Goal: Task Accomplishment & Management: Manage account settings

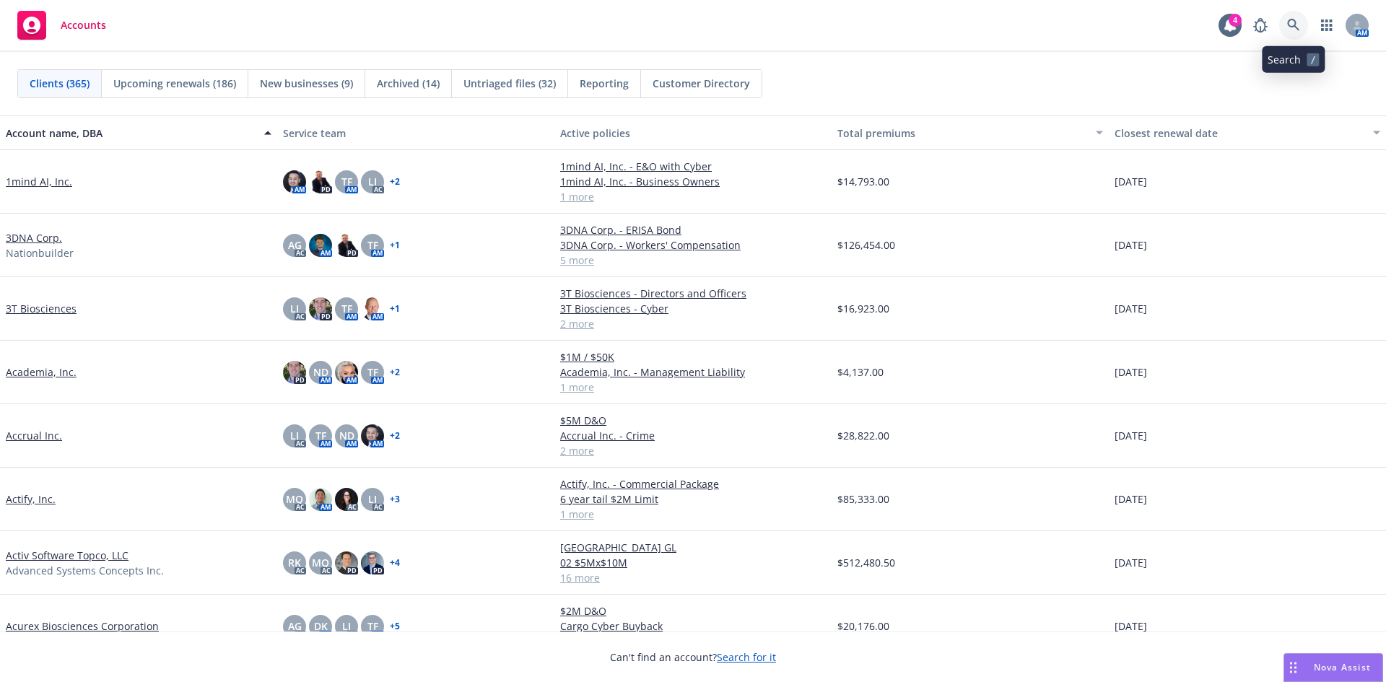
click at [1300, 22] on link at bounding box center [1293, 25] width 29 height 29
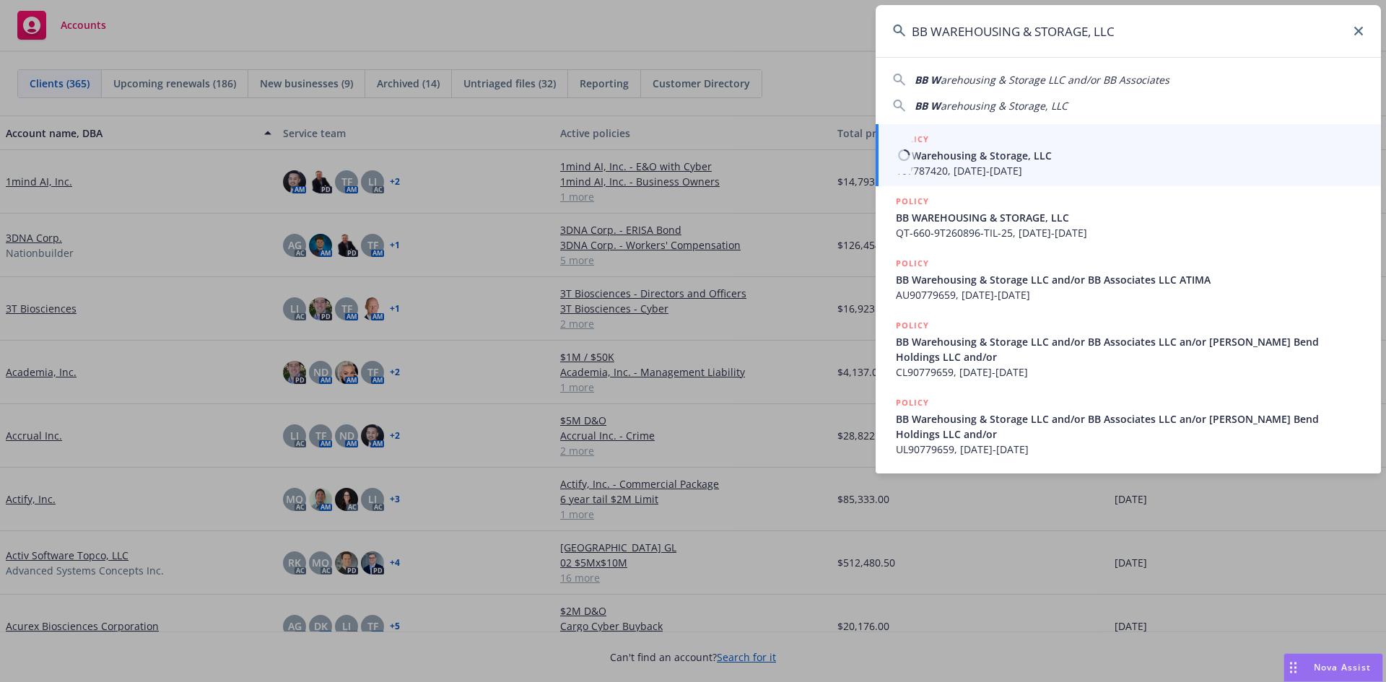
type input "BB WAREHOUSING & STORAGE, LLC"
click at [975, 144] on div "POLICY" at bounding box center [1130, 140] width 468 height 16
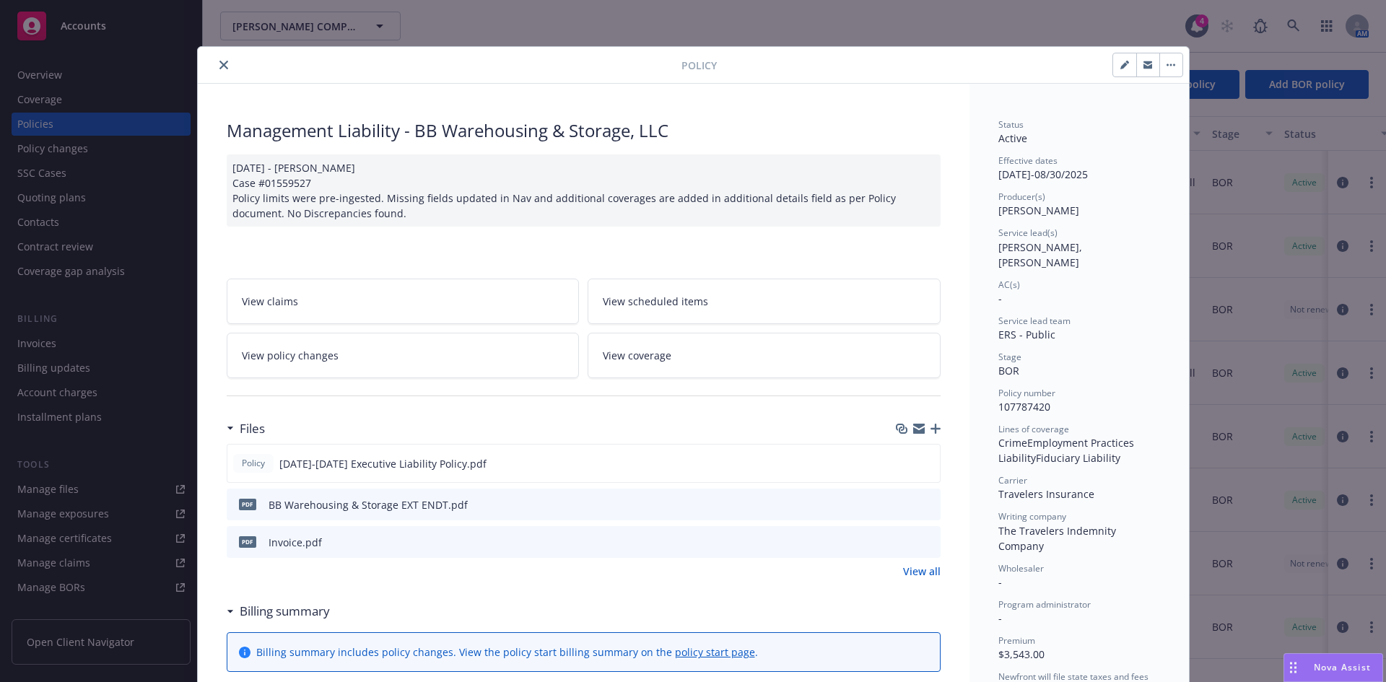
click at [219, 64] on icon "close" at bounding box center [223, 65] width 9 height 9
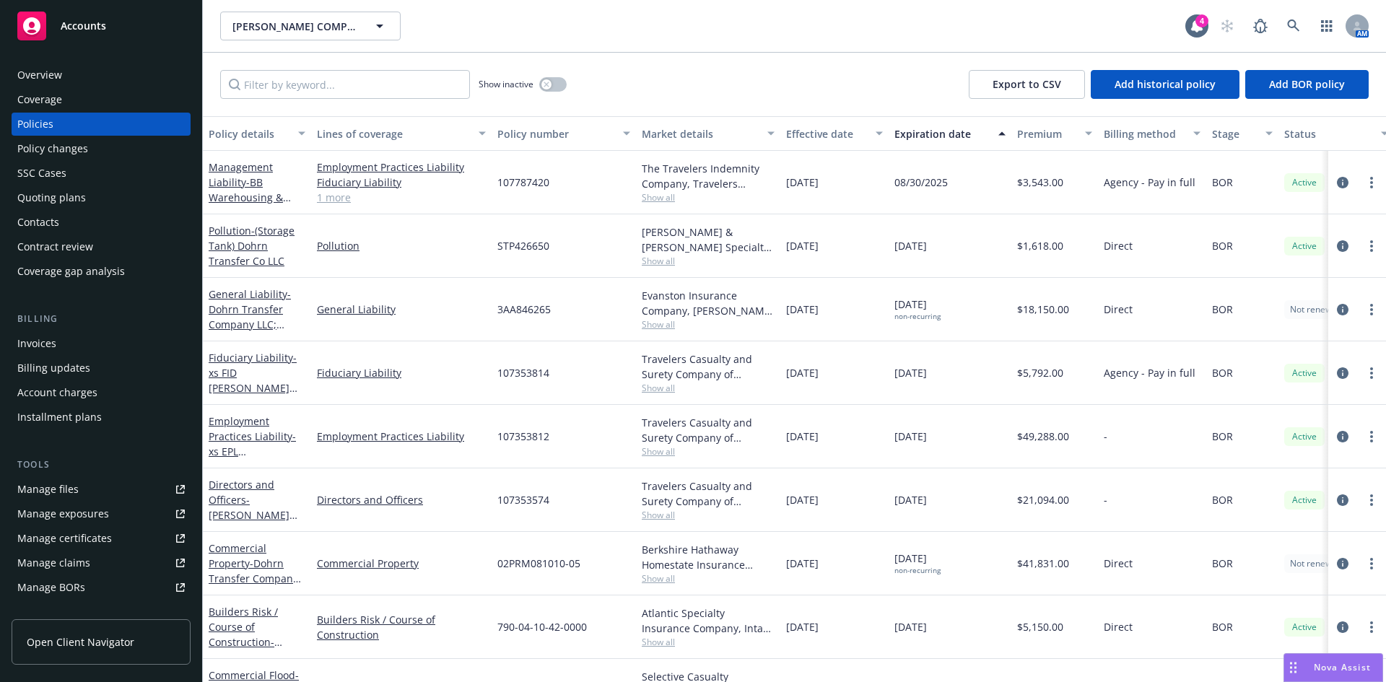
click at [52, 128] on div "Policies" at bounding box center [35, 124] width 36 height 23
click at [1370, 182] on circle "more" at bounding box center [1371, 182] width 3 height 3
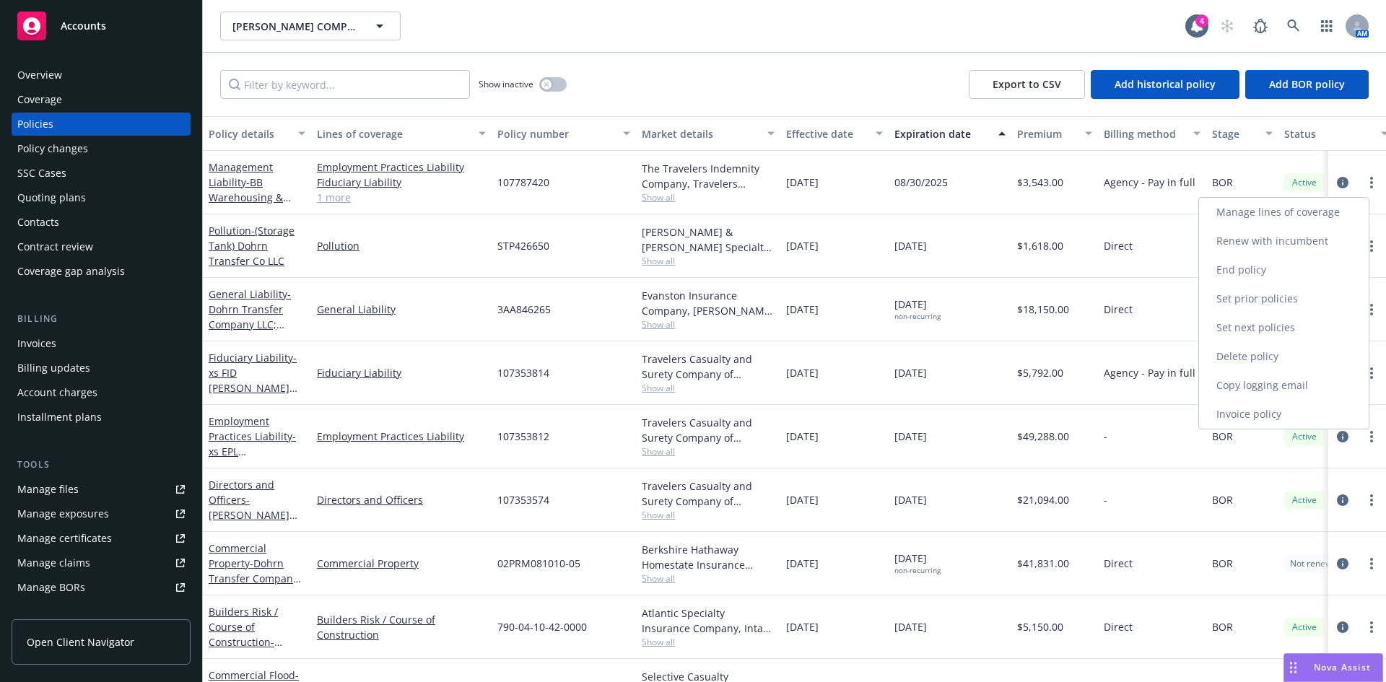
click at [1255, 243] on link "Renew with incumbent" at bounding box center [1284, 241] width 170 height 29
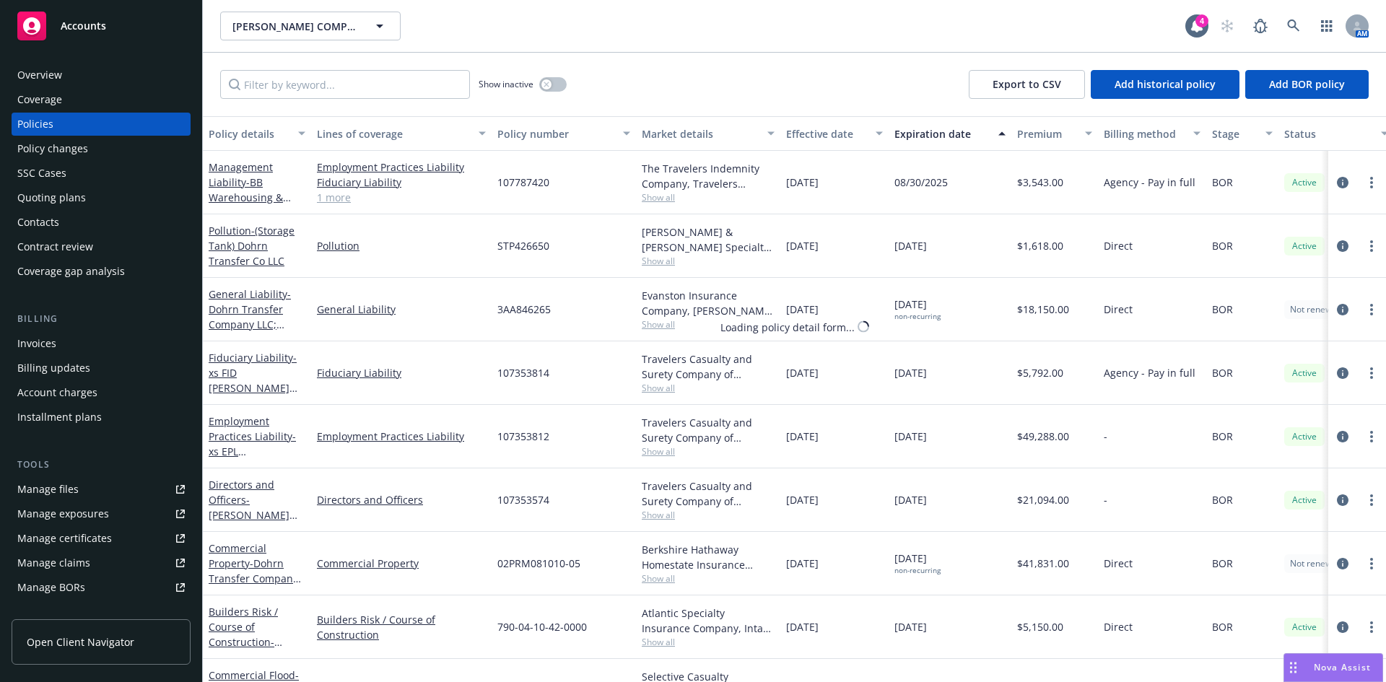
select select "12"
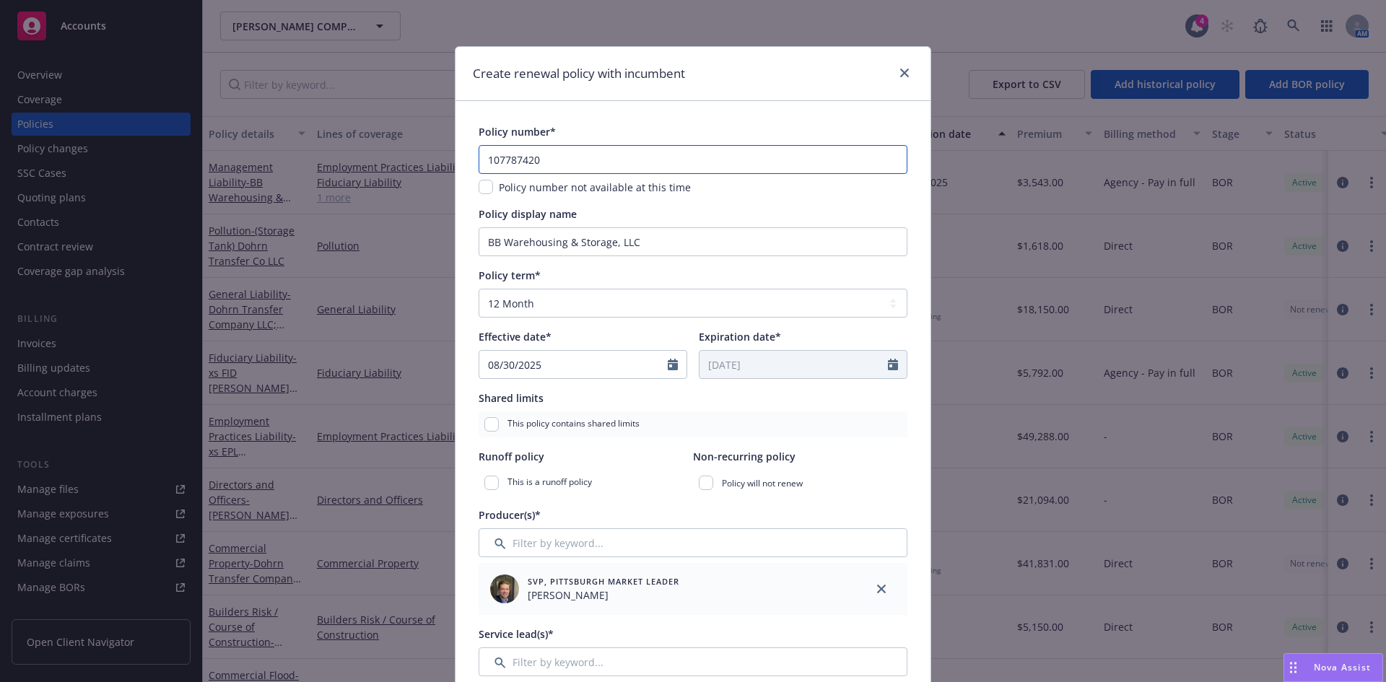
click at [513, 160] on input "107787420" at bounding box center [693, 159] width 429 height 29
click at [544, 157] on input "107787420" at bounding box center [693, 159] width 429 height 29
click at [560, 245] on input "BB Warehousing & Storage, LLC" at bounding box center [693, 241] width 429 height 29
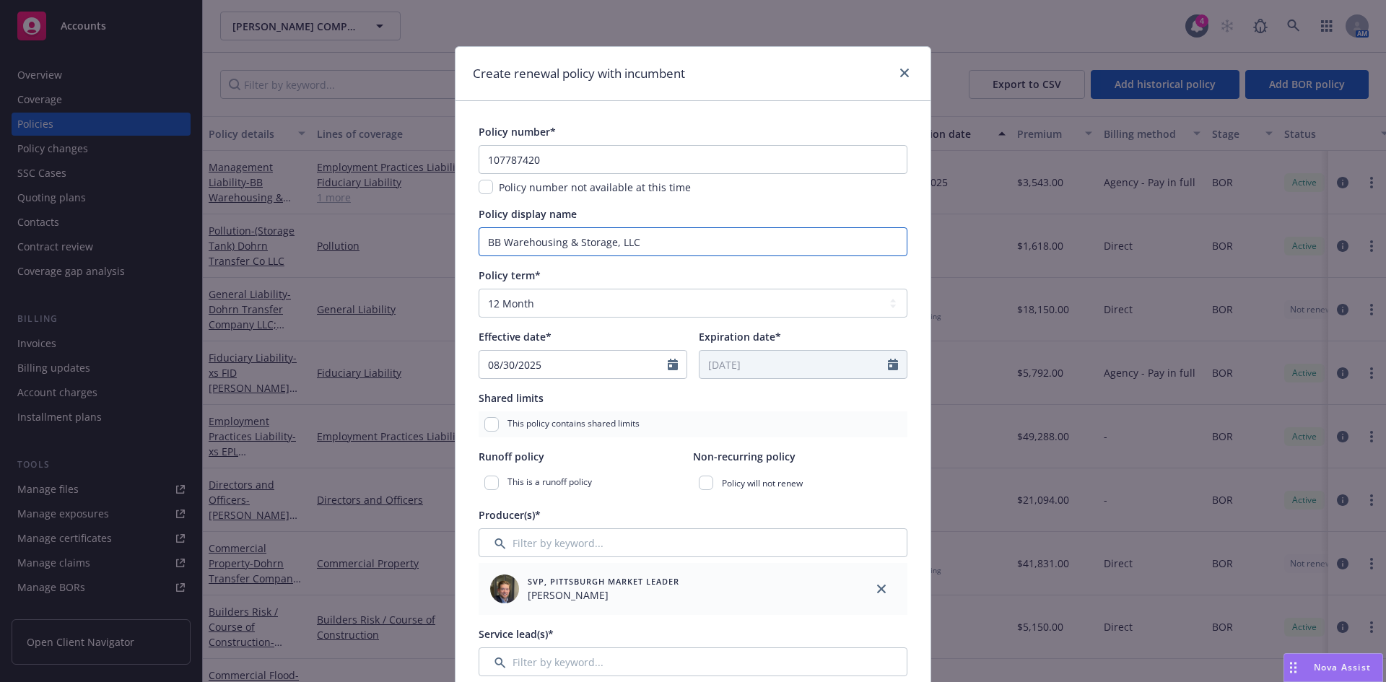
click at [560, 245] on input "BB Warehousing & Storage, LLC" at bounding box center [693, 241] width 429 height 29
click at [560, 244] on input "BB Warehousing & Storage, LLC" at bounding box center [693, 241] width 429 height 29
click at [673, 234] on input "BB Warehousing & Storage, LLC" at bounding box center [693, 241] width 429 height 29
type input "BB Warehousing & Storage, LLC"
click at [527, 307] on select "Select policy term 12 Month 6 Month 4 Month 3 Month 2 Month 1 Month 36 Month (3…" at bounding box center [693, 303] width 429 height 29
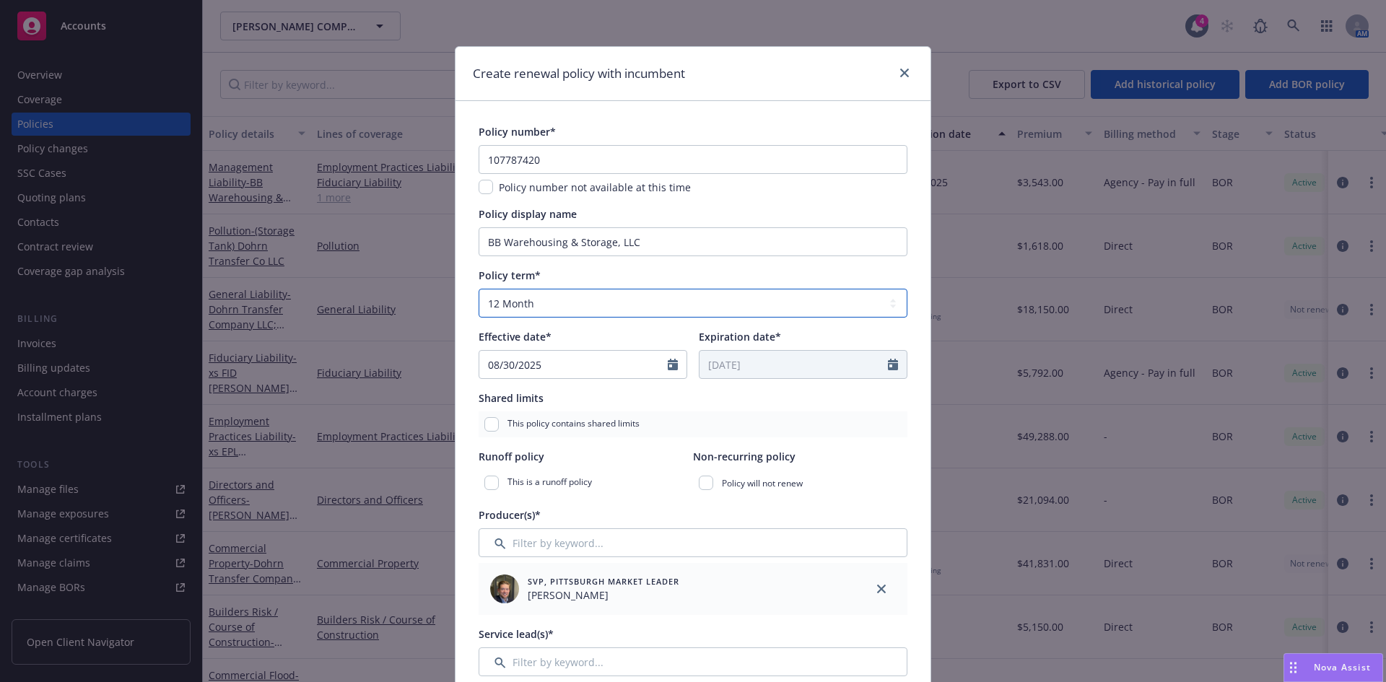
select select "other"
click at [479, 289] on select "Select policy term 12 Month 6 Month 4 Month 3 Month 2 Month 1 Month 36 Month (3…" at bounding box center [693, 303] width 429 height 29
click at [751, 365] on input "Expiration date*" at bounding box center [794, 364] width 188 height 27
select select "8"
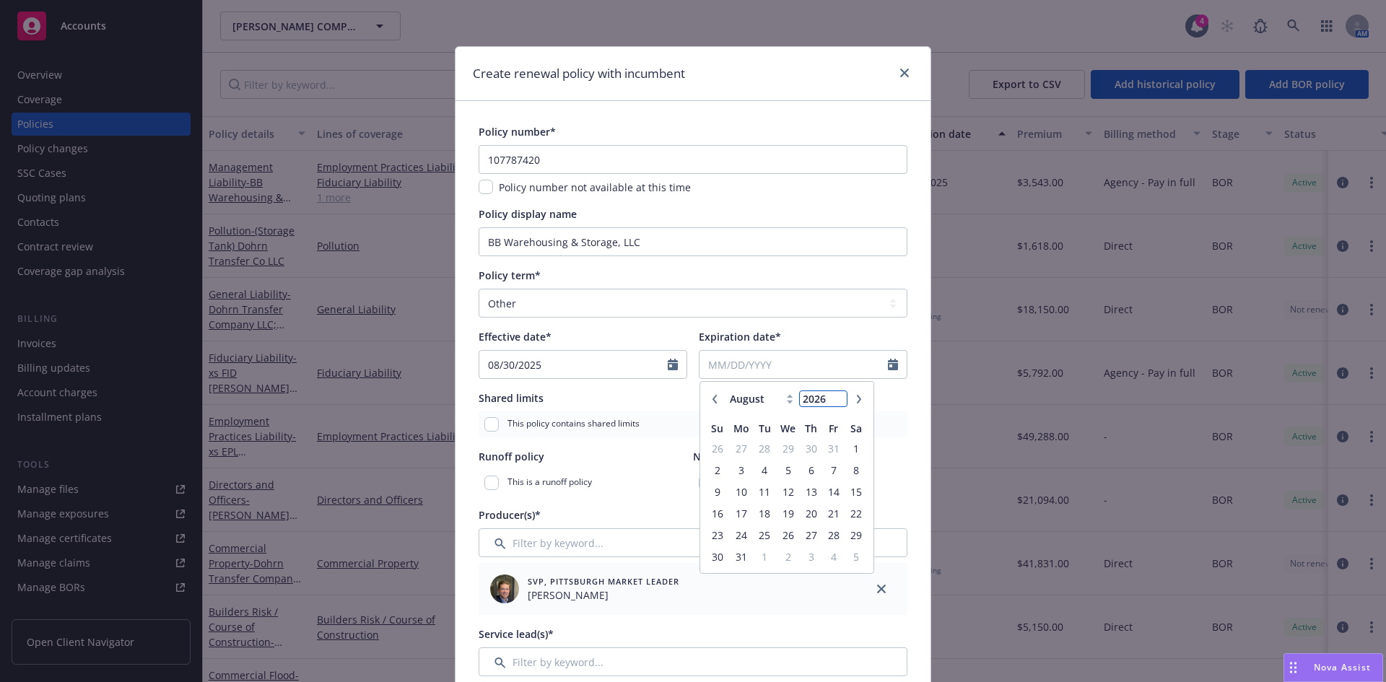
click at [835, 397] on input "2026" at bounding box center [823, 398] width 47 height 15
type input "2027"
click at [835, 397] on input "2027" at bounding box center [823, 398] width 47 height 15
click at [767, 406] on select "January February March April May June July August September October November De…" at bounding box center [762, 399] width 72 height 17
select select "6"
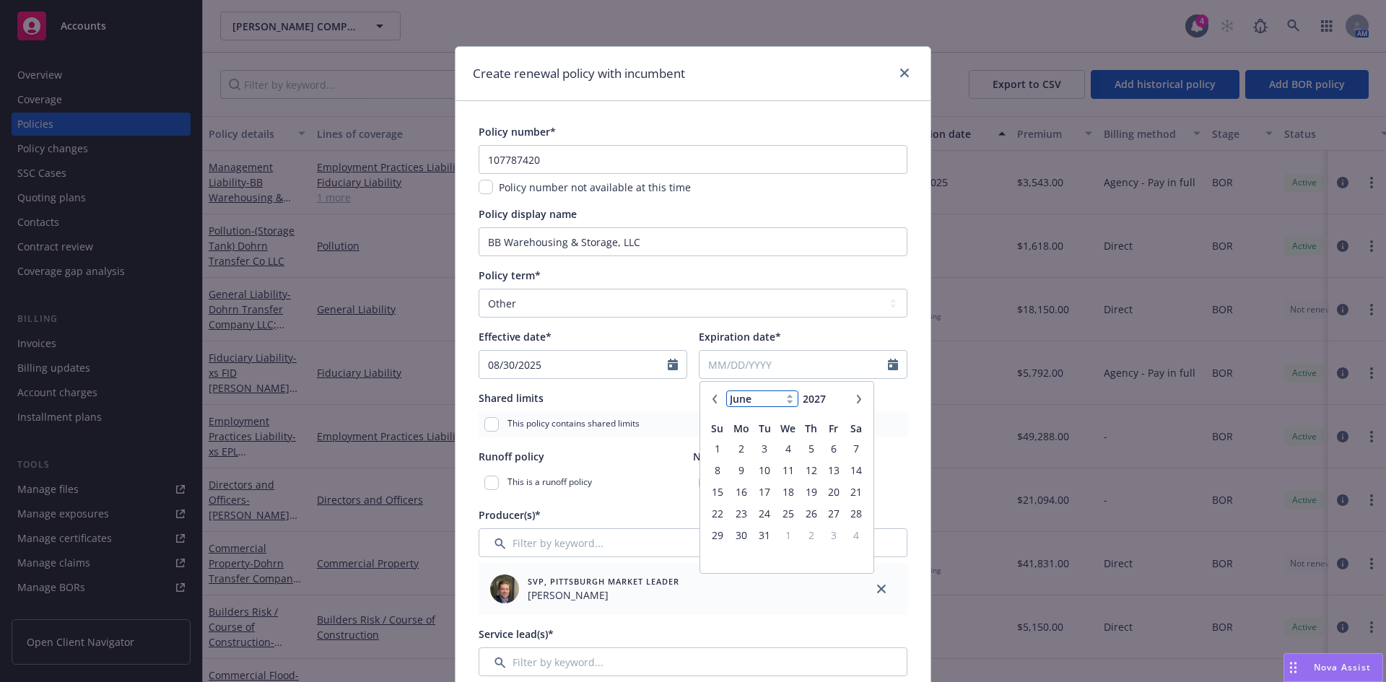
click at [726, 391] on select "January February March April May June July August September October November De…" at bounding box center [762, 399] width 72 height 17
click at [760, 451] on span "1" at bounding box center [764, 449] width 19 height 18
type input "06/01/2027"
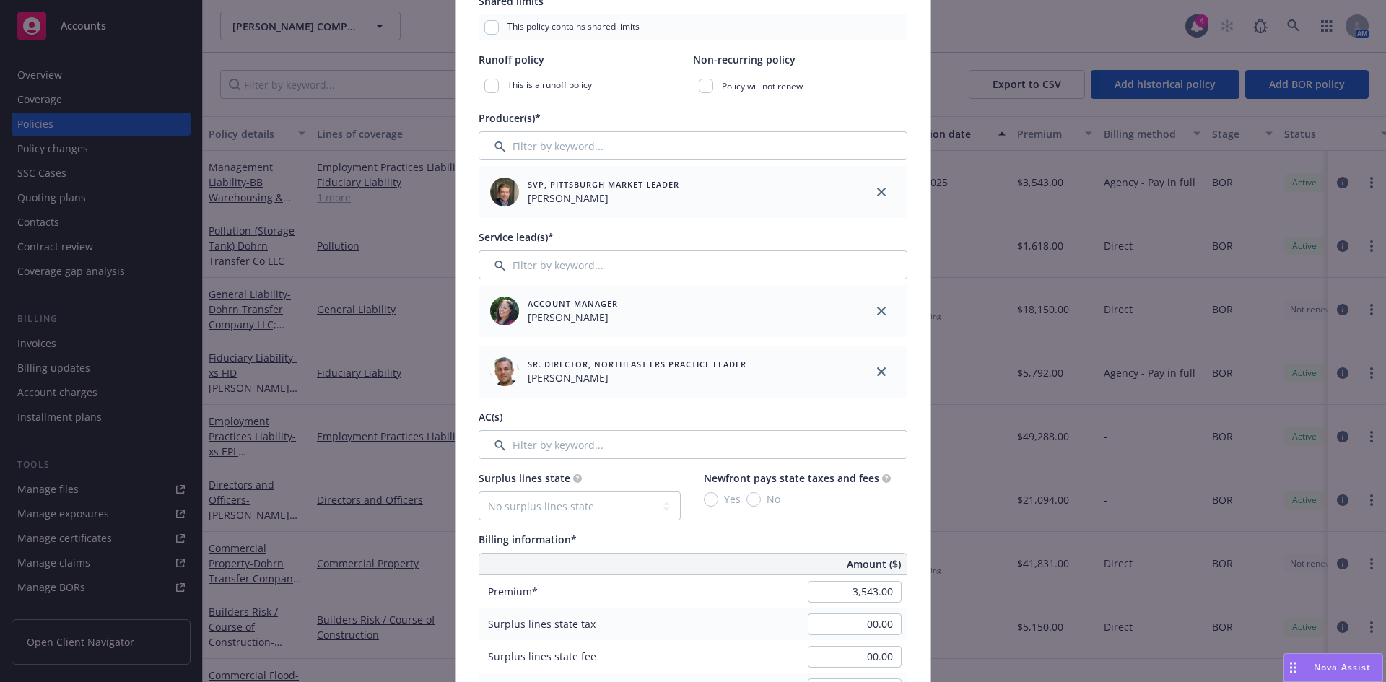
scroll to position [465, 0]
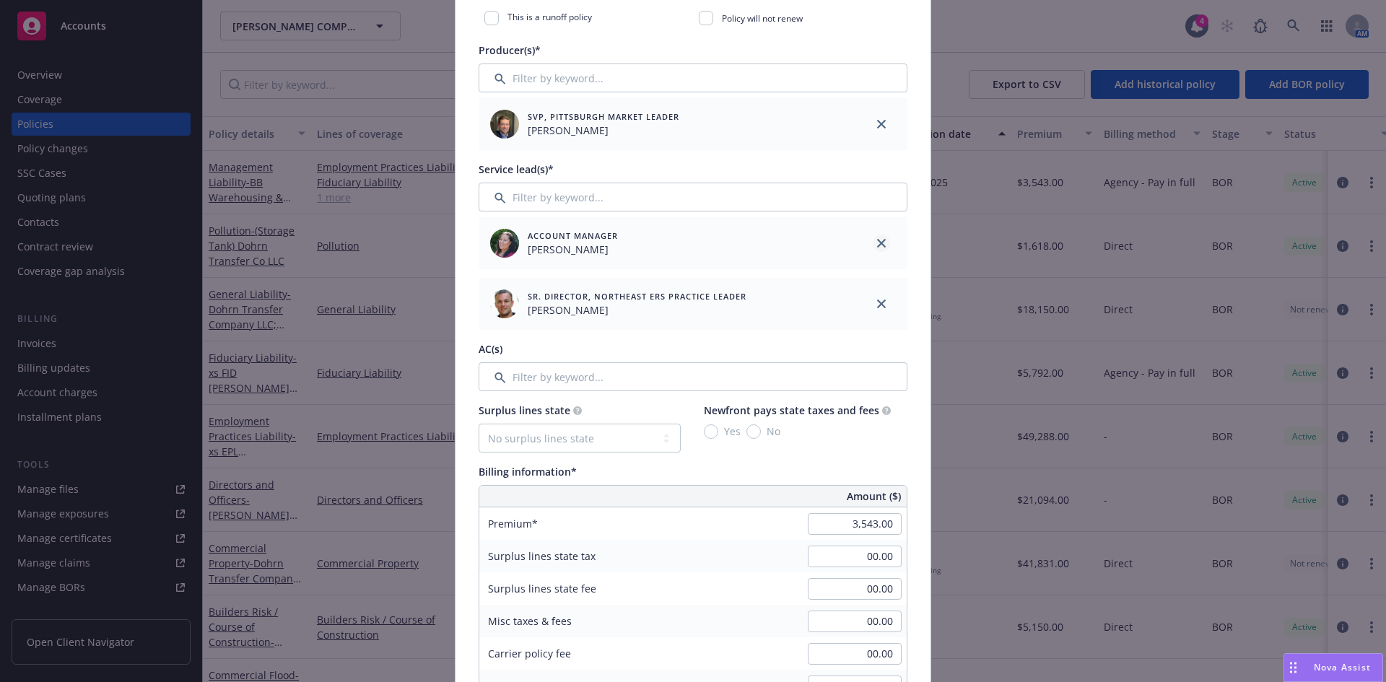
click at [878, 245] on icon "close" at bounding box center [881, 243] width 9 height 9
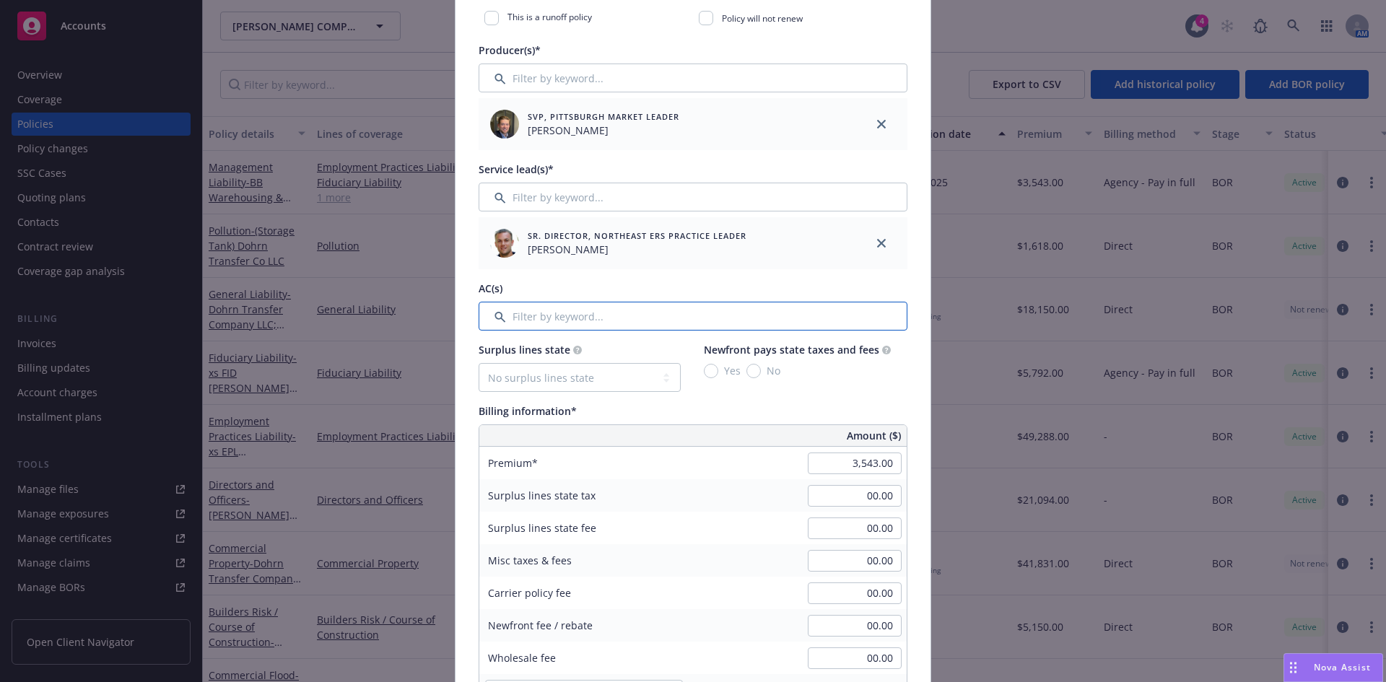
click at [547, 322] on input "Filter by keyword..." at bounding box center [693, 316] width 429 height 29
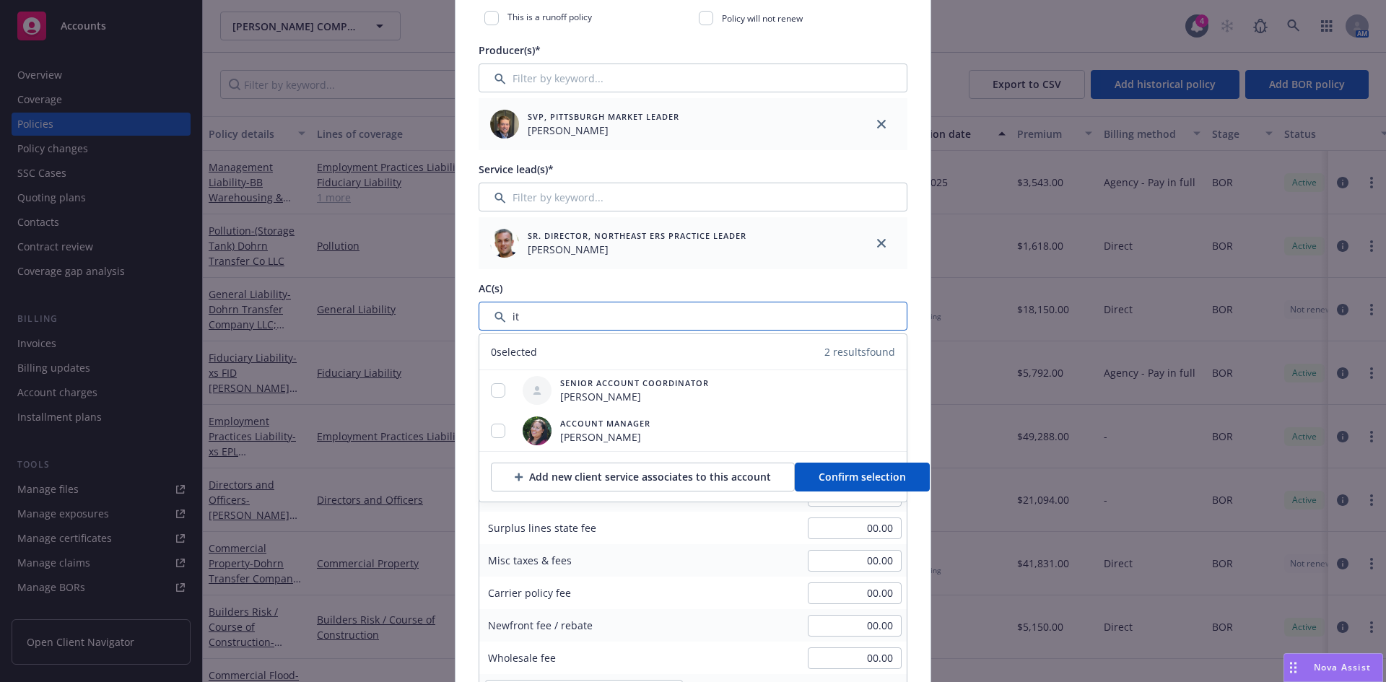
type input "i"
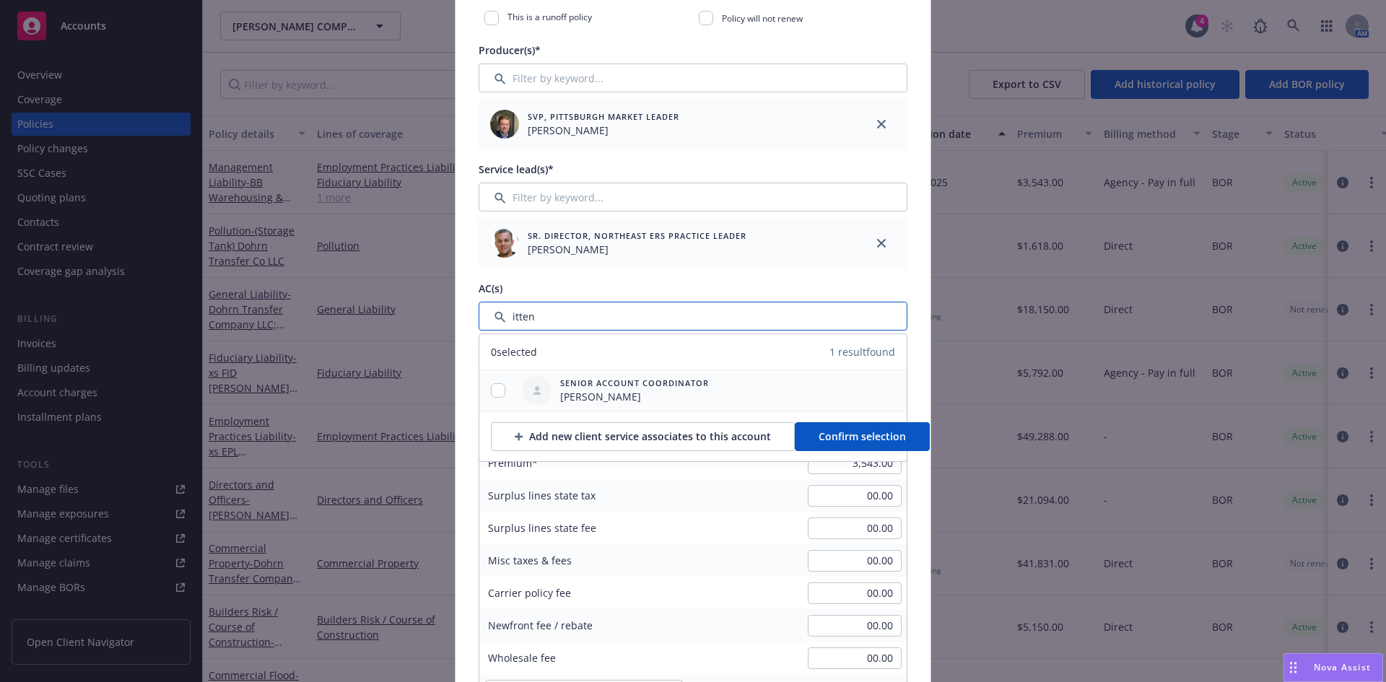
type input "itten"
click at [493, 390] on input "checkbox" at bounding box center [498, 390] width 14 height 14
checkbox input "true"
click at [834, 439] on span "Confirm selection" at bounding box center [862, 437] width 87 height 14
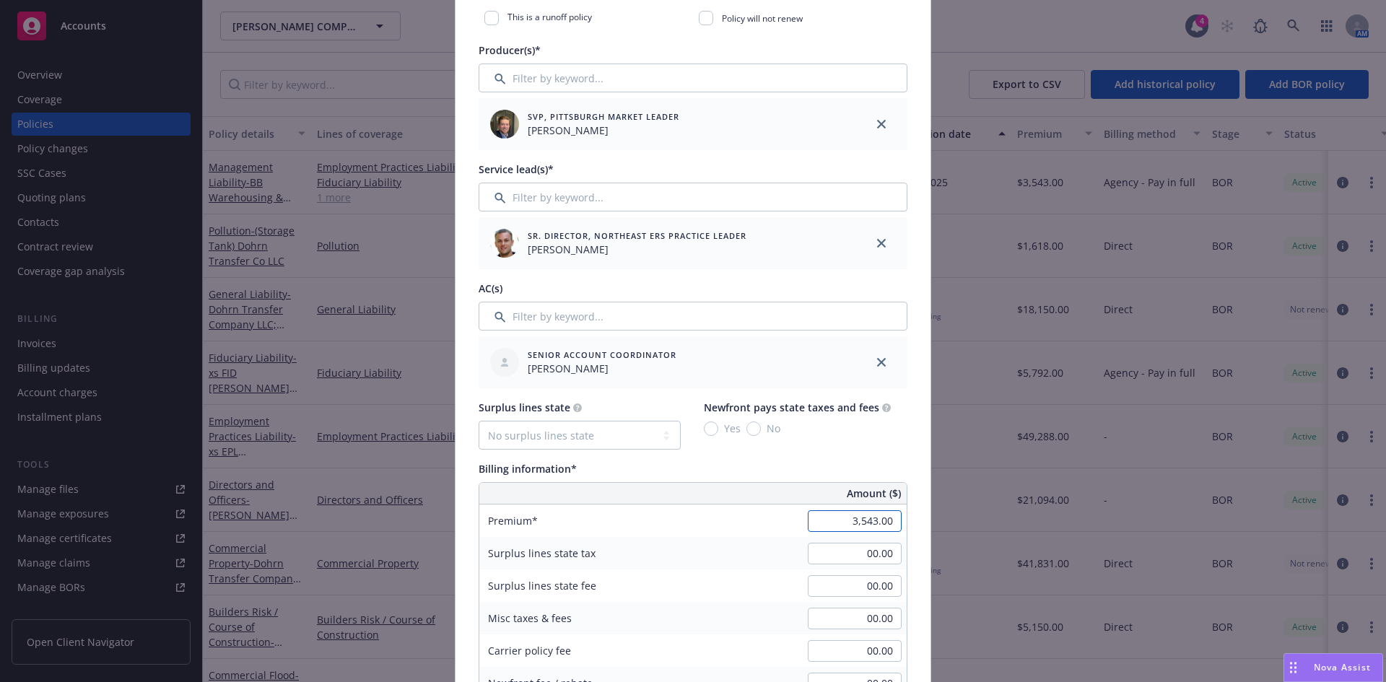
click at [851, 521] on input "3,543.00" at bounding box center [855, 521] width 94 height 22
click at [875, 517] on input "6884" at bounding box center [855, 521] width 94 height 22
type input "6,844.00"
click at [870, 547] on input "00.00" at bounding box center [855, 554] width 94 height 22
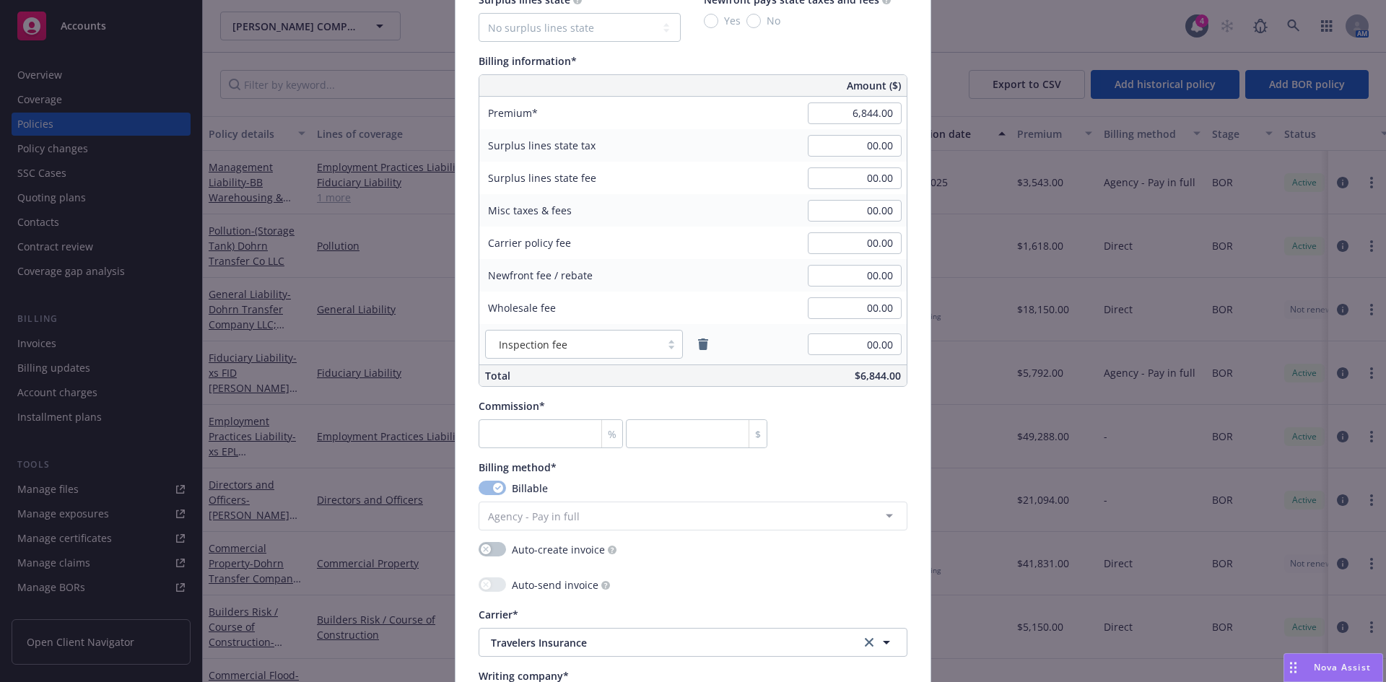
scroll to position [898, 0]
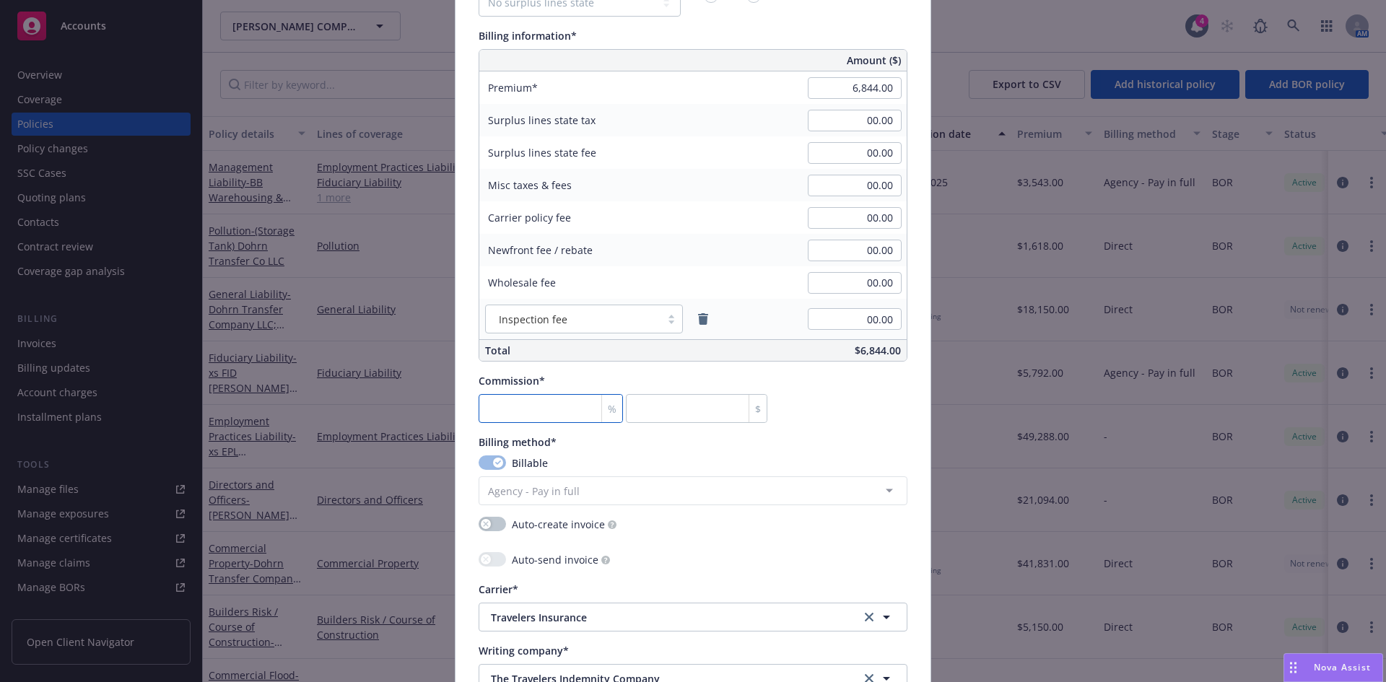
click at [511, 408] on input "number" at bounding box center [551, 408] width 144 height 29
type input "1"
type input "68.44"
type input "15"
type input "1026.6"
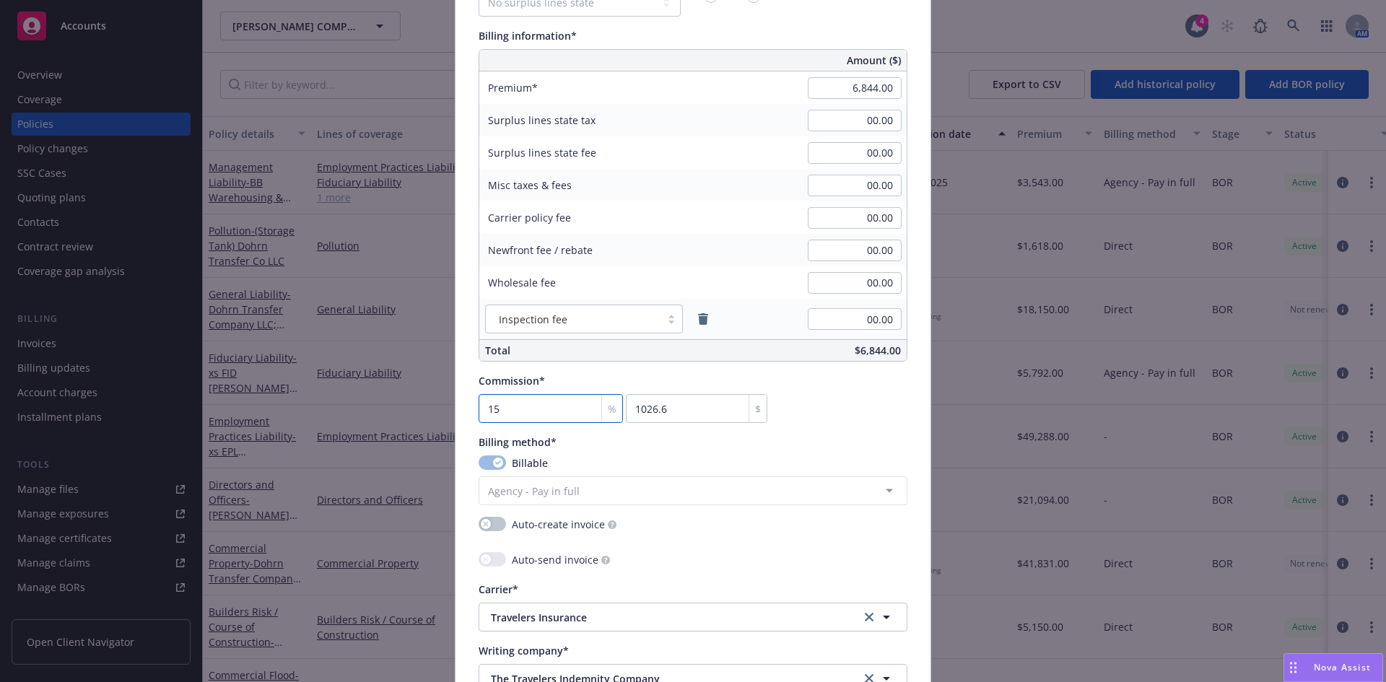
type input "15"
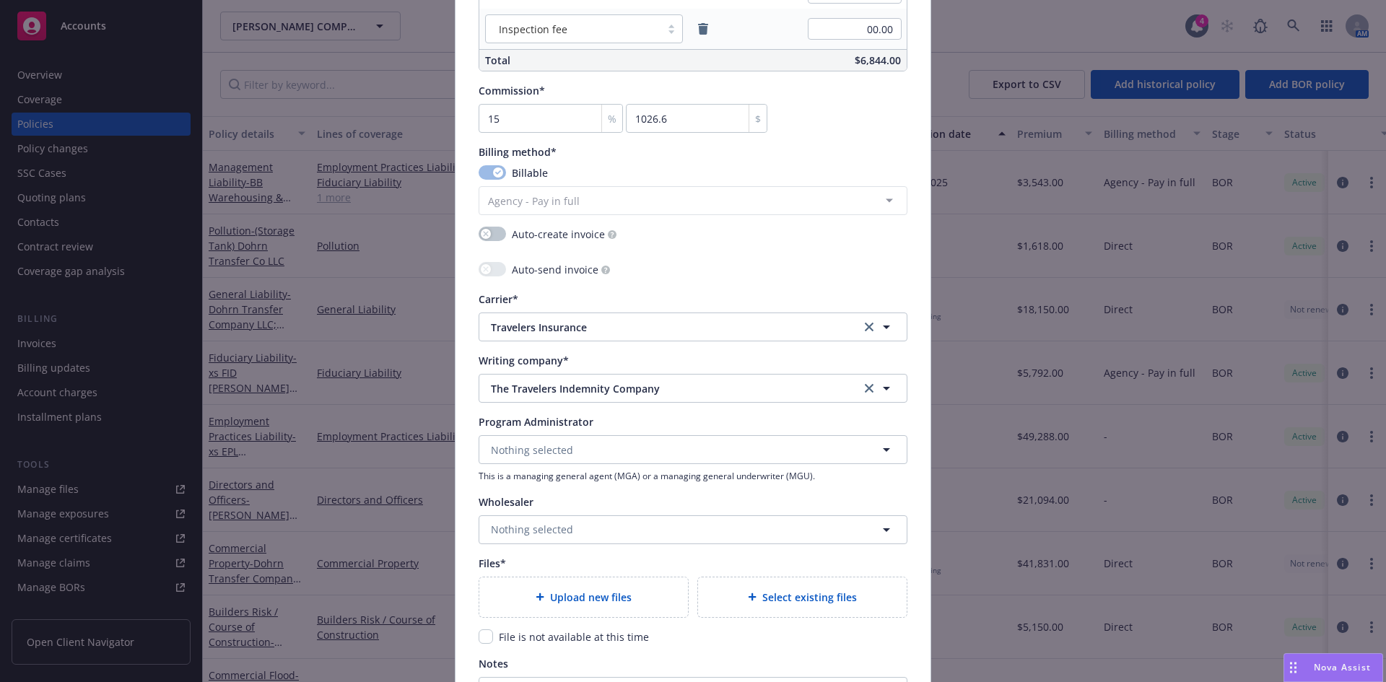
scroll to position [1190, 0]
click at [865, 386] on icon "clear selection" at bounding box center [869, 386] width 9 height 9
click at [583, 383] on button "Nothing selected" at bounding box center [693, 386] width 429 height 29
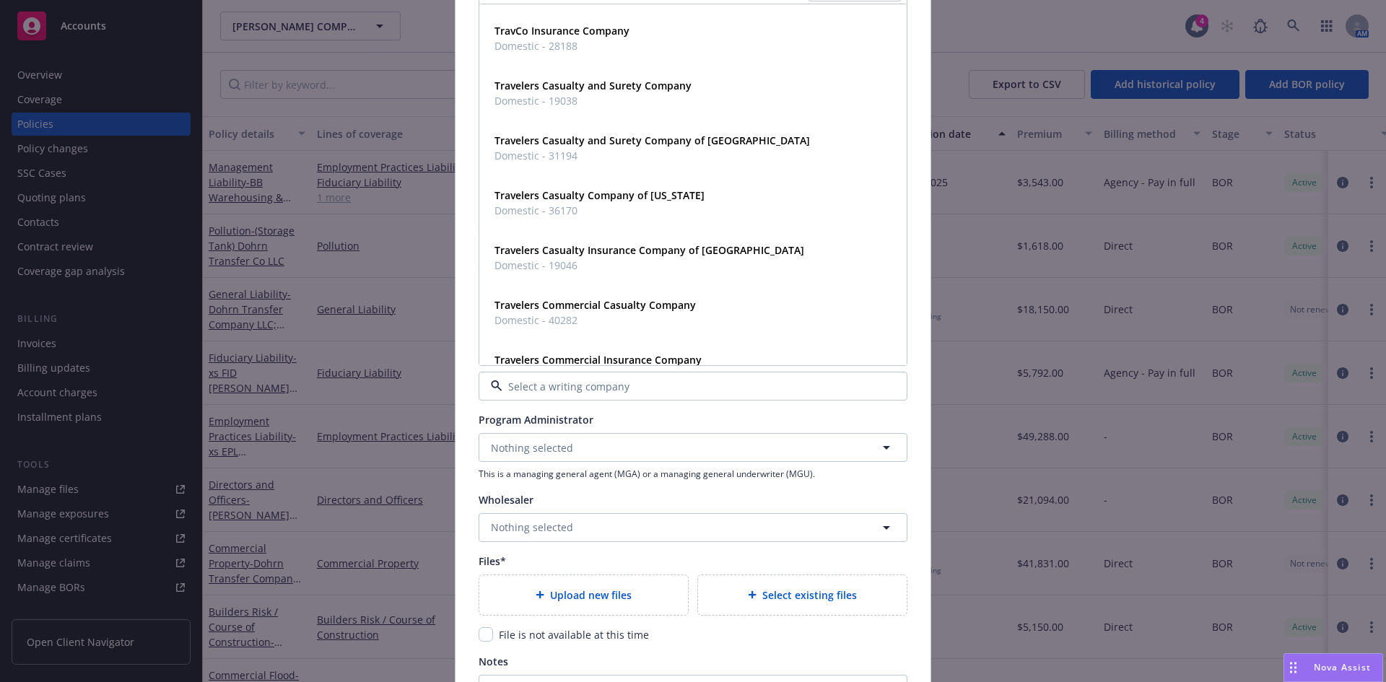
scroll to position [1131, 0]
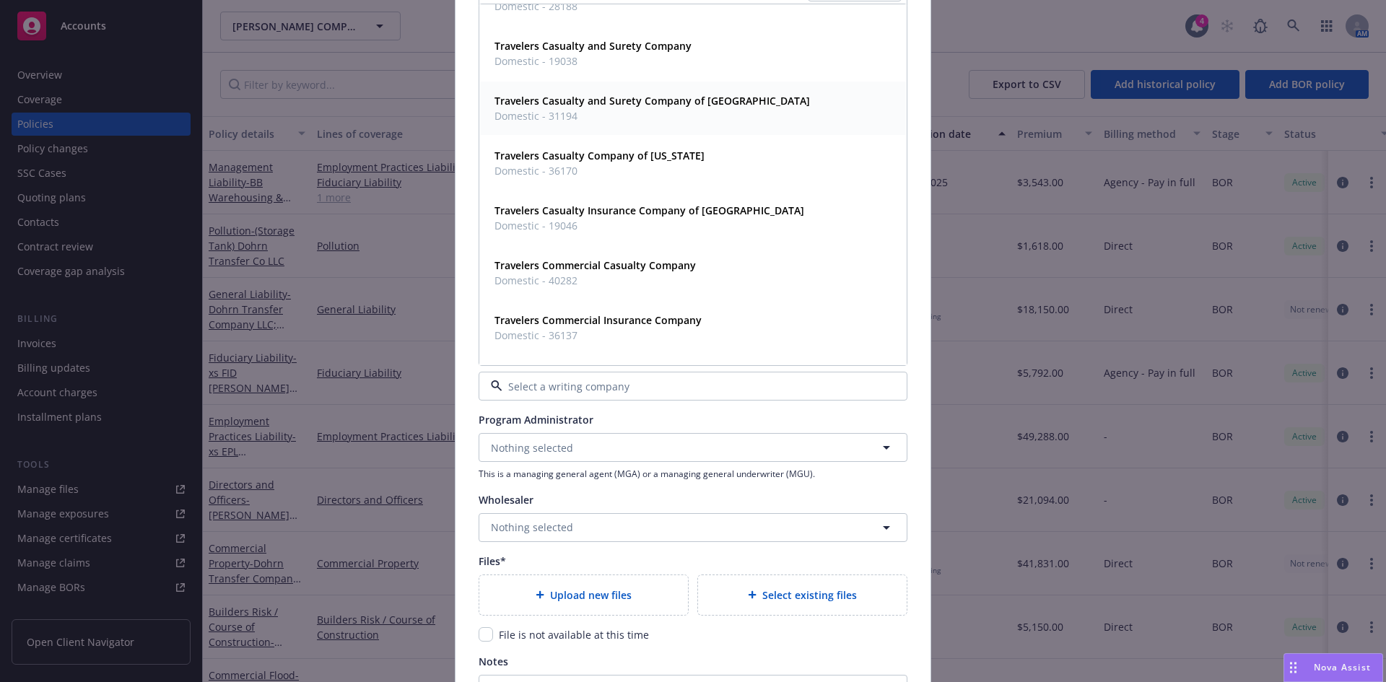
click at [559, 99] on strong "Travelers Casualty and Surety Company of America" at bounding box center [652, 101] width 315 height 14
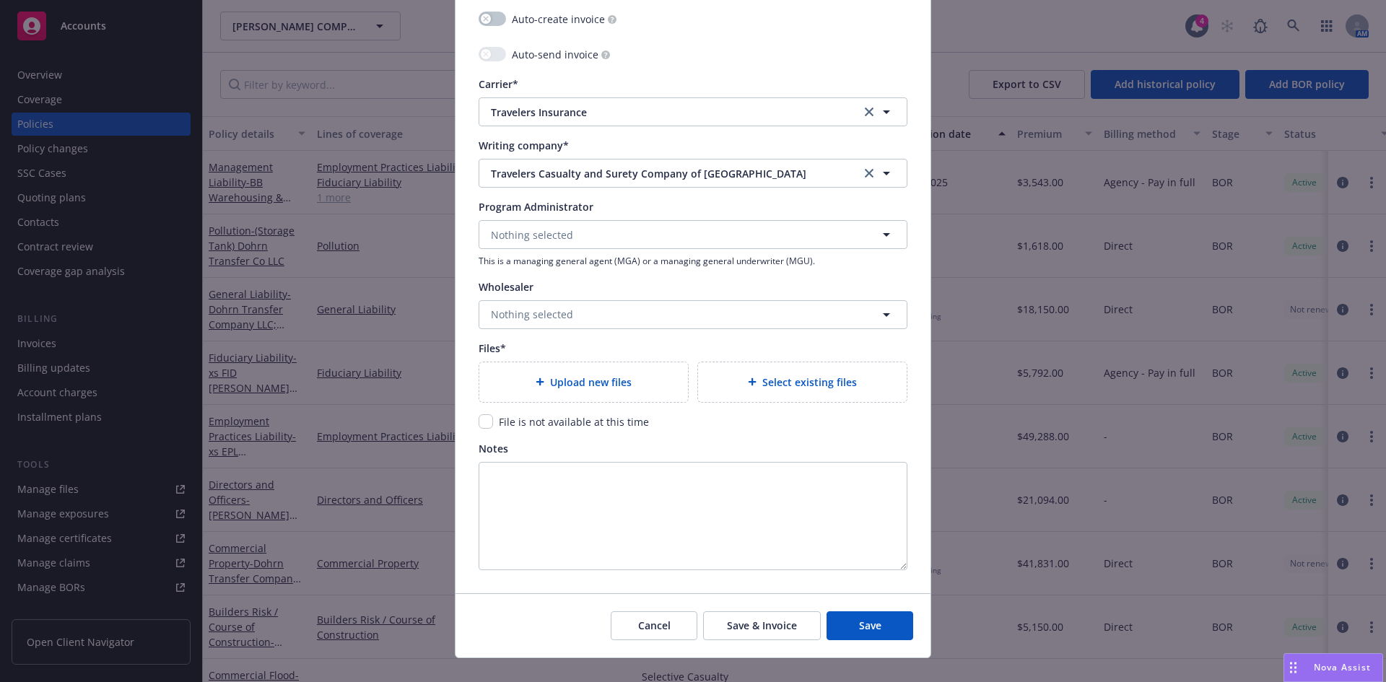
scroll to position [1426, 0]
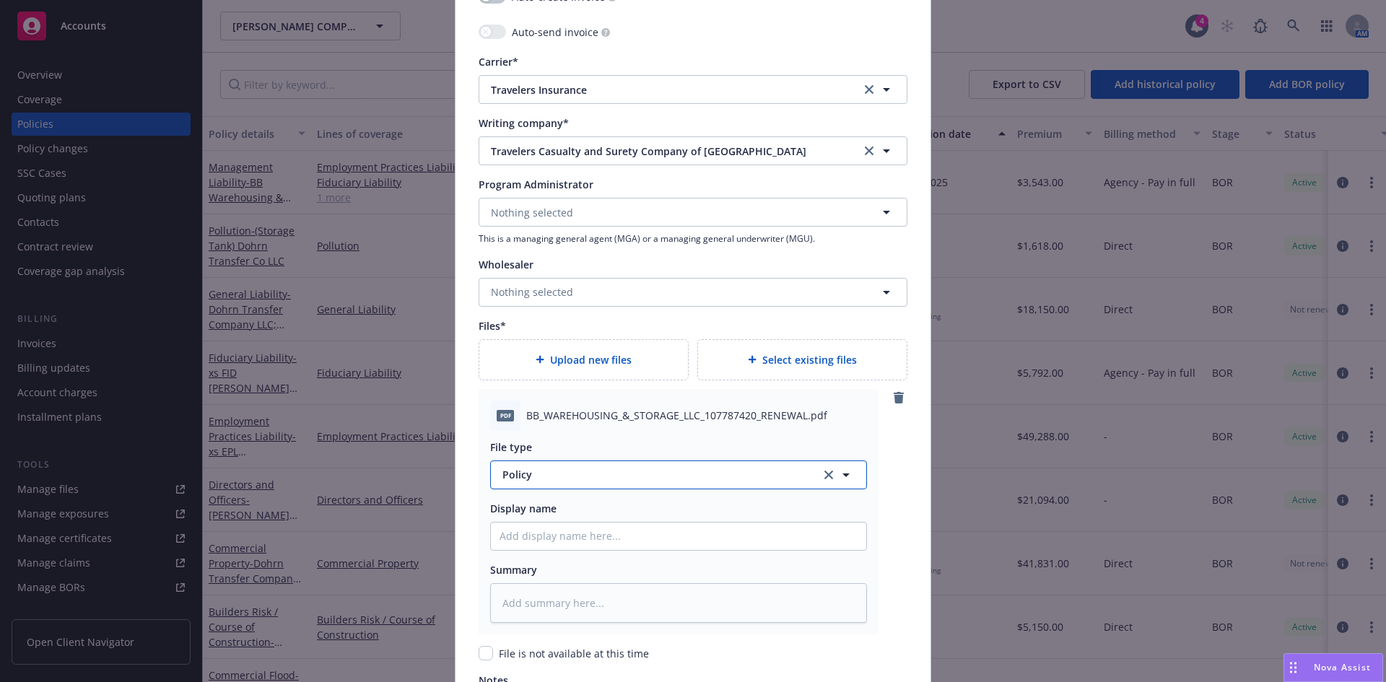
click at [561, 474] on span "Policy" at bounding box center [653, 474] width 302 height 15
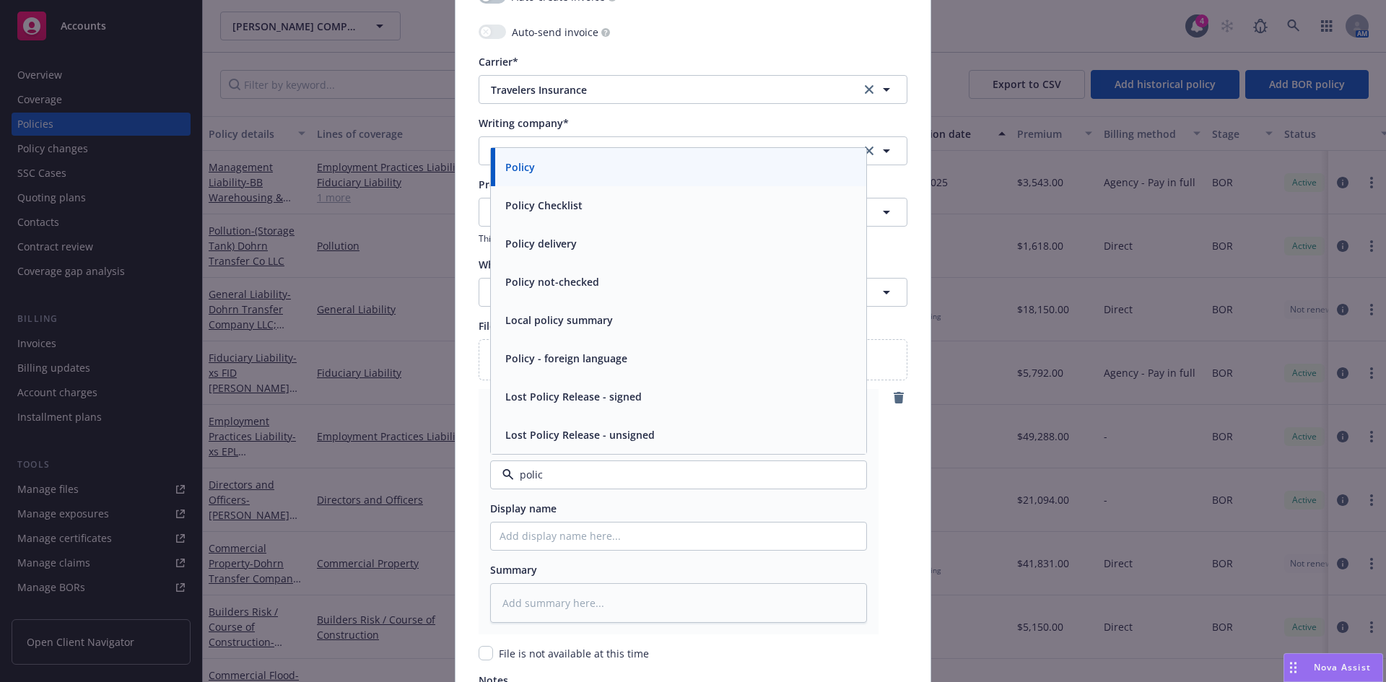
type input "policy"
click at [533, 165] on div "Policy" at bounding box center [679, 167] width 358 height 21
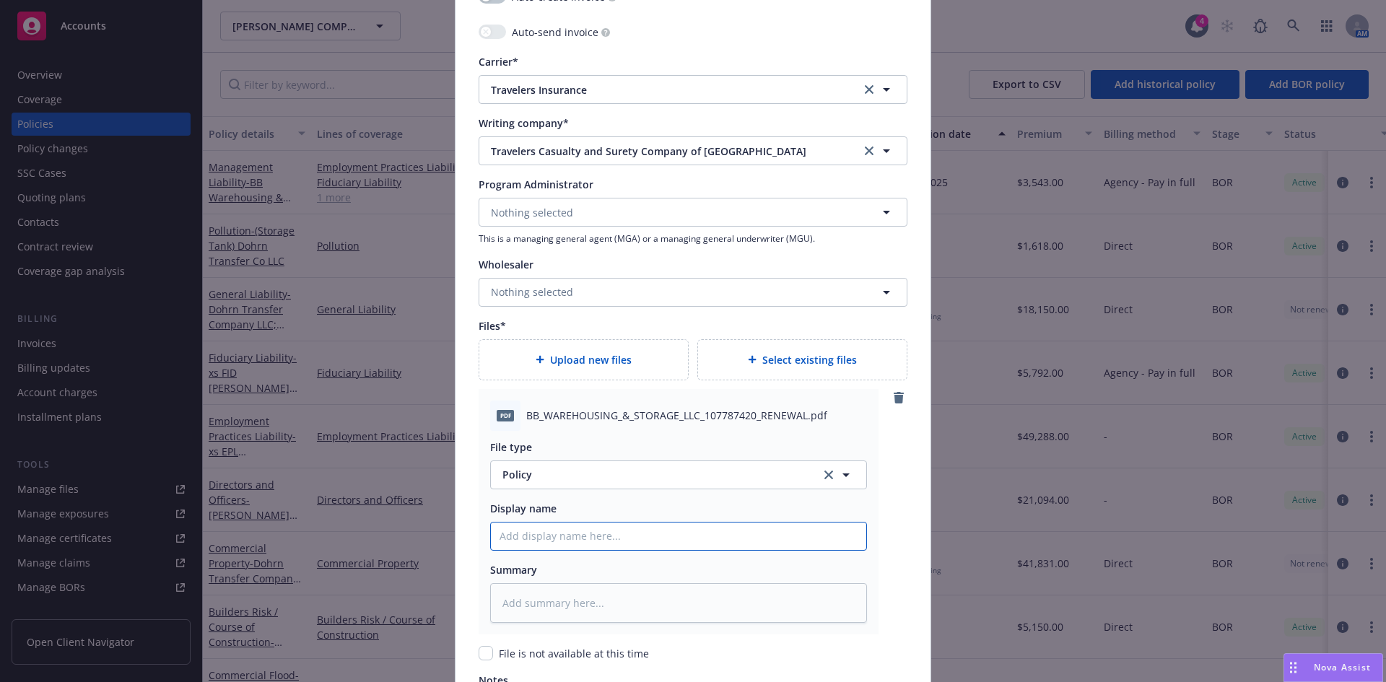
click at [537, 534] on input "Policy display name" at bounding box center [678, 536] width 375 height 27
click at [551, 533] on input "Policy display name" at bounding box center [678, 536] width 375 height 27
paste input "BB WAREHOUSING & STORAGE, LLC"
type textarea "x"
type input "BB WAREHOUSING & STORAGE, LLC"
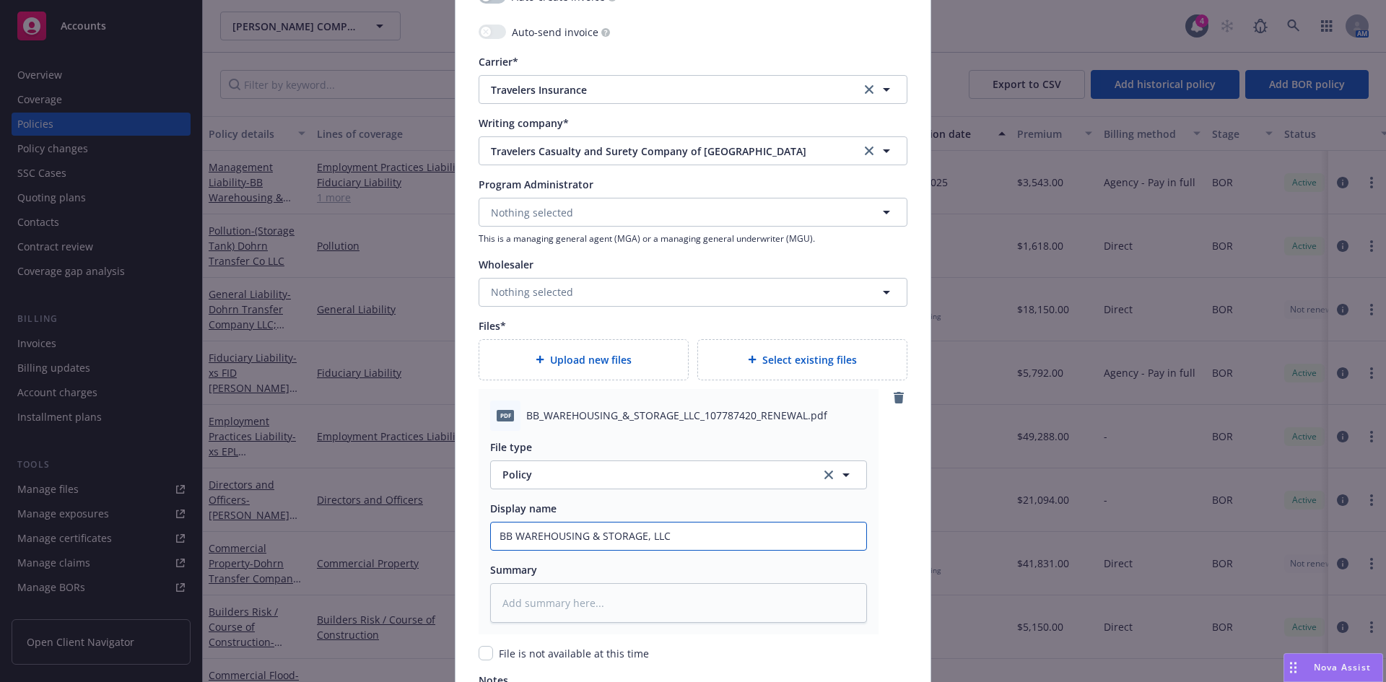
type textarea "x"
type input "BB WAREHOUSING & STORAGE, LLC"
type textarea "x"
type input "BB WAREHOUSING & STORAGE, LLC 2"
type textarea "x"
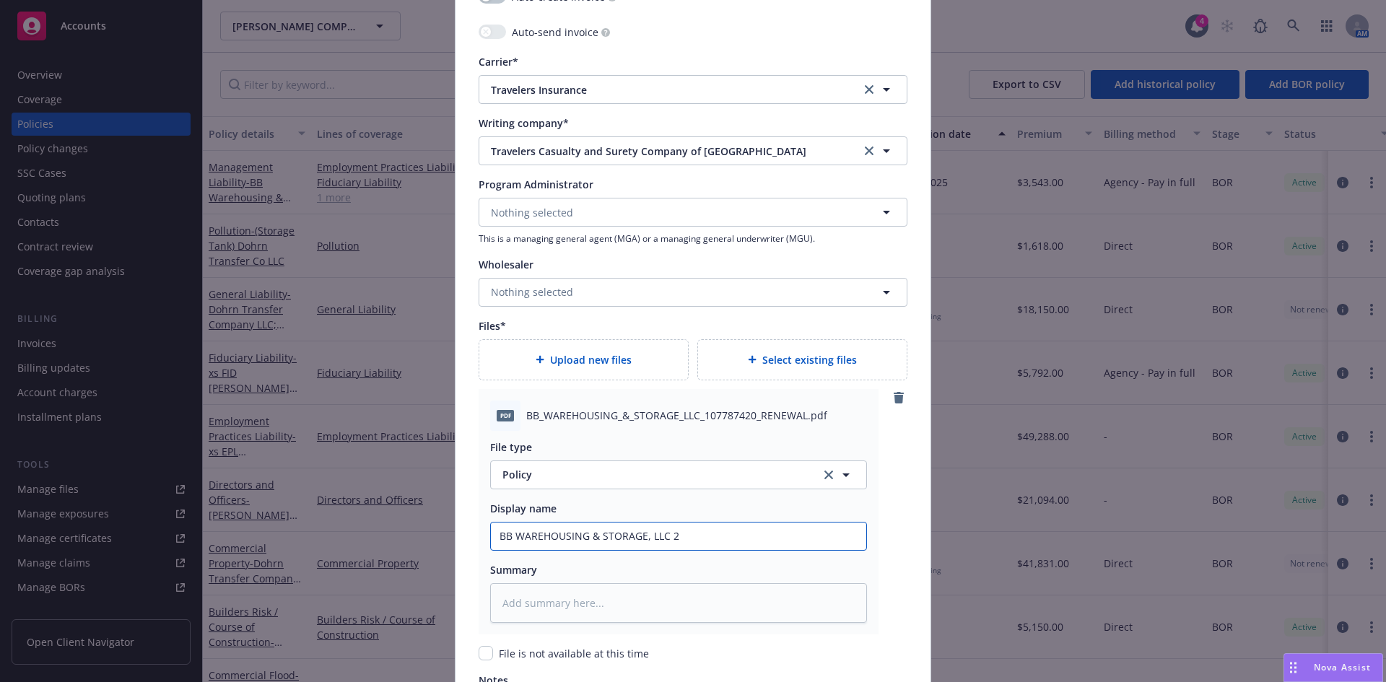
type input "BB WAREHOUSING & STORAGE, LLC 20"
type textarea "x"
type input "BB WAREHOUSING & STORAGE, LLC 202"
type textarea "x"
type input "BB WAREHOUSING & STORAGE, LLC 2025"
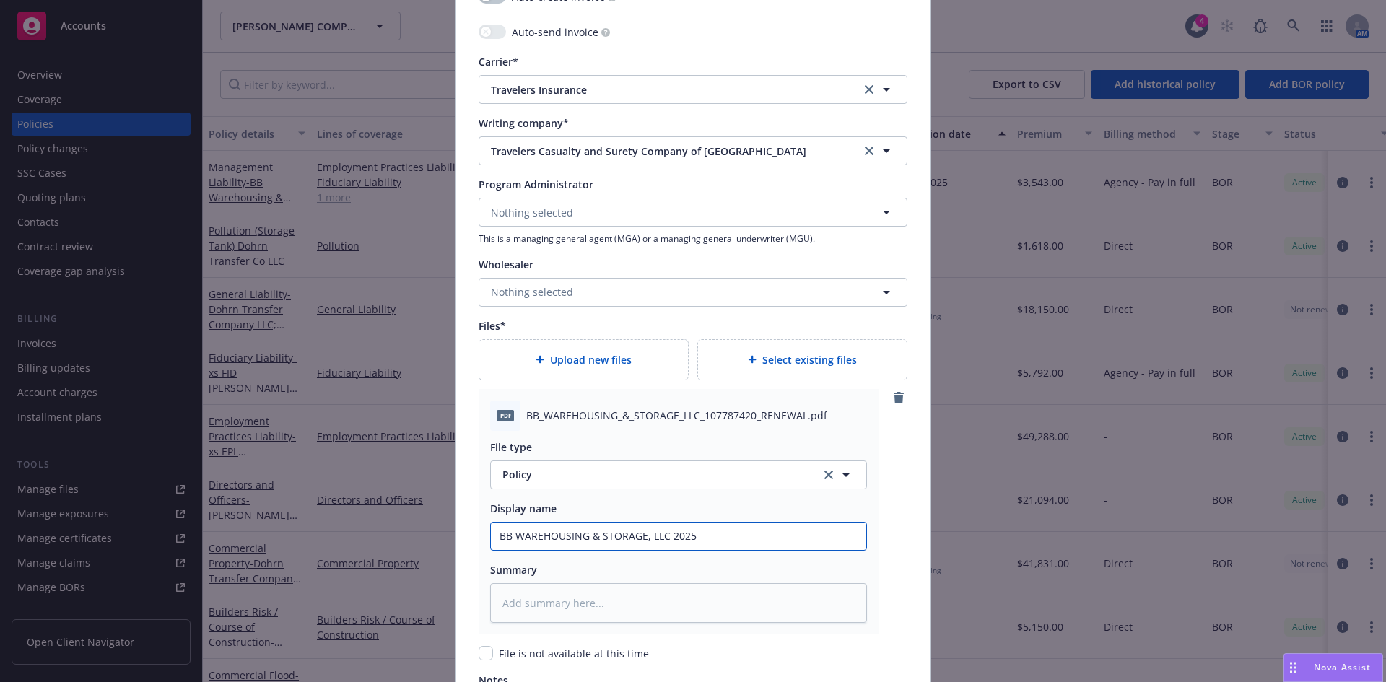
type textarea "x"
type input "BB WAREHOUSING & STORAGE, LLC 2025-"
type textarea "x"
type input "BB WAREHOUSING & STORAGE, LLC 2025-2"
type textarea "x"
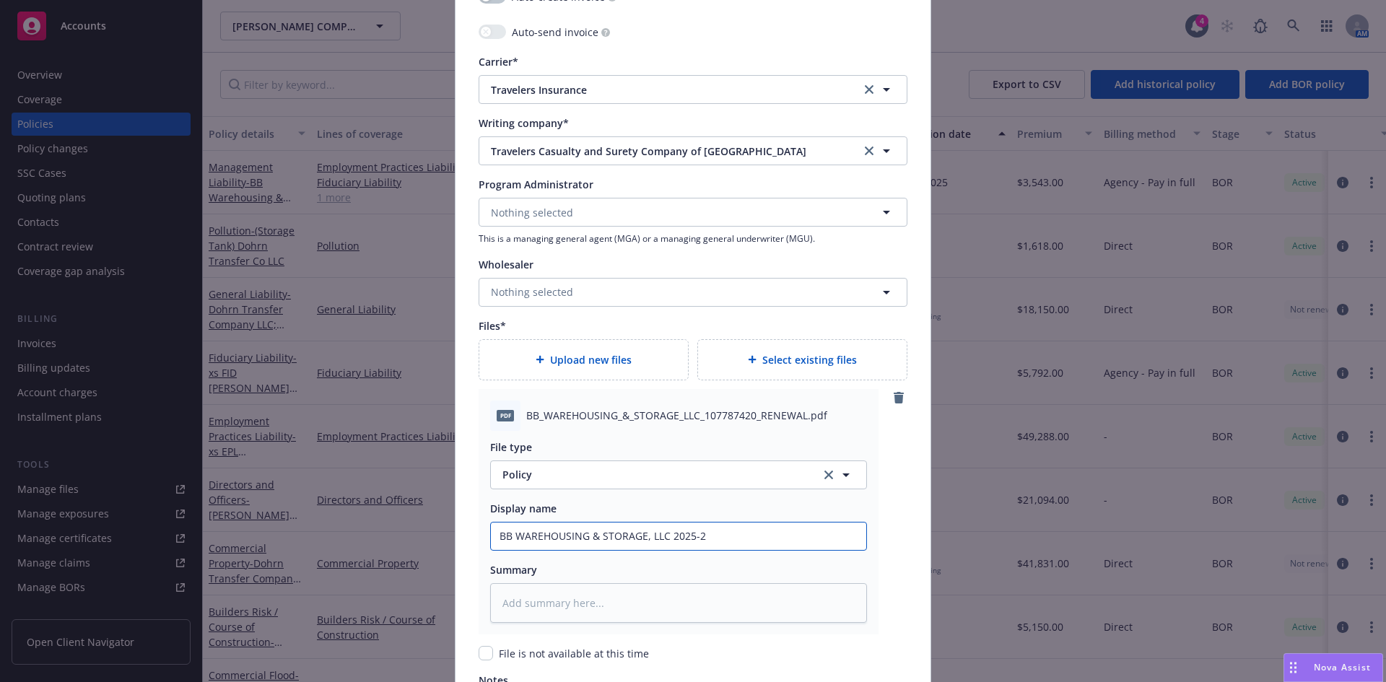
type input "BB WAREHOUSING & STORAGE, LLC 2025-26"
type textarea "x"
type input "BB WAREHOUSING & STORAGE, LLC 2025-26"
type textarea "x"
type input "BB WAREHOUSING & STORAGE, LLC 2025-26 M"
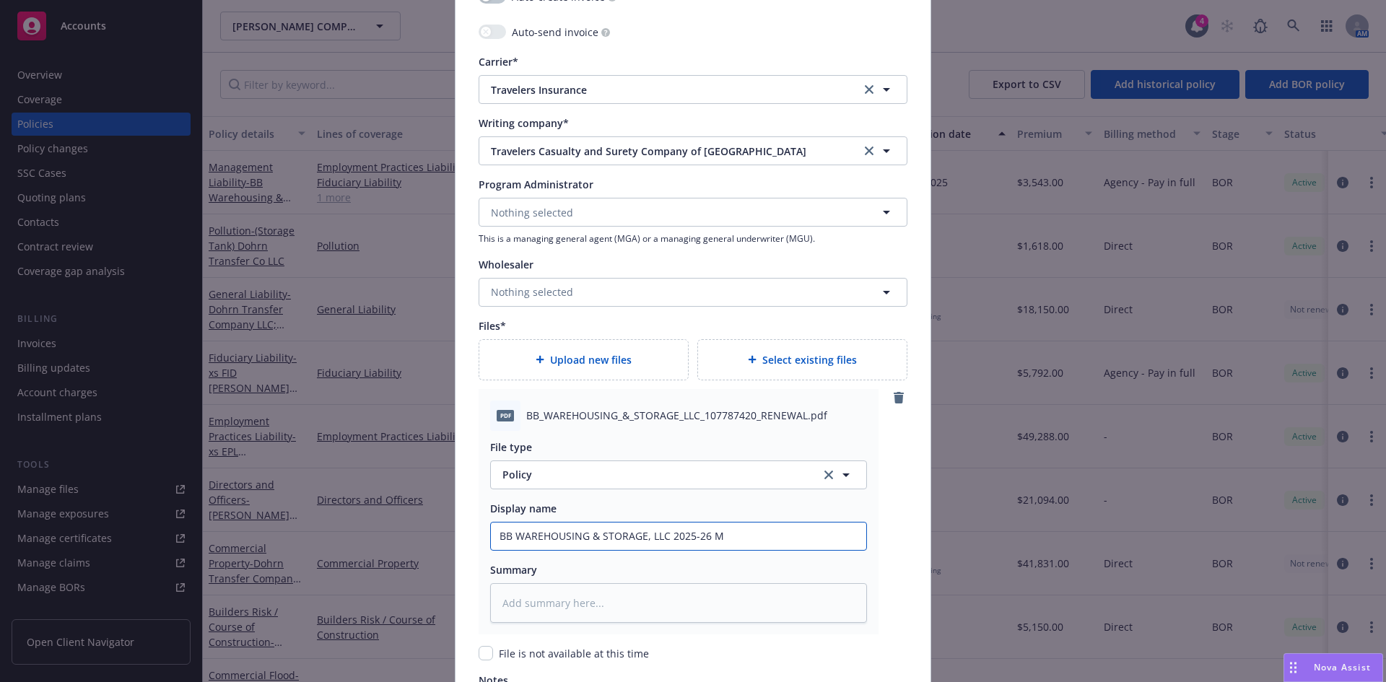
type textarea "x"
type input "BB WAREHOUSING & STORAGE, LLC 2025-26 ML"
type textarea "x"
type input "BB WAREHOUSING & STORAGE, LLC 2025-26 ML"
type textarea "x"
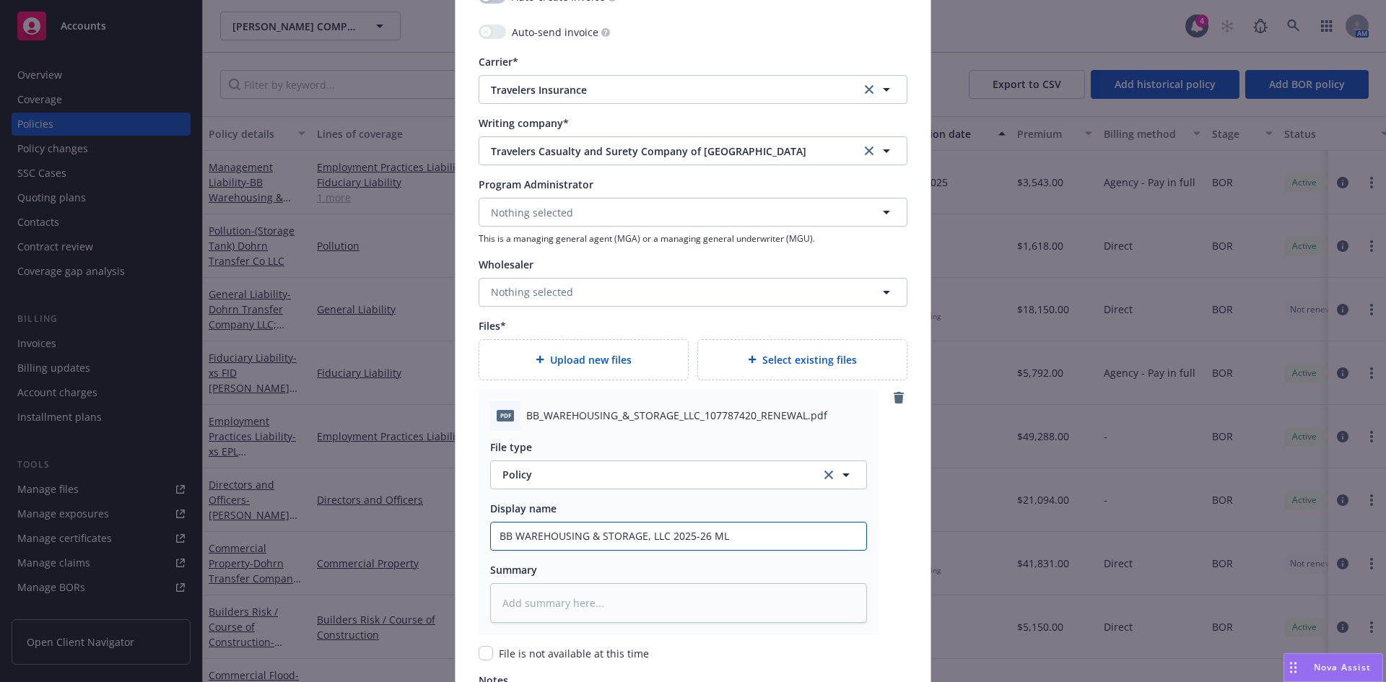
type input "BB WAREHOUSING & STORAGE, LLC 2025-26 ML P"
type textarea "x"
type input "BB WAREHOUSING & STORAGE, LLC 2025-26 ML Po"
type textarea "x"
type input "BB WAREHOUSING & STORAGE, LLC 2025-26 ML Pol"
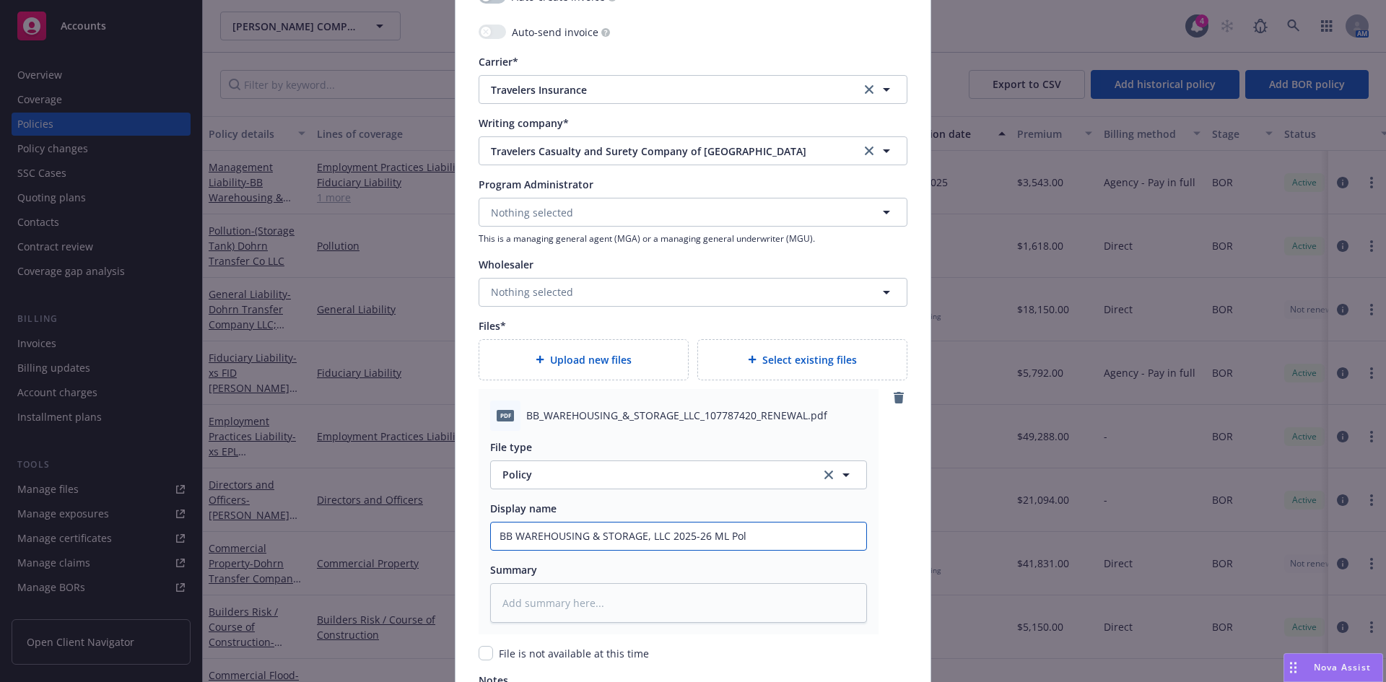
type textarea "x"
type input "BB WAREHOUSING & STORAGE, LLC 2025-26 ML Poli"
type textarea "x"
type input "BB WAREHOUSING & STORAGE, LLC 2025-26 ML Polic"
type textarea "x"
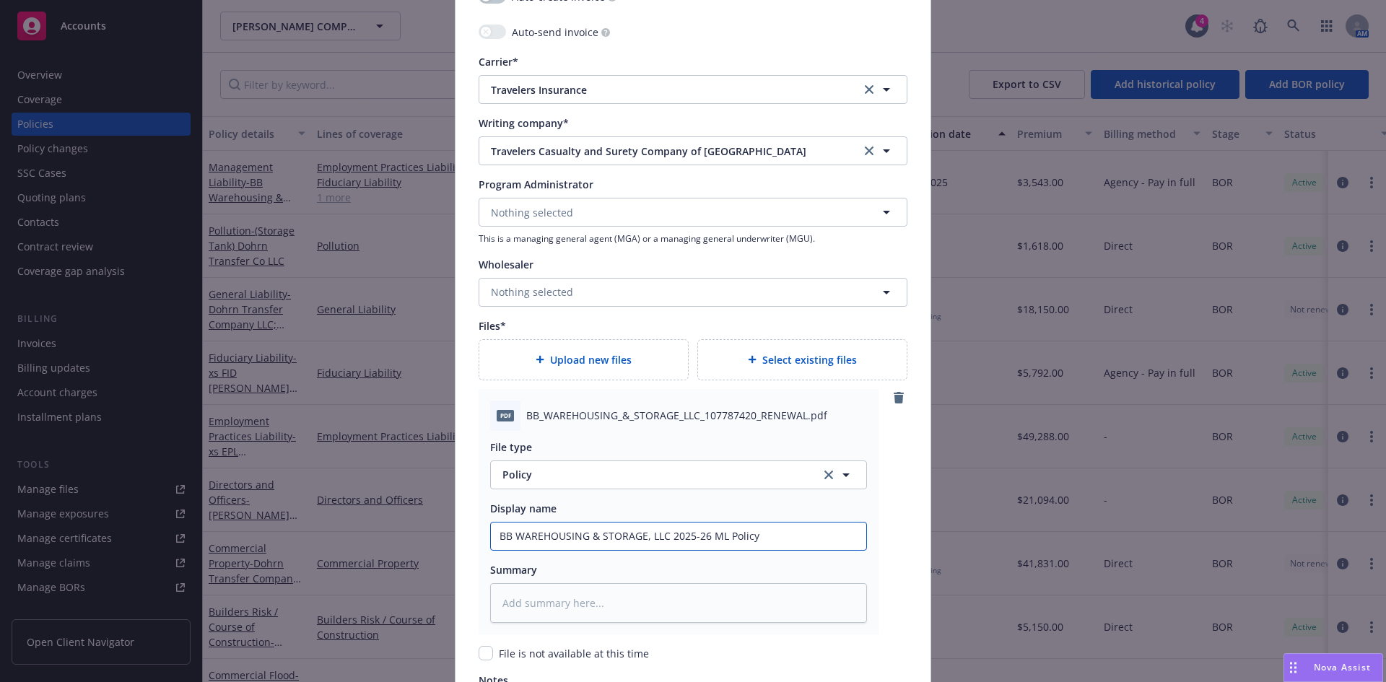
type input "BB WAREHOUSING & STORAGE, LLC 2025-26 ML Policy"
type textarea "x"
type input "BB WAREHOUSING & STORAGE, LLC 2025-26 ML Policy"
type textarea "x"
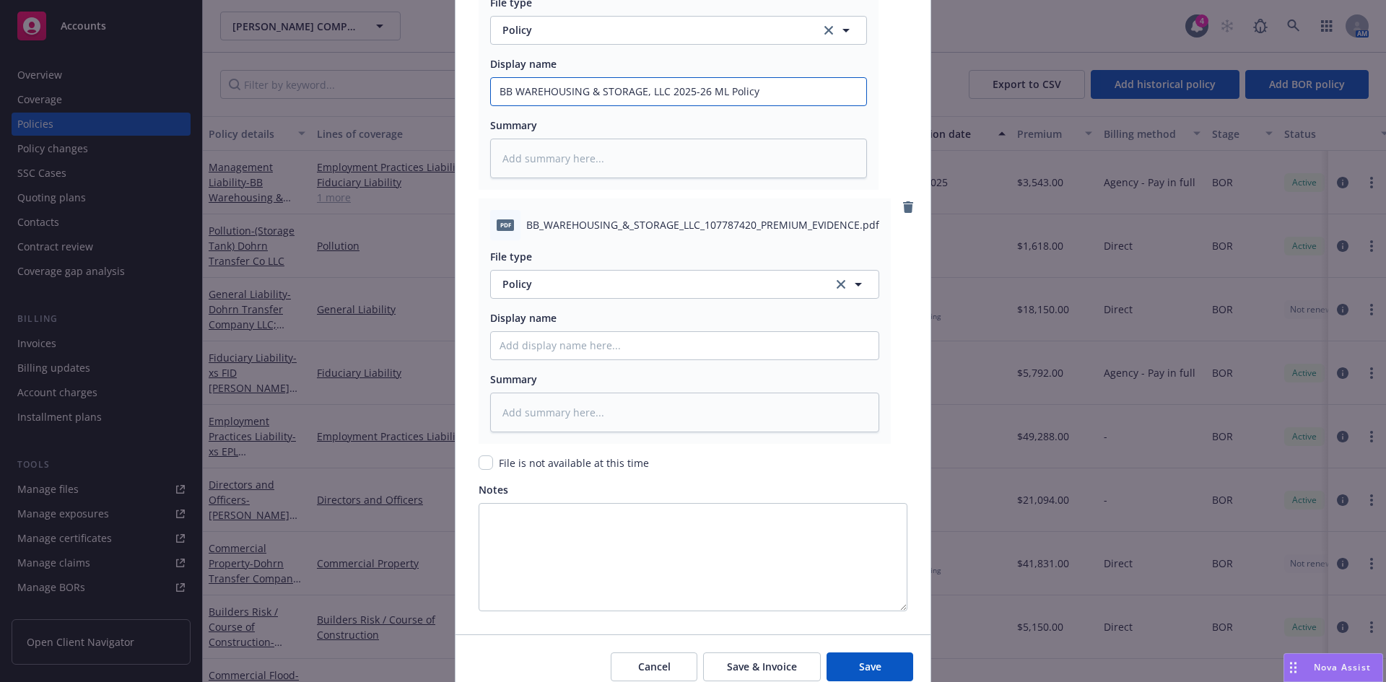
scroll to position [1934, 0]
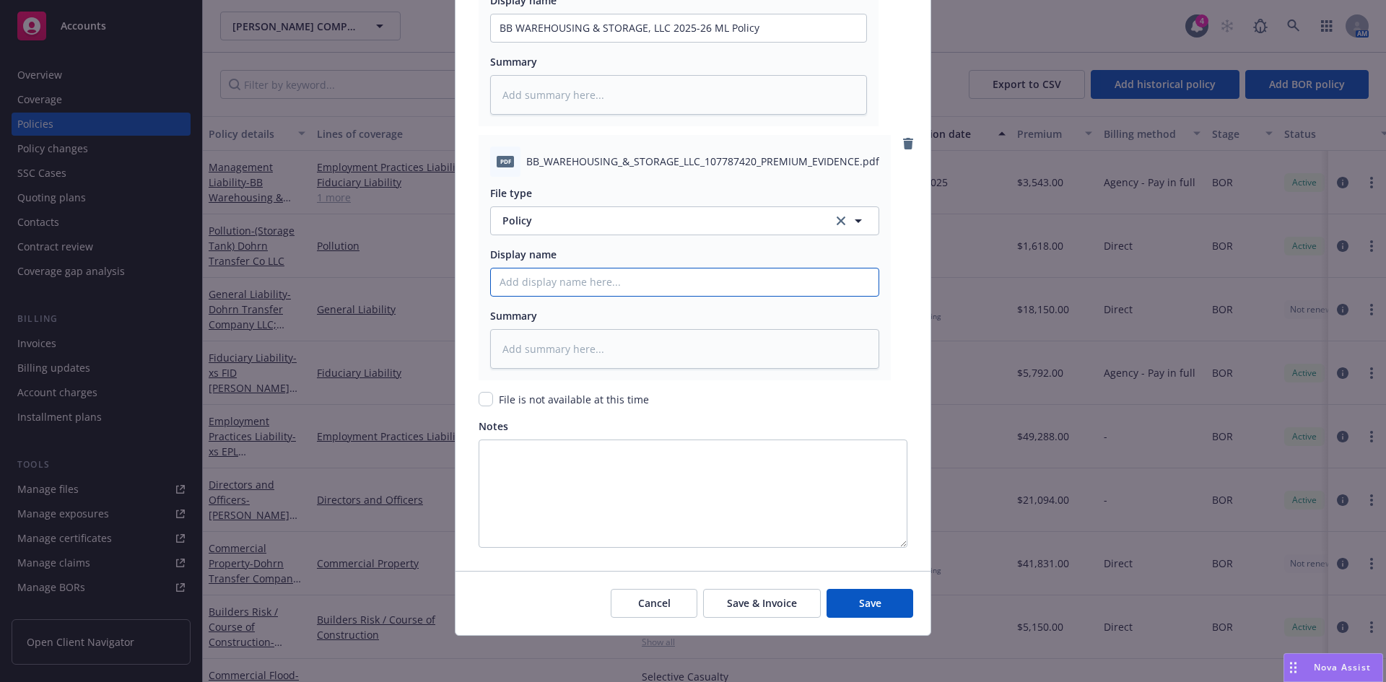
click at [544, 42] on input "Policy display name" at bounding box center [678, 27] width 375 height 27
click at [537, 219] on span "Policy" at bounding box center [658, 220] width 313 height 15
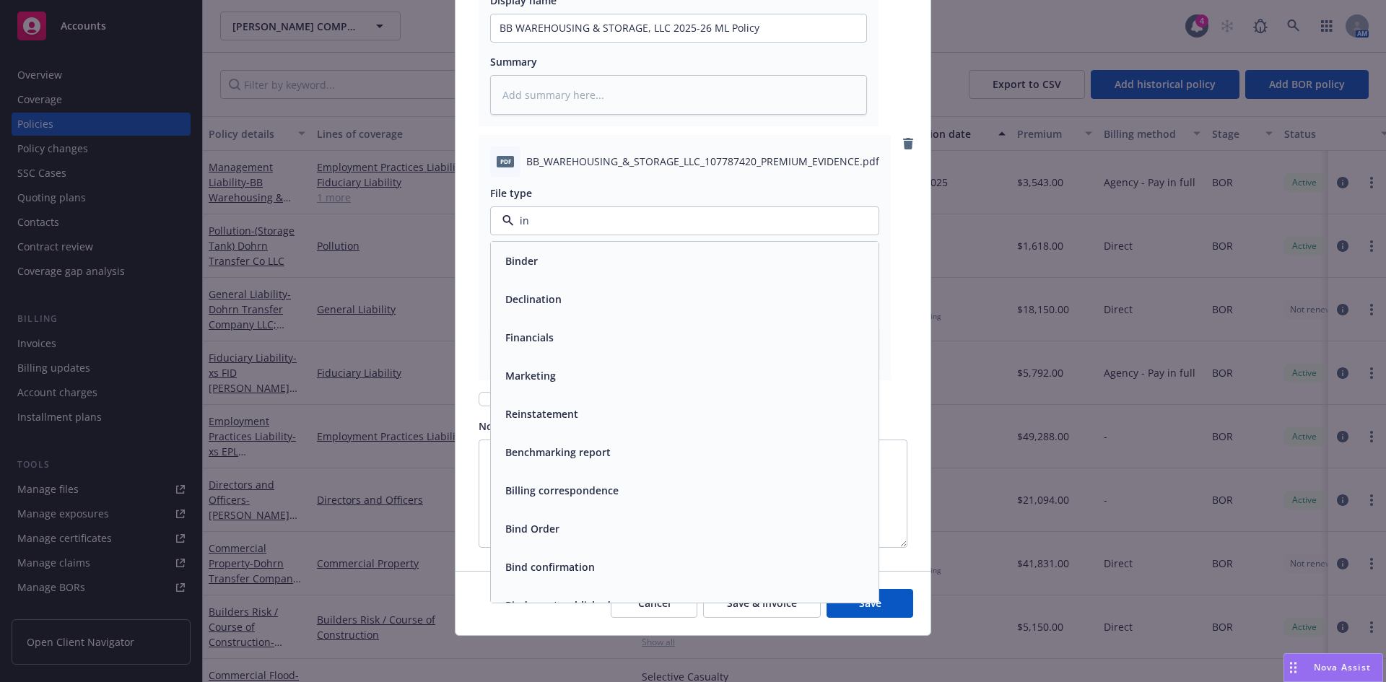
type input "inv"
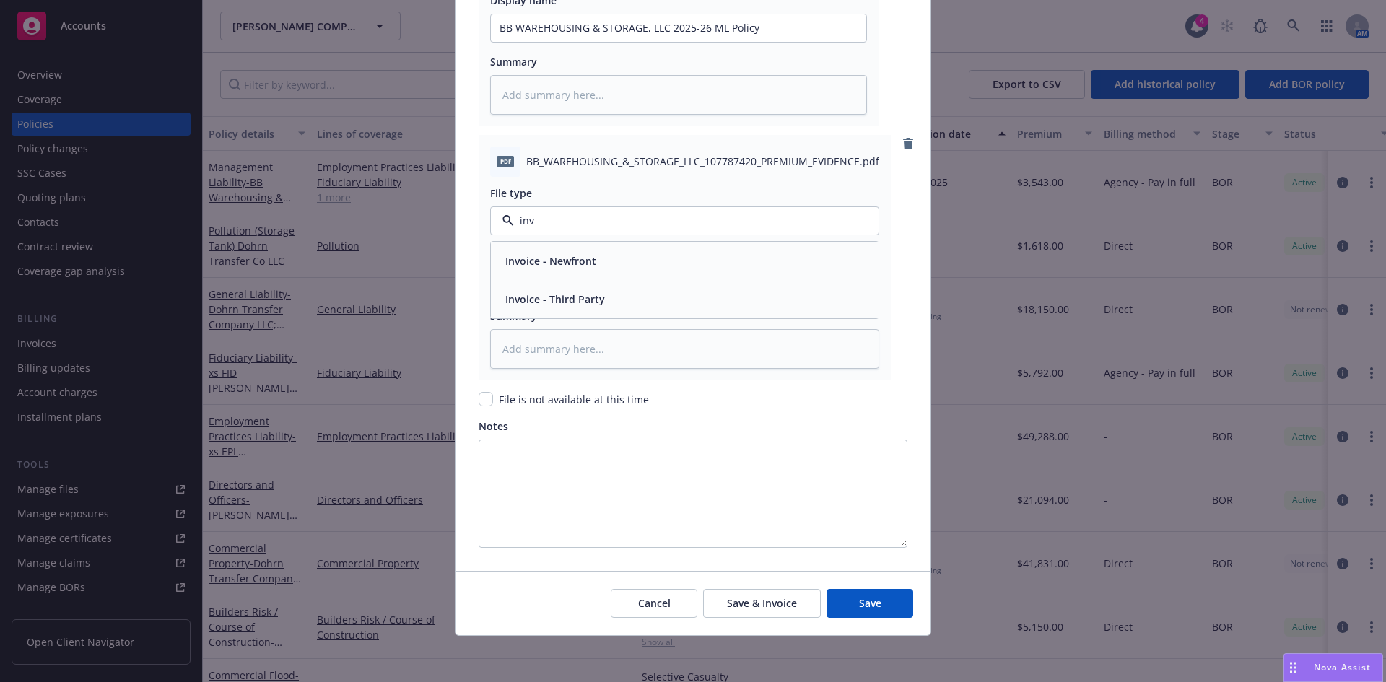
click at [578, 304] on span "Invoice - Third Party" at bounding box center [555, 299] width 100 height 15
click at [542, 42] on input "Policy display name" at bounding box center [678, 27] width 375 height 27
paste input "BB WAREHOUSING & STORAGE, LLC"
type textarea "x"
type input "BB WAREHOUSING & STORAGE, LLC"
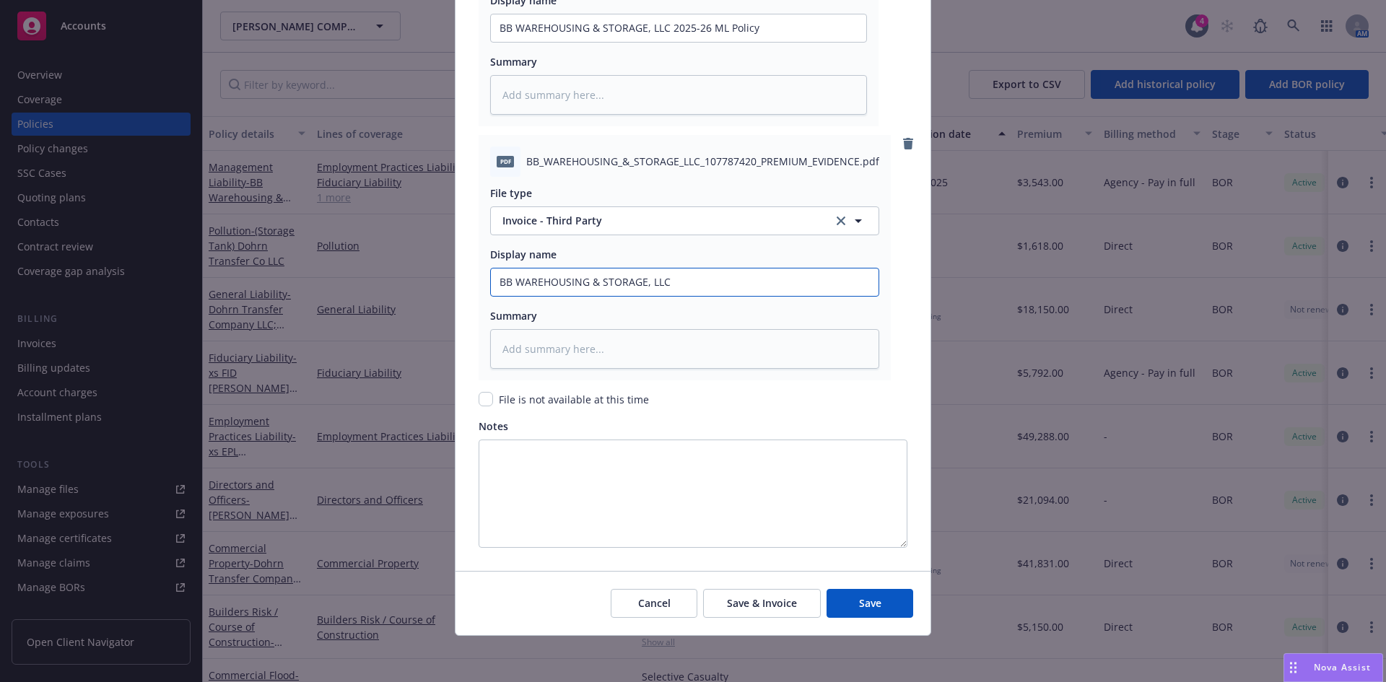
type textarea "x"
type input "BB WAREHOUSING & STORAGE, LLC"
type textarea "x"
type input "BB WAREHOUSING & STORAGE, LLC 2"
type textarea "x"
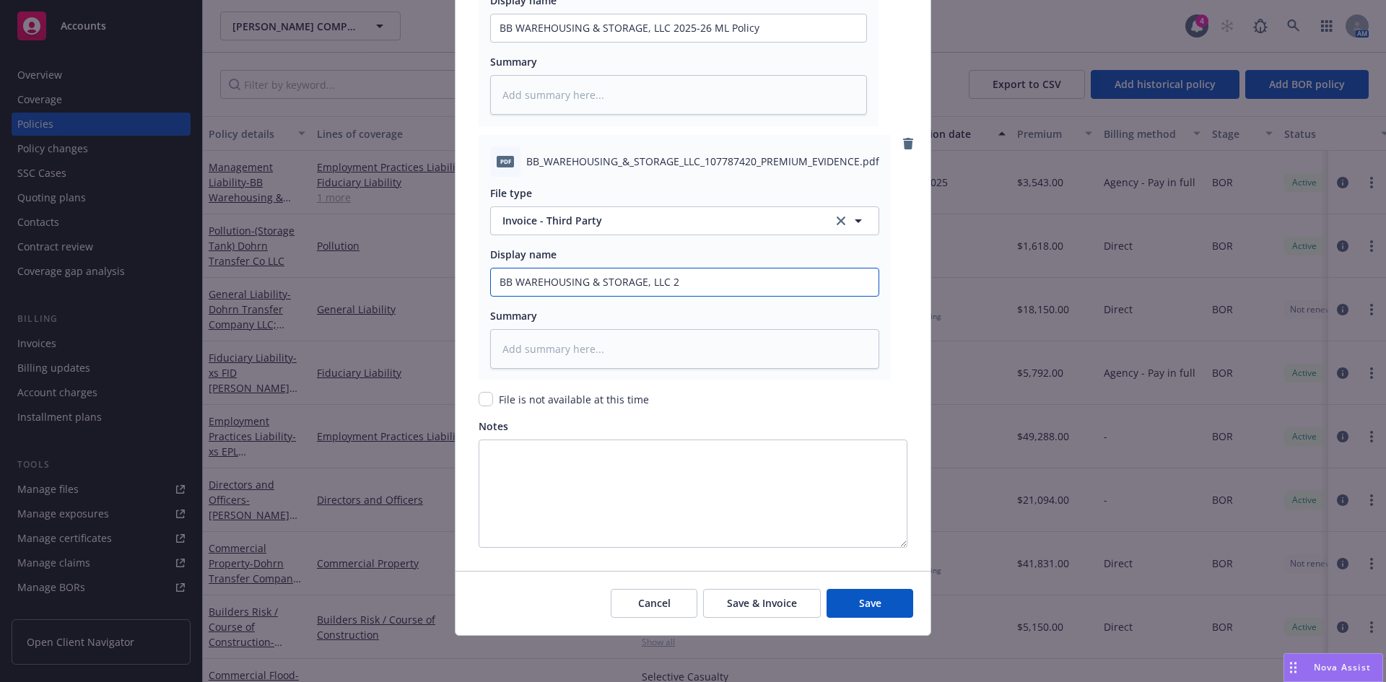
type input "BB WAREHOUSING & STORAGE, LLC 25"
type textarea "x"
type input "BB WAREHOUSING & STORAGE, LLC 25-"
type textarea "x"
type input "BB WAREHOUSING & STORAGE, LLC 25-2"
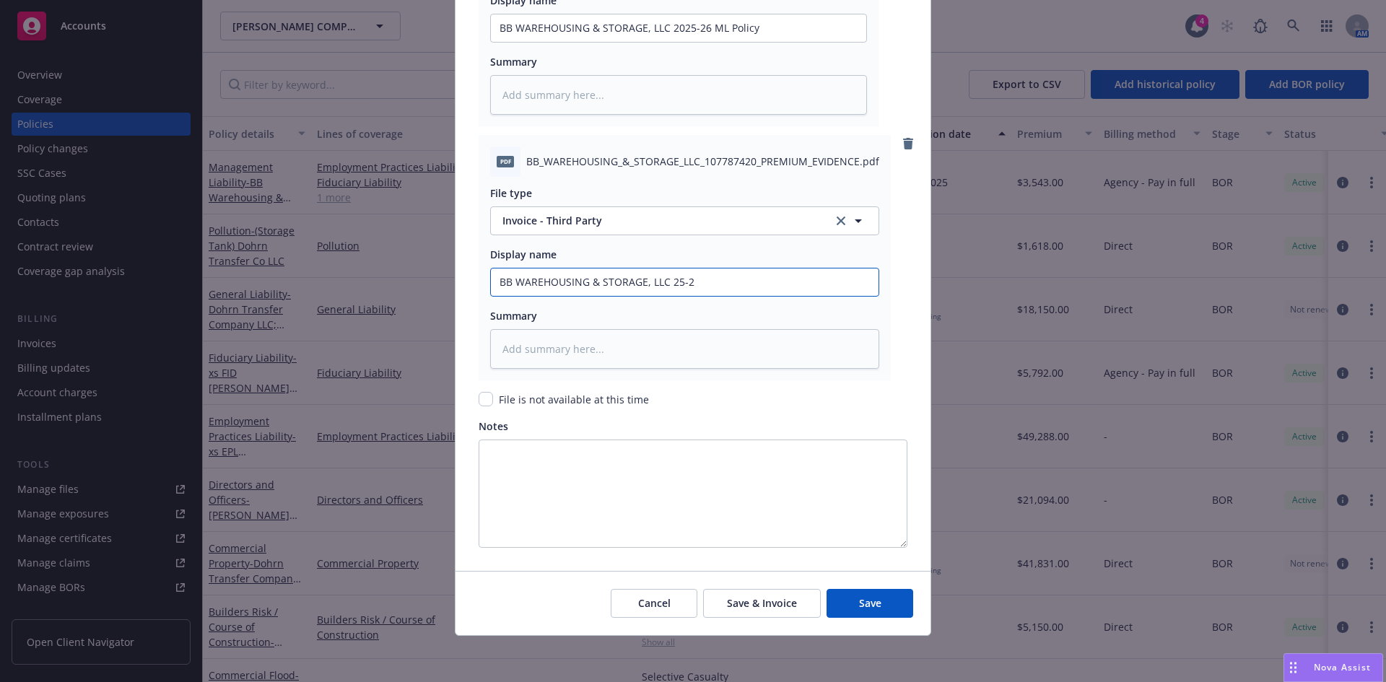
type textarea "x"
type input "BB WAREHOUSING & STORAGE, LLC 25-26"
type textarea "x"
type input "BB WAREHOUSING & STORAGE, LLC 25-26"
type textarea "x"
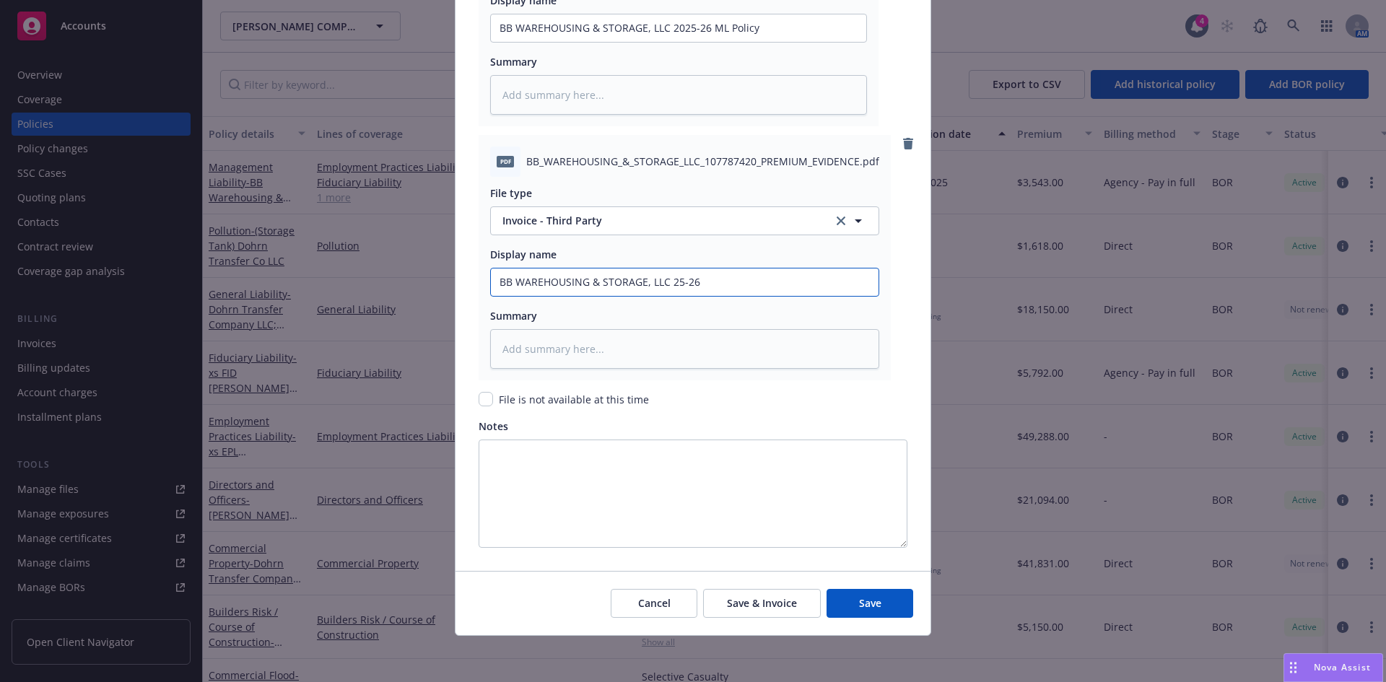
type input "BB WAREHOUSING & STORAGE, LLC 25-26 M"
type textarea "x"
type input "BB WAREHOUSING & STORAGE, LLC 25-26 M"
type textarea "x"
type input "BB WAREHOUSING & STORAGE, LLC 25-26 M l"
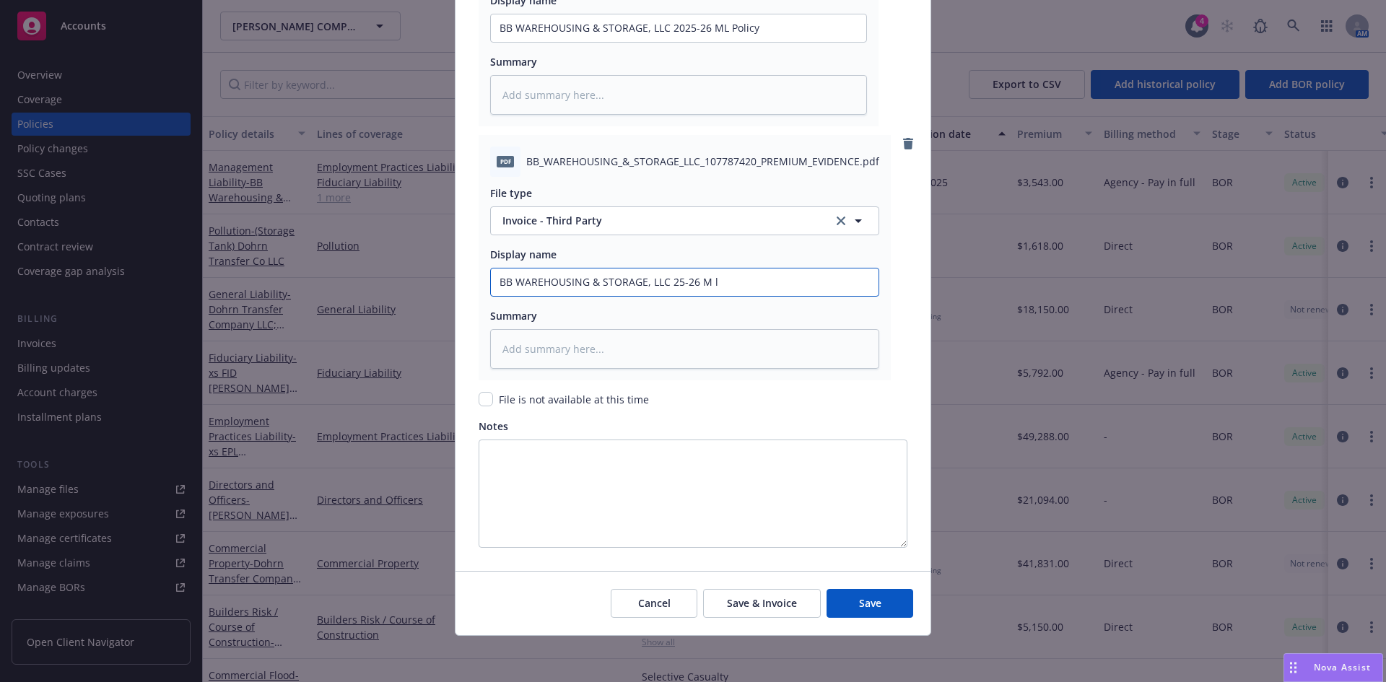
type textarea "x"
type input "BB WAREHOUSING & STORAGE, LLC 25-26 M"
type textarea "x"
type input "BB WAREHOUSING & STORAGE, LLC 25-26 M"
type textarea "x"
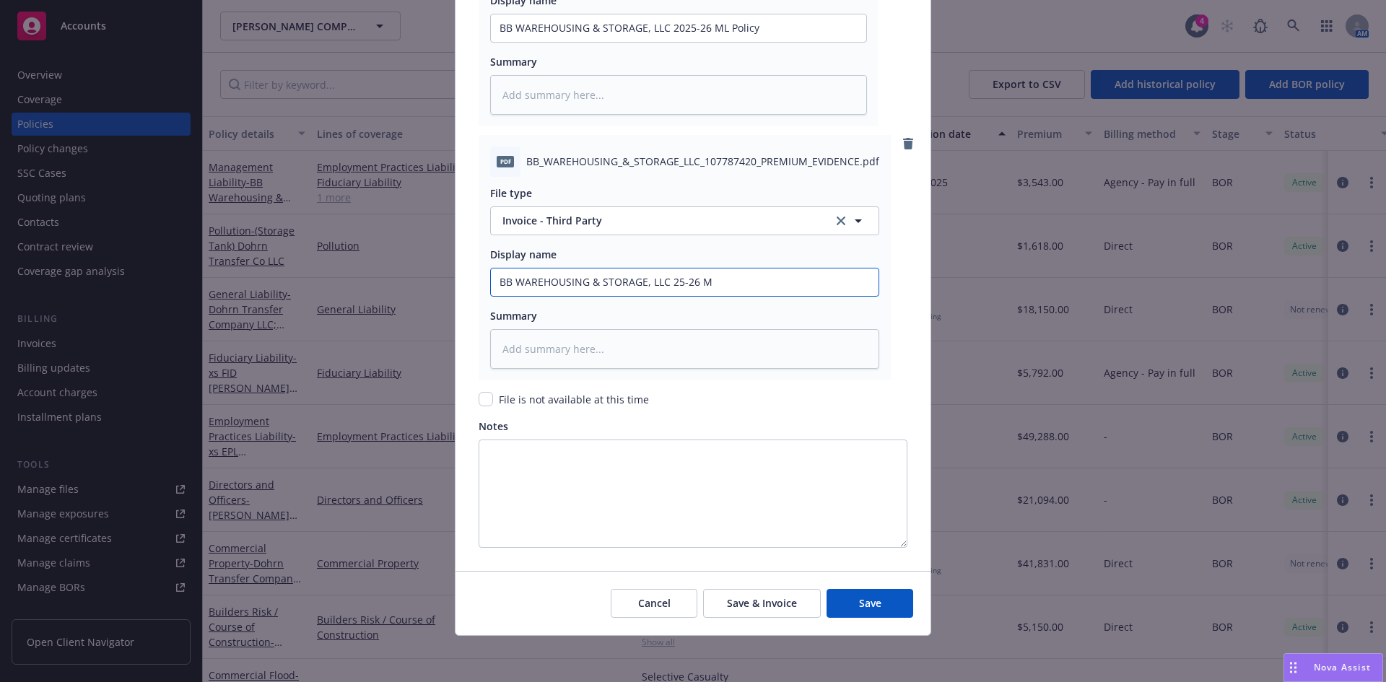
type input "BB WAREHOUSING & STORAGE, LLC 25-26 Ml"
type textarea "x"
type input "BB WAREHOUSING & STORAGE, LLC 25-26 Ml"
type textarea "x"
type input "BB WAREHOUSING & STORAGE, LLC 25-26 Ml I"
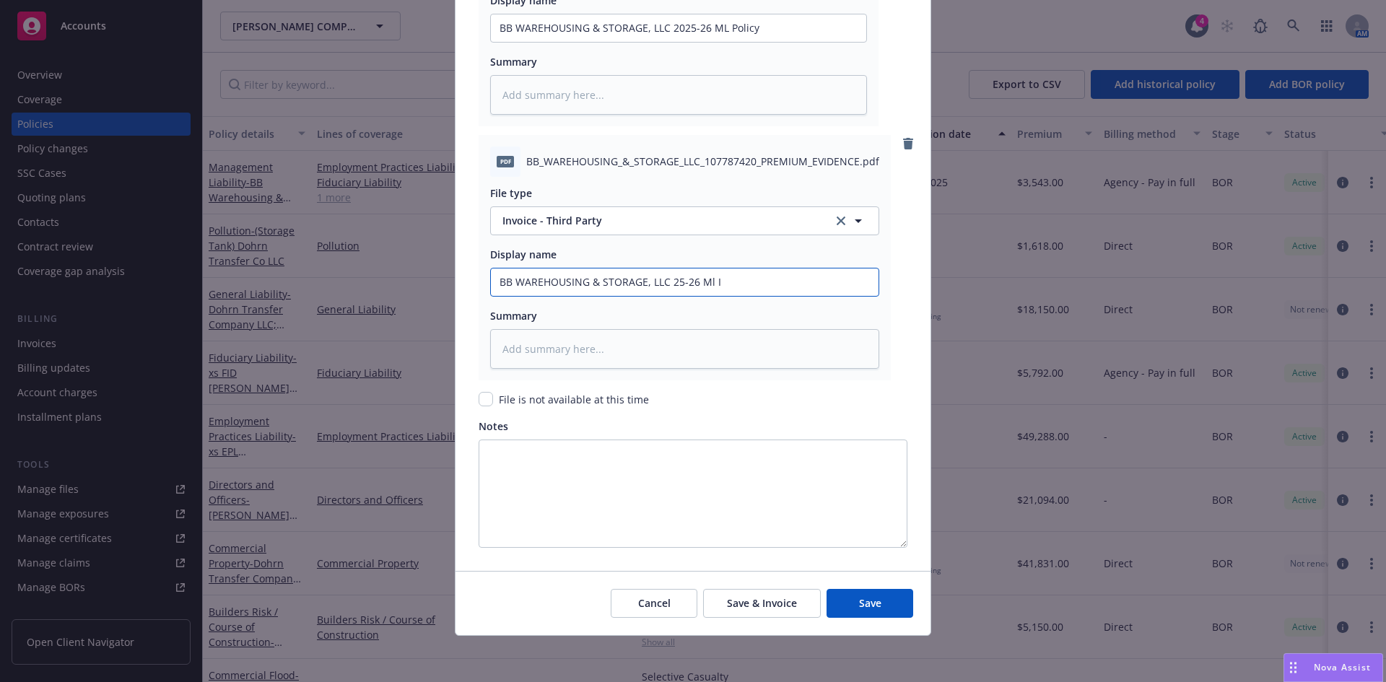
type textarea "x"
type input "BB WAREHOUSING & STORAGE, LLC 25-26 Ml In"
type textarea "x"
type input "BB WAREHOUSING & STORAGE, LLC 25-26 Ml Ino"
type textarea "x"
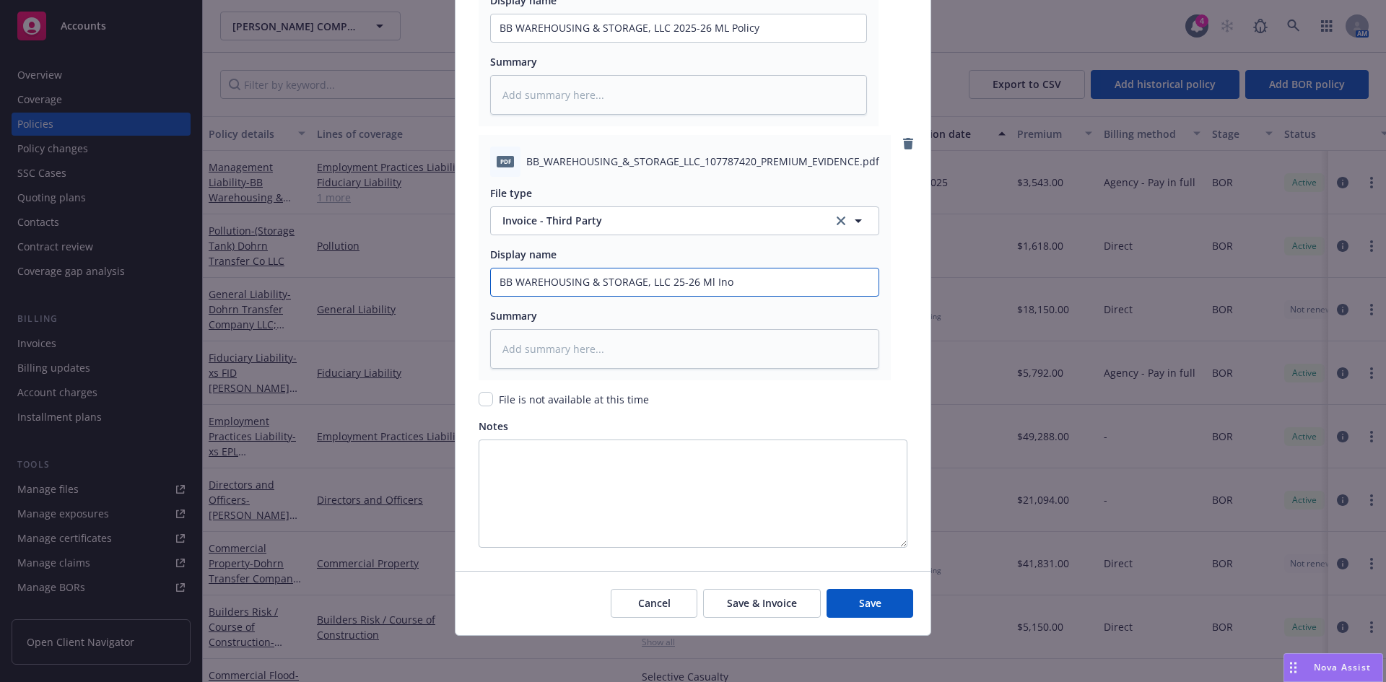
type input "BB WAREHOUSING & STORAGE, LLC 25-26 Ml In"
type textarea "x"
type input "BB WAREHOUSING & STORAGE, LLC 25-26 Ml Inv"
type textarea "x"
type input "BB WAREHOUSING & STORAGE, LLC 25-26 Ml Invo"
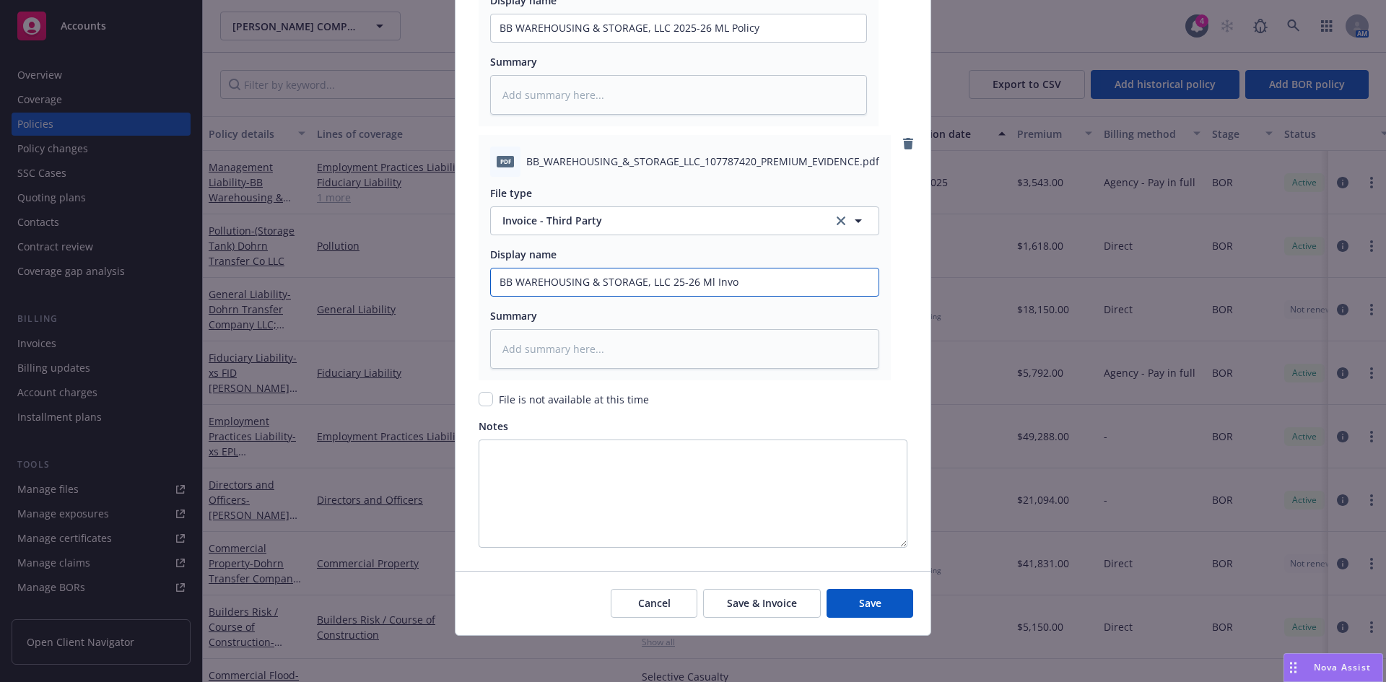
type textarea "x"
type input "BB WAREHOUSING & STORAGE, LLC 25-26 Ml Invoi"
type textarea "x"
type input "BB WAREHOUSING & STORAGE, LLC 25-26 Ml Invoic"
type textarea "x"
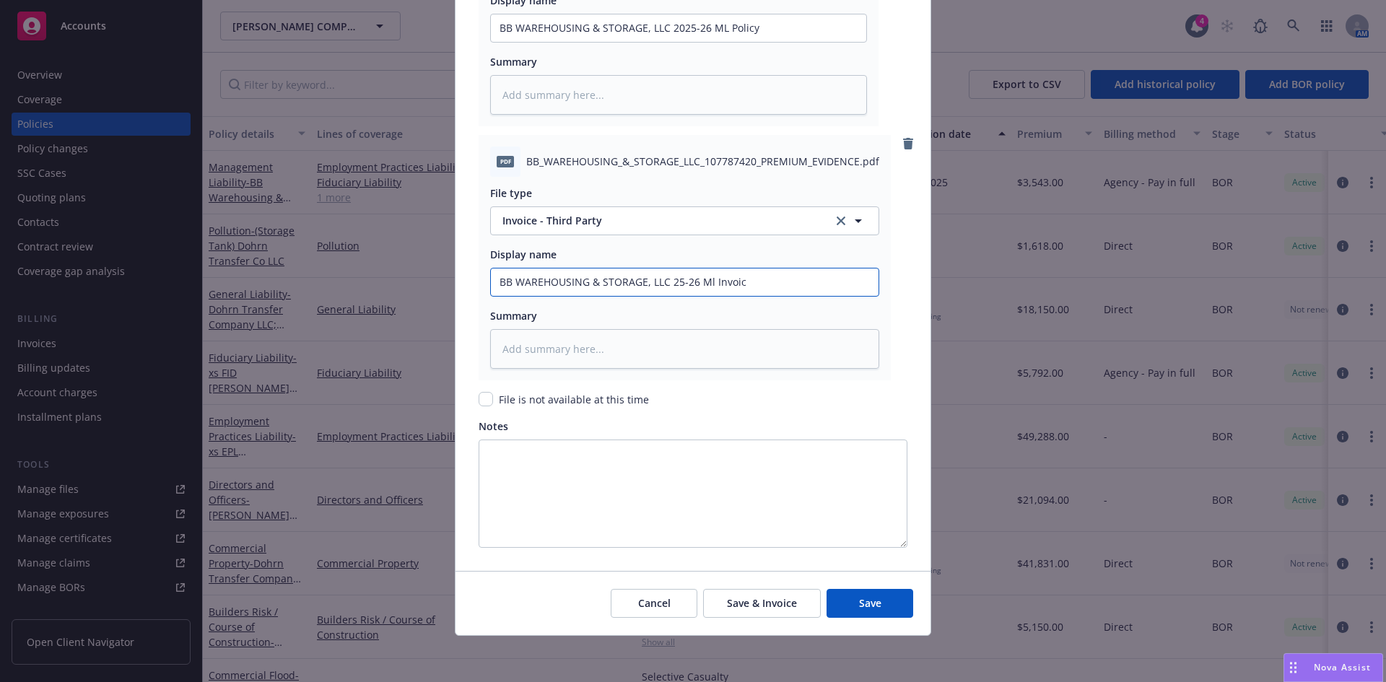
type input "BB WAREHOUSING & STORAGE, LLC 25-26 Ml Invoice"
type textarea "x"
type input "BB WAREHOUSING & STORAGE, LLC 25-26 Ml Invoice"
type textarea "x"
type input "BB WAREHOUSING & STORAGE, LLC 25-26 Ml Invoice -"
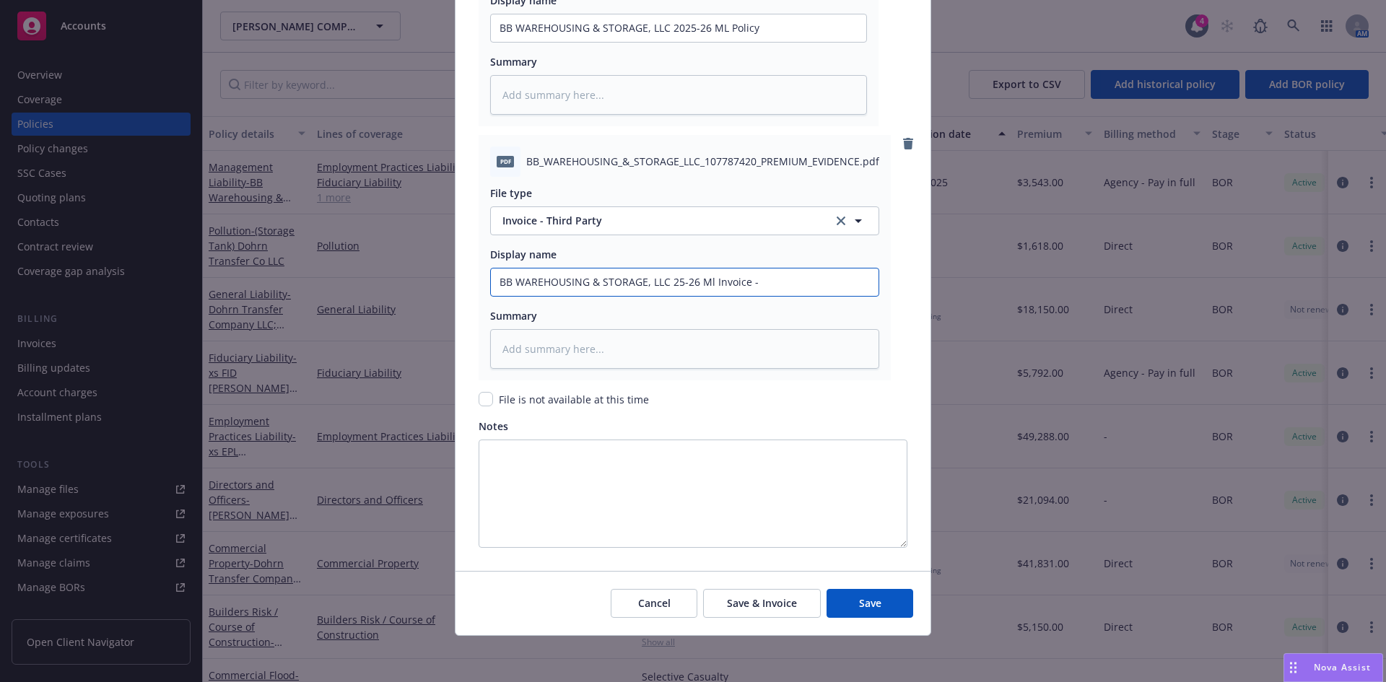
type textarea "x"
type input "BB WAREHOUSING & STORAGE, LLC 25-26 Ml Invoice -"
type textarea "x"
type input "BB WAREHOUSING & STORAGE, LLC 25-26 Ml Invoice - T"
type textarea "x"
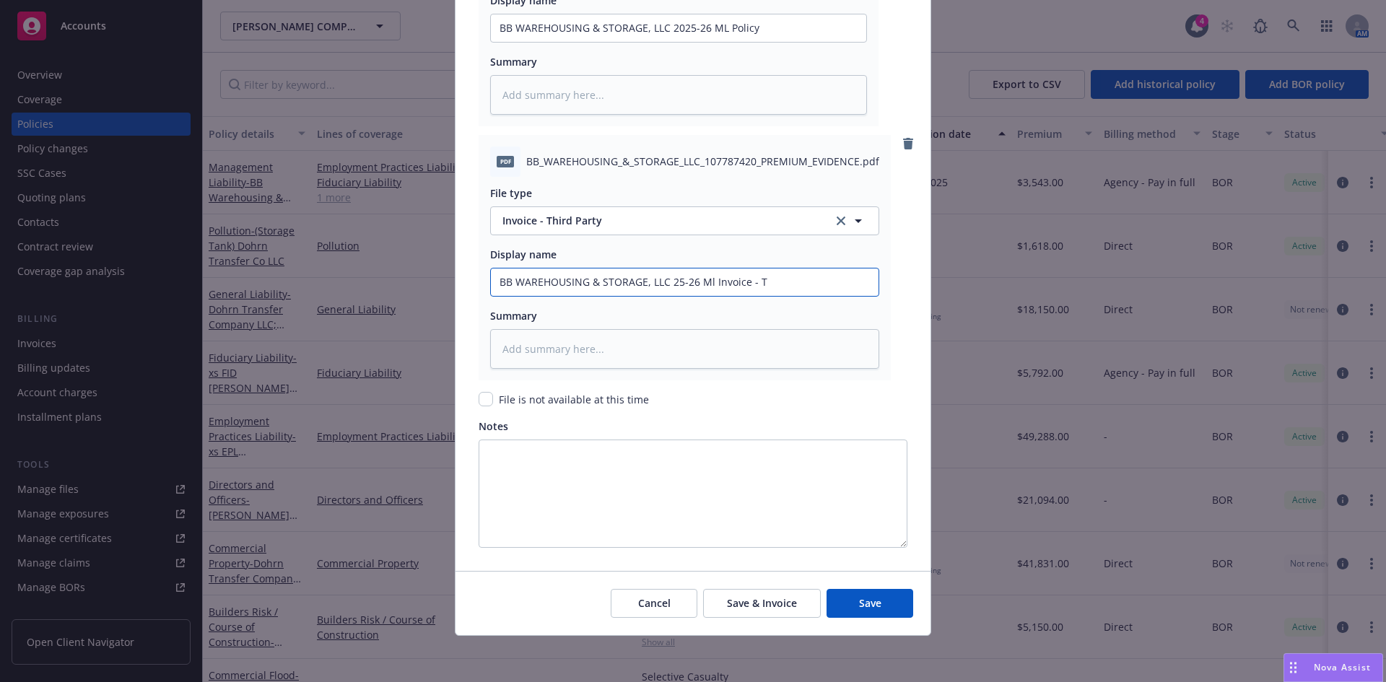
type input "BB WAREHOUSING & STORAGE, LLC 25-26 Ml Invoice - Tr"
type textarea "x"
type input "BB WAREHOUSING & STORAGE, LLC 25-26 Ml Invoice - Tra"
type textarea "x"
type input "BB WAREHOUSING & STORAGE, LLC 25-26 Ml Invoice - Trav"
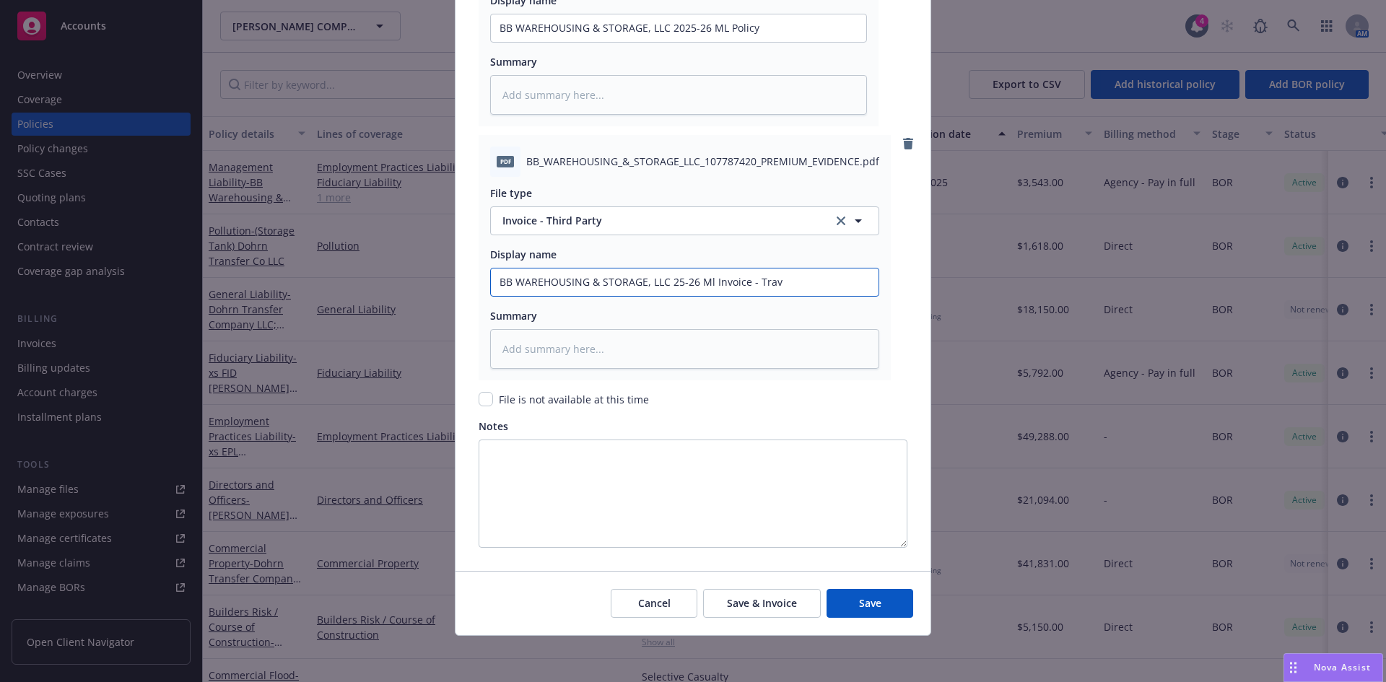
type textarea "x"
type input "BB WAREHOUSING & STORAGE, LLC 25-26 Ml Invoice - Trave"
type textarea "x"
type input "BB WAREHOUSING & STORAGE, LLC 25-26 Ml Invoice - Travel"
type textarea "x"
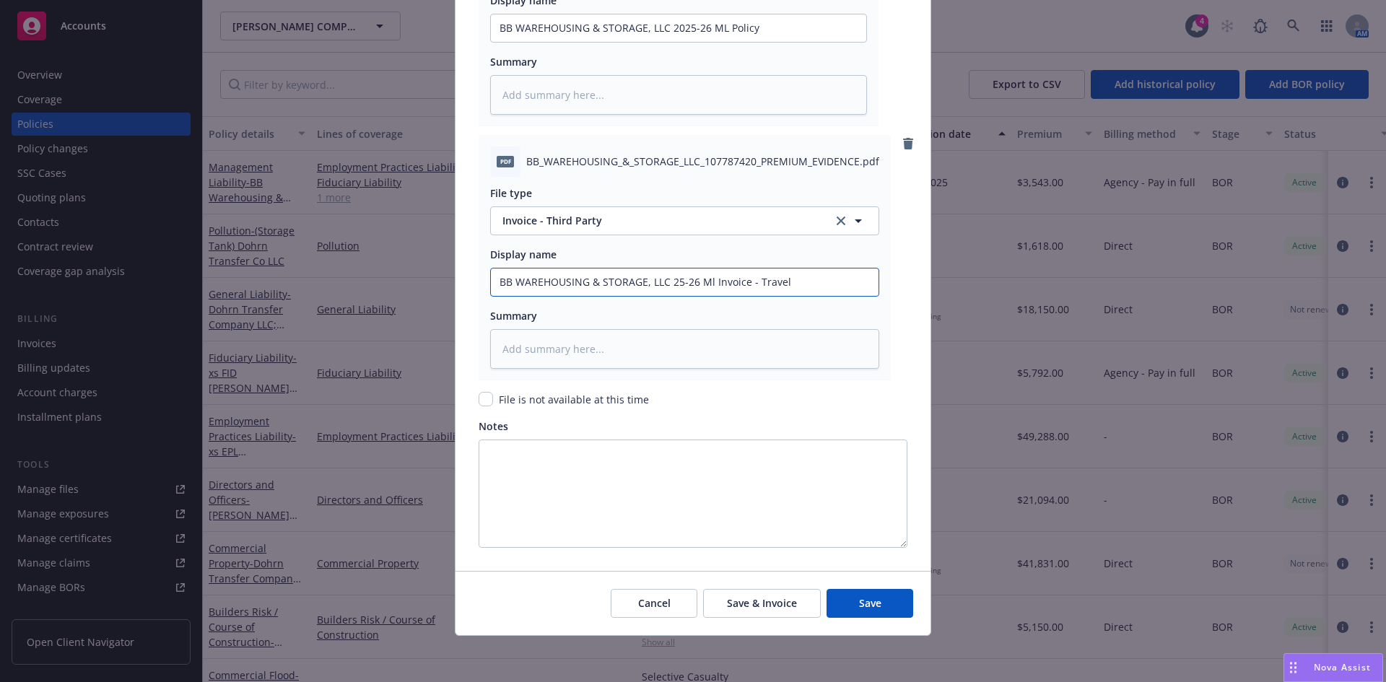
type input "BB WAREHOUSING & STORAGE, LLC 25-26 Ml Invoice - Travele"
type textarea "x"
type input "BB WAREHOUSING & STORAGE, LLC 25-26 Ml Invoice - Traveler"
type textarea "x"
type input "BB WAREHOUSING & STORAGE, LLC 25-26 Ml Invoice - Travelers"
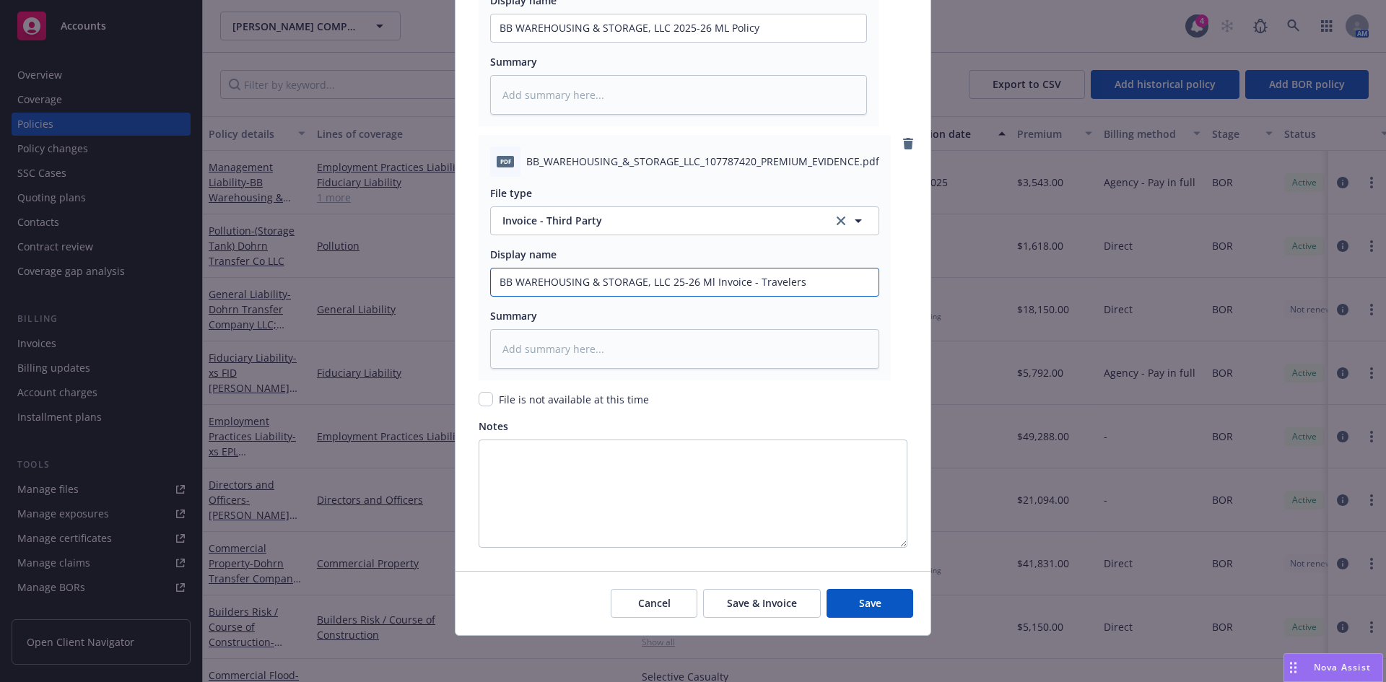
type textarea "x"
type input "BB WAREHOUSING & STORAGE, LLC 25-26 Ml Invoice - Travelers"
click at [864, 604] on span "Save" at bounding box center [870, 603] width 22 height 14
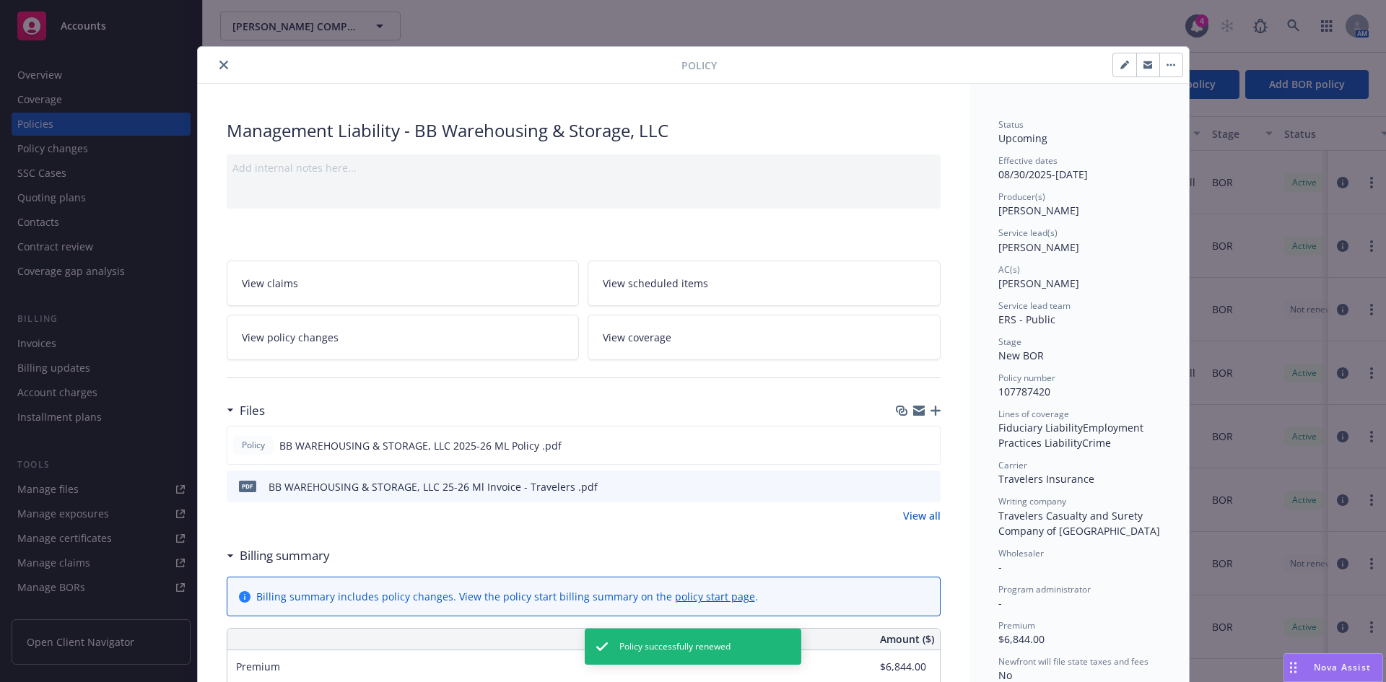
scroll to position [989, 0]
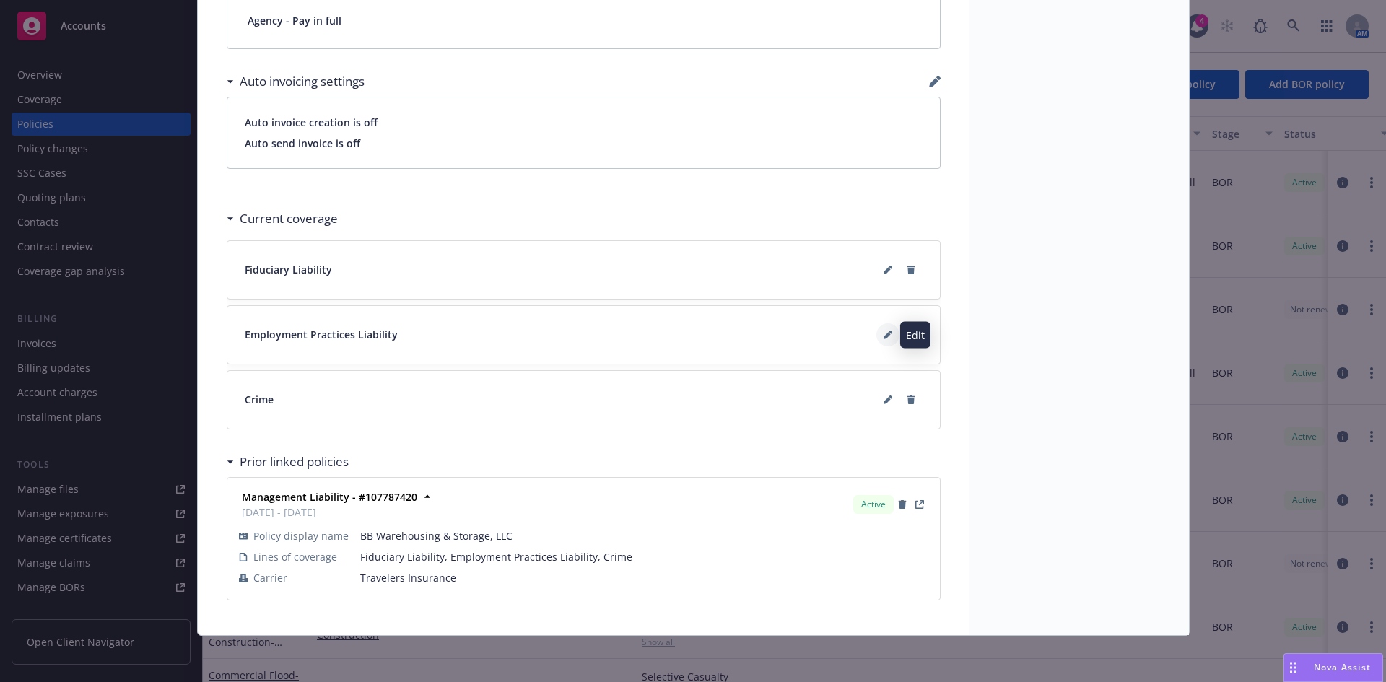
click at [884, 332] on icon at bounding box center [888, 335] width 9 height 9
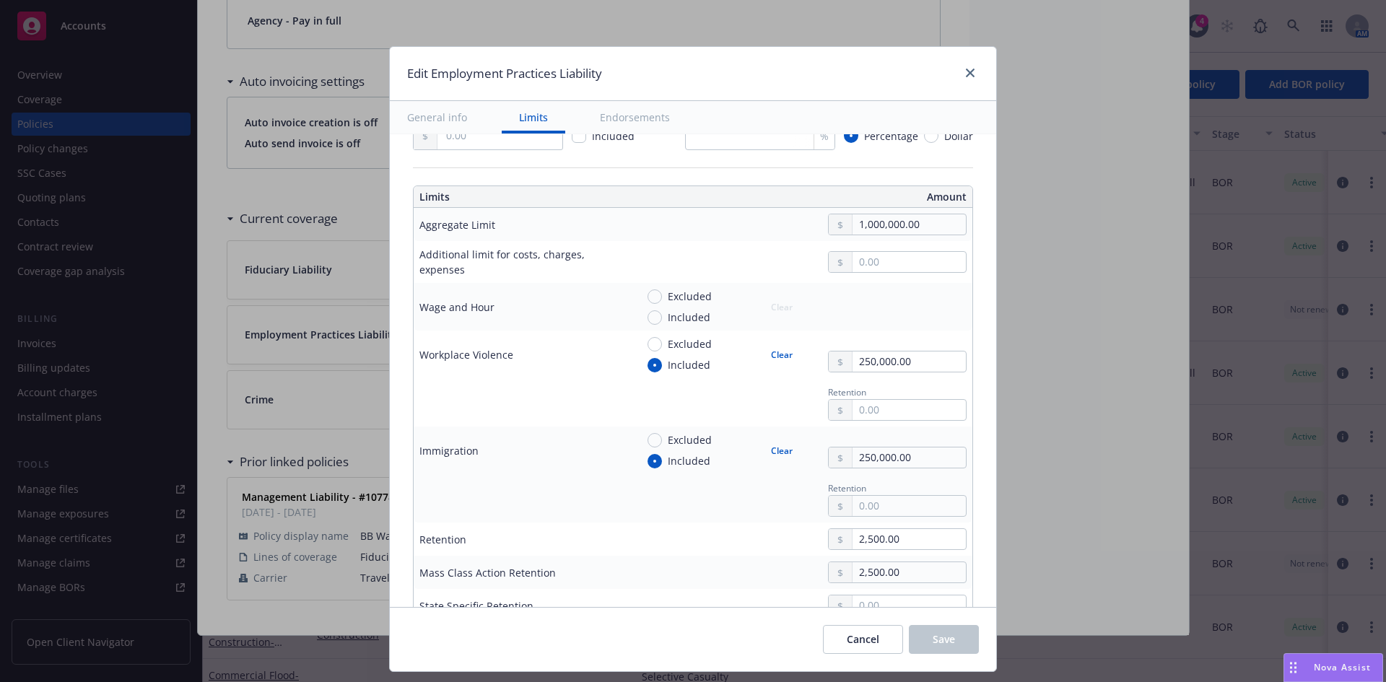
scroll to position [425, 0]
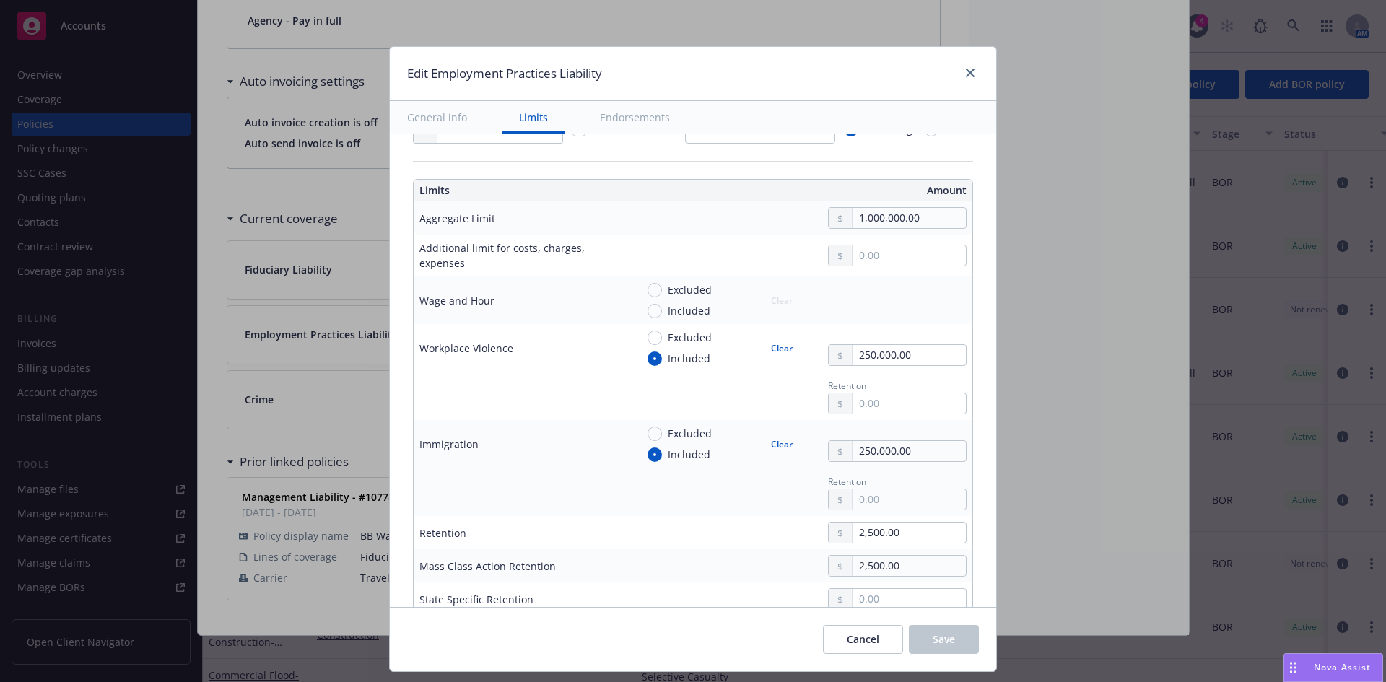
click at [779, 351] on button "Clear" at bounding box center [781, 348] width 39 height 20
type textarea "x"
radio input "false"
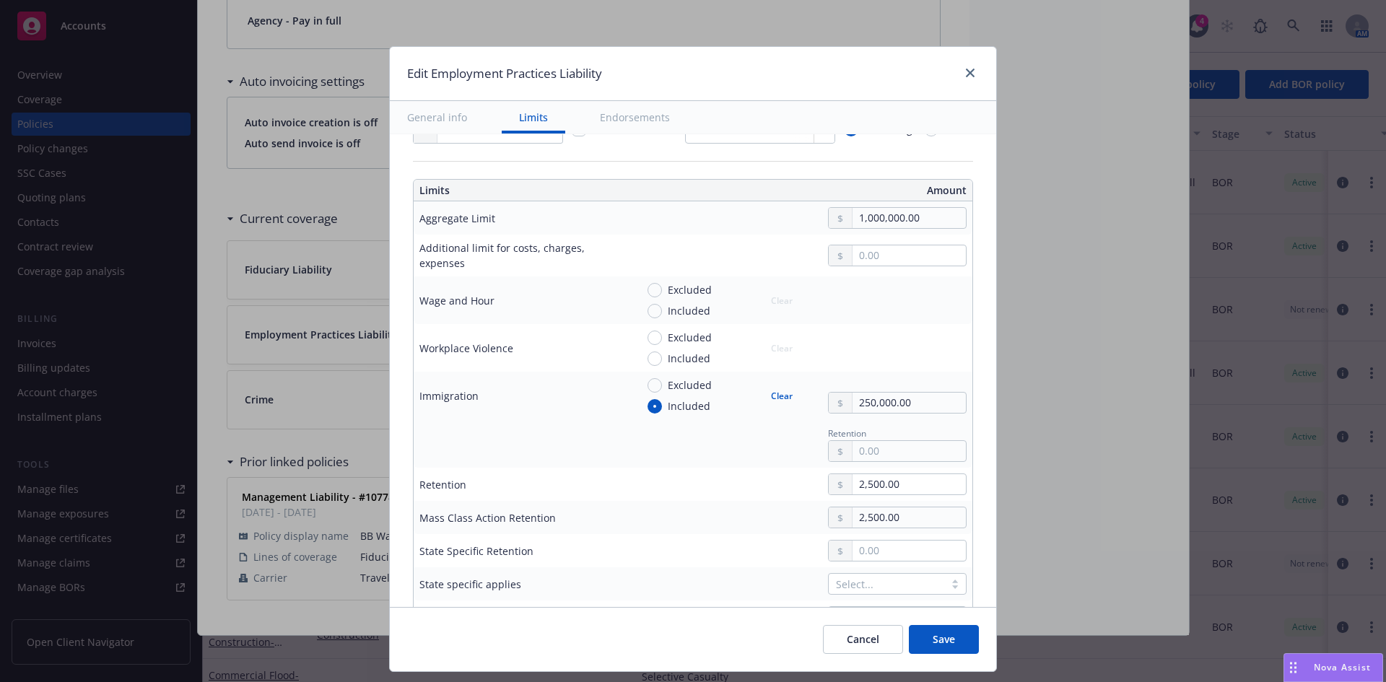
click at [774, 393] on button "Clear" at bounding box center [781, 396] width 39 height 20
type textarea "x"
radio input "false"
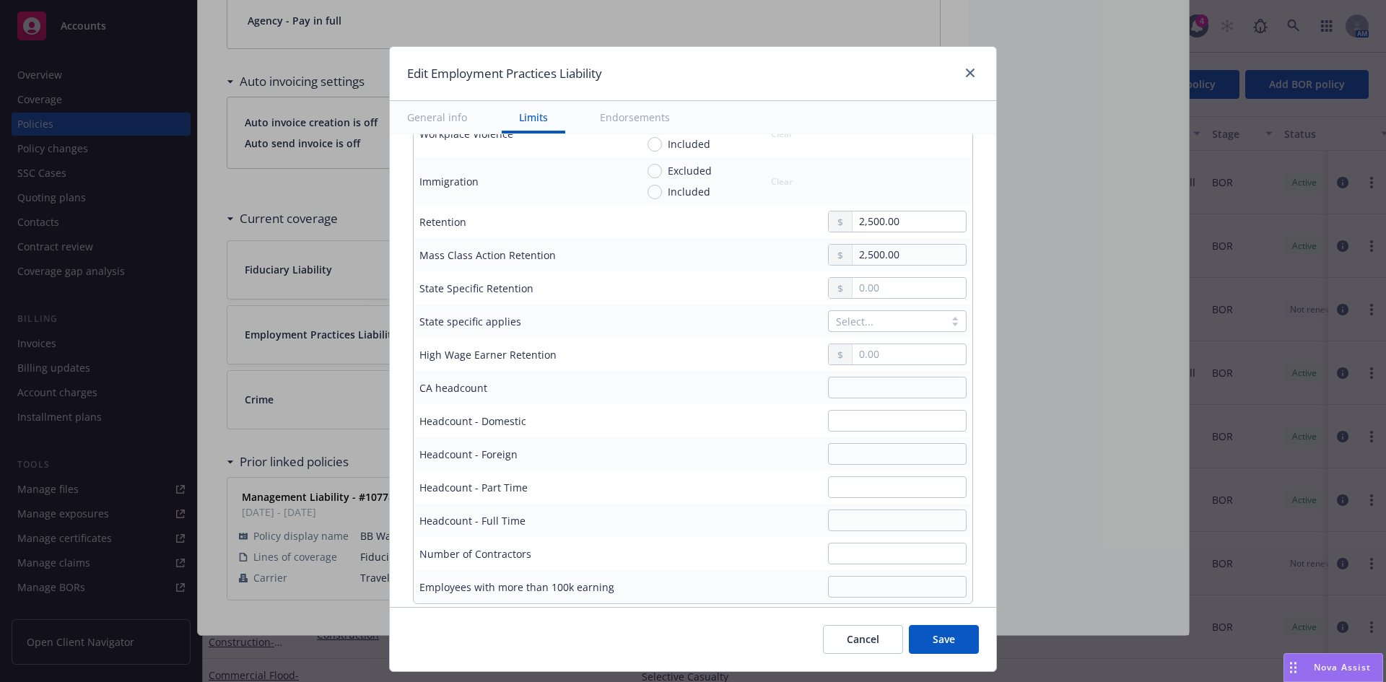
scroll to position [807, 0]
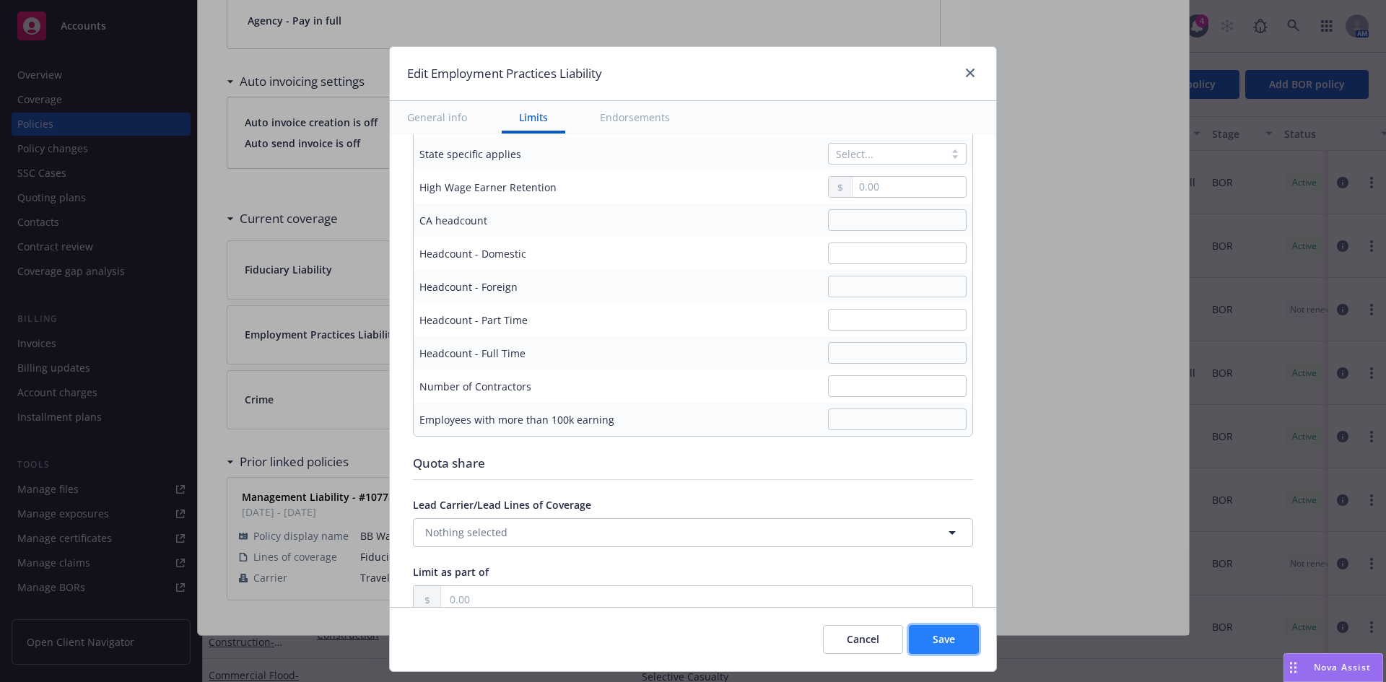
click at [947, 645] on span "Save" at bounding box center [944, 639] width 22 height 14
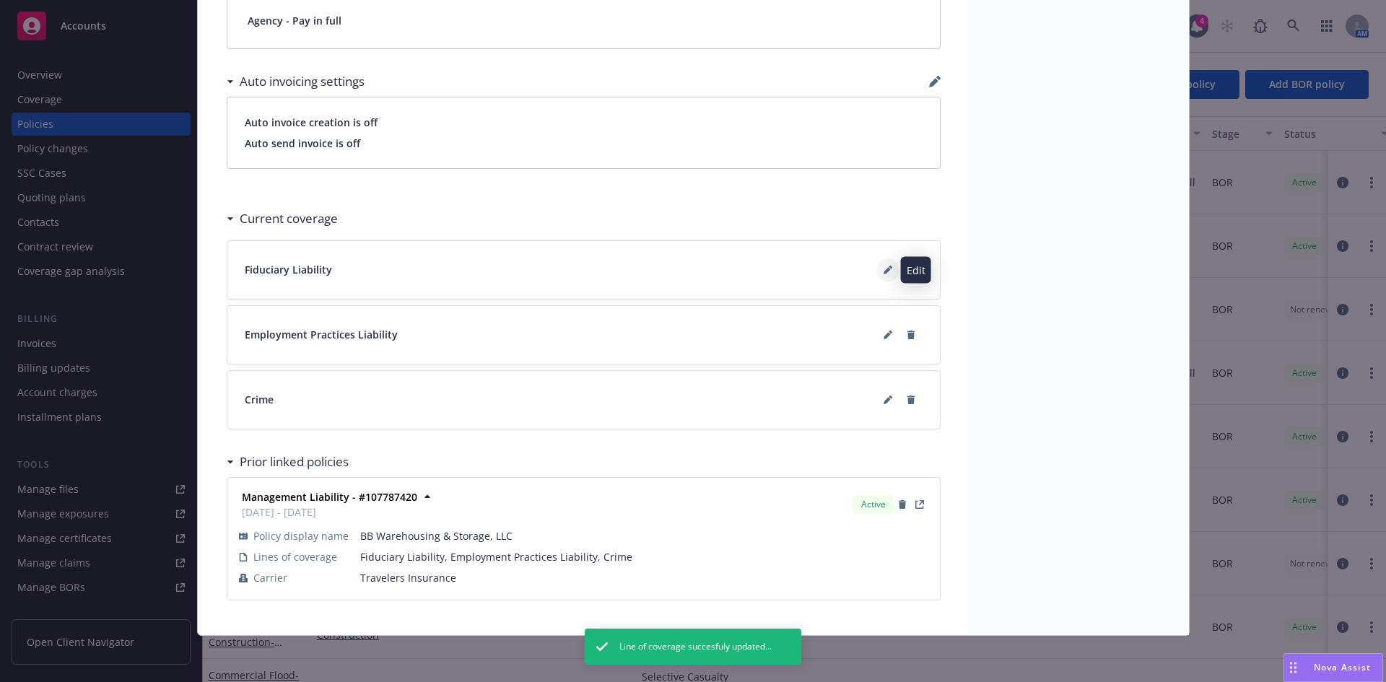
click at [884, 268] on icon at bounding box center [888, 270] width 9 height 9
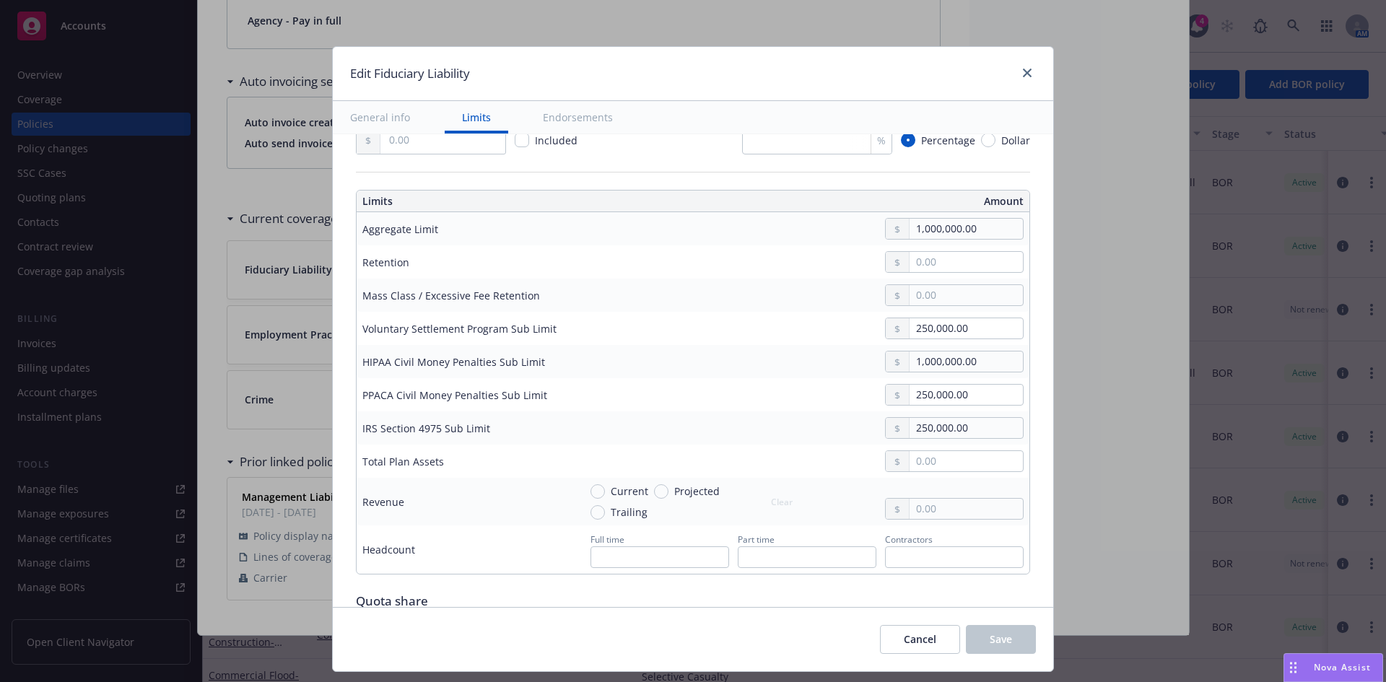
scroll to position [422, 0]
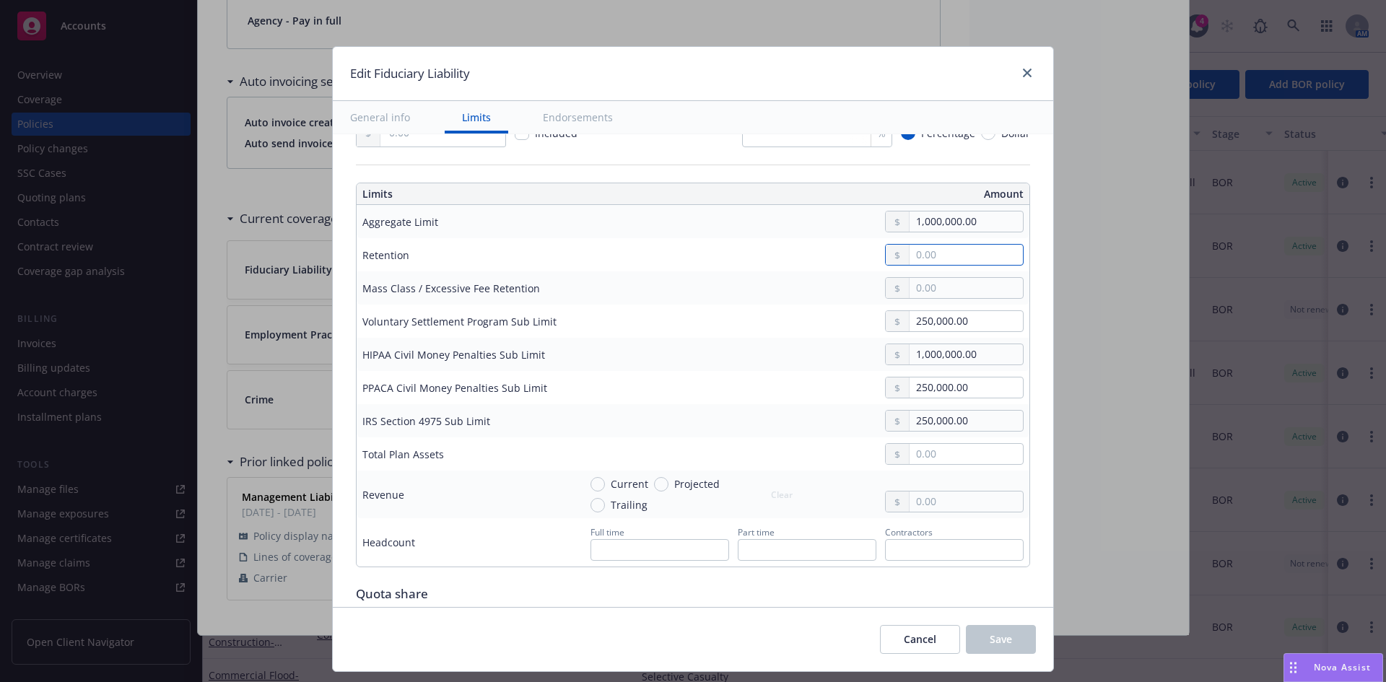
click at [927, 255] on input "text" at bounding box center [966, 255] width 113 height 20
type textarea "x"
type input "0.00"
click at [950, 292] on input "text" at bounding box center [966, 288] width 113 height 20
click at [1013, 645] on button "Save" at bounding box center [1001, 639] width 70 height 29
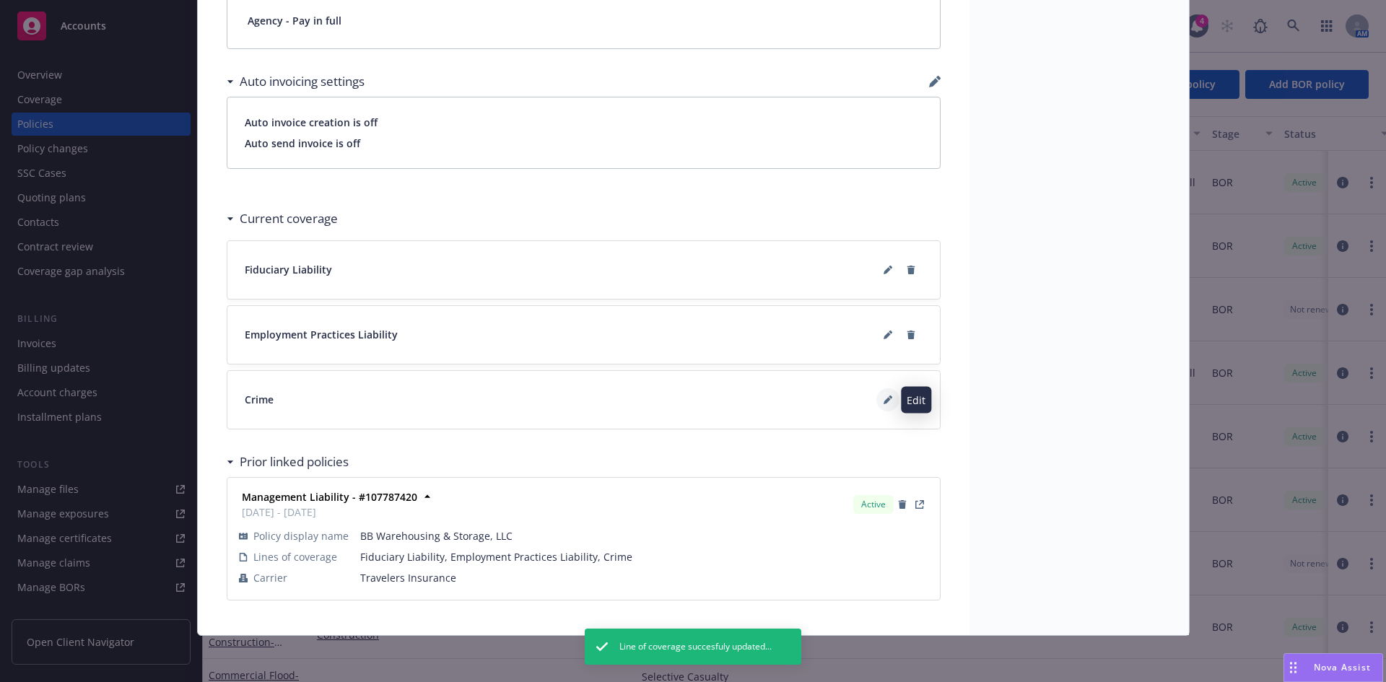
click at [886, 400] on icon at bounding box center [888, 400] width 9 height 9
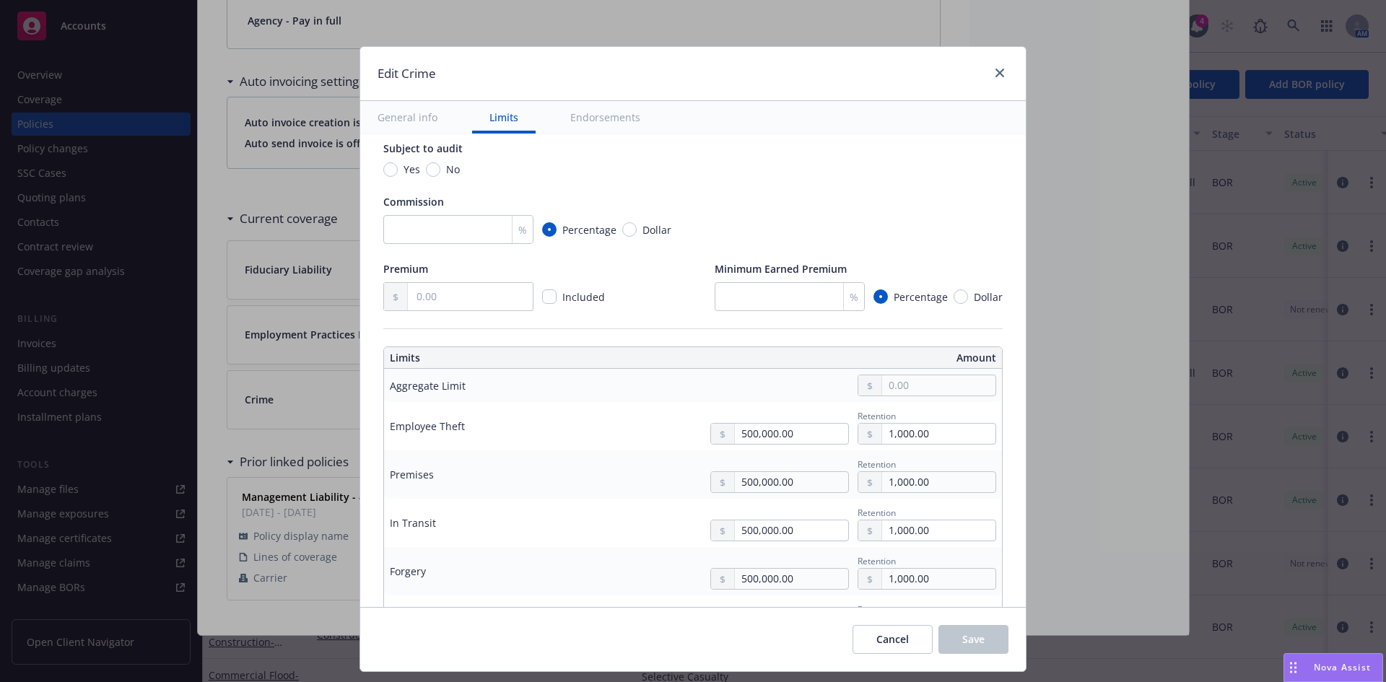
scroll to position [318, 0]
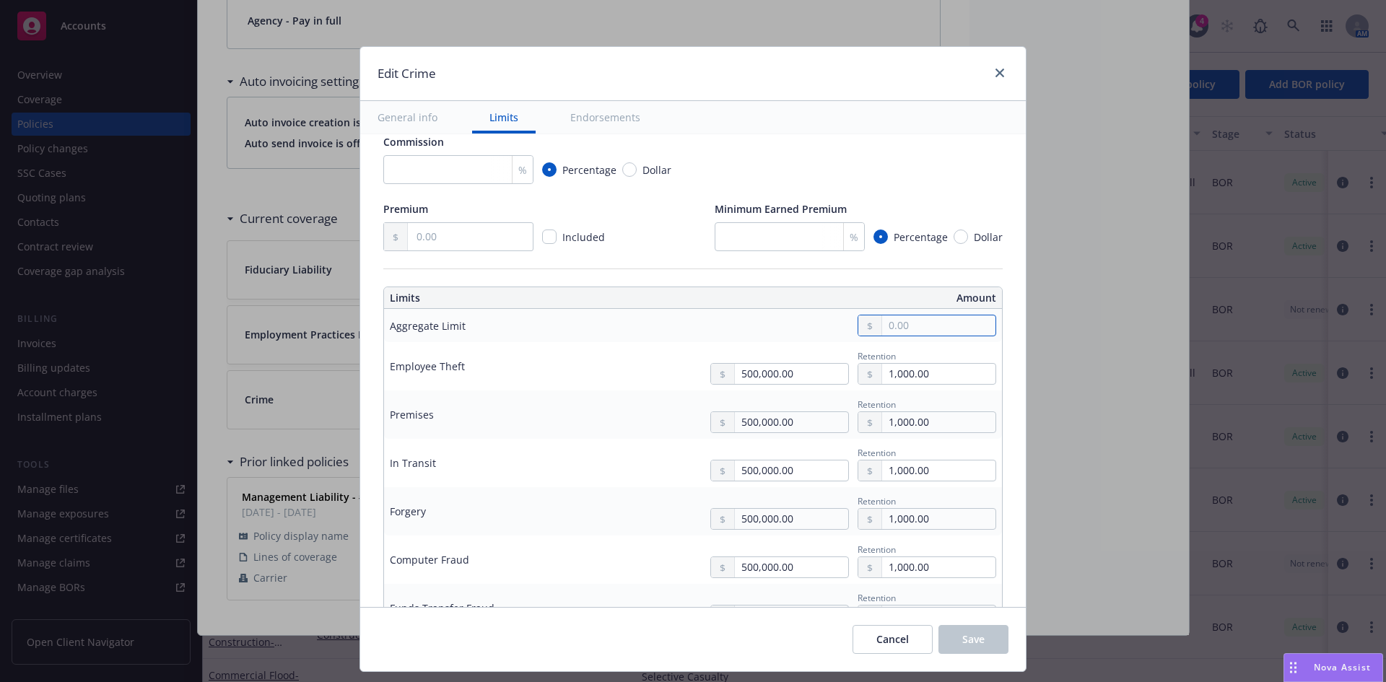
click at [936, 320] on input "text" at bounding box center [938, 325] width 113 height 20
type textarea "x"
type input "5.00"
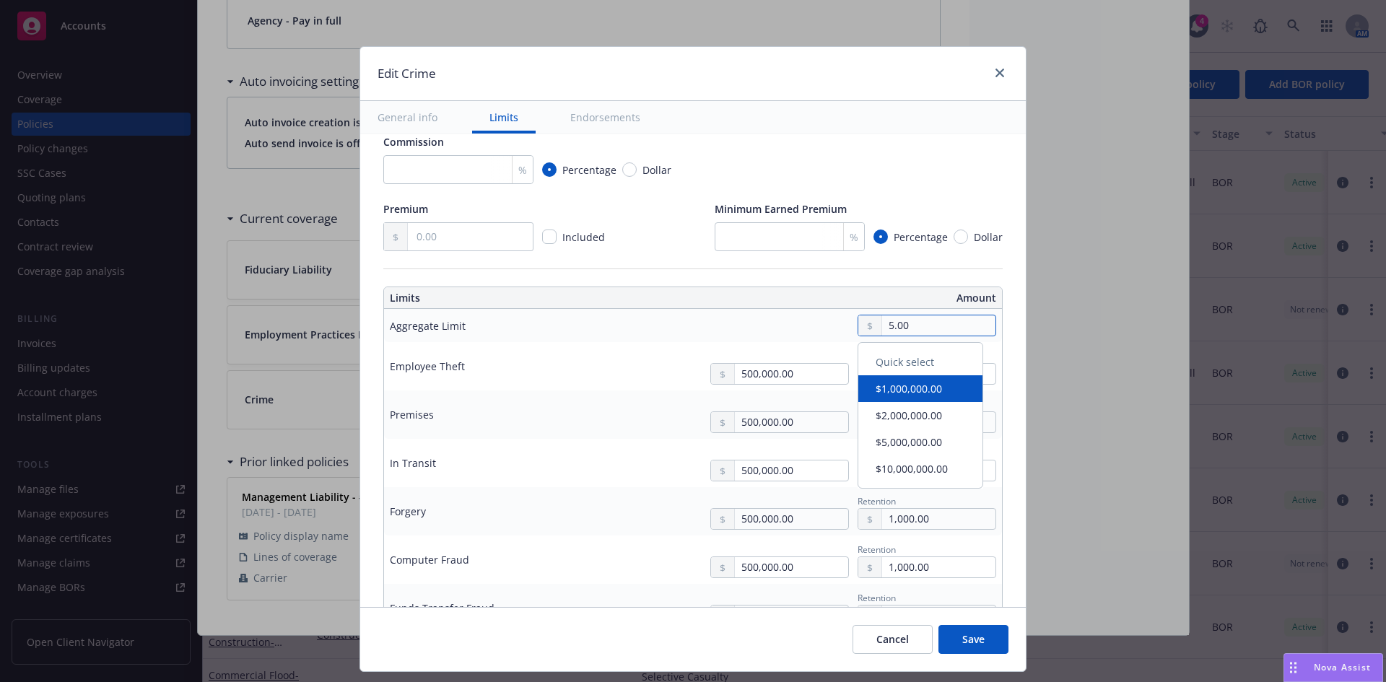
type textarea "x"
type input "50.00"
type textarea "x"
type input "500.00"
type textarea "x"
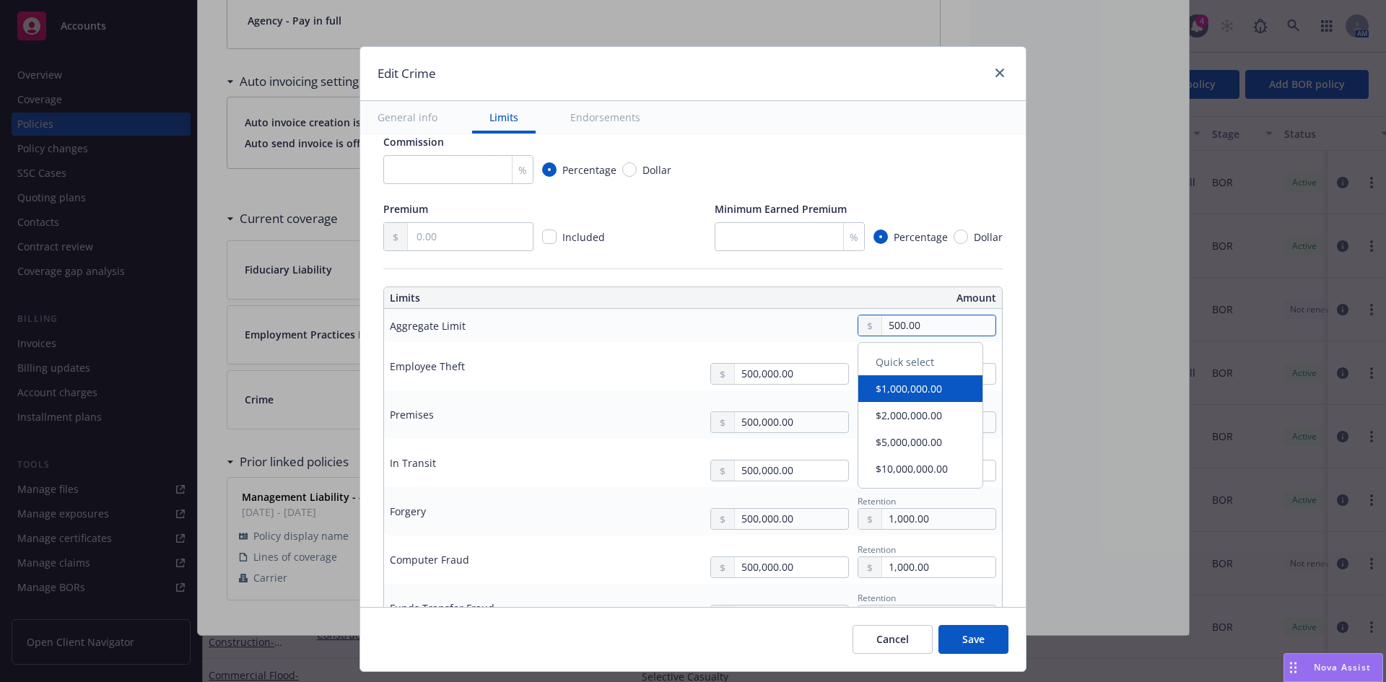
type input "5,000.00"
type textarea "x"
type input "50,000.00"
type textarea "x"
click at [957, 322] on input "500,000.00" at bounding box center [938, 325] width 113 height 20
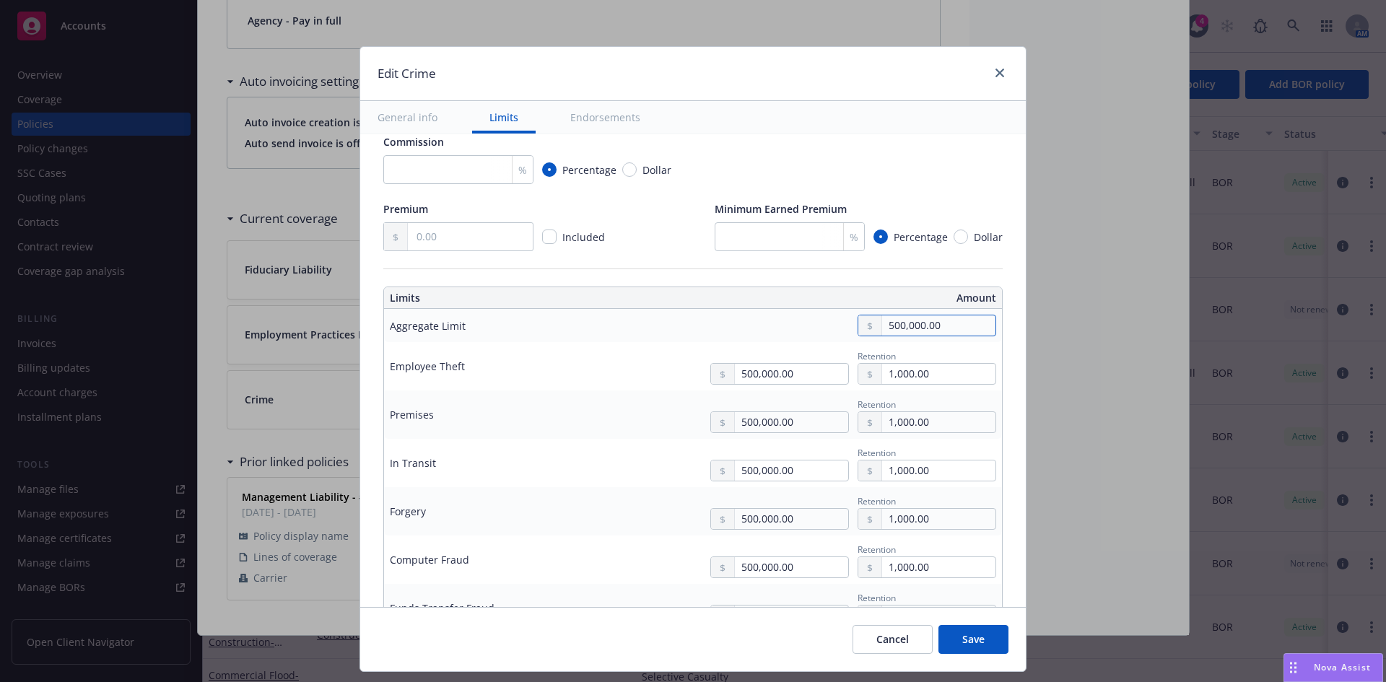
type input "500,000.00"
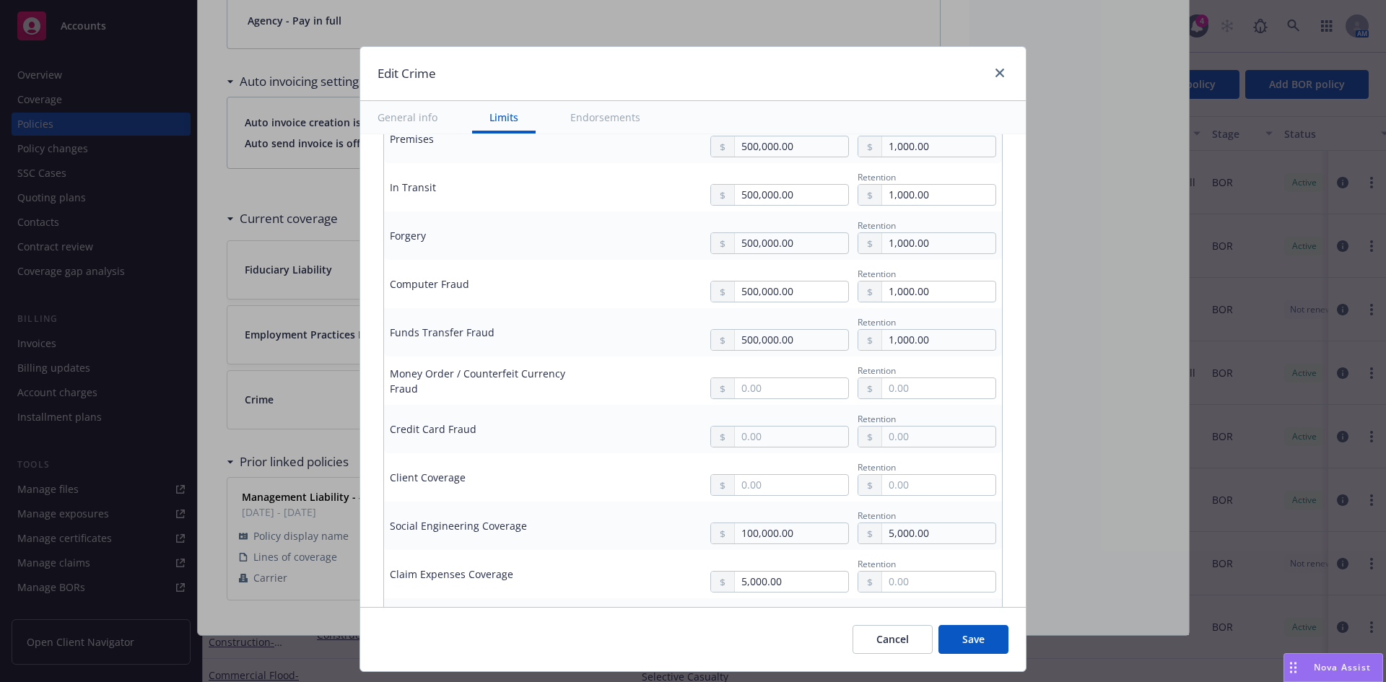
scroll to position [697, 0]
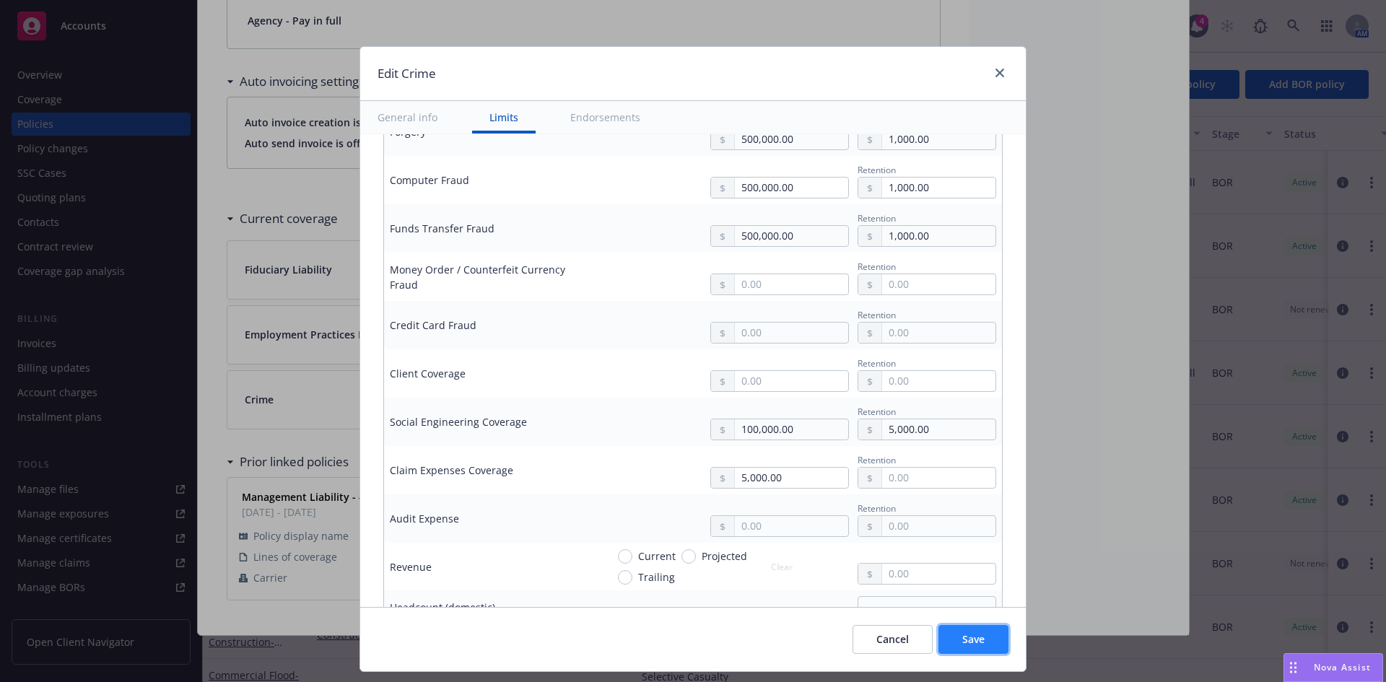
click at [976, 648] on button "Save" at bounding box center [974, 639] width 70 height 29
type textarea "x"
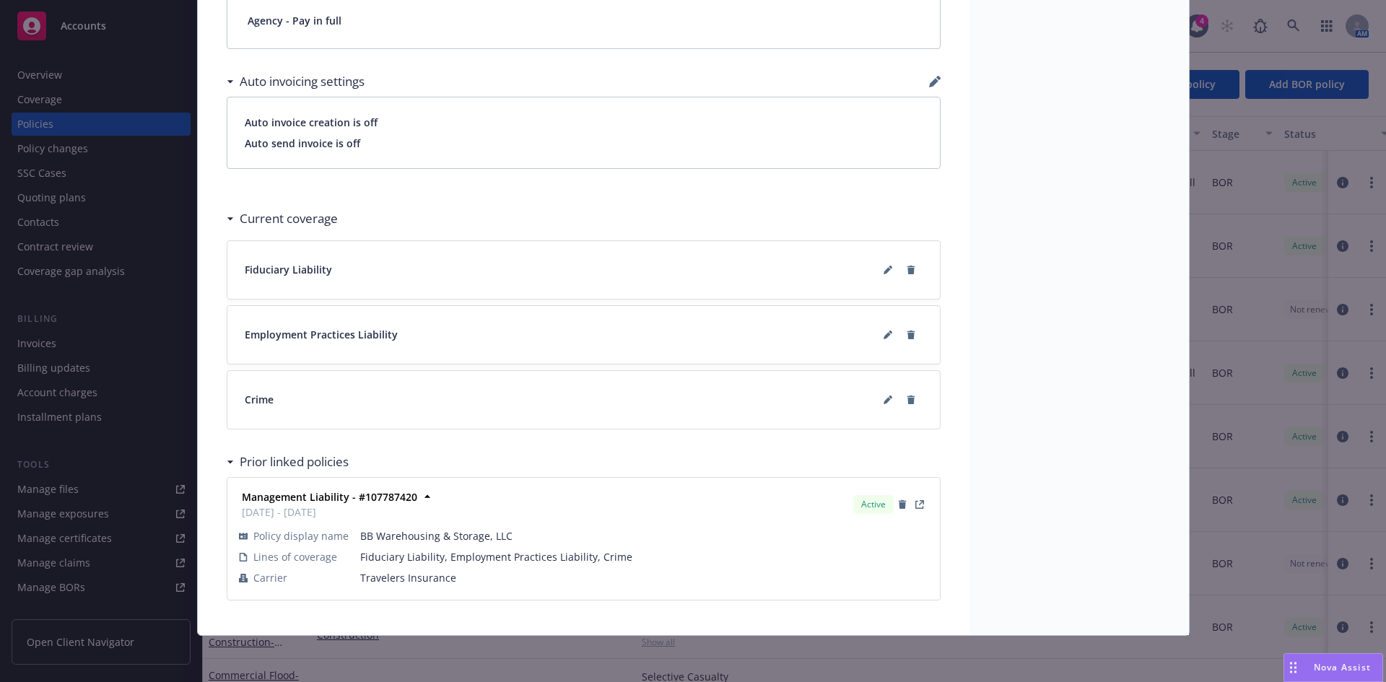
scroll to position [0, 0]
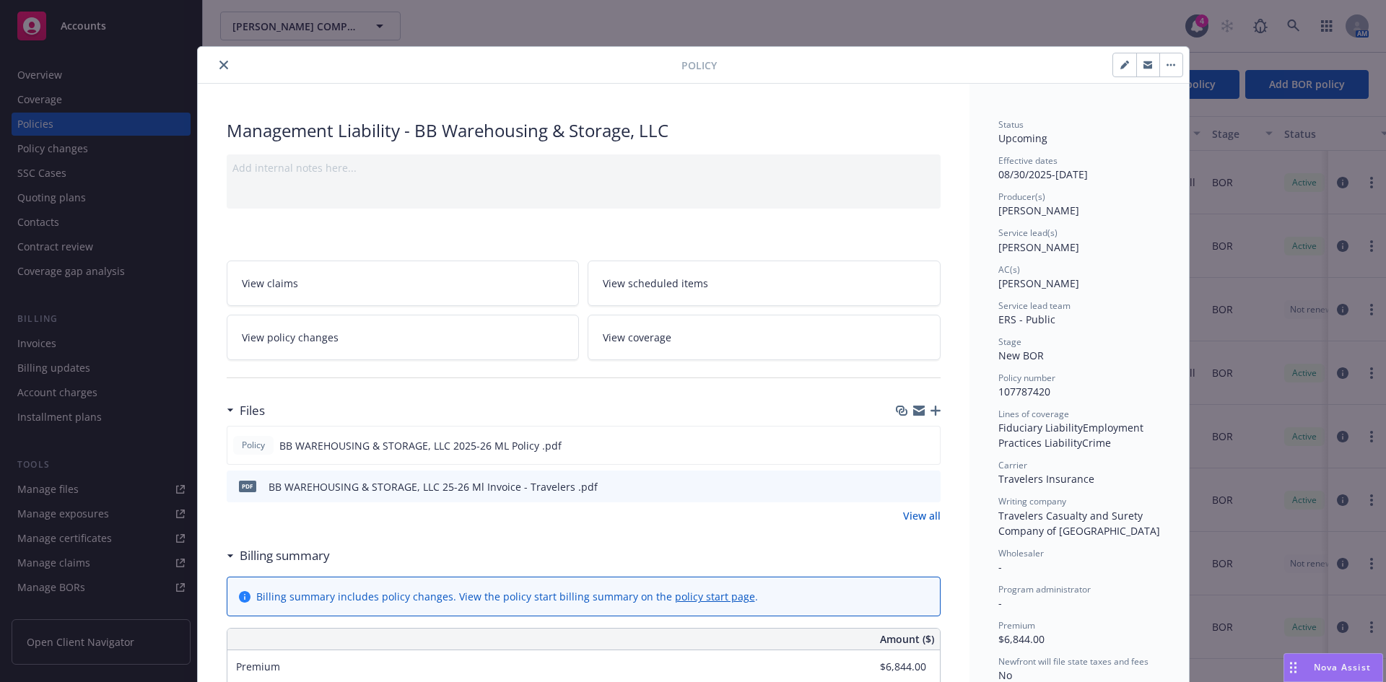
click at [219, 62] on icon "close" at bounding box center [223, 65] width 9 height 9
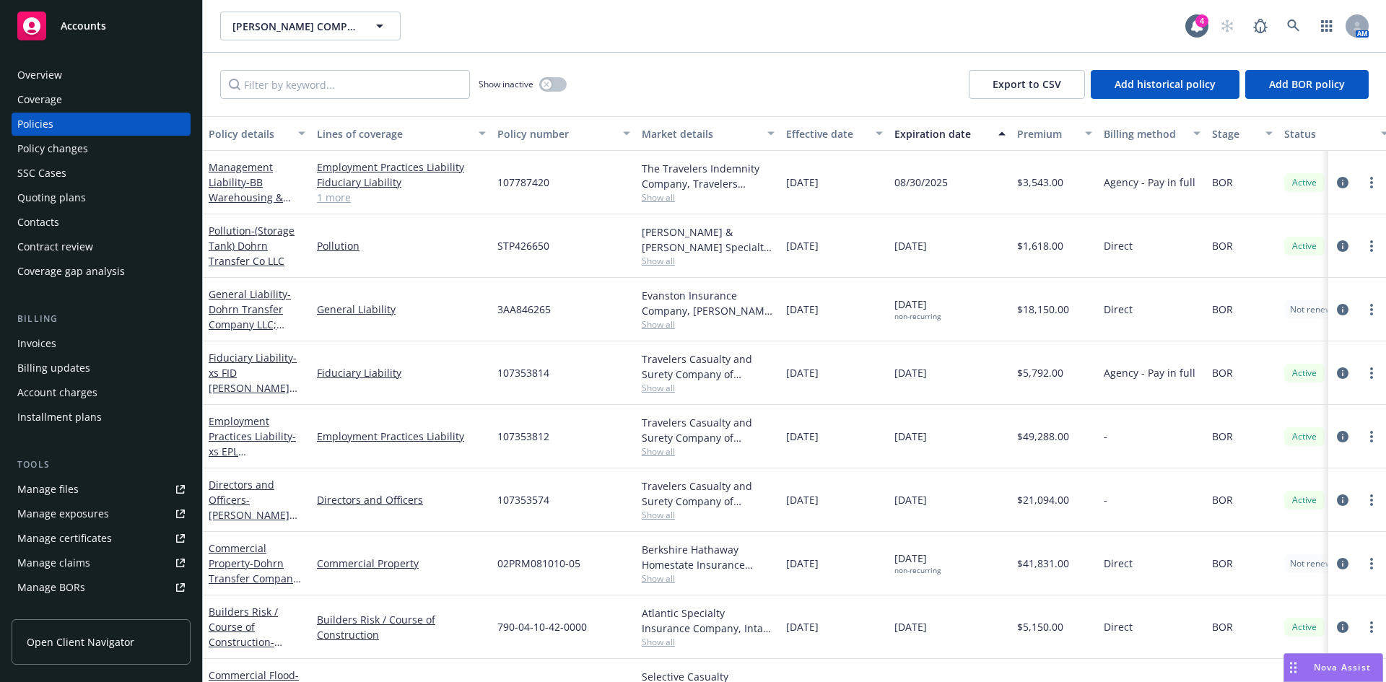
drag, startPoint x: 324, startPoint y: 200, endPoint x: 353, endPoint y: 212, distance: 31.1
click at [324, 200] on link "1 more" at bounding box center [401, 197] width 169 height 15
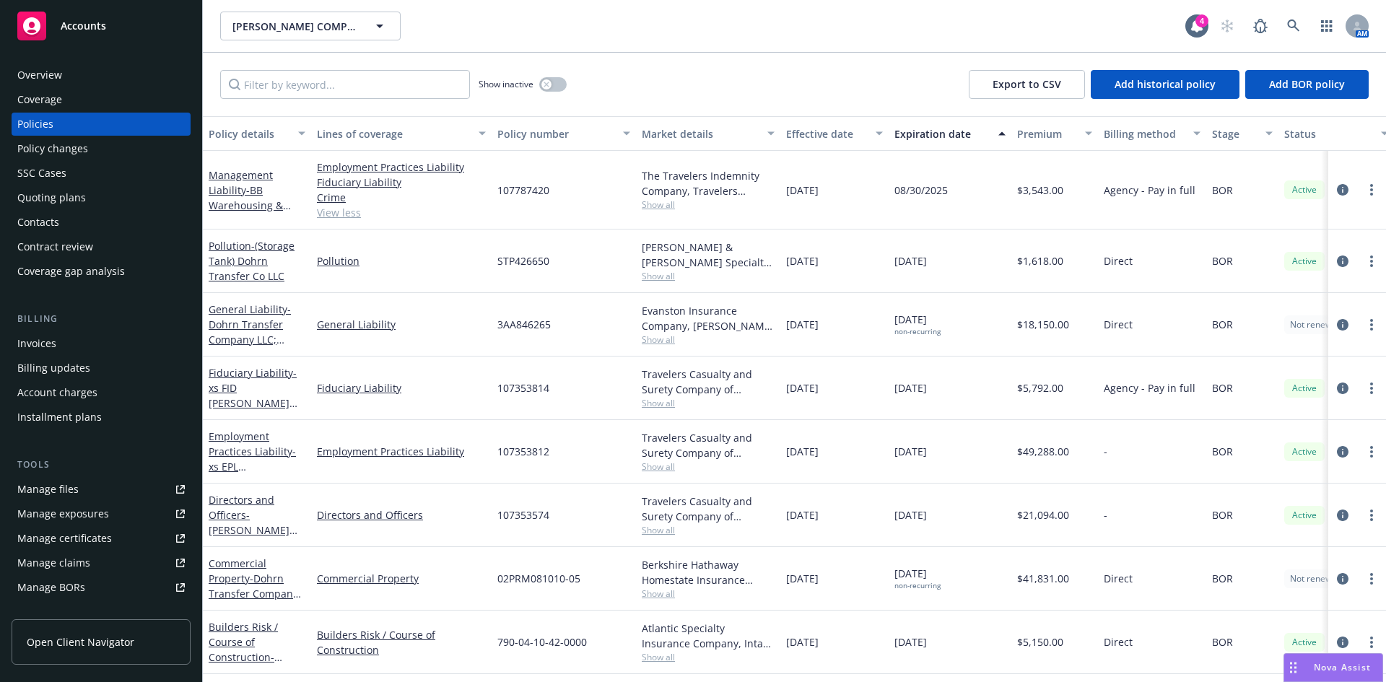
click at [51, 342] on div "Invoices" at bounding box center [36, 343] width 39 height 23
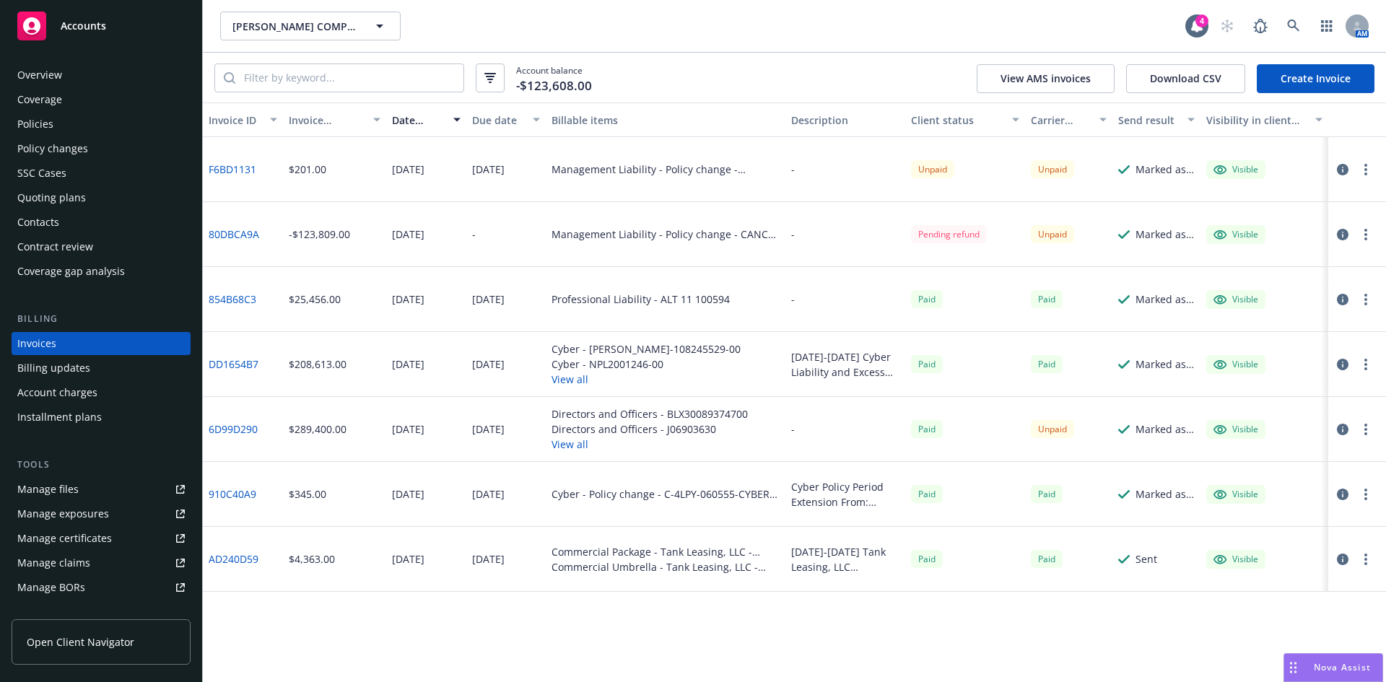
click at [1286, 77] on link "Create Invoice" at bounding box center [1316, 78] width 118 height 29
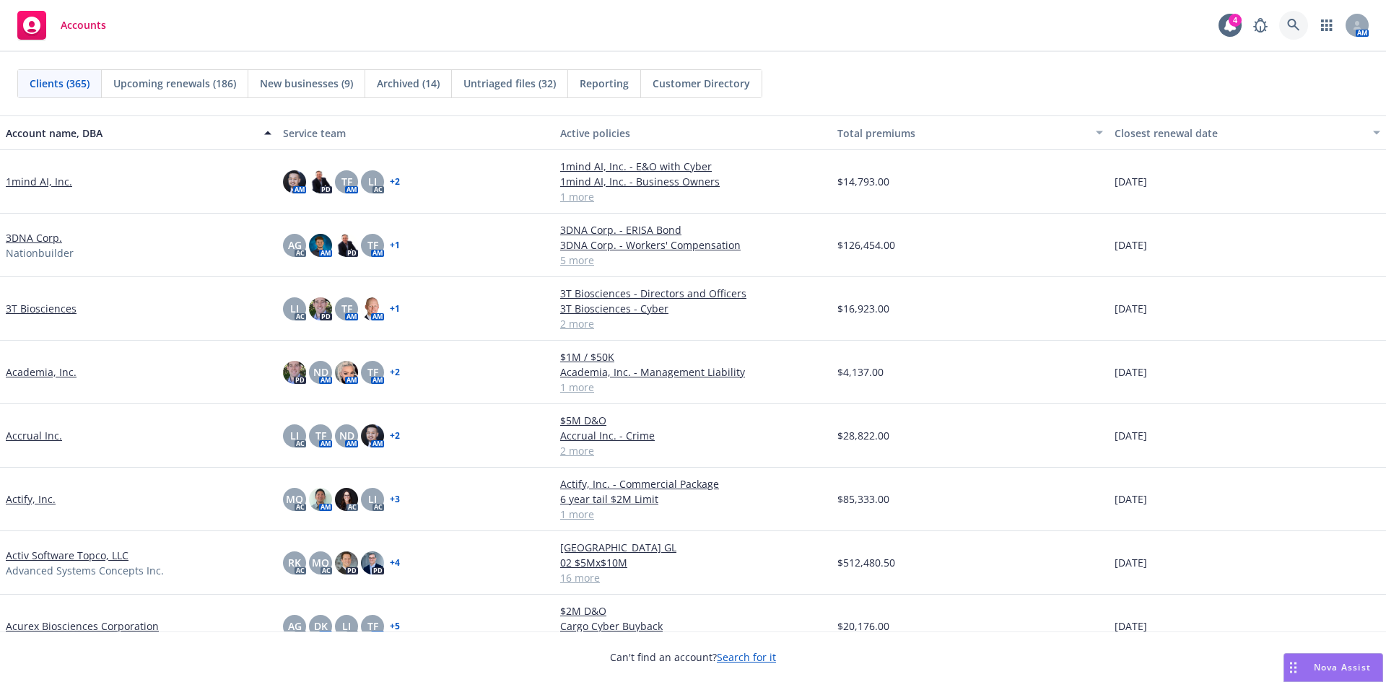
click at [1284, 21] on link at bounding box center [1293, 25] width 29 height 29
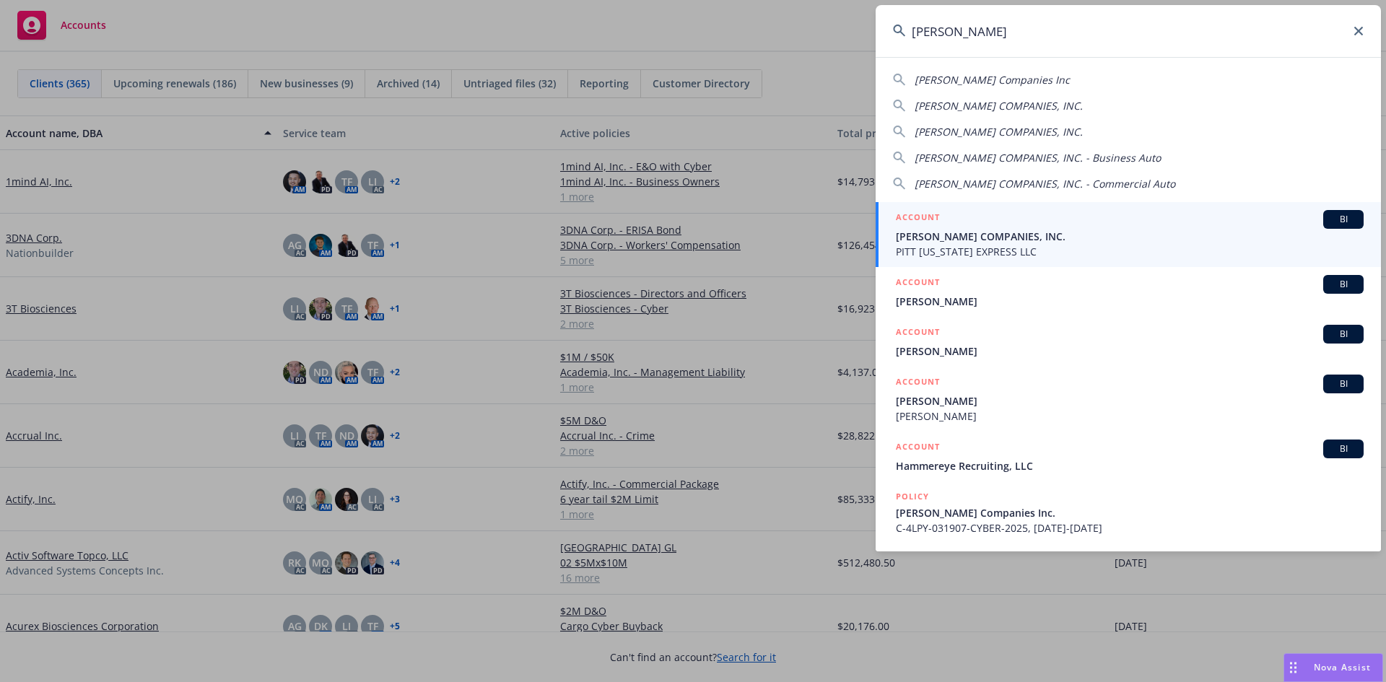
type input "hammel"
click at [963, 235] on span "[PERSON_NAME] COMPANIES, INC." at bounding box center [1130, 236] width 468 height 15
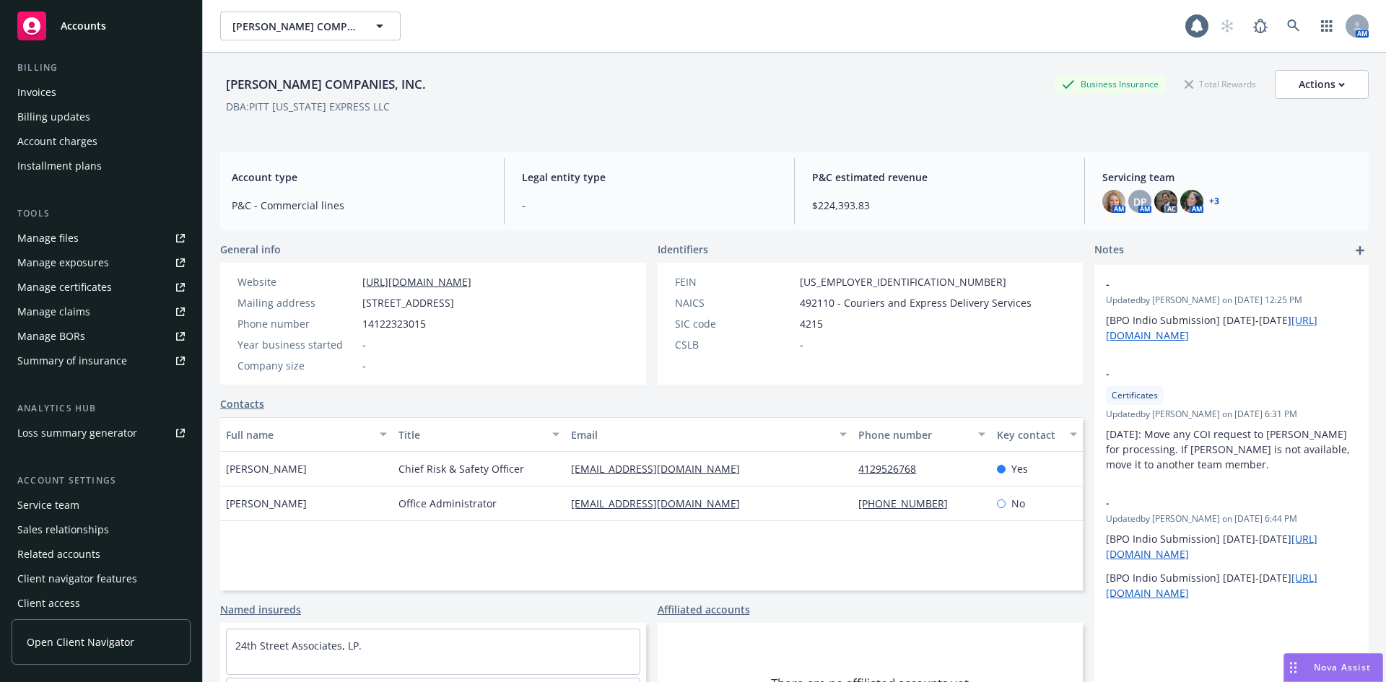
scroll to position [258, 0]
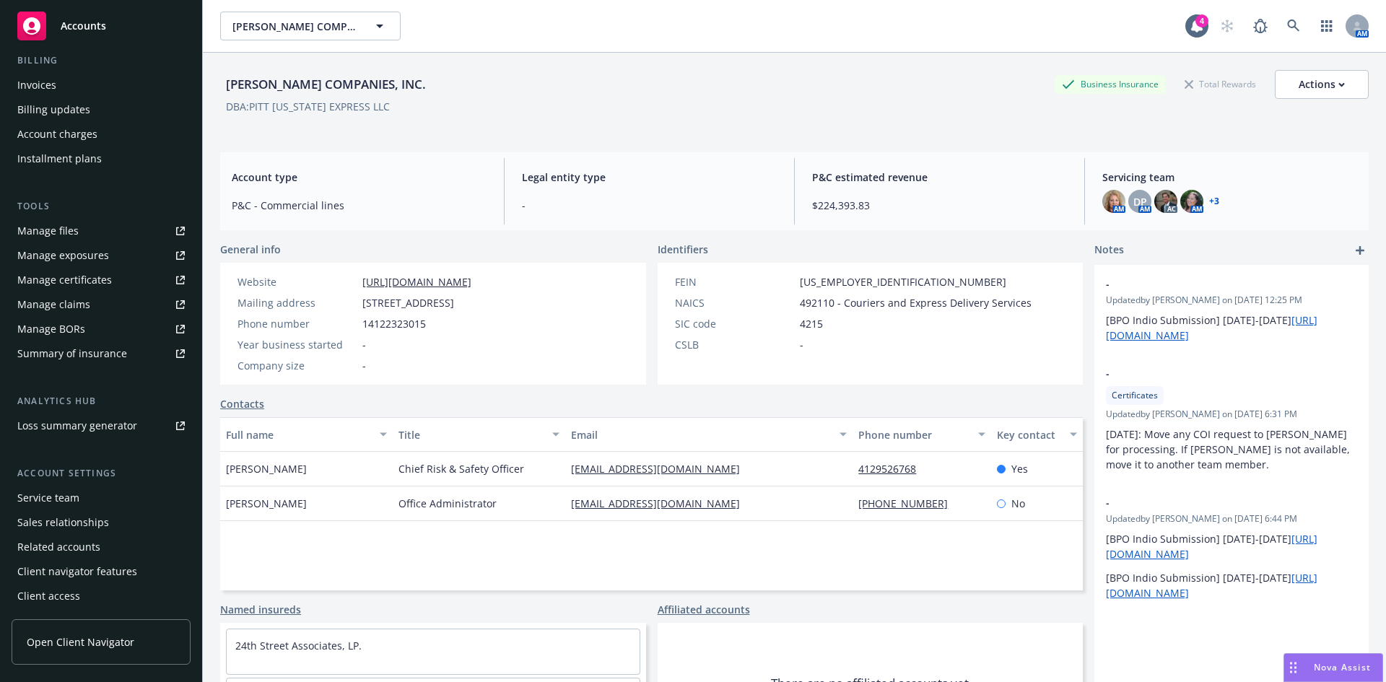
click at [89, 495] on div "Service team" at bounding box center [100, 498] width 167 height 23
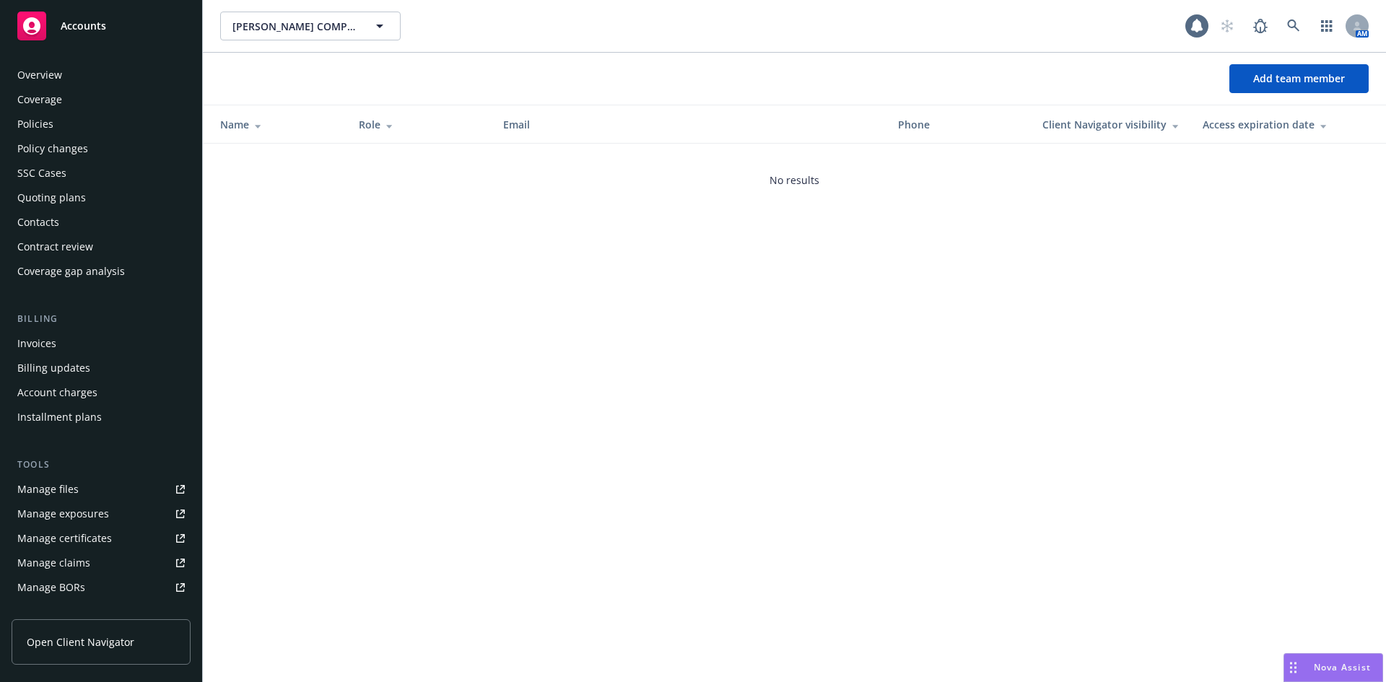
scroll to position [258, 0]
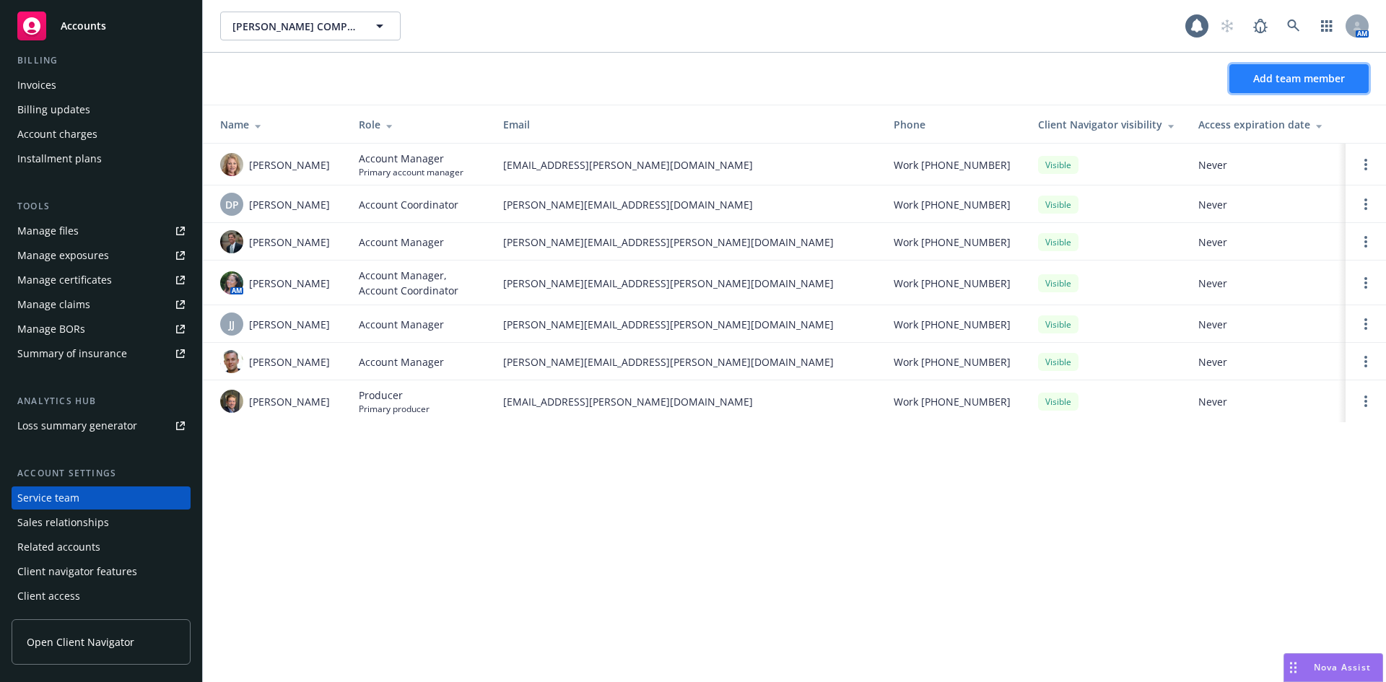
click at [1289, 78] on span "Add team member" at bounding box center [1299, 78] width 92 height 14
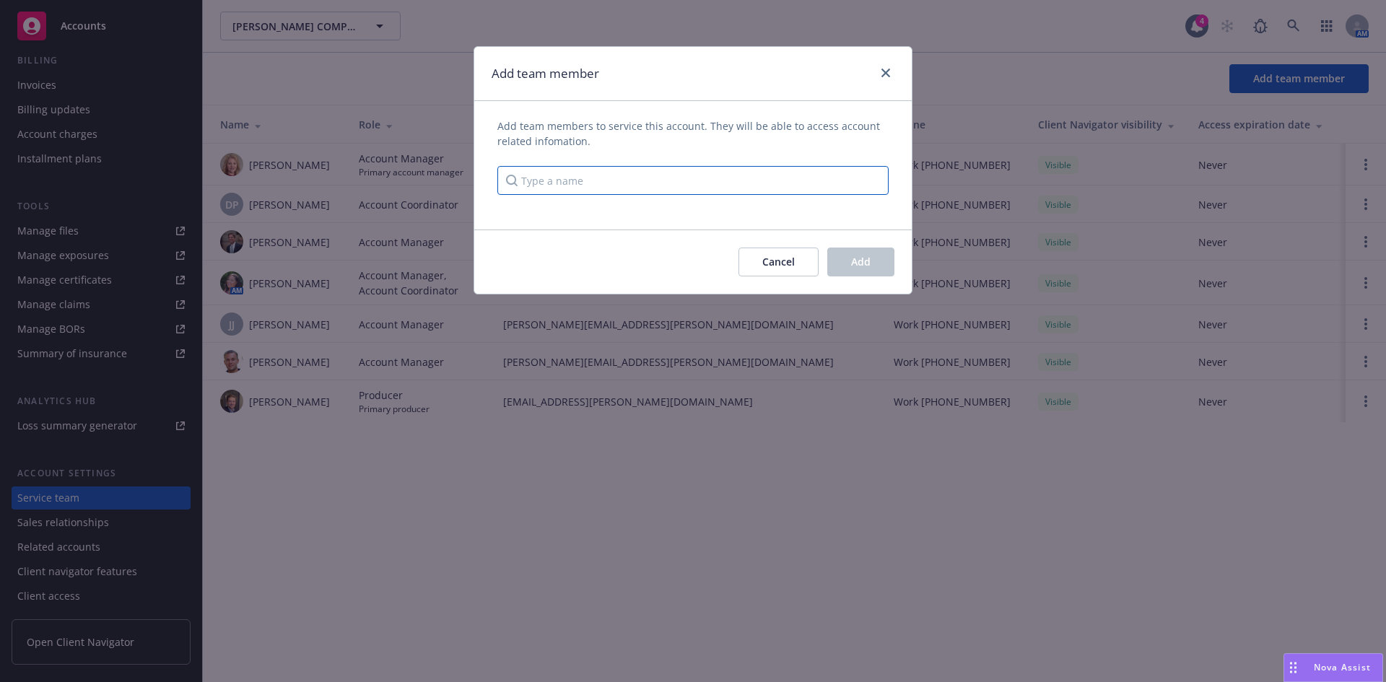
click at [582, 181] on input "Type a name" at bounding box center [692, 180] width 391 height 29
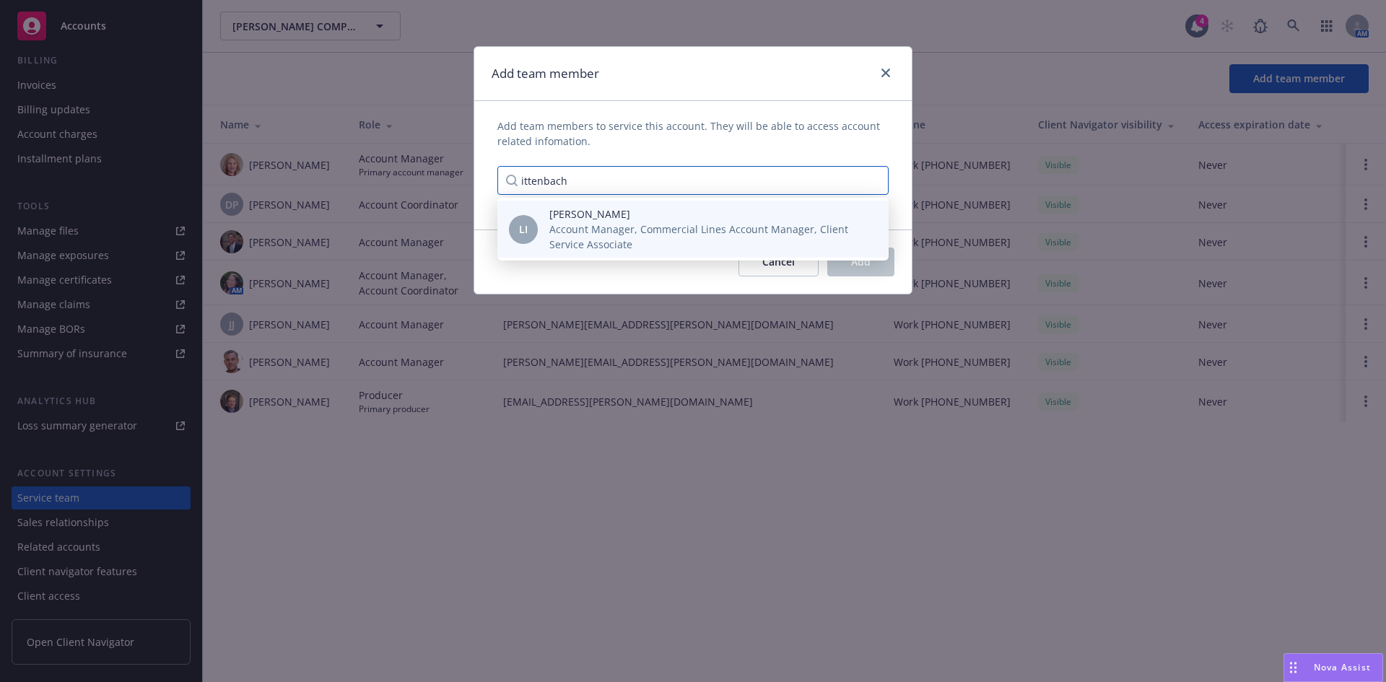
type input "ittenbach"
click at [657, 225] on span "Account Manager, Commercial Lines Account Manager, Client Service Associate" at bounding box center [707, 237] width 316 height 30
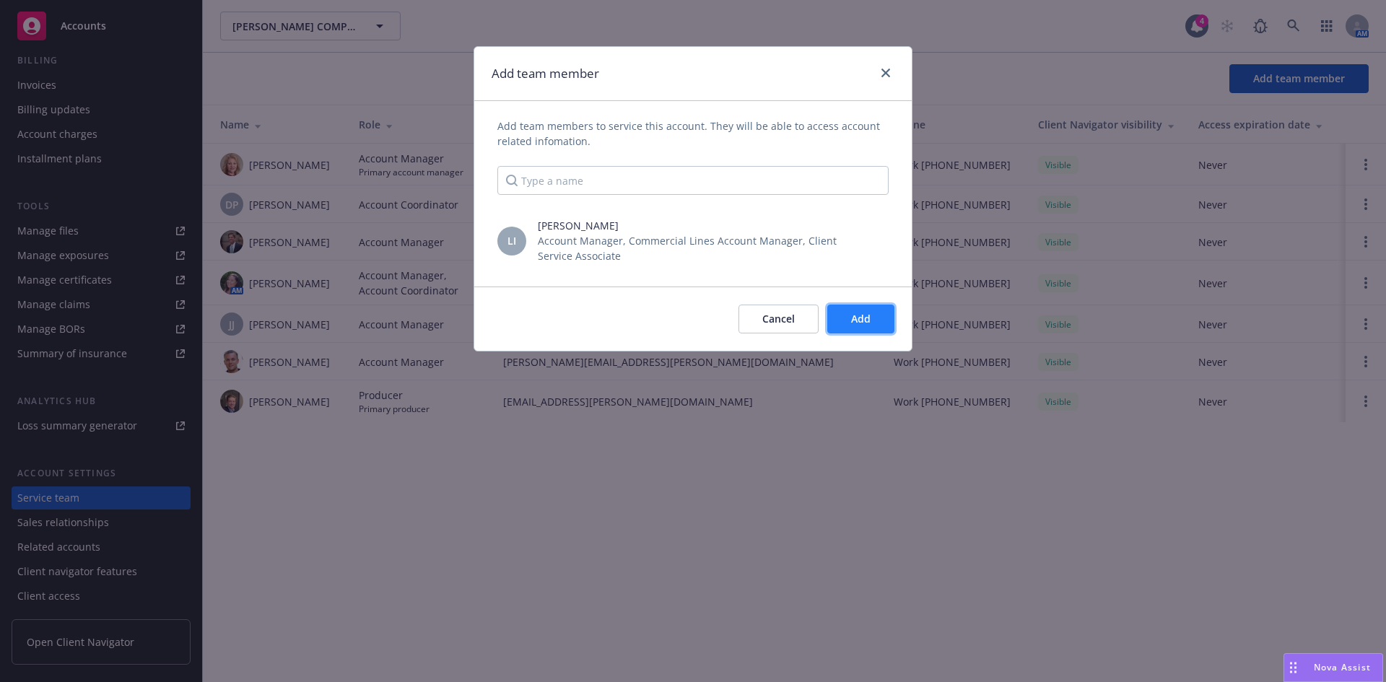
click at [885, 331] on button "Add" at bounding box center [860, 319] width 67 height 29
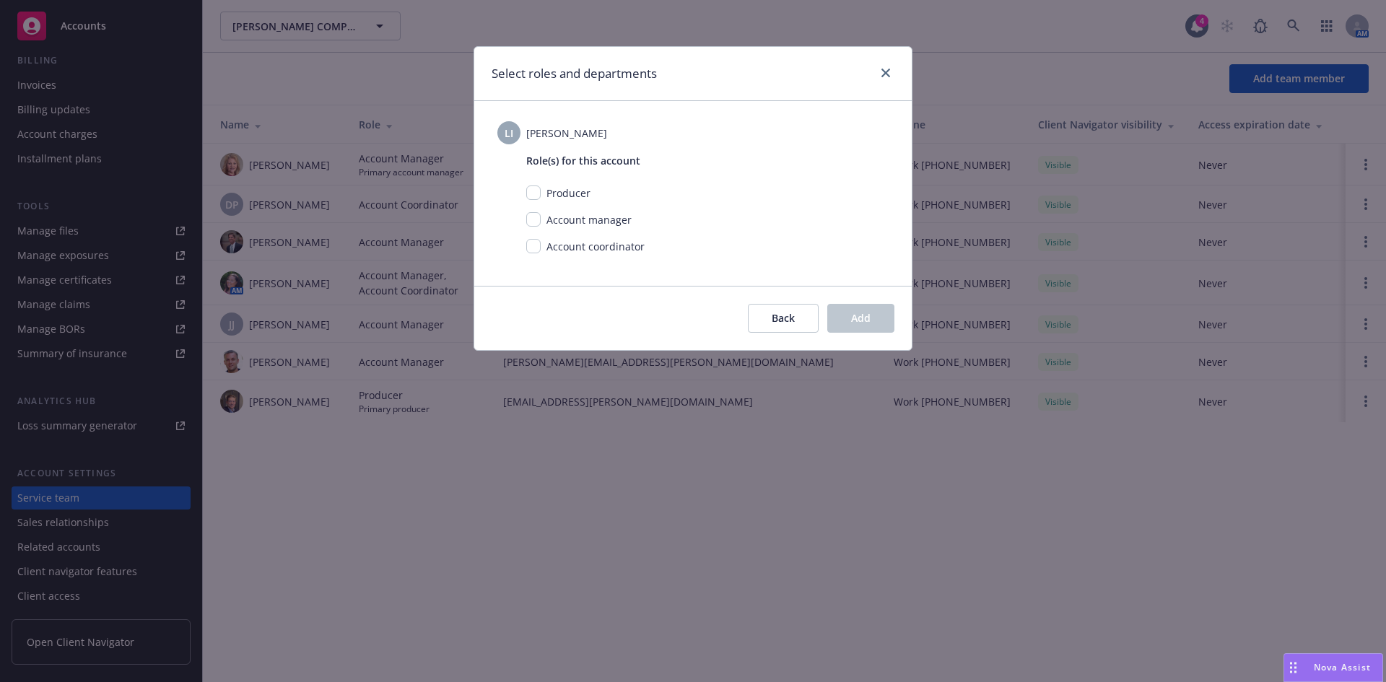
click at [583, 249] on span "Account coordinator" at bounding box center [596, 247] width 98 height 14
click at [535, 247] on input "checkbox" at bounding box center [533, 246] width 14 height 14
checkbox input "true"
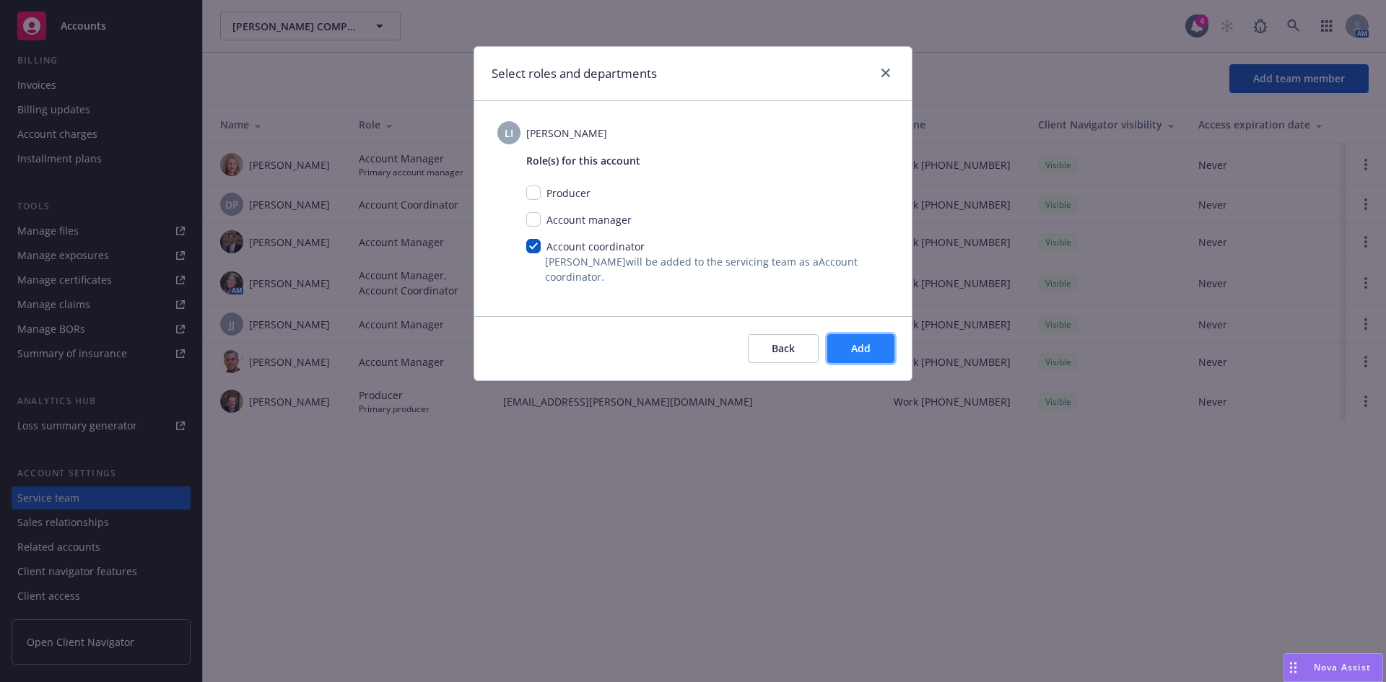
click at [850, 350] on button "Add" at bounding box center [860, 348] width 67 height 29
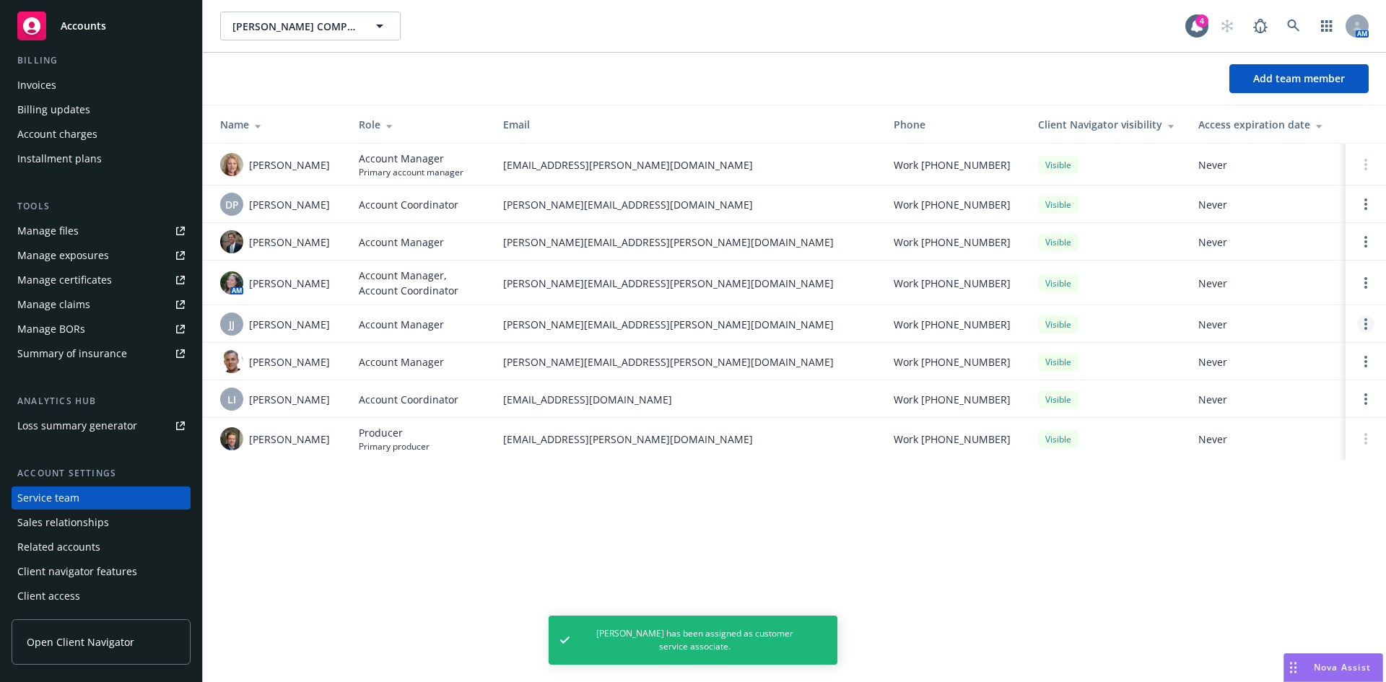
click at [1372, 320] on link "Open options" at bounding box center [1365, 323] width 17 height 17
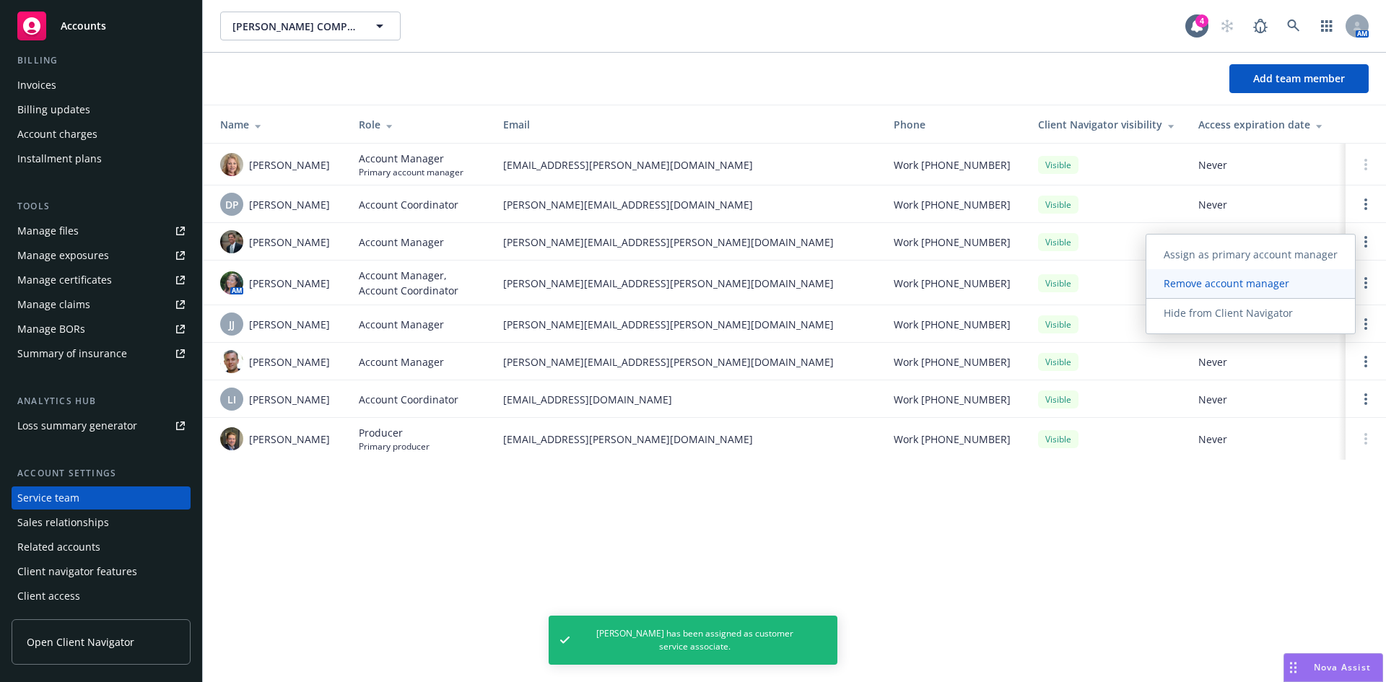
click at [1218, 284] on span "Remove account manager" at bounding box center [1226, 284] width 160 height 14
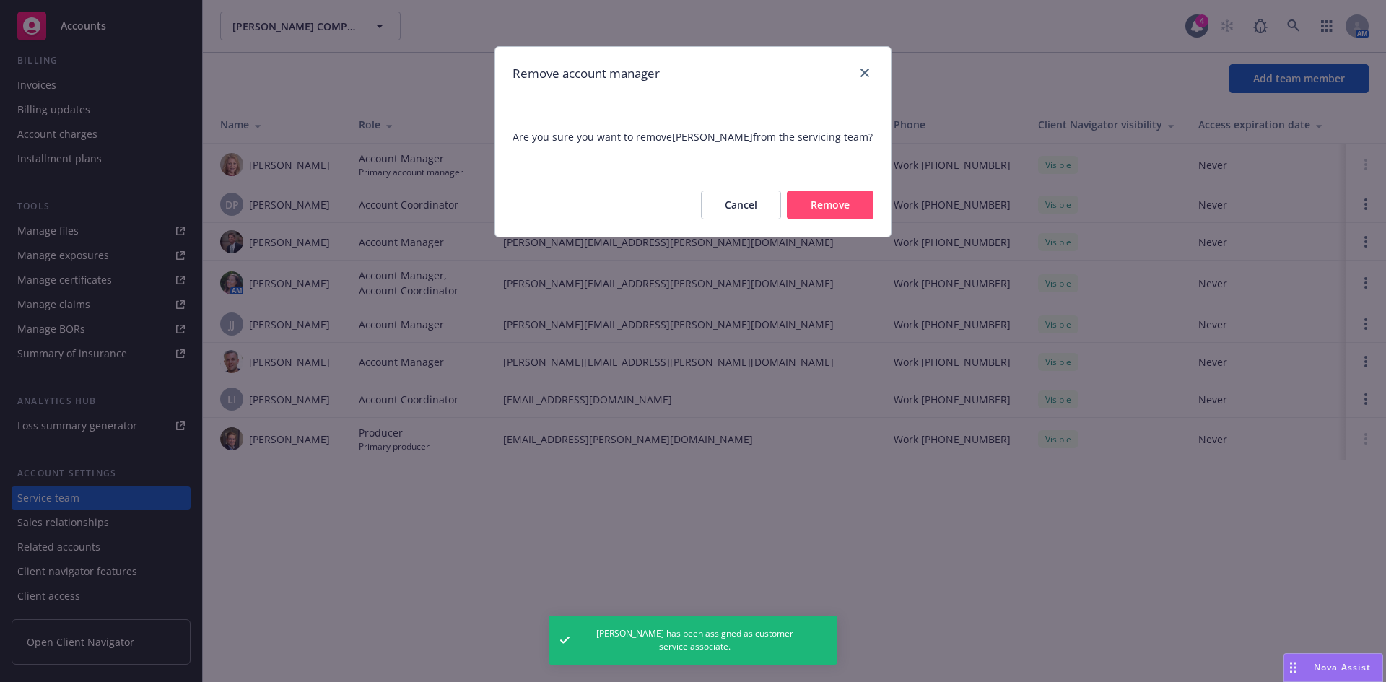
click at [819, 204] on button "Remove" at bounding box center [830, 205] width 87 height 29
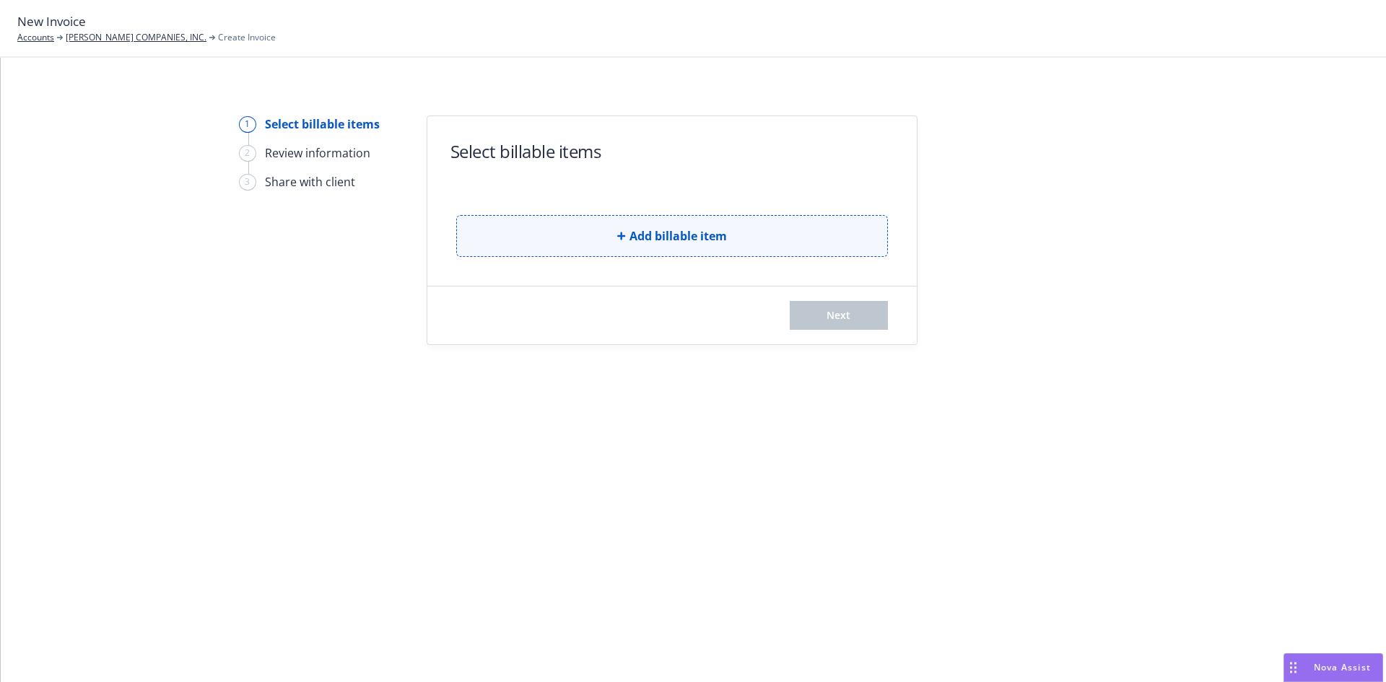
click at [679, 255] on button "Add billable item" at bounding box center [672, 236] width 432 height 42
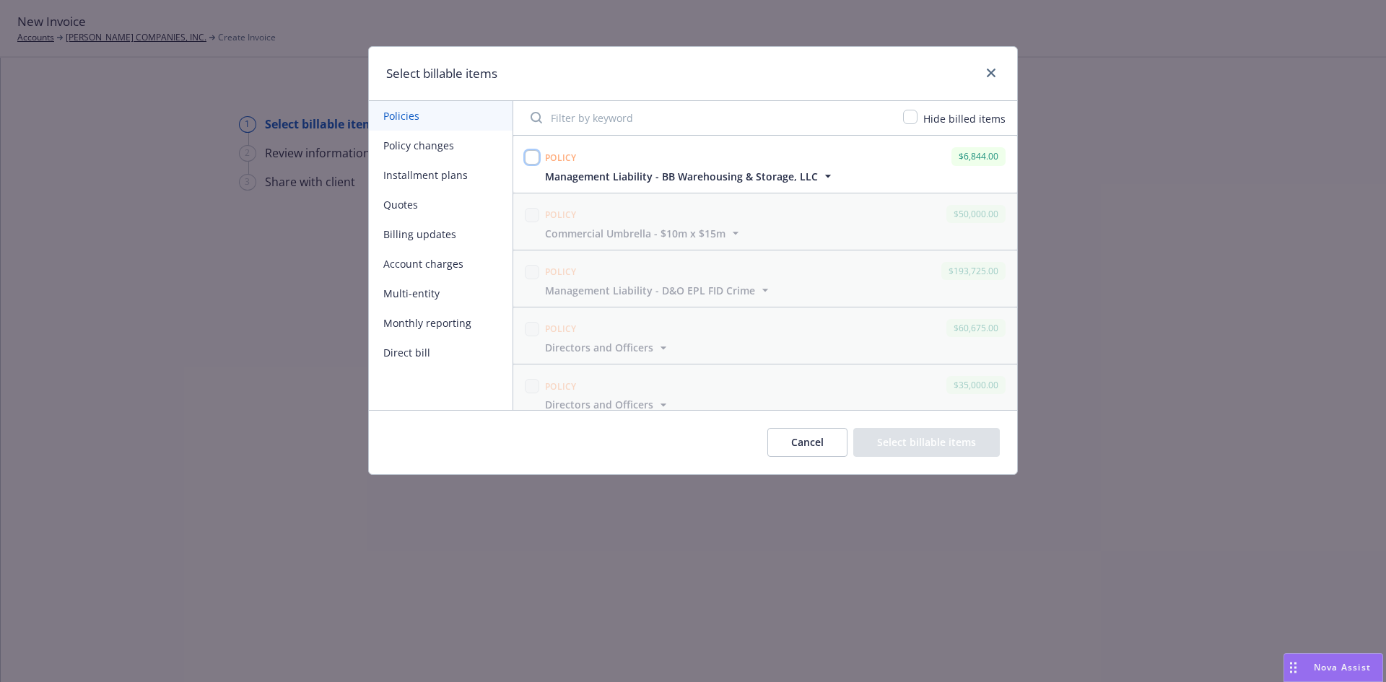
click at [534, 156] on input "checkbox" at bounding box center [532, 157] width 14 height 14
checkbox input "true"
click at [900, 427] on div "Cancel Select billable items" at bounding box center [693, 442] width 648 height 64
click at [918, 443] on button "Select billable items" at bounding box center [926, 442] width 147 height 29
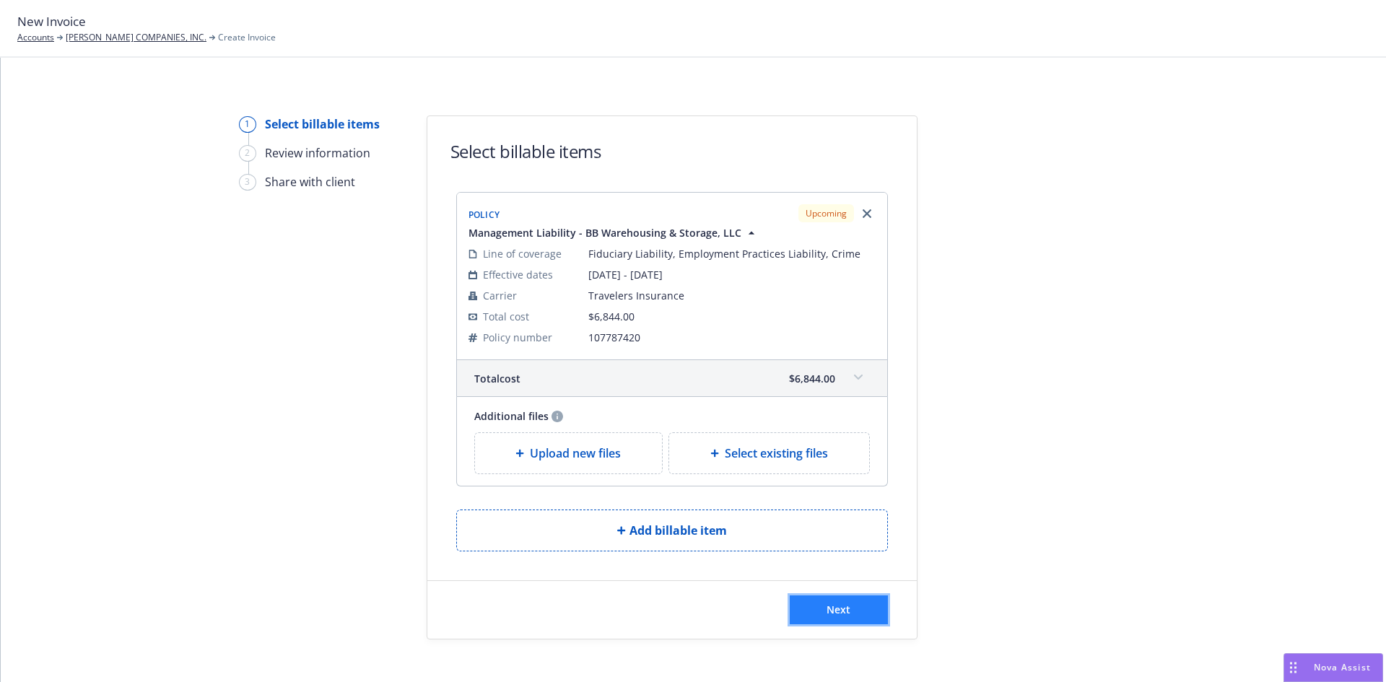
click at [811, 606] on button "Next" at bounding box center [839, 610] width 98 height 29
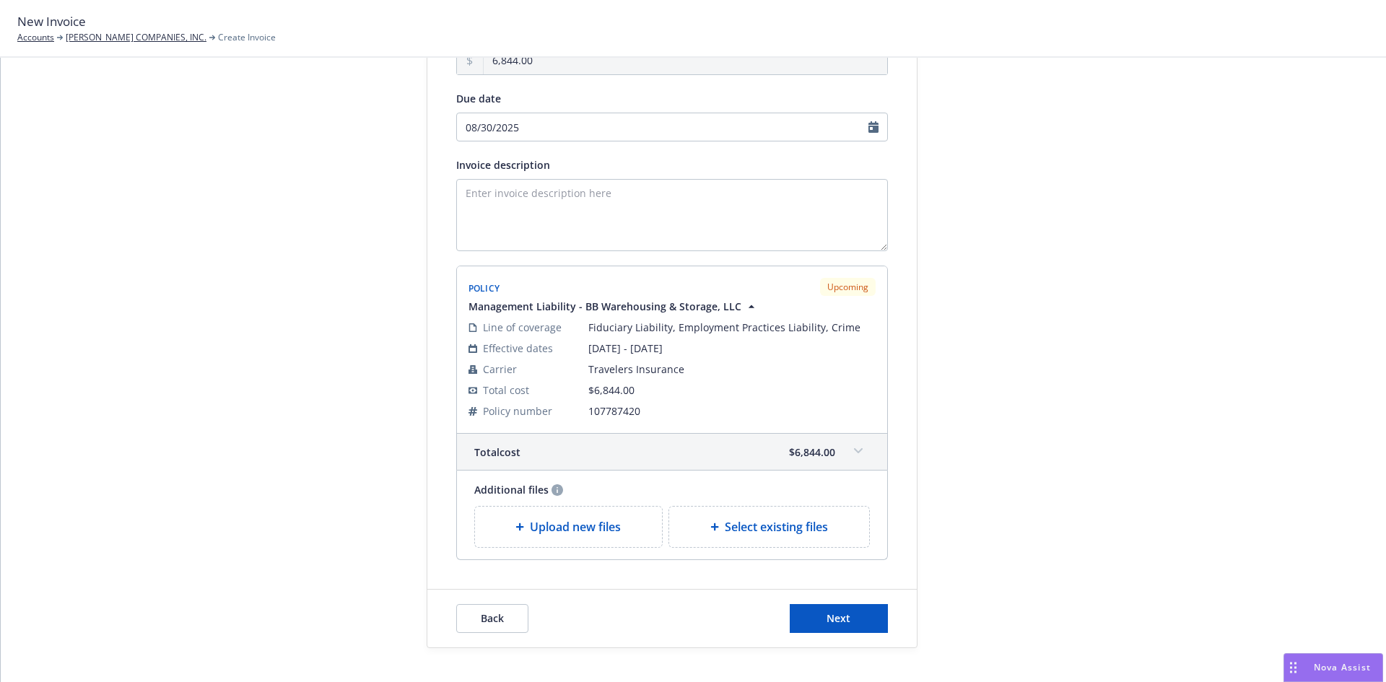
scroll to position [193, 0]
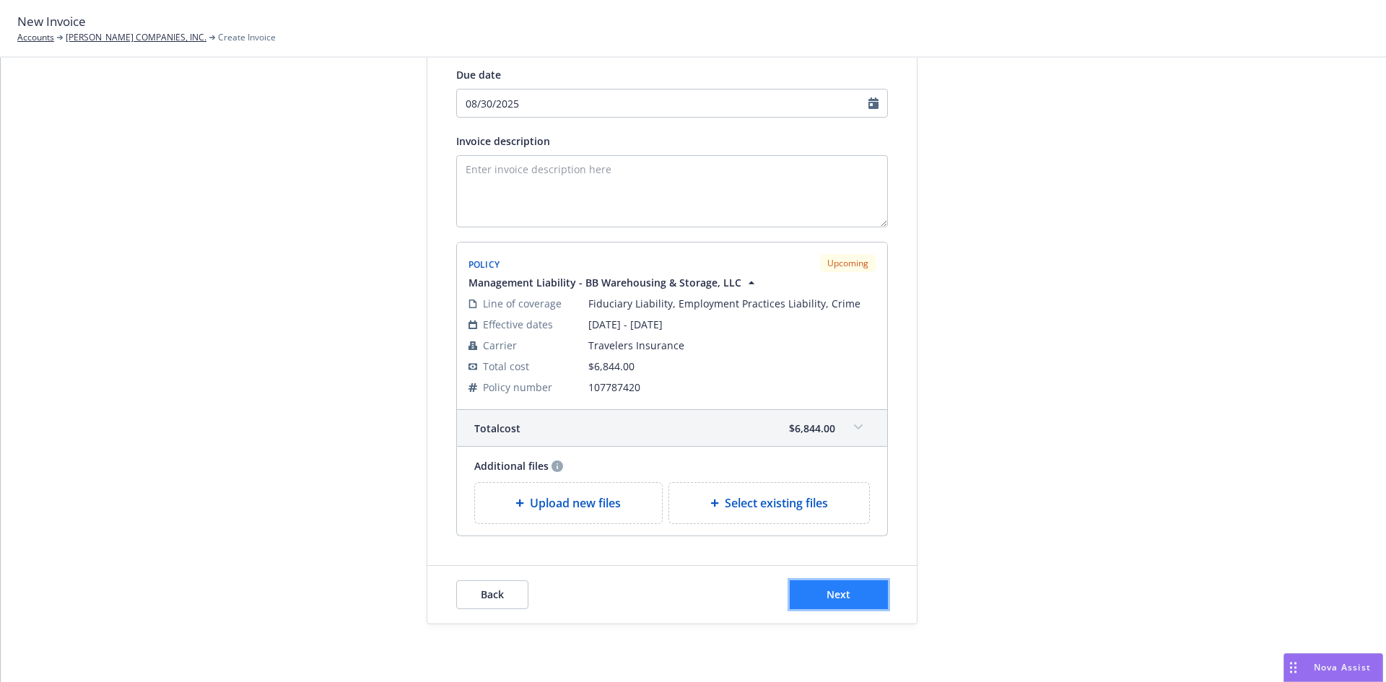
click at [845, 593] on button "Next" at bounding box center [839, 594] width 98 height 29
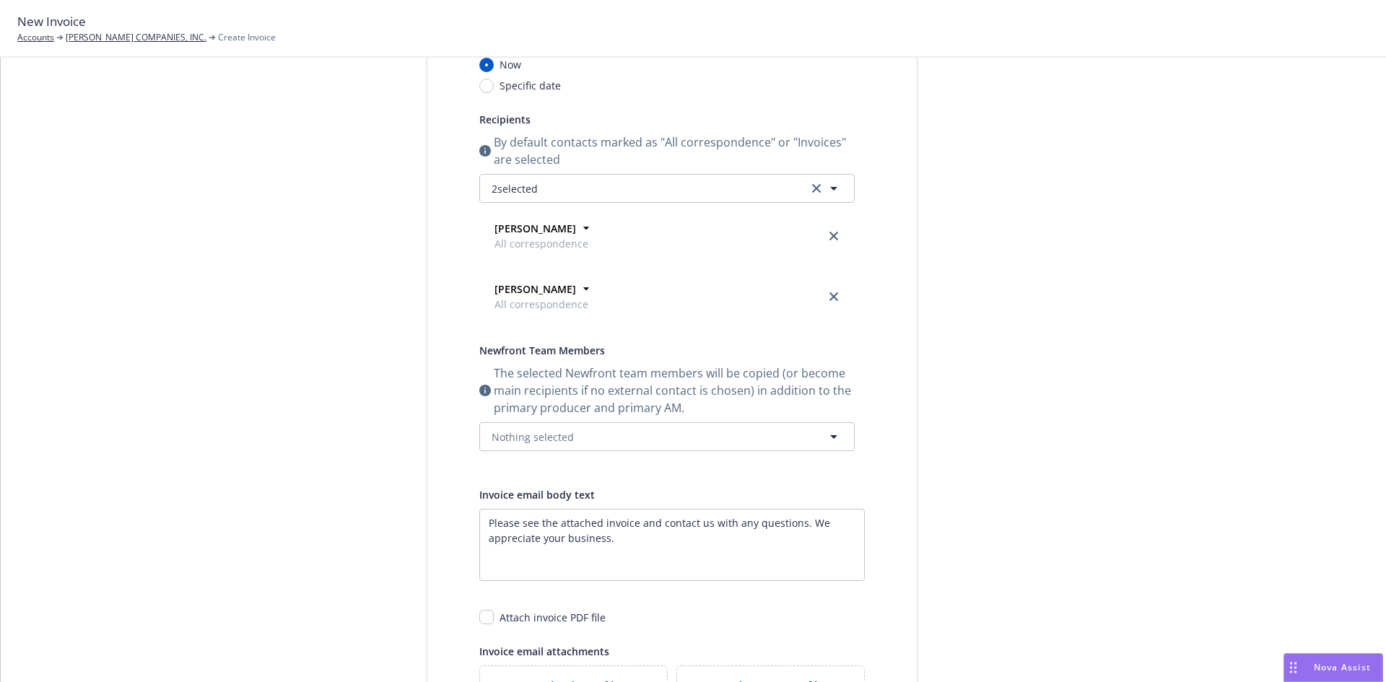
scroll to position [0, 0]
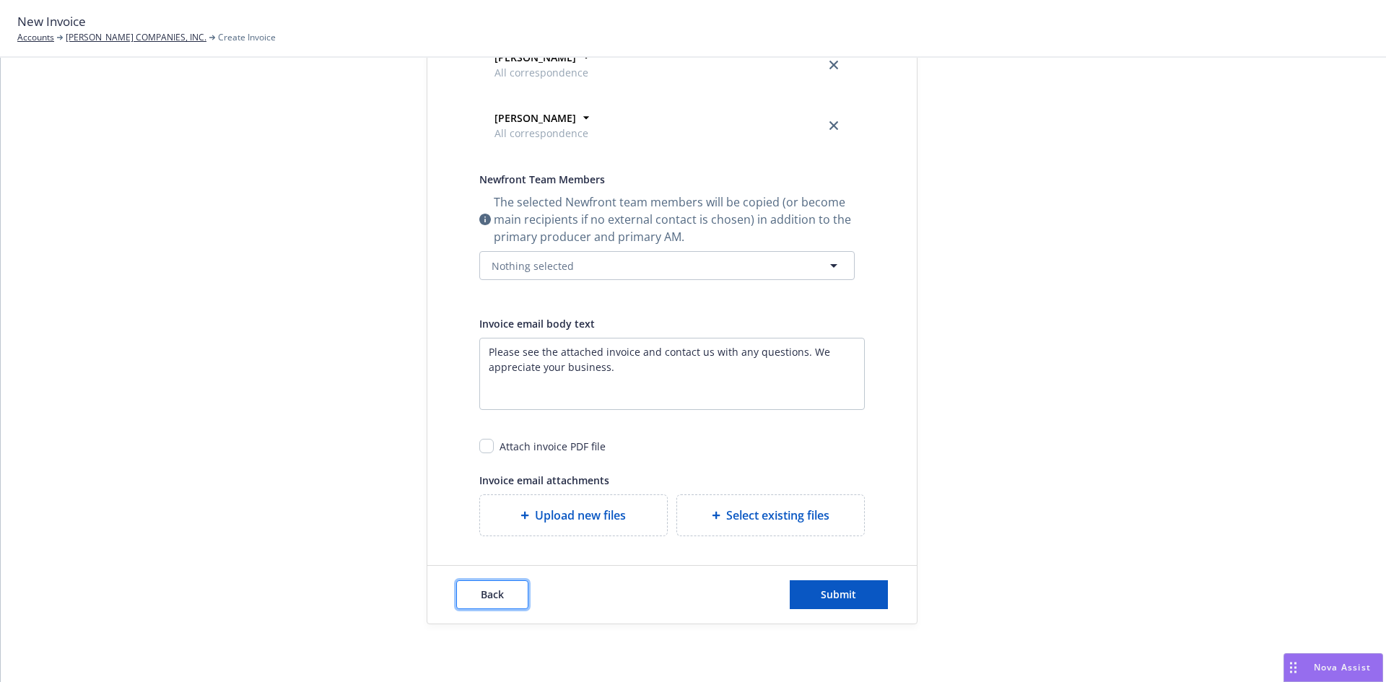
click at [457, 598] on button "Back" at bounding box center [492, 594] width 72 height 29
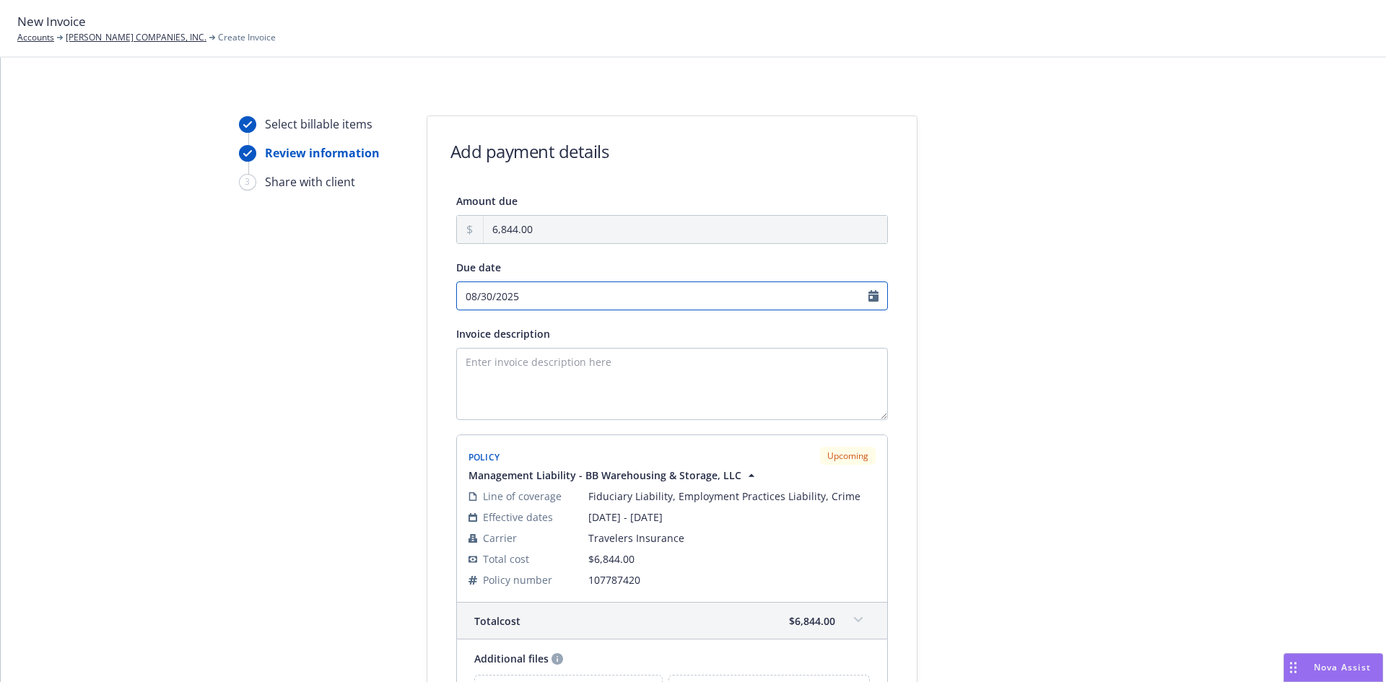
select select "August"
select select "2025"
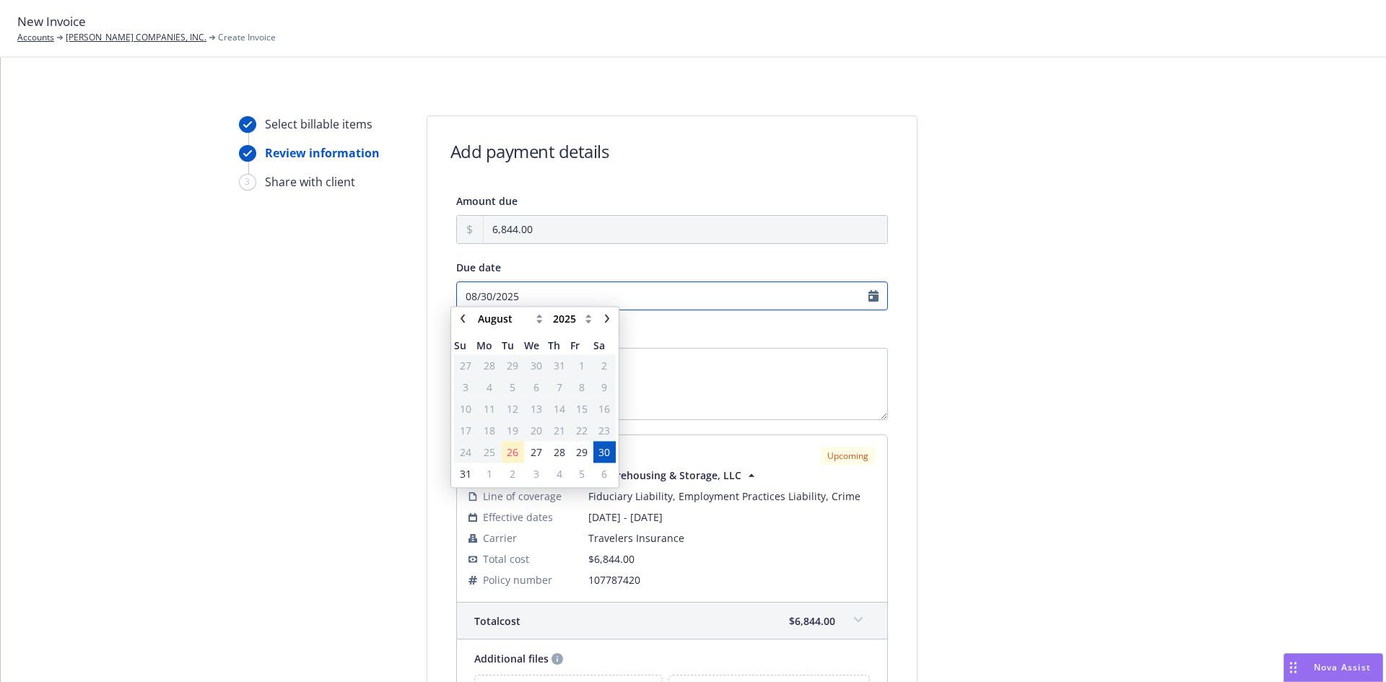
click at [522, 300] on input "08/30/2025" at bounding box center [672, 296] width 432 height 29
click at [537, 326] on select "January February March April May June July August September October November De…" at bounding box center [510, 325] width 72 height 17
select select "September"
click at [474, 317] on select "January February March April May June July August September October November De…" at bounding box center [510, 325] width 72 height 17
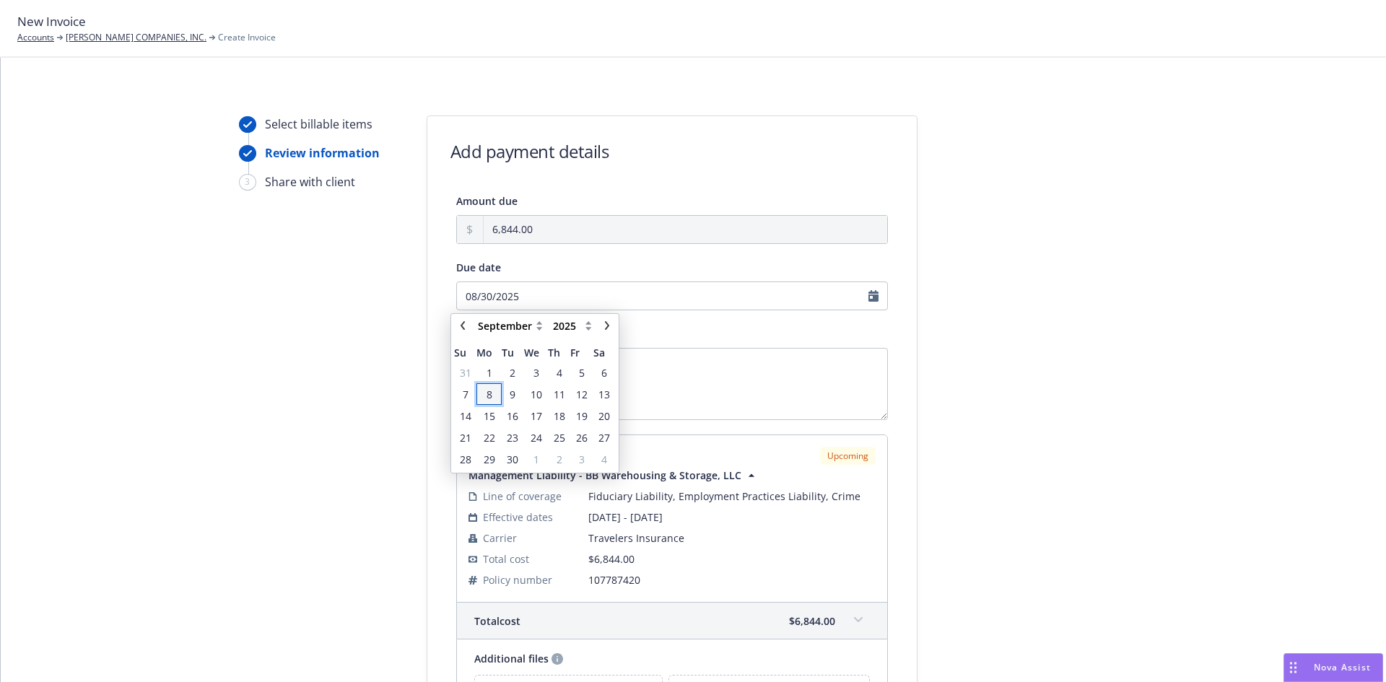
click at [492, 394] on span "8" at bounding box center [489, 395] width 22 height 18
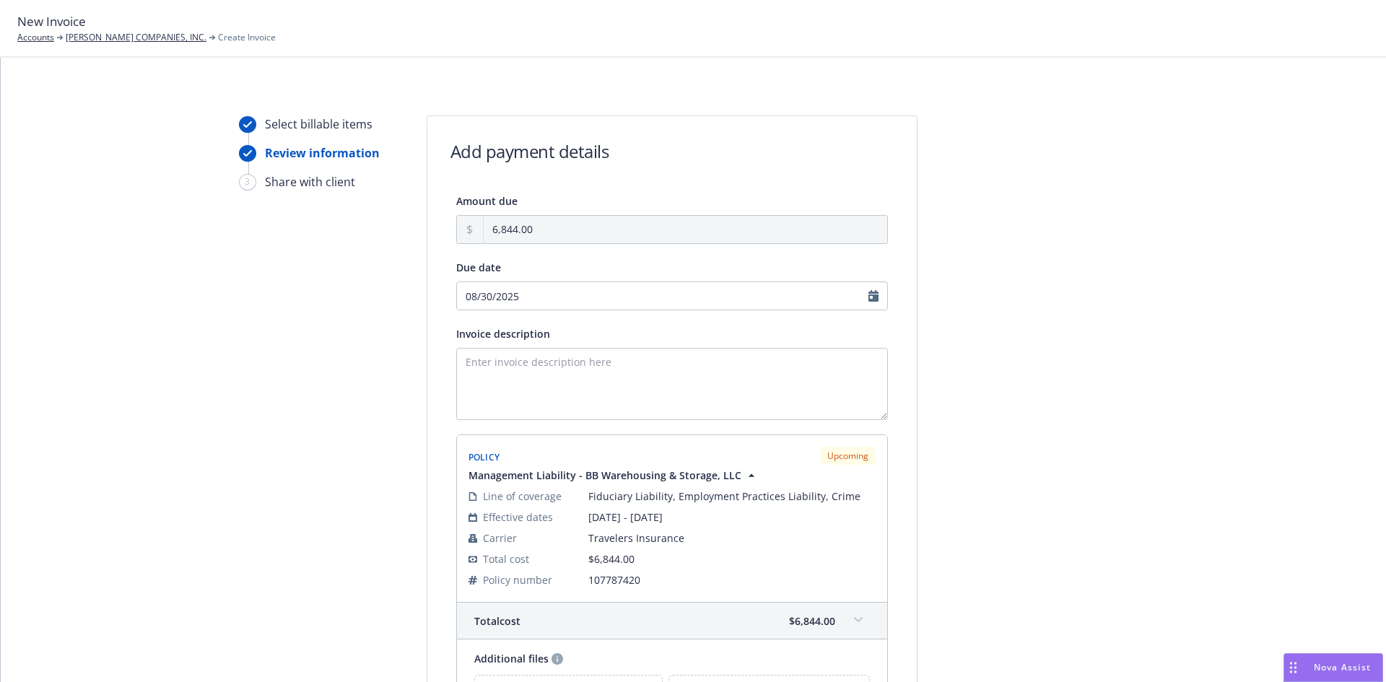
type input "[DATE]"
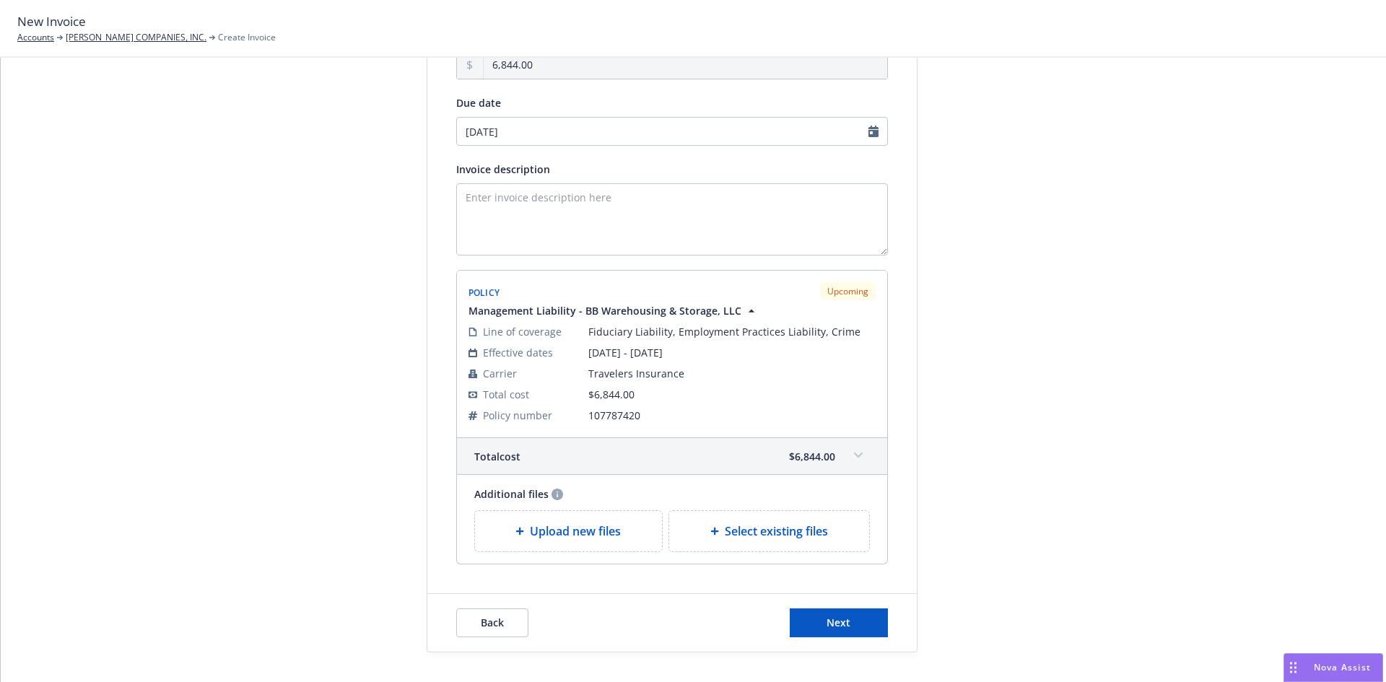
scroll to position [193, 0]
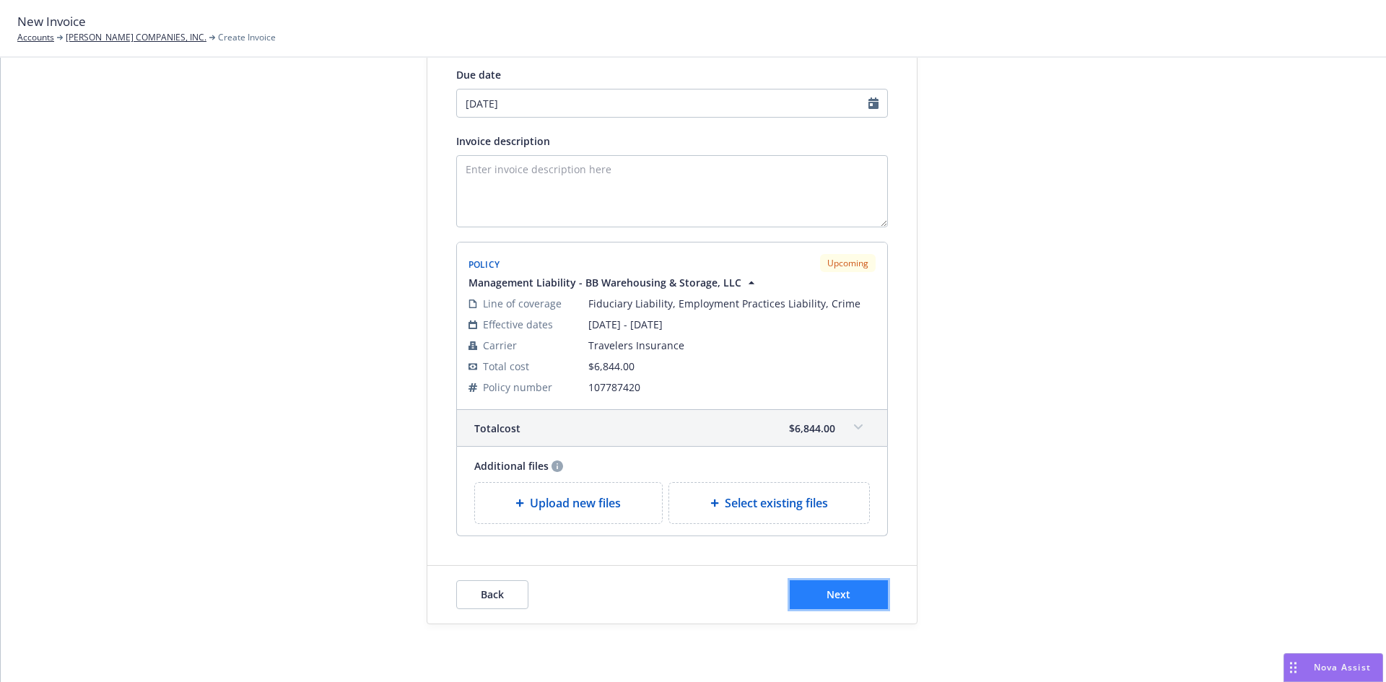
click at [814, 601] on button "Next" at bounding box center [839, 594] width 98 height 29
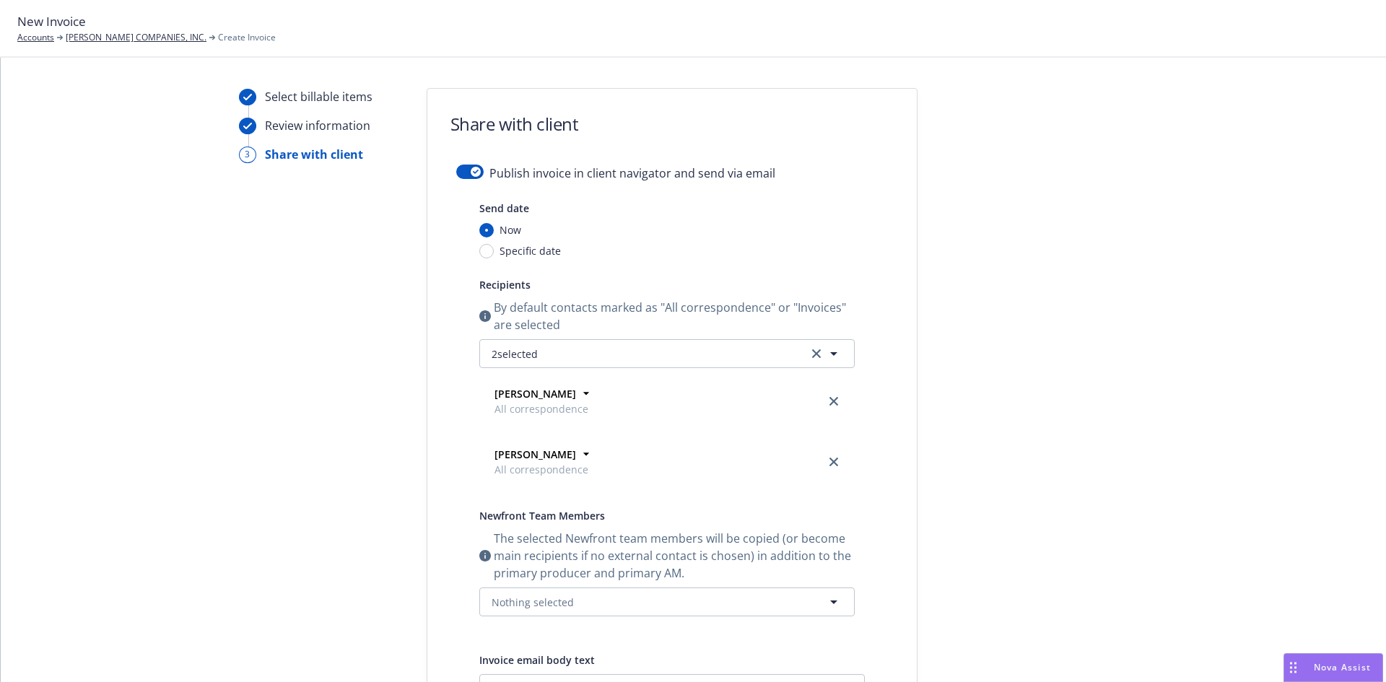
scroll to position [0, 0]
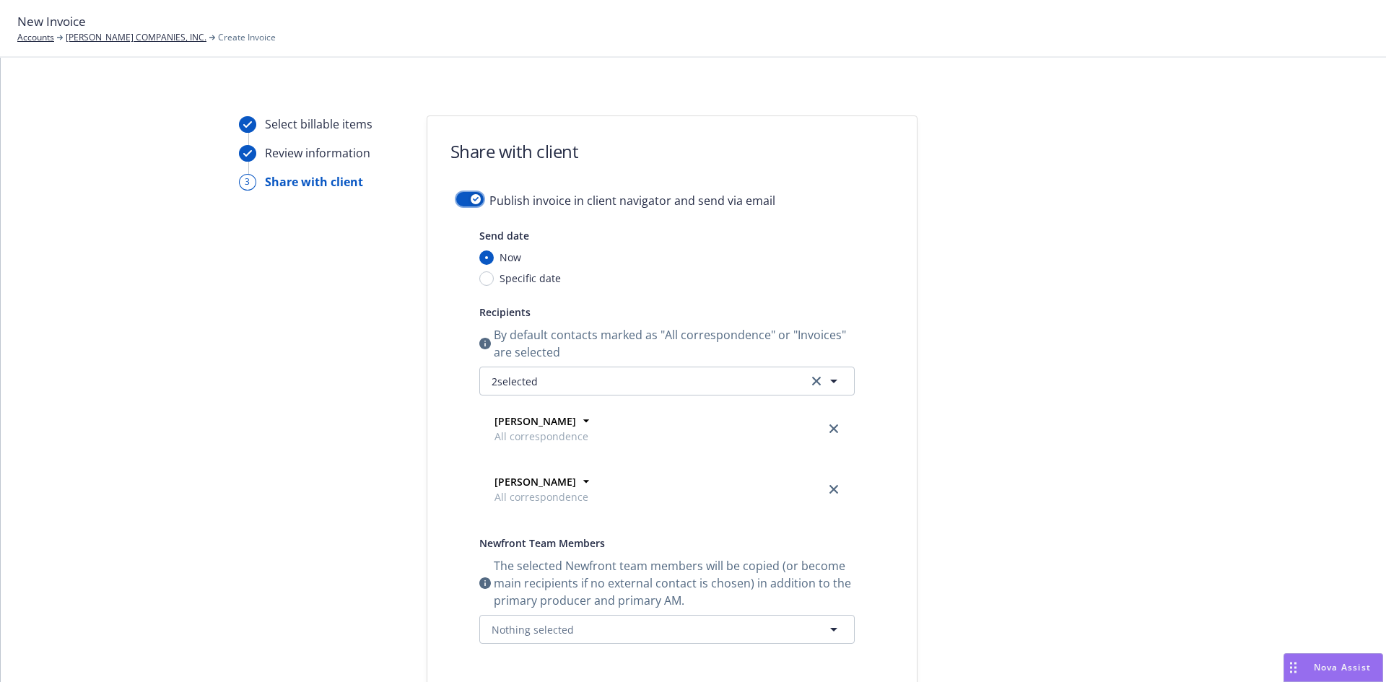
click at [460, 201] on button "button" at bounding box center [469, 199] width 27 height 14
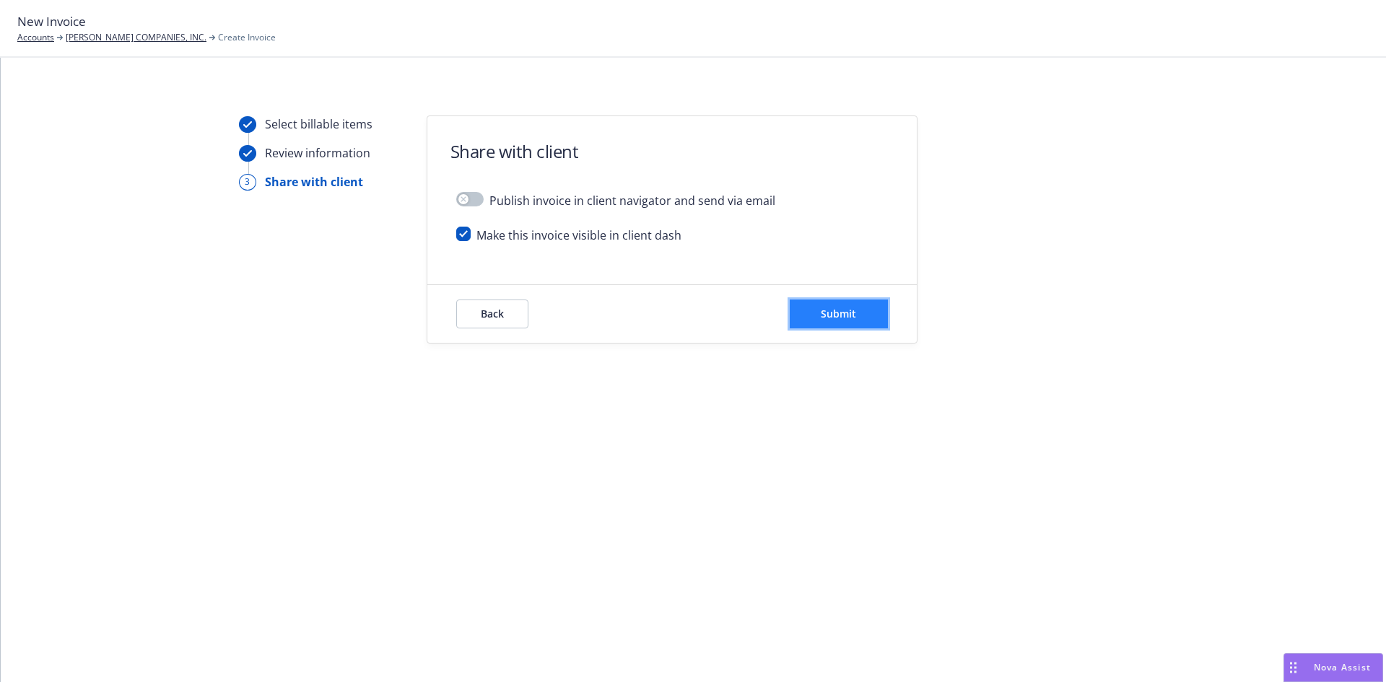
click at [817, 309] on button "Submit" at bounding box center [839, 314] width 98 height 29
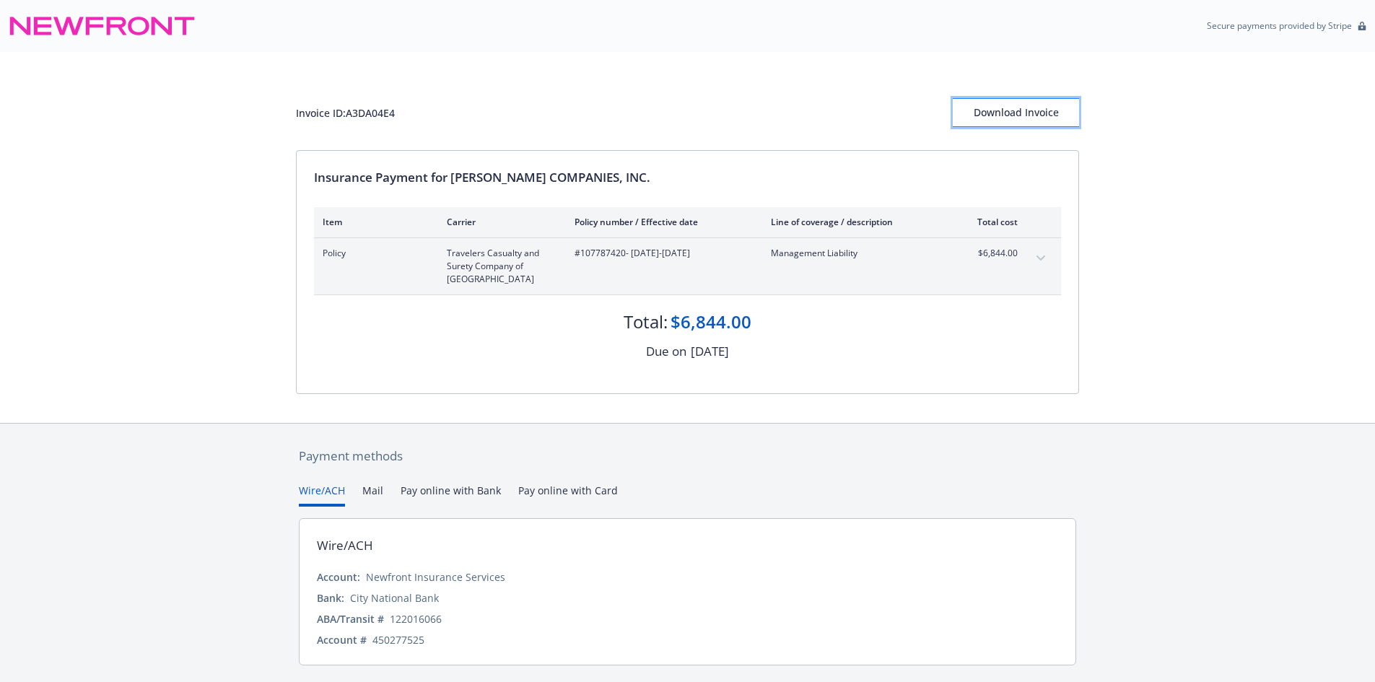
click at [1075, 107] on button "Download Invoice" at bounding box center [1016, 112] width 126 height 29
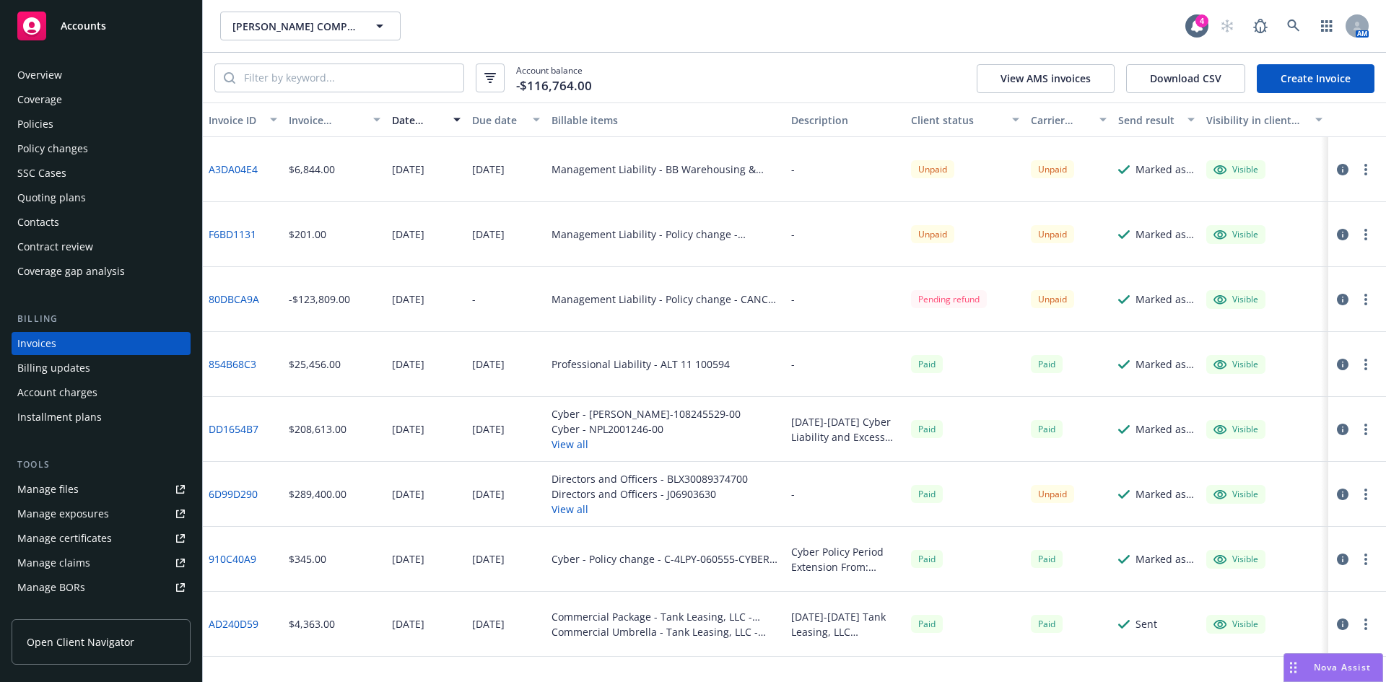
click at [40, 119] on div "Policies" at bounding box center [35, 124] width 36 height 23
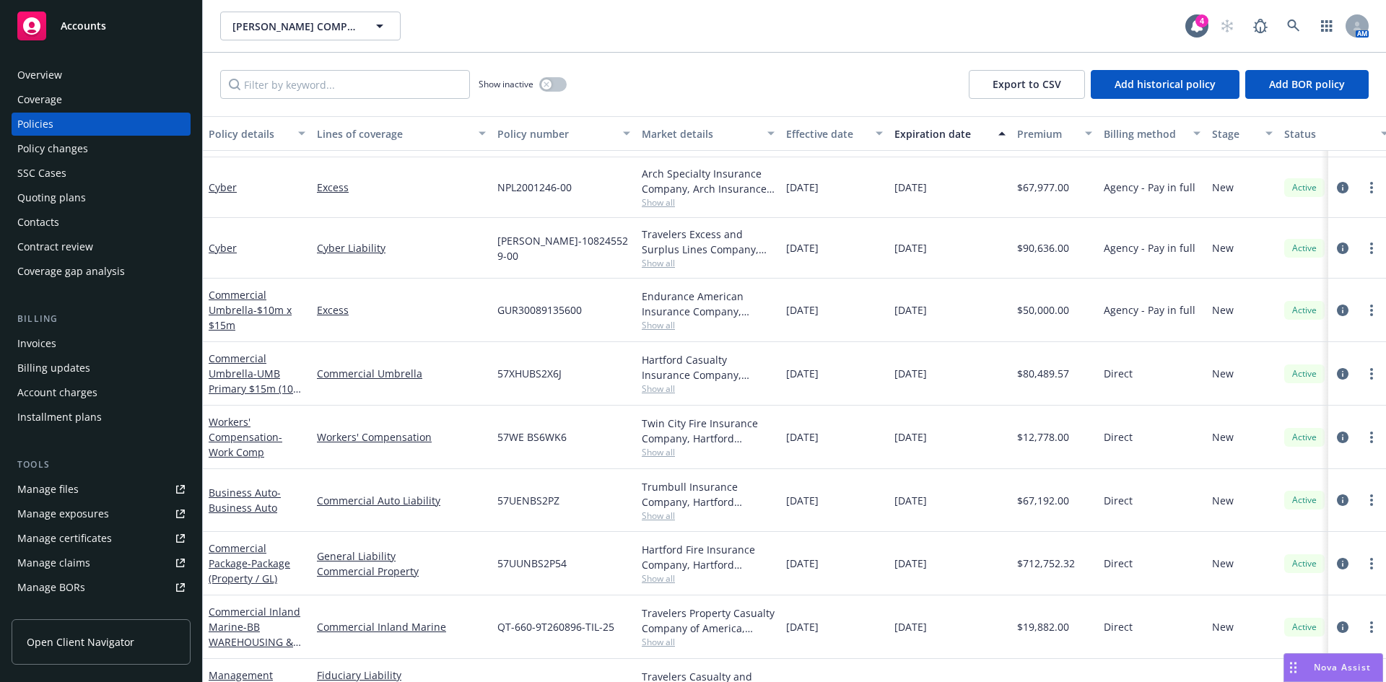
scroll to position [1437, 0]
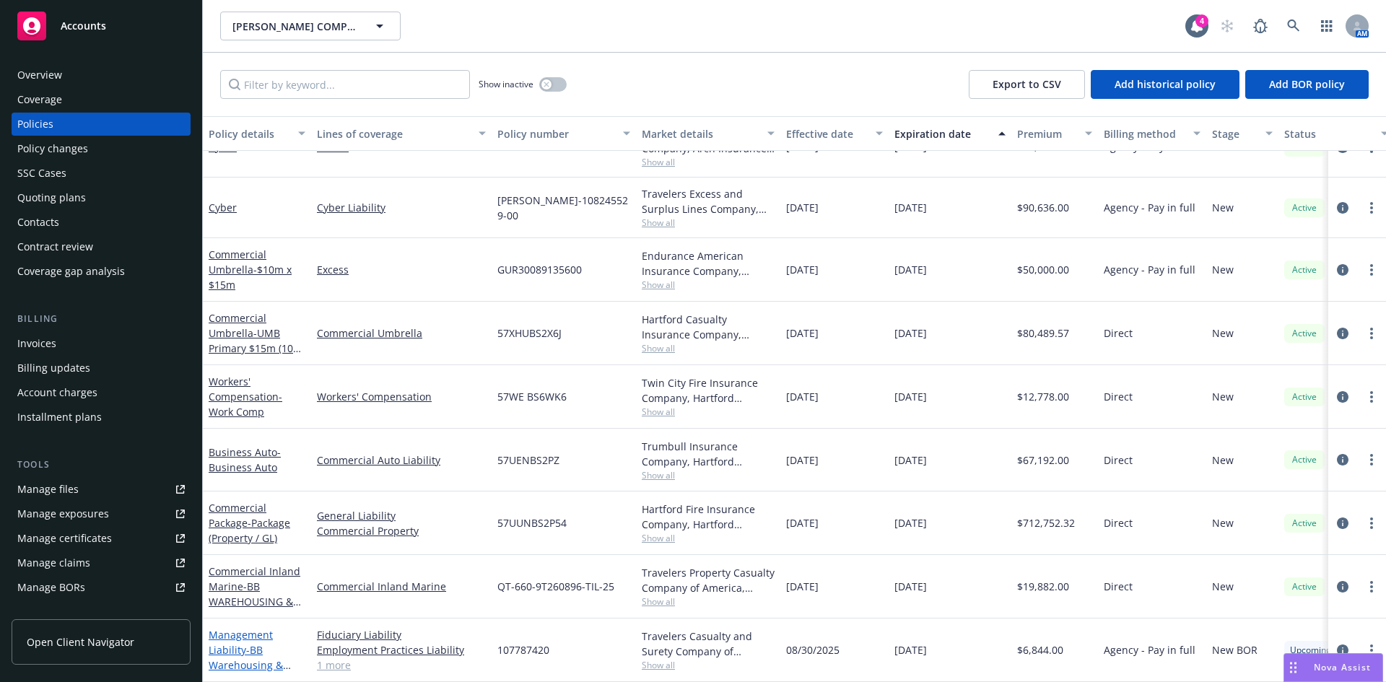
click at [252, 648] on span "- BB Warehousing & Storage, LLC" at bounding box center [250, 665] width 82 height 44
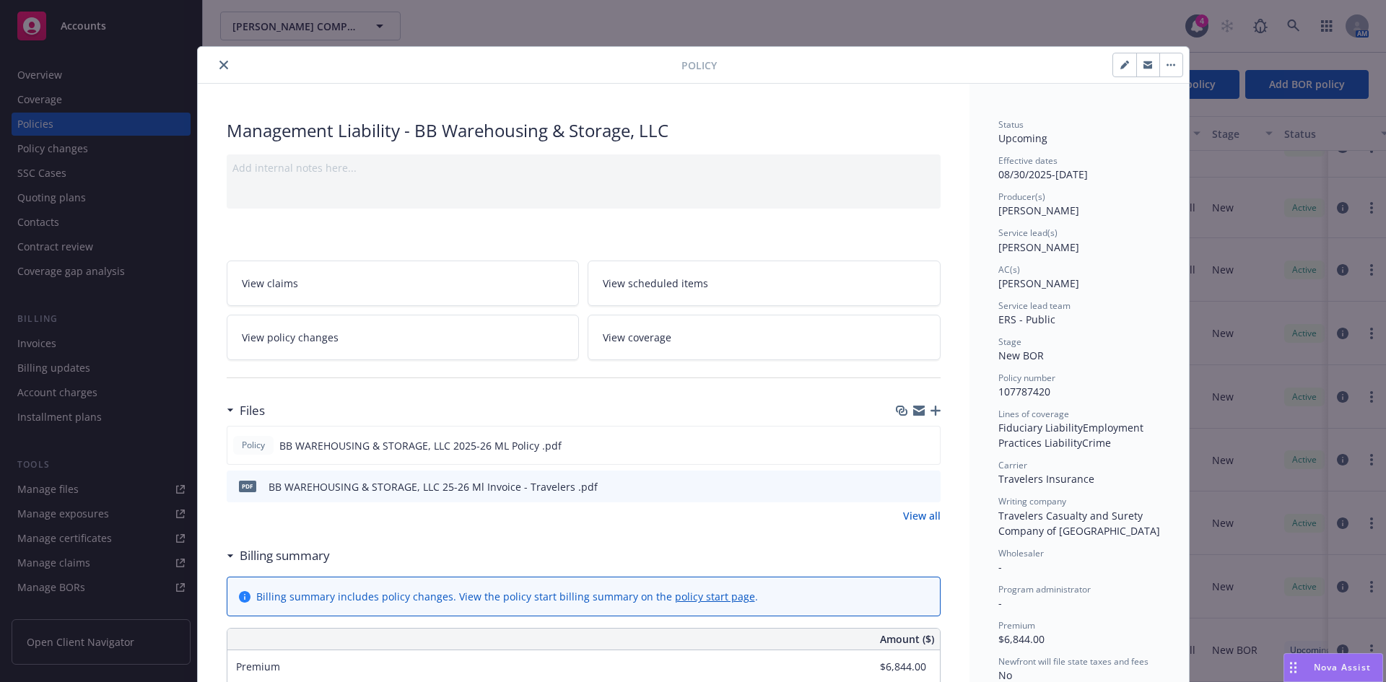
click at [931, 407] on icon "button" at bounding box center [936, 411] width 10 height 10
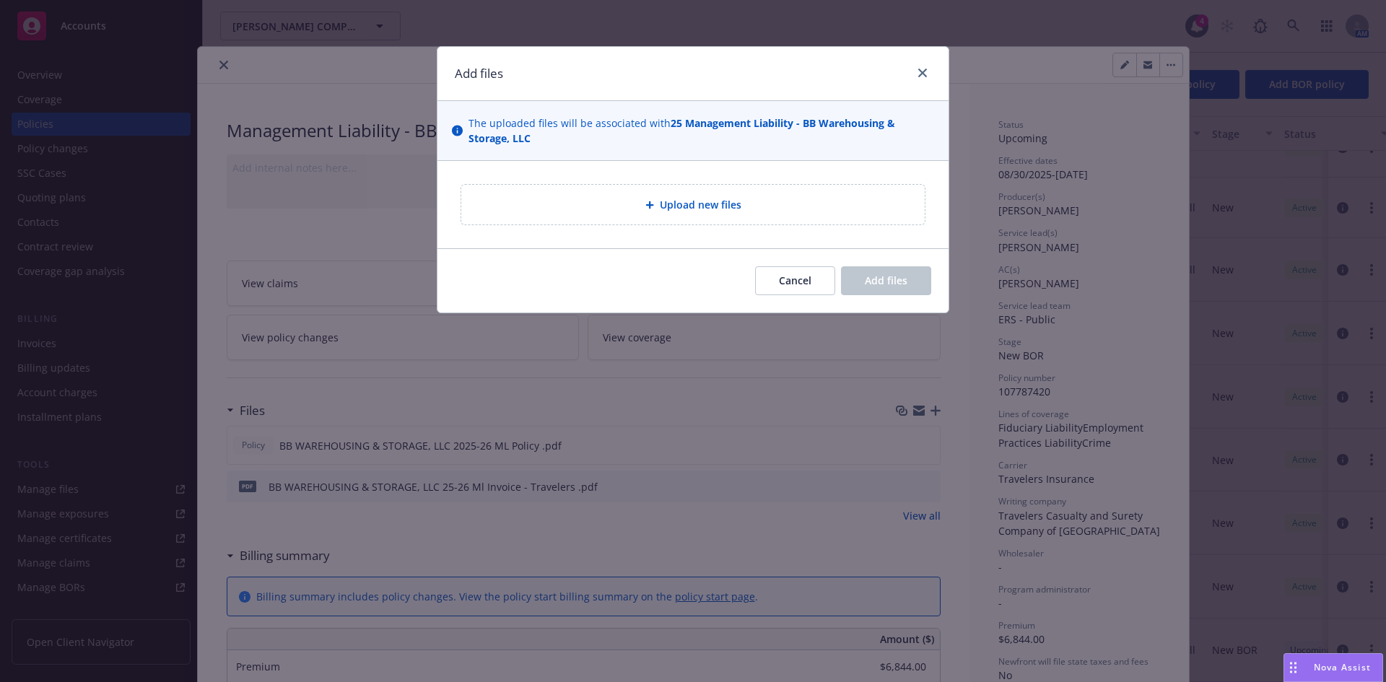
click at [668, 197] on span "Upload new files" at bounding box center [701, 204] width 82 height 15
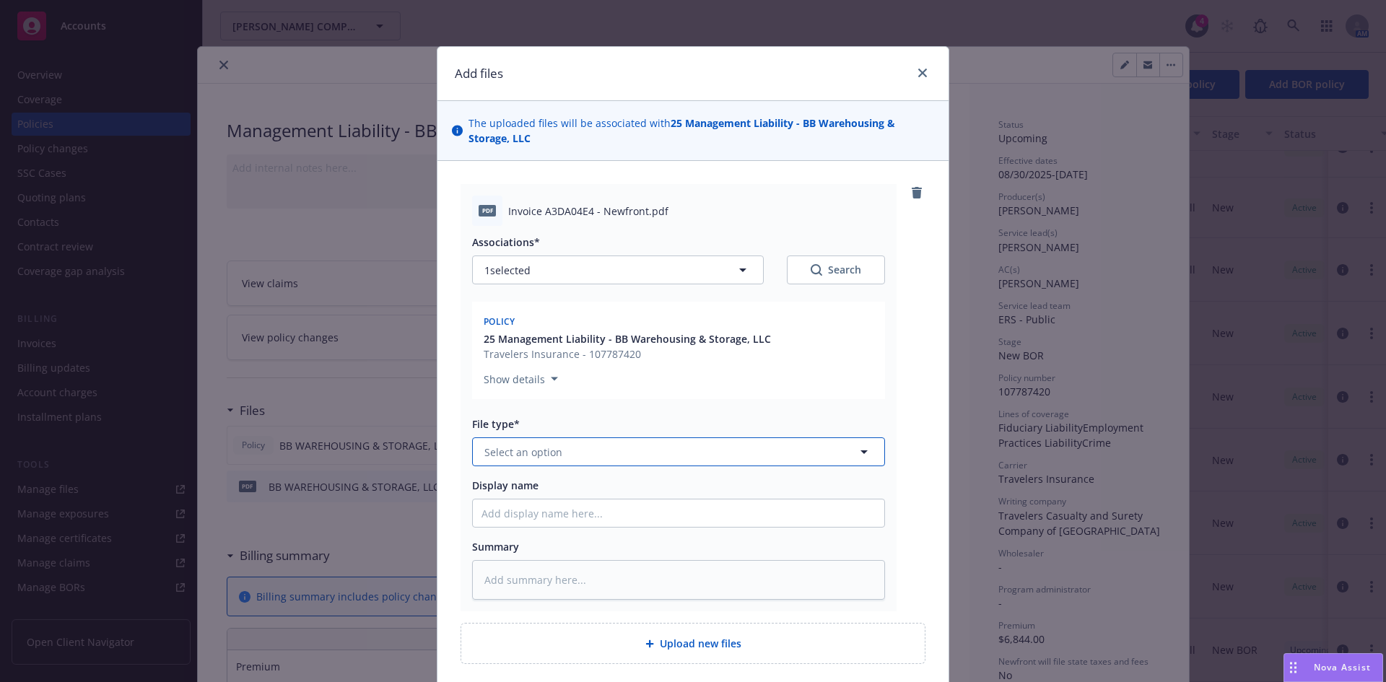
click at [559, 450] on button "Select an option" at bounding box center [678, 451] width 413 height 29
type input "inv"
click at [555, 500] on span "Invoice - Newfront" at bounding box center [532, 491] width 91 height 15
click at [513, 518] on input "Display name" at bounding box center [679, 513] width 412 height 27
paste input "BB WAREHOUSING & STORAGE, LLC"
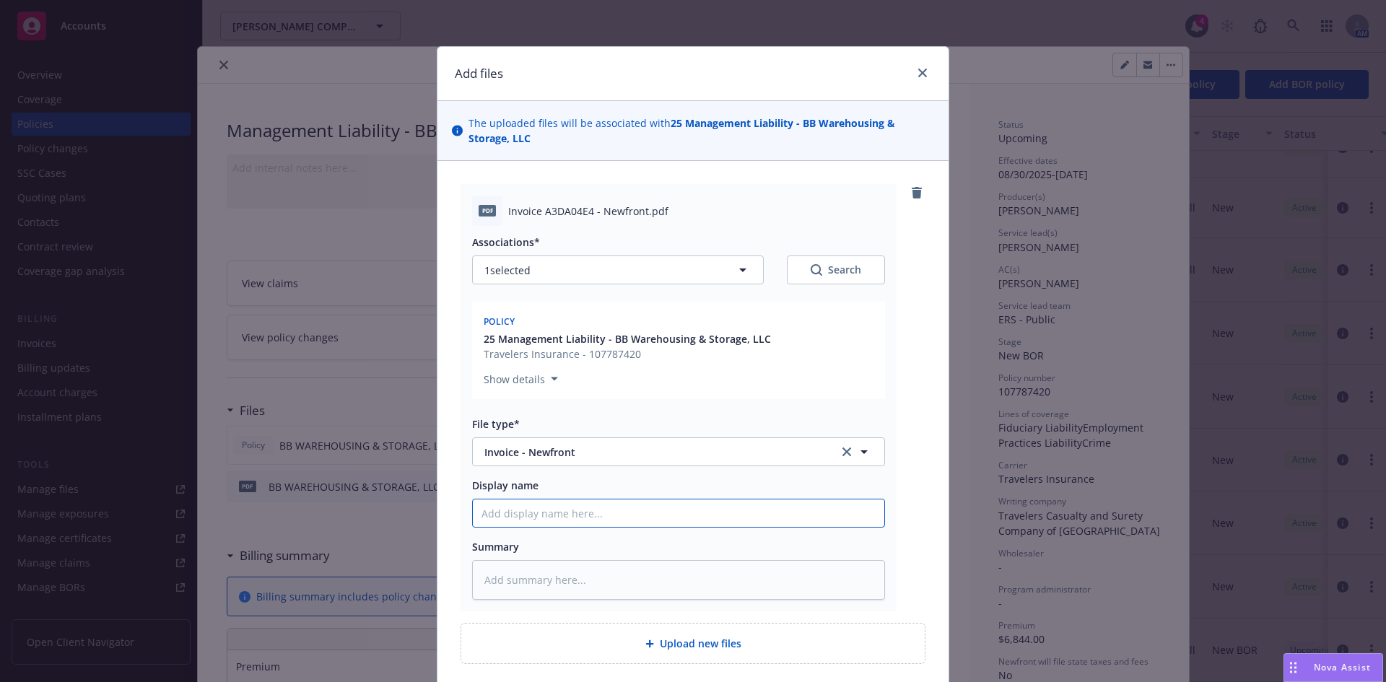
type textarea "x"
type input "BB WAREHOUSING & STORAGE, LLC"
type textarea "x"
type input "BB WAREHOUSING & STORAGE, LLC"
type textarea "x"
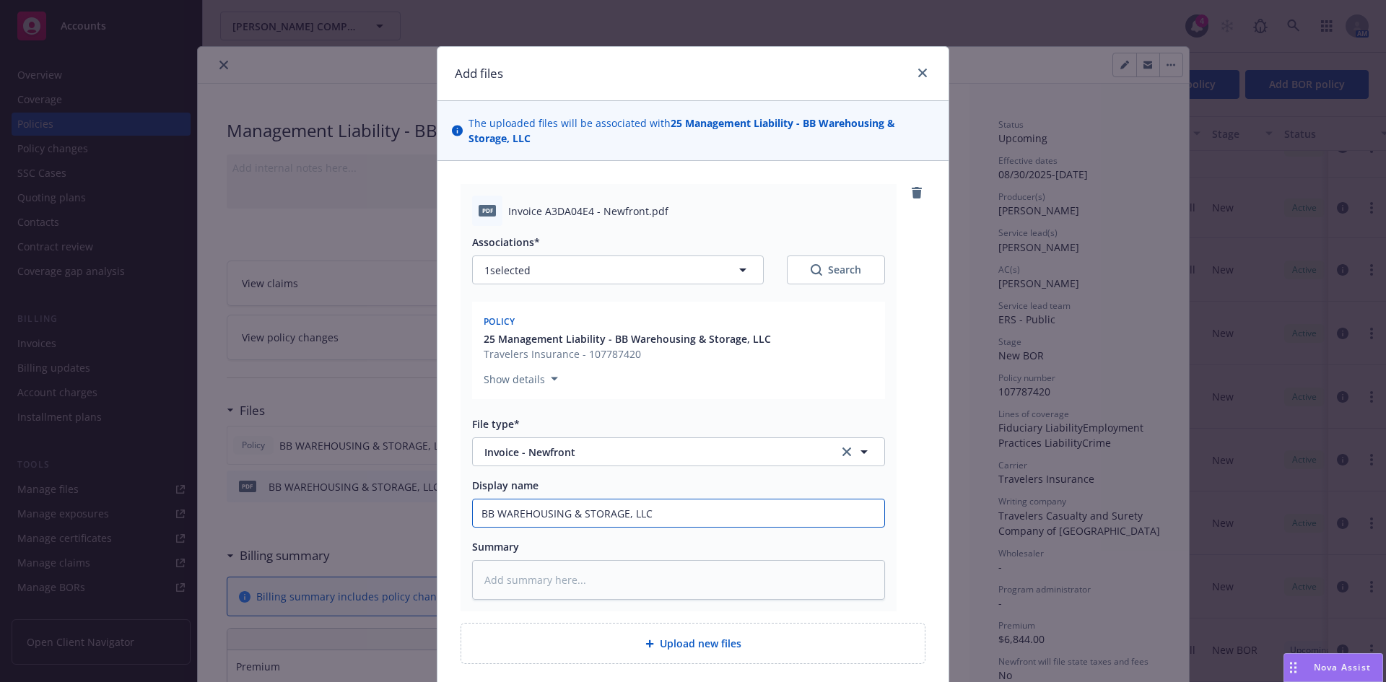
type input "BB WAREHOUSING & STORAGE, LLC 2"
type textarea "x"
type input "BB WAREHOUSING & STORAGE, LLC 20"
type textarea "x"
type input "BB WAREHOUSING & STORAGE, LLC 202"
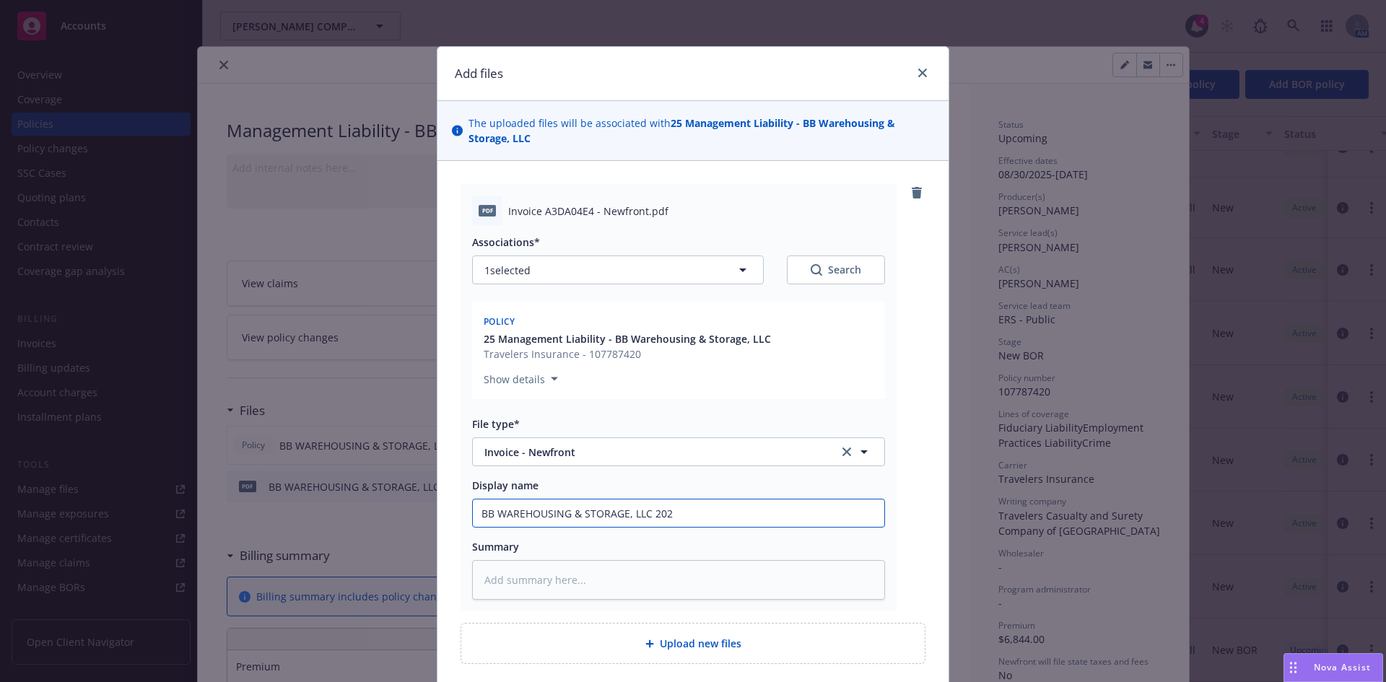
type textarea "x"
type input "BB WAREHOUSING & STORAGE, LLC 2025"
type textarea "x"
type input "BB WAREHOUSING & STORAGE, LLC 2025-"
type textarea "x"
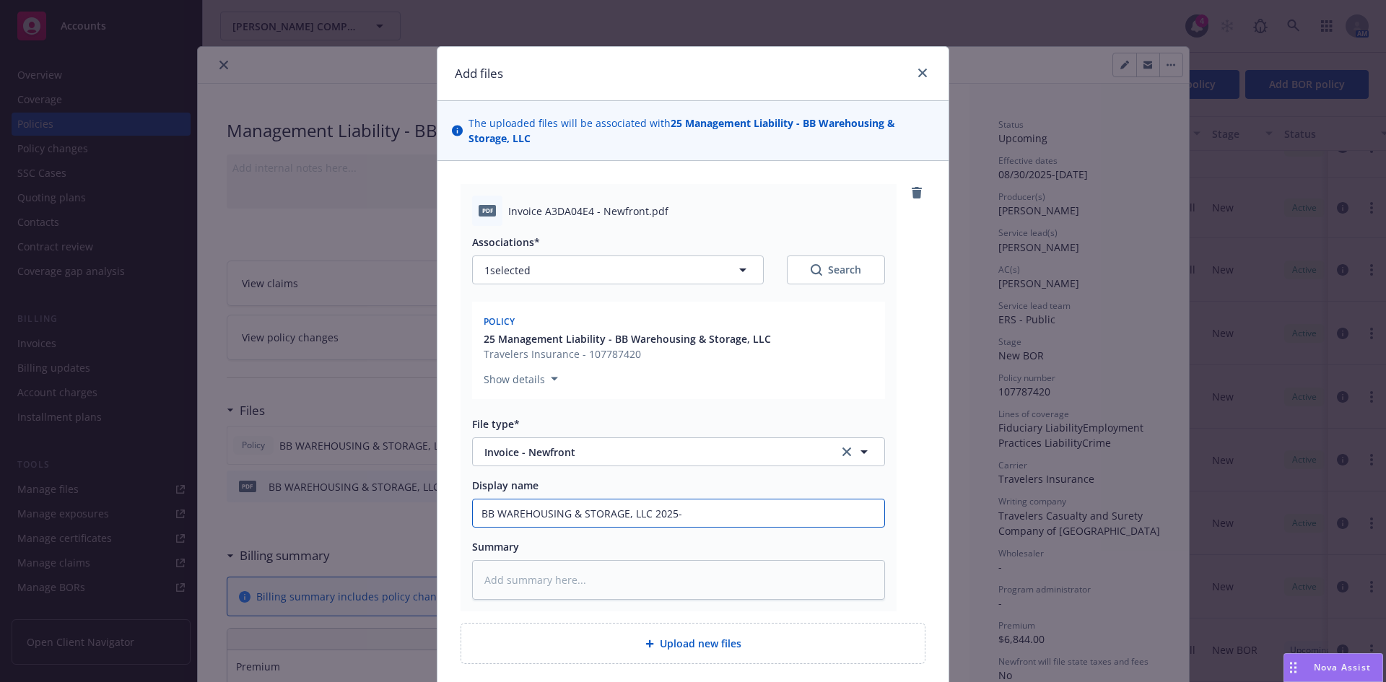
type input "BB WAREHOUSING & STORAGE, LLC 2025-2"
type textarea "x"
type input "BB WAREHOUSING & STORAGE, LLC 2025-26"
type textarea "x"
type input "BB WAREHOUSING & STORAGE, LLC 2025-26"
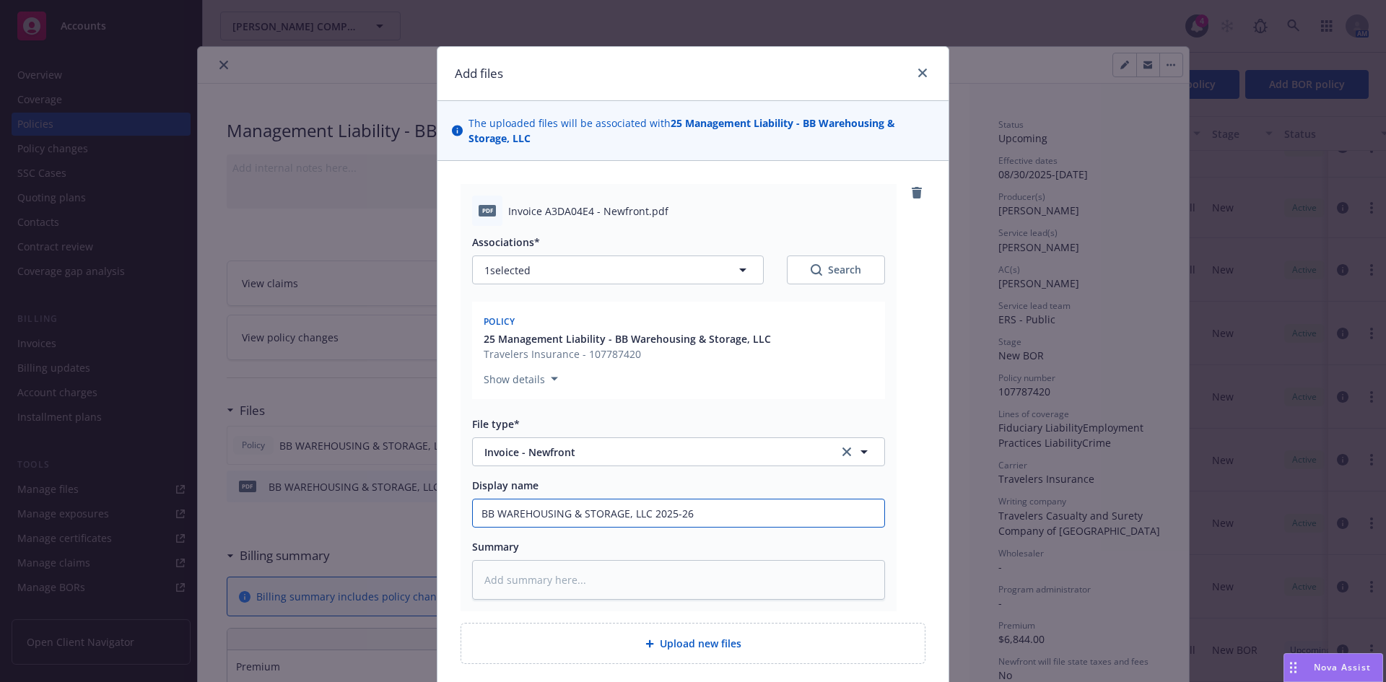
type textarea "x"
type input "BB WAREHOUSING & STORAGE, LLC 2025-26 M"
type textarea "x"
type input "BB WAREHOUSING & STORAGE, LLC 2025-26 ML"
type textarea "x"
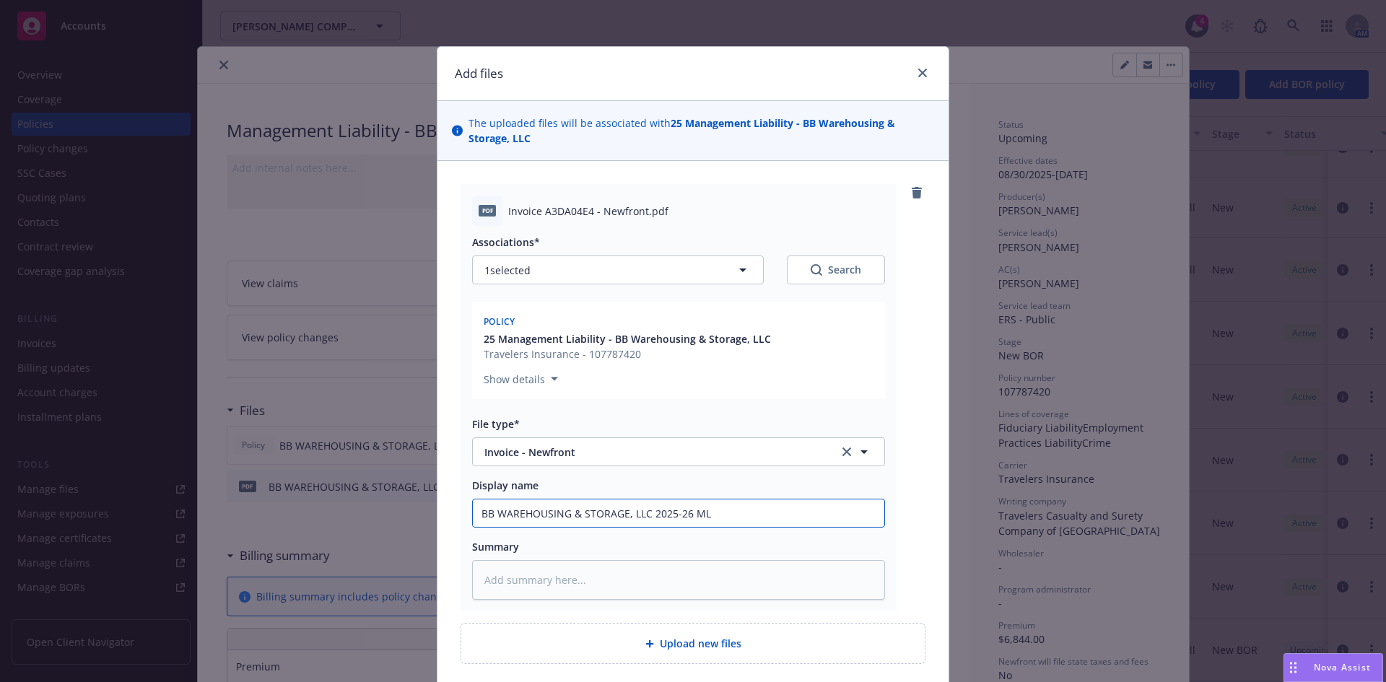
type input "BB WAREHOUSING & STORAGE, LLC 2025-26 ML I"
type textarea "x"
type input "BB WAREHOUSING & STORAGE, LLC 2025-26 ML In"
type textarea "x"
type input "BB WAREHOUSING & STORAGE, LLC 2025-26 ML Invo"
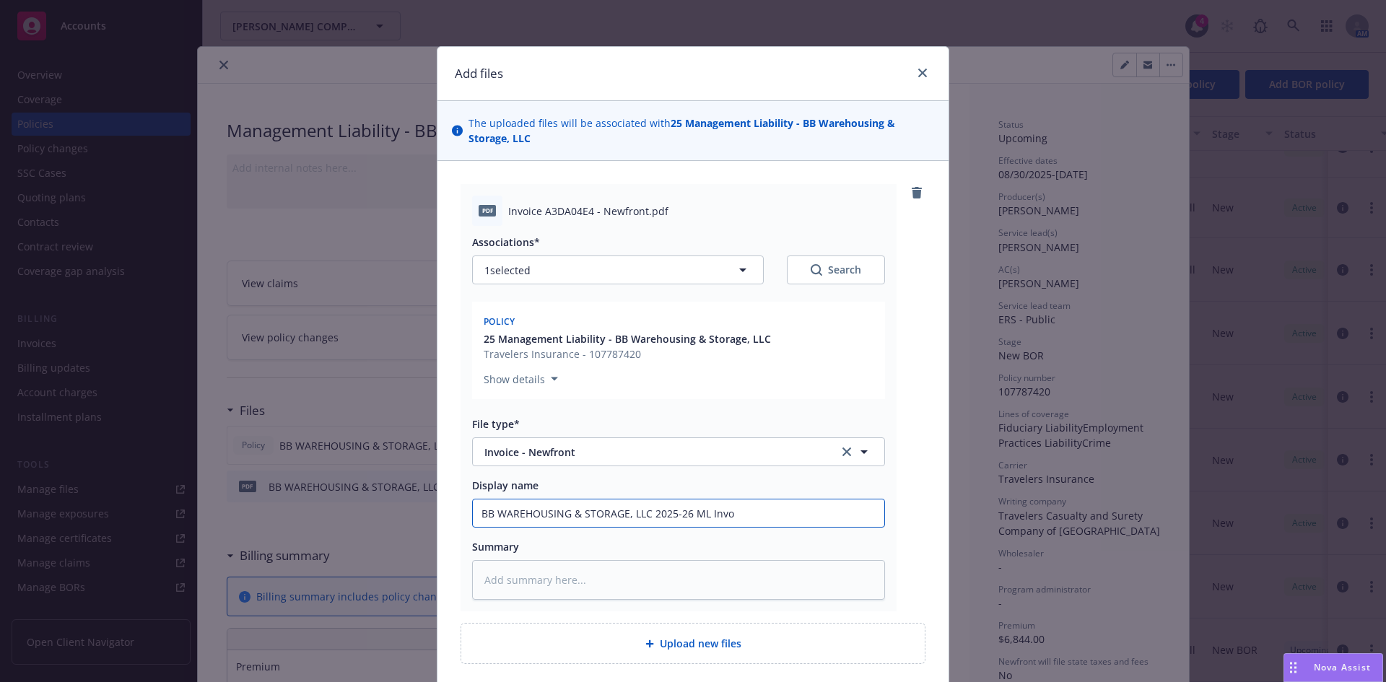
type textarea "x"
type input "BB WAREHOUSING & STORAGE, LLC 2025-26 ML Invoci"
type textarea "x"
type input "BB WAREHOUSING & STORAGE, LLC 2025-26 ML Invocie"
type textarea "x"
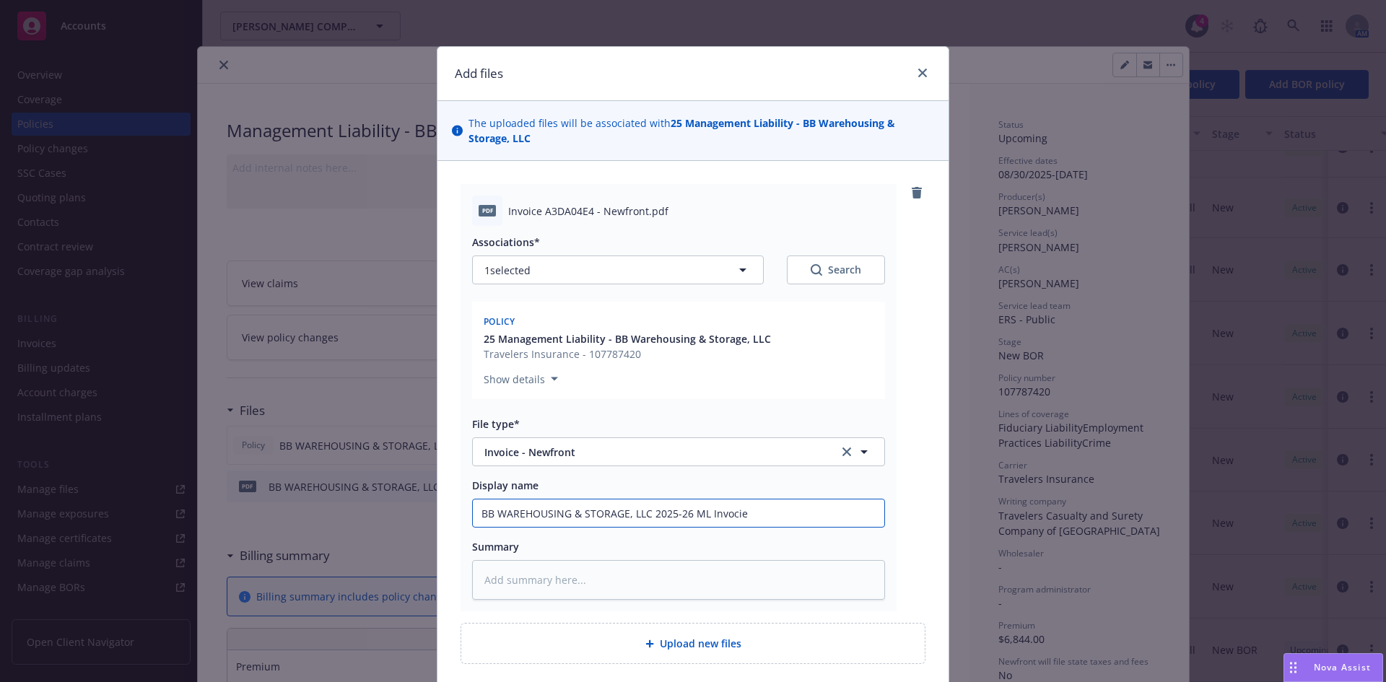
type input "BB WAREHOUSING & STORAGE, LLC 2025-26 ML Invocie"
type textarea "x"
type input "BB WAREHOUSING & STORAGE, LLC 2025-26 ML Invocie"
type textarea "x"
type input "BB WAREHOUSING & STORAGE, LLC 2025-26 ML Invoci"
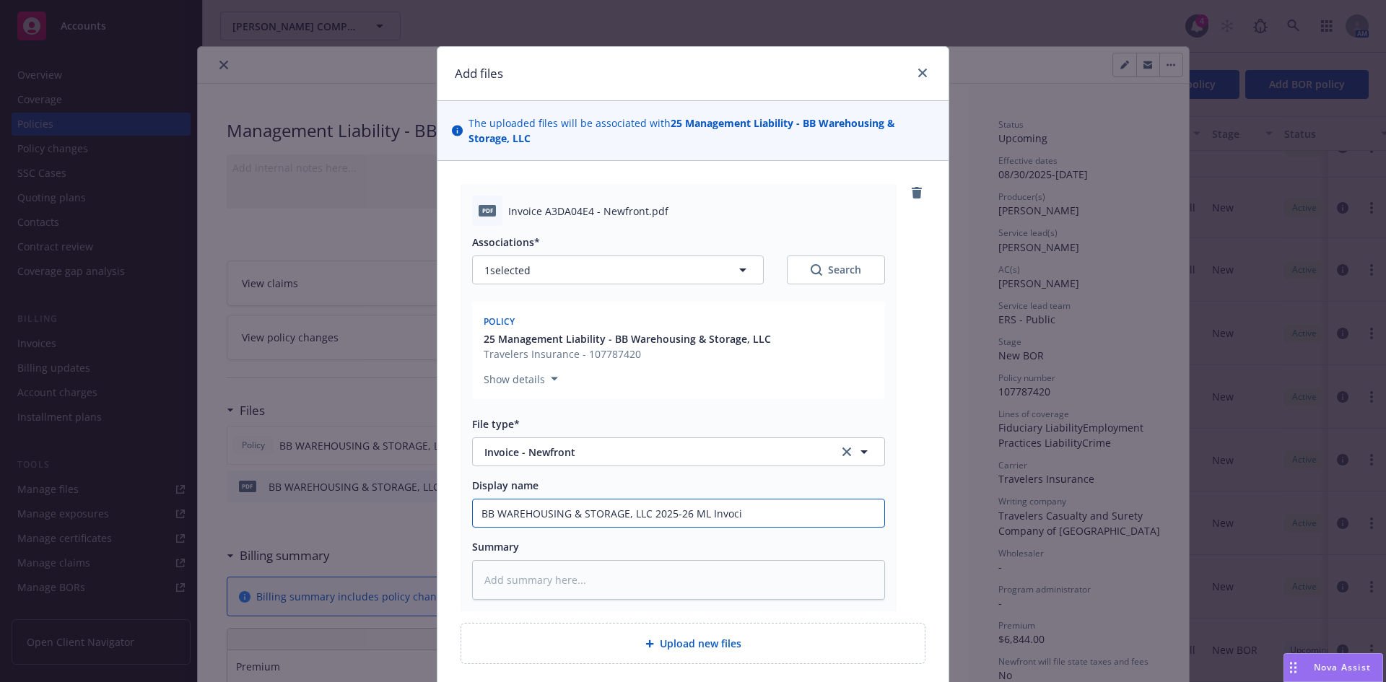
type textarea "x"
type input "BB WAREHOUSING & STORAGE, LLC 2025-26 ML Invoc"
type textarea "x"
type input "BB WAREHOUSING & STORAGE, LLC 2025-26 ML Invo"
type textarea "x"
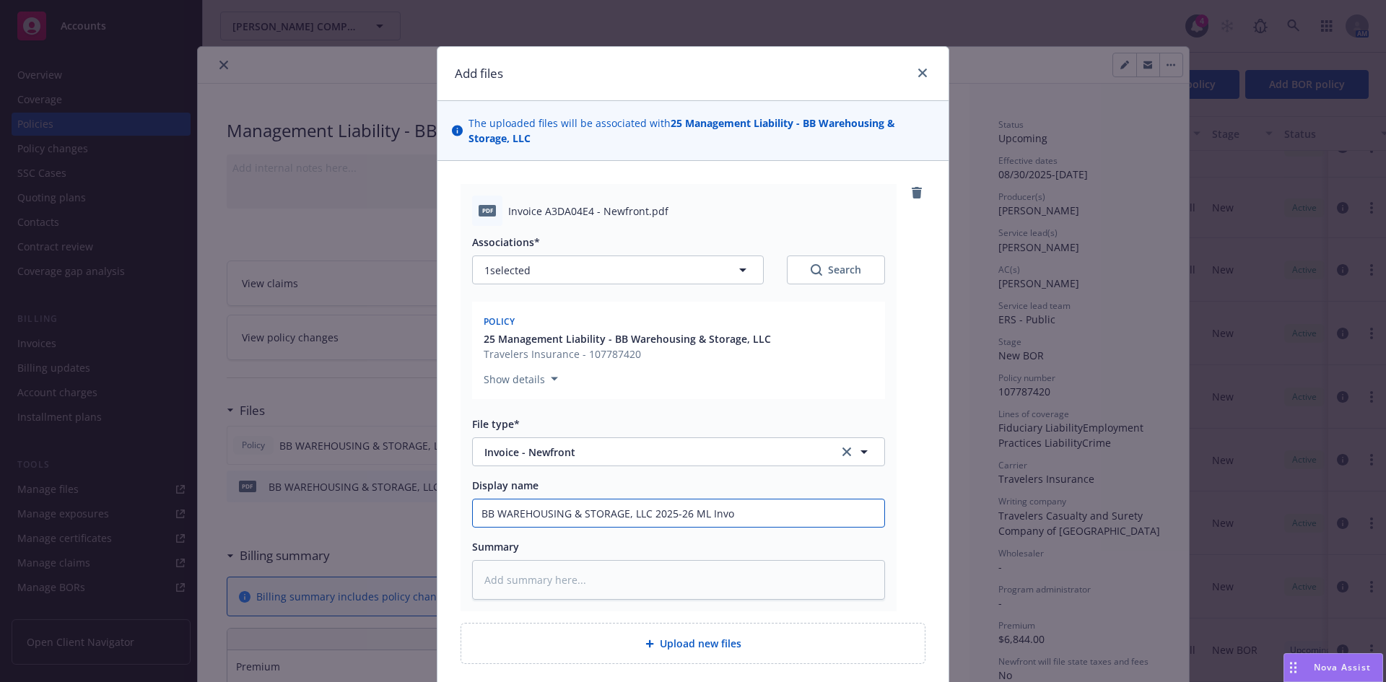
type input "BB WAREHOUSING & STORAGE, LLC 2025-26 ML Invoi"
type textarea "x"
type input "BB WAREHOUSING & STORAGE, LLC 2025-26 ML Invoic"
type textarea "x"
type input "BB WAREHOUSING & STORAGE, LLC 2025-26 ML Invoice"
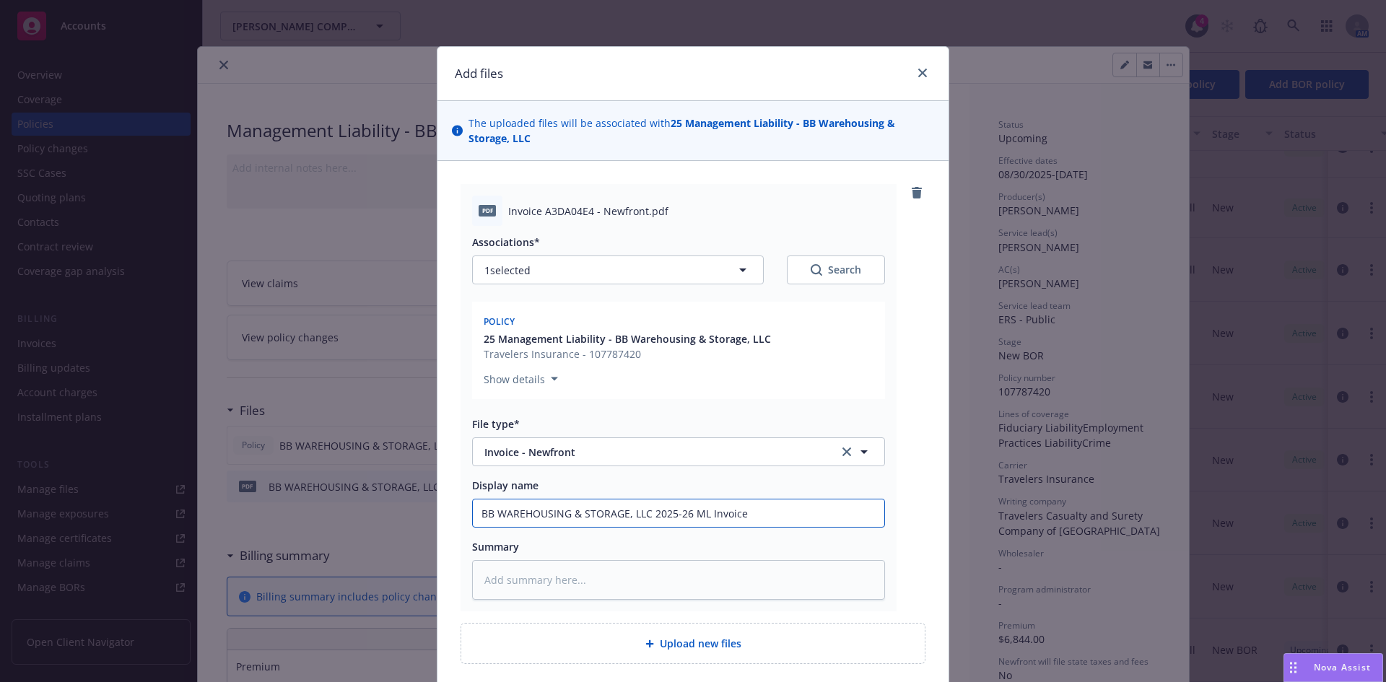
type textarea "x"
type input "BB WAREHOUSING & STORAGE, LLC 2025-26 ML Invoice"
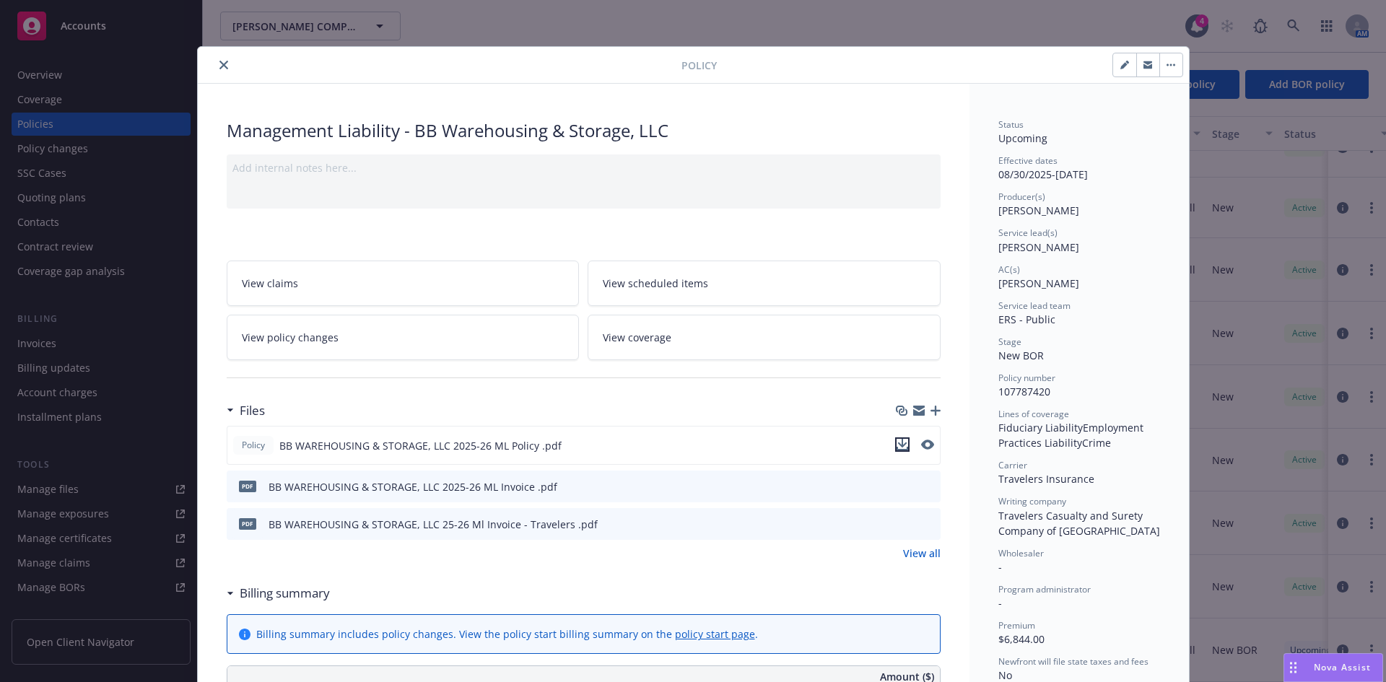
click at [897, 444] on icon "download file" at bounding box center [903, 445] width 12 height 12
click at [897, 484] on icon "download file" at bounding box center [903, 486] width 12 height 12
click at [601, 62] on div at bounding box center [443, 64] width 478 height 17
click at [931, 410] on icon "button" at bounding box center [936, 411] width 10 height 10
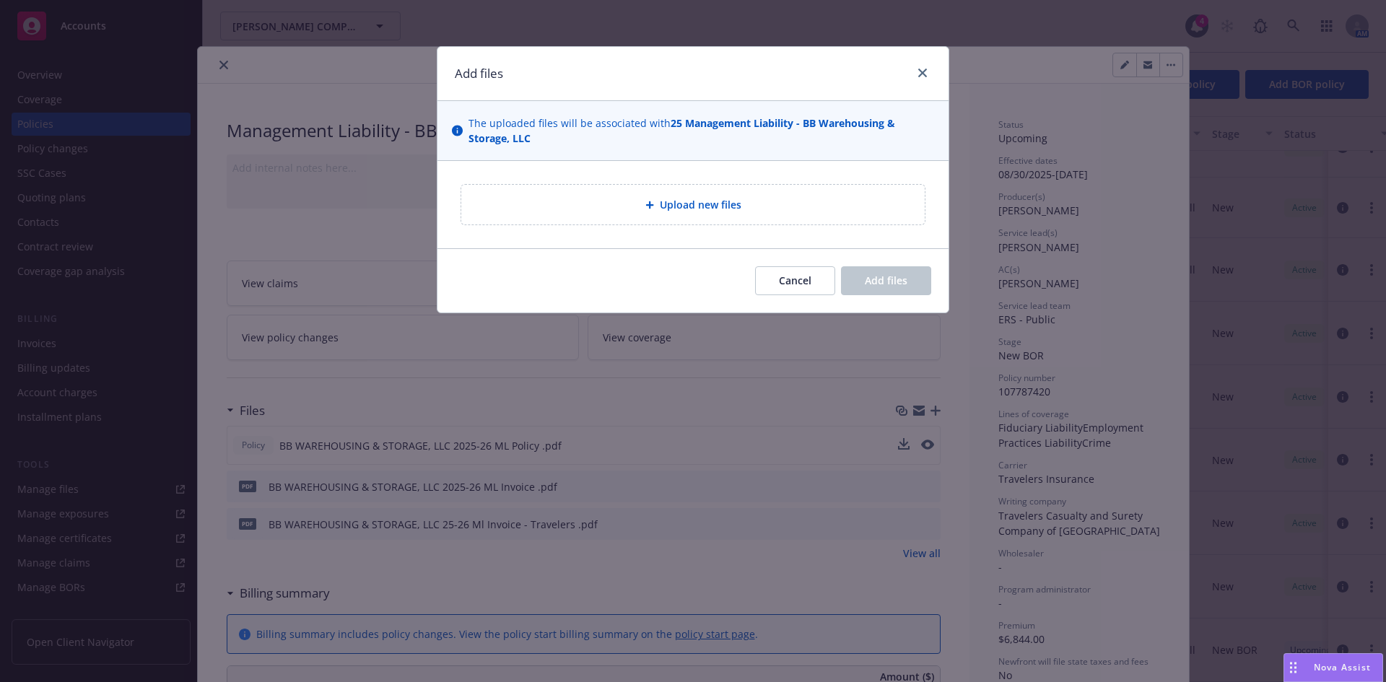
type textarea "x"
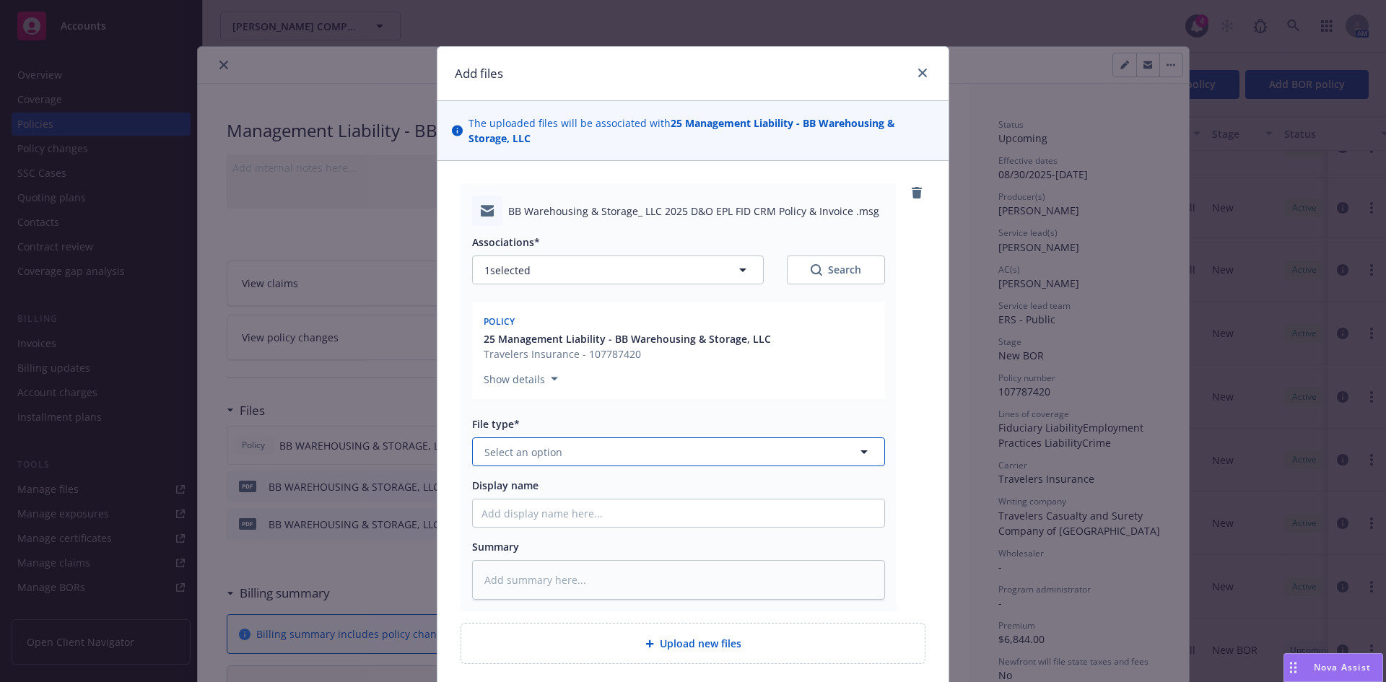
click at [520, 452] on span "Select an option" at bounding box center [523, 452] width 78 height 15
type input "i"
type input "policy"
click at [533, 579] on div "Policy delivery" at bounding box center [522, 568] width 80 height 21
click at [524, 514] on input "Display name" at bounding box center [679, 513] width 412 height 27
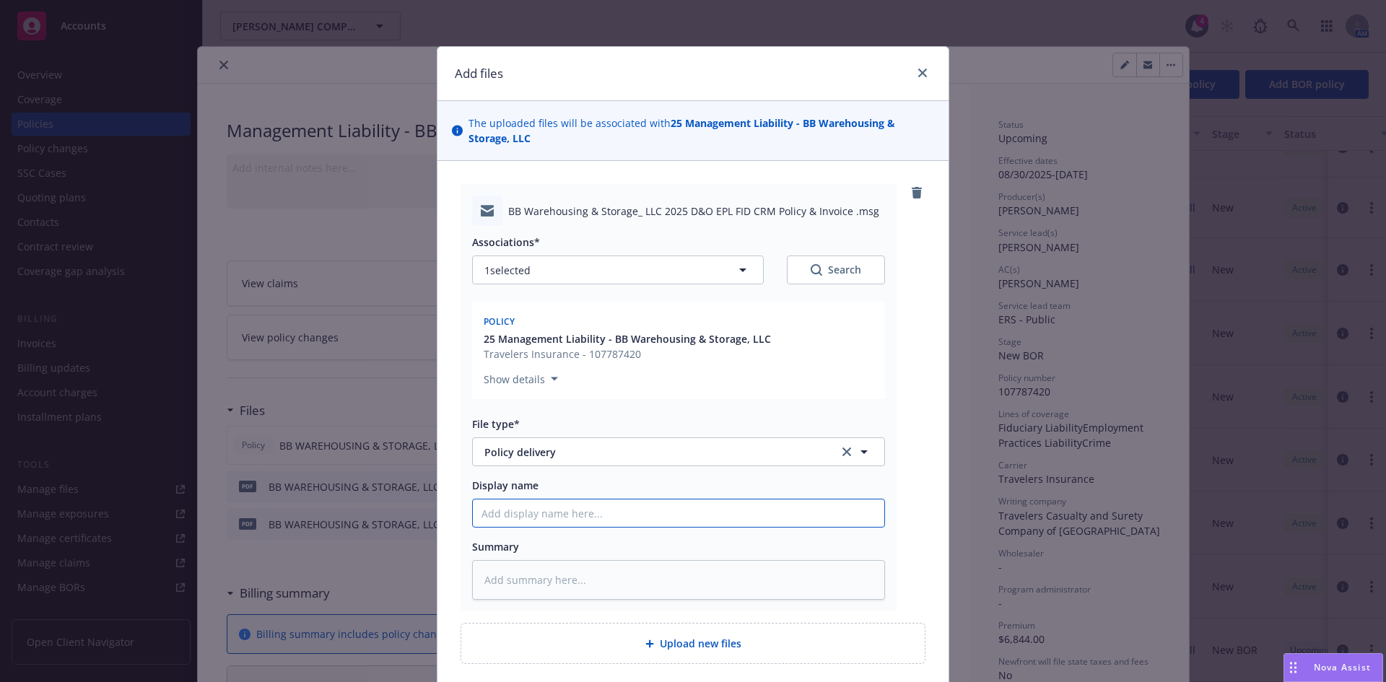
type textarea "x"
type input "M"
type textarea "x"
type input "ML"
type textarea "x"
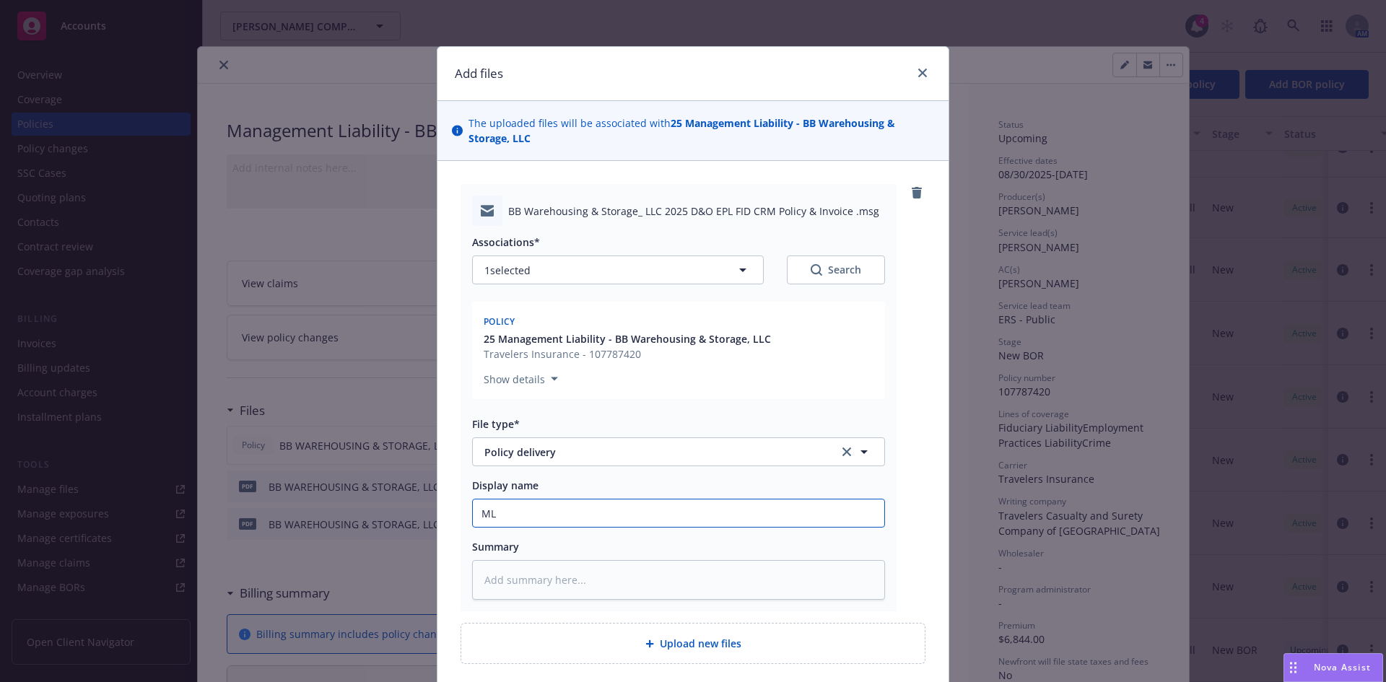
type input "ML"
type textarea "x"
type input "ML P"
type textarea "x"
type input "ML Po"
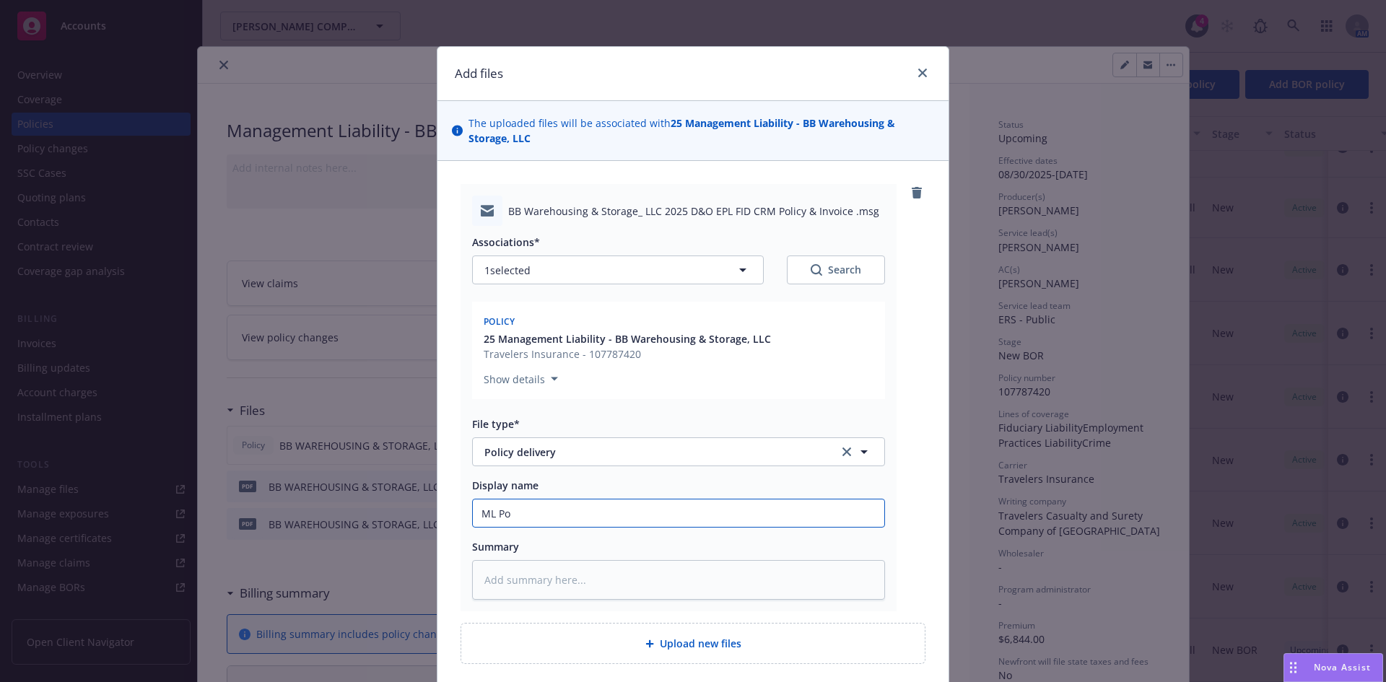
type textarea "x"
type input "ML Pol"
type textarea "x"
type input "ML Poli"
type textarea "x"
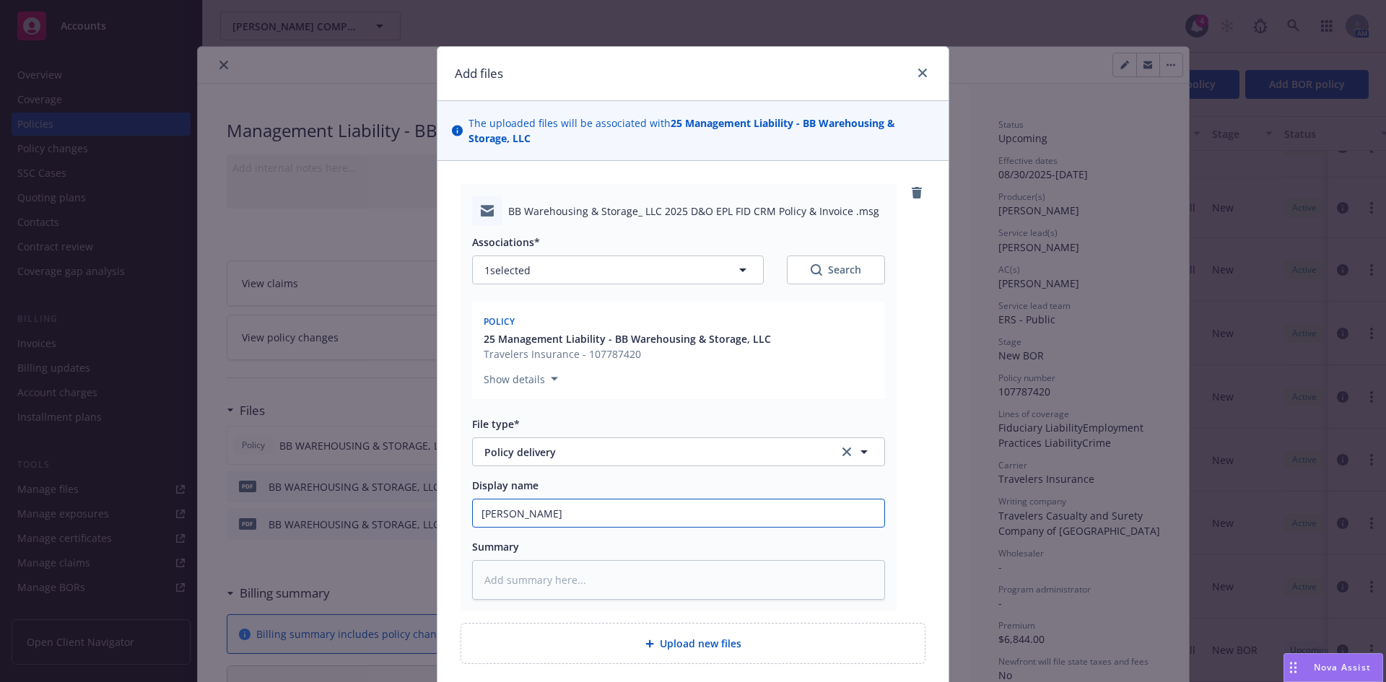
type input "ML Polic"
type textarea "x"
type input "ML Policy"
type textarea "x"
type input "ML Policy to client"
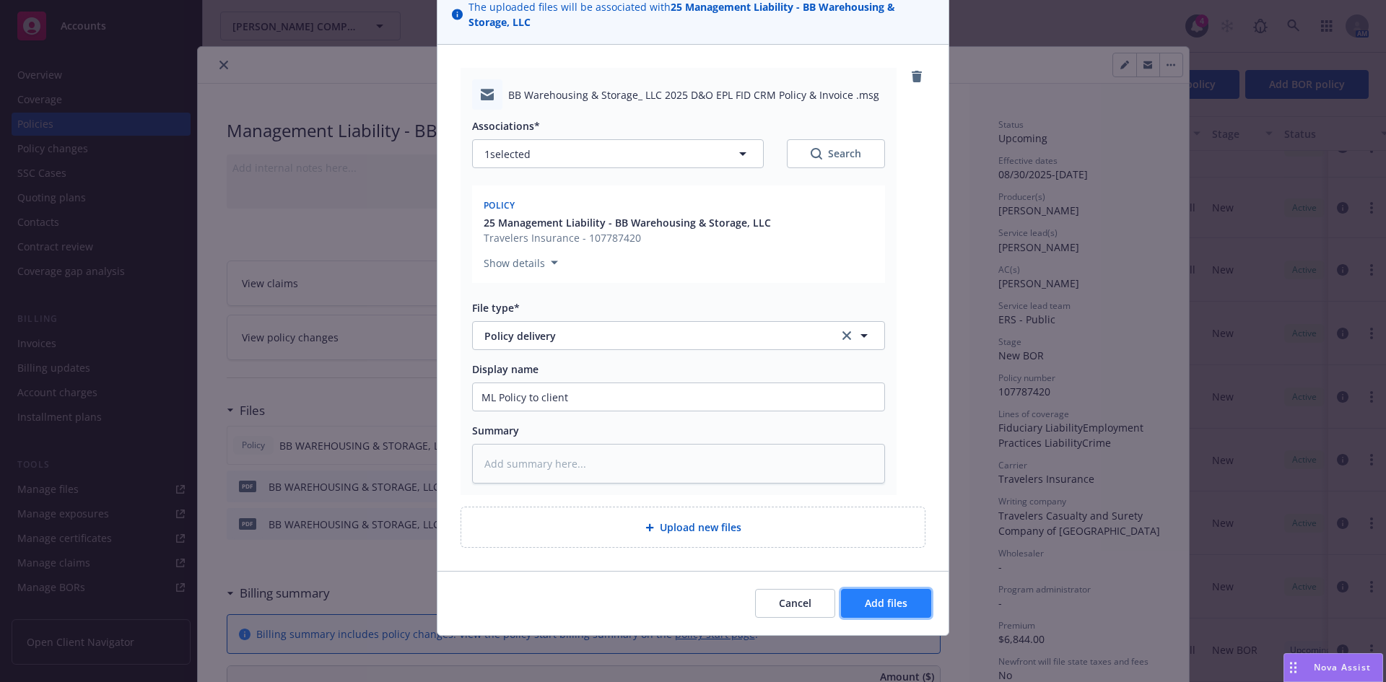
click at [881, 601] on span "Add files" at bounding box center [886, 603] width 43 height 14
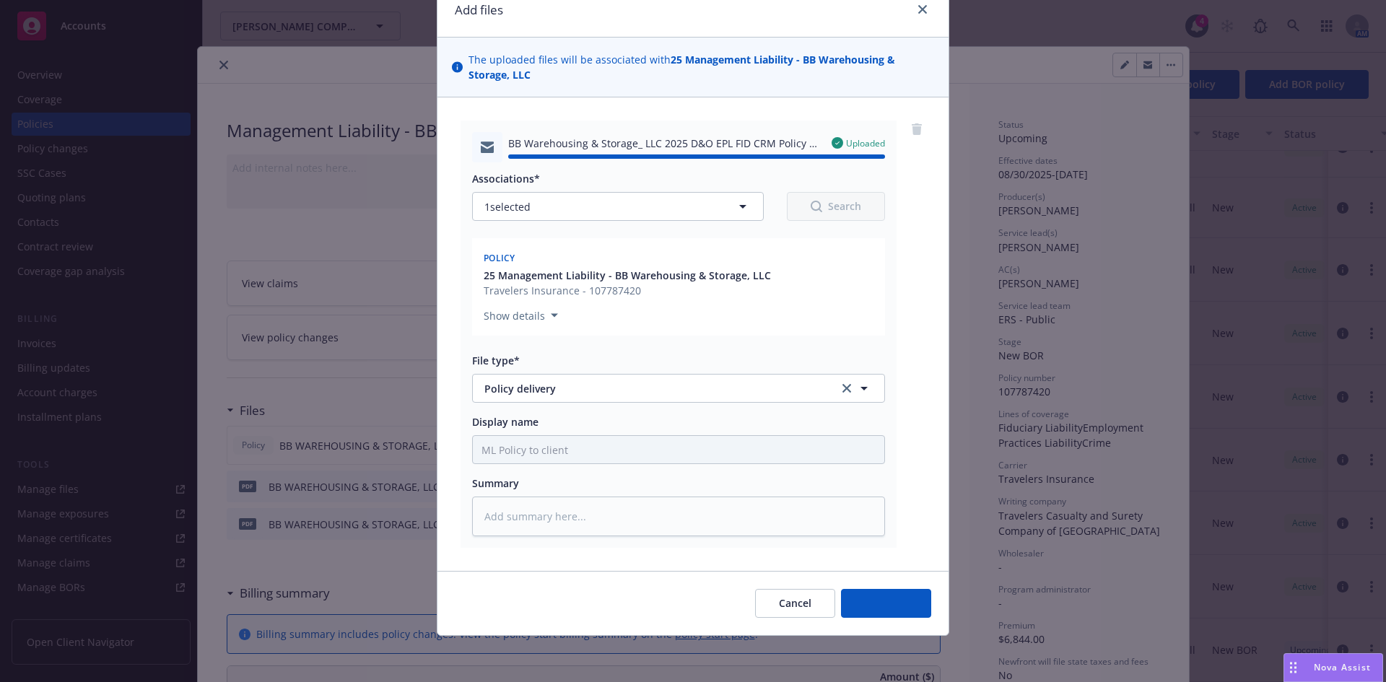
type textarea "x"
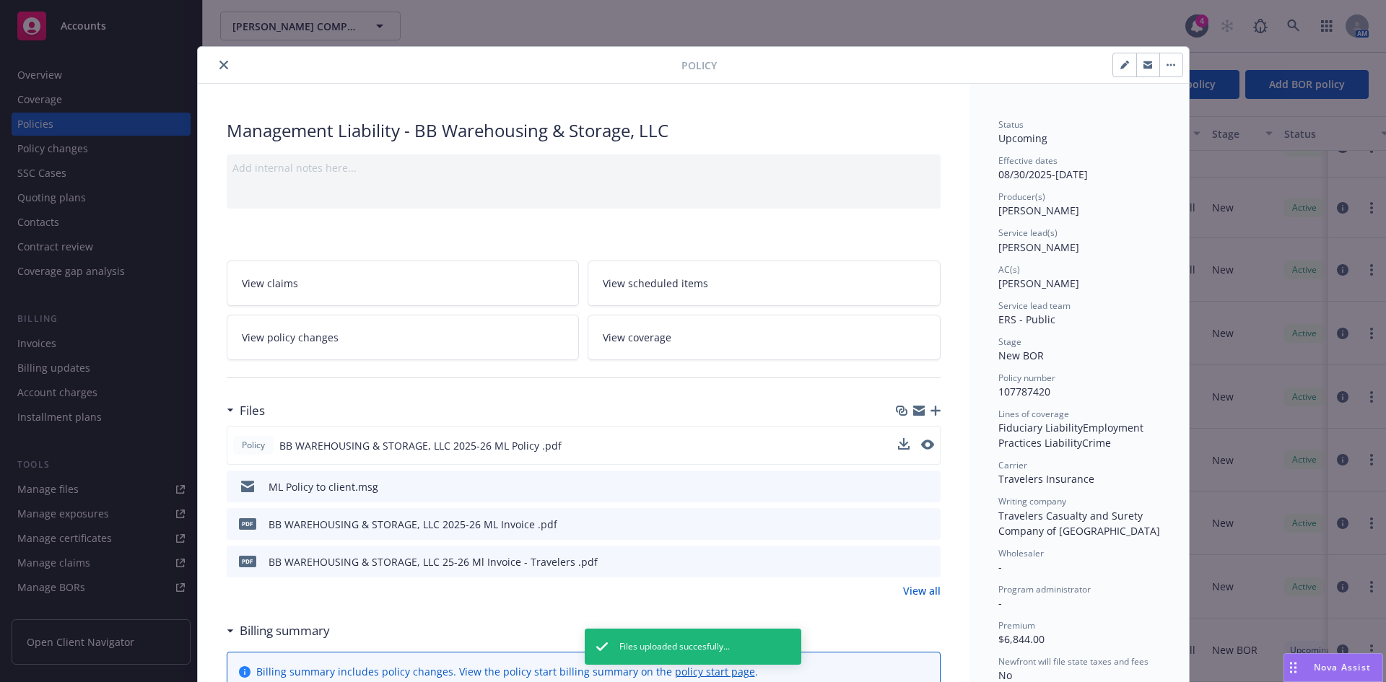
click at [222, 59] on button "close" at bounding box center [223, 64] width 17 height 17
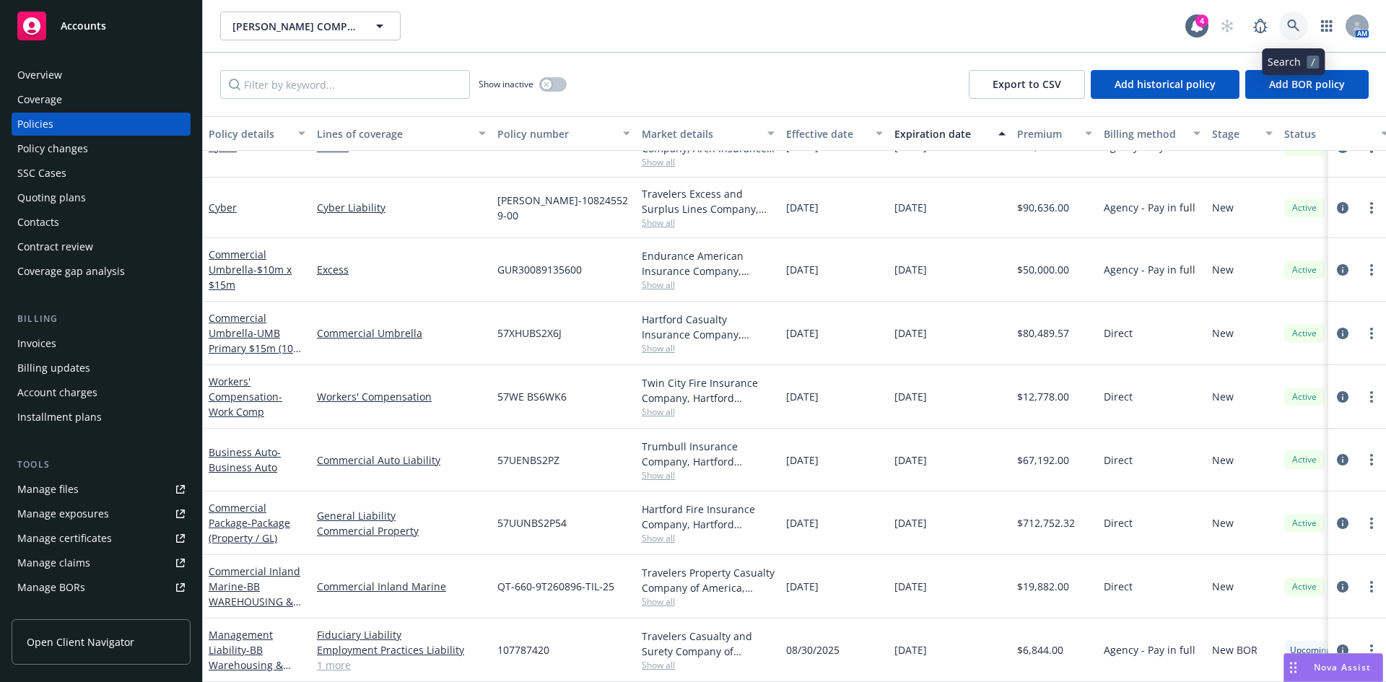
click at [1291, 21] on icon at bounding box center [1293, 25] width 12 height 12
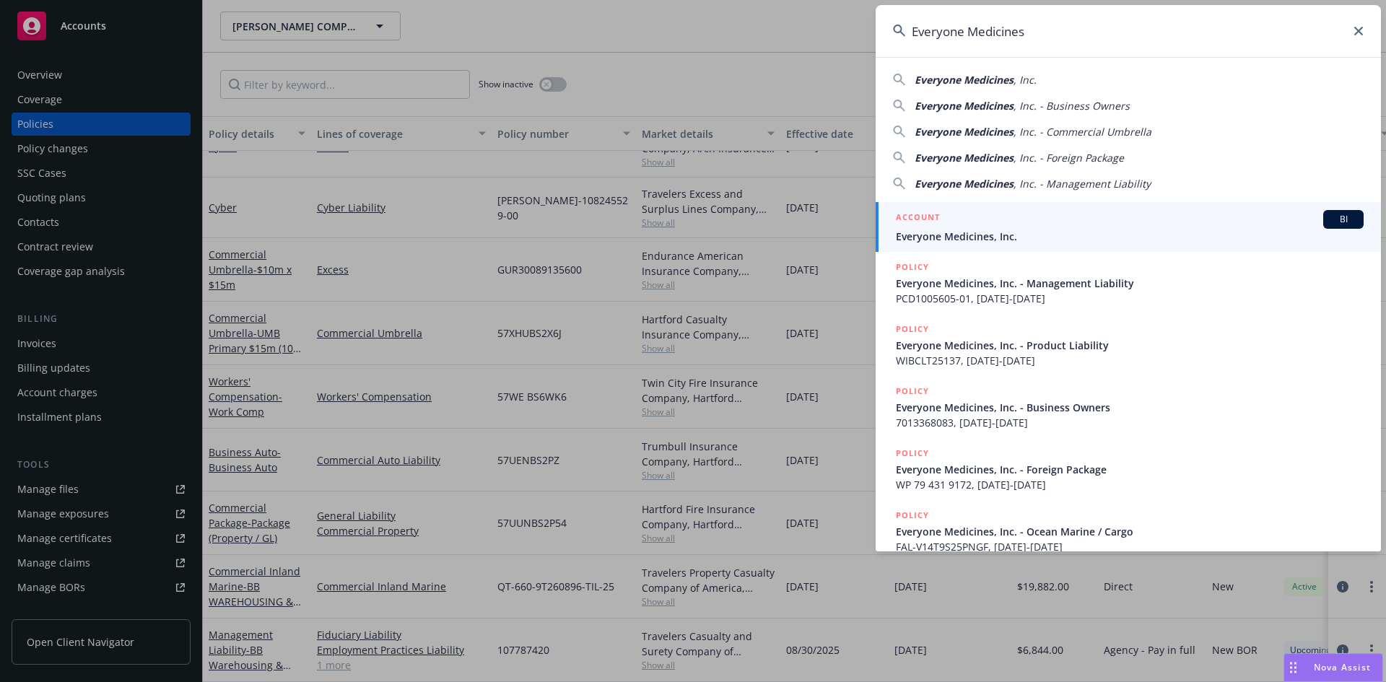
type input "Everyone Medicines"
click at [985, 225] on div "ACCOUNT BI" at bounding box center [1130, 219] width 468 height 19
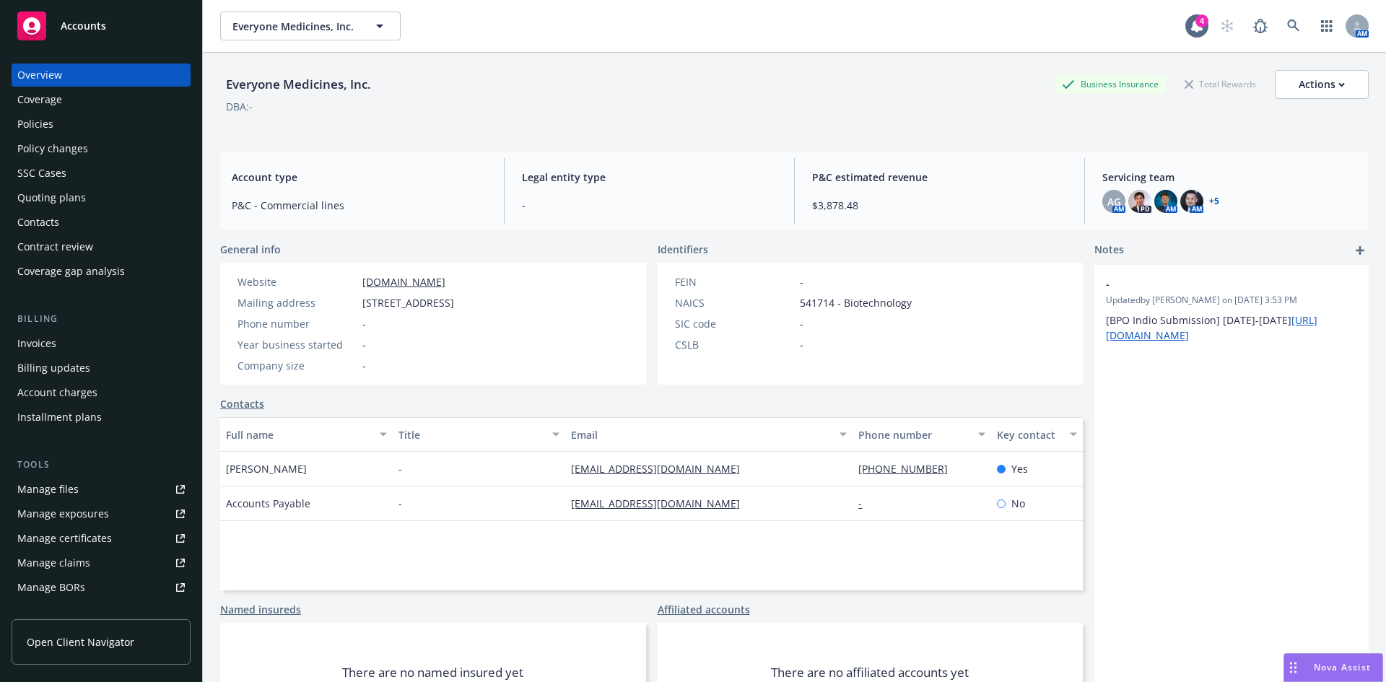
click at [25, 124] on div "Policies" at bounding box center [35, 124] width 36 height 23
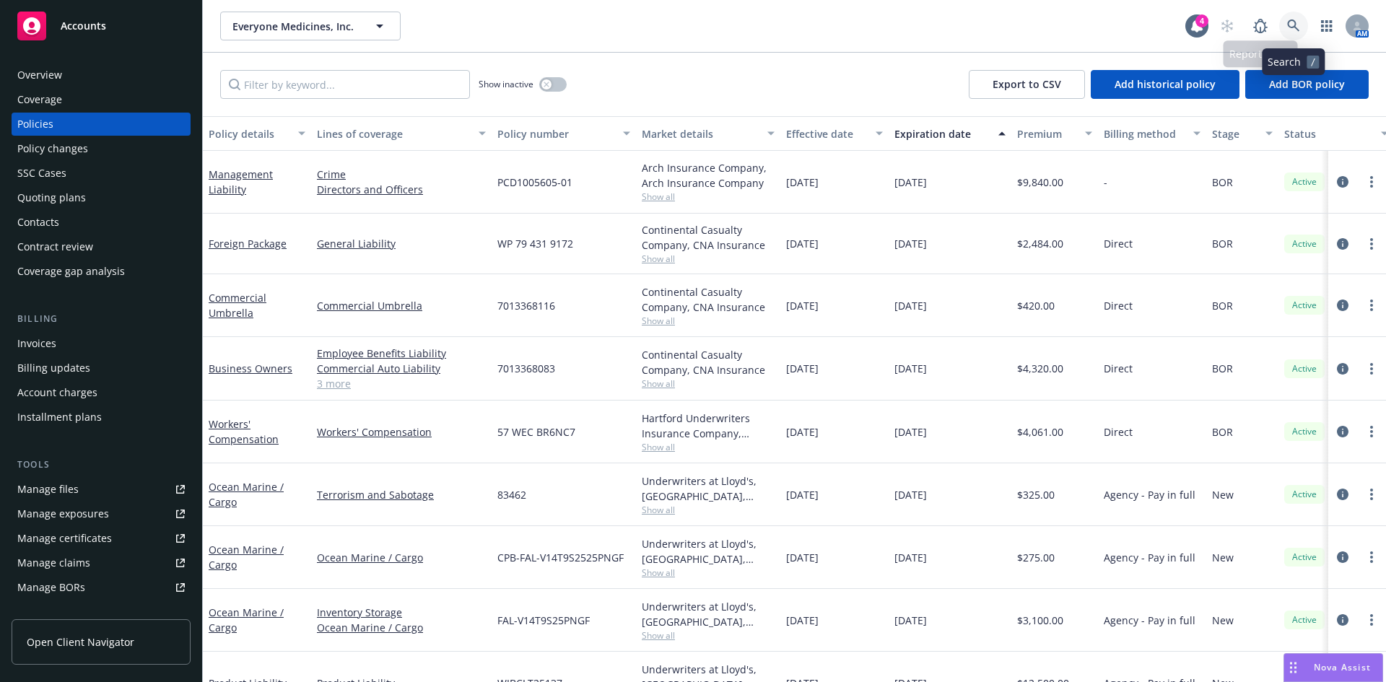
click at [1294, 18] on link at bounding box center [1293, 26] width 29 height 29
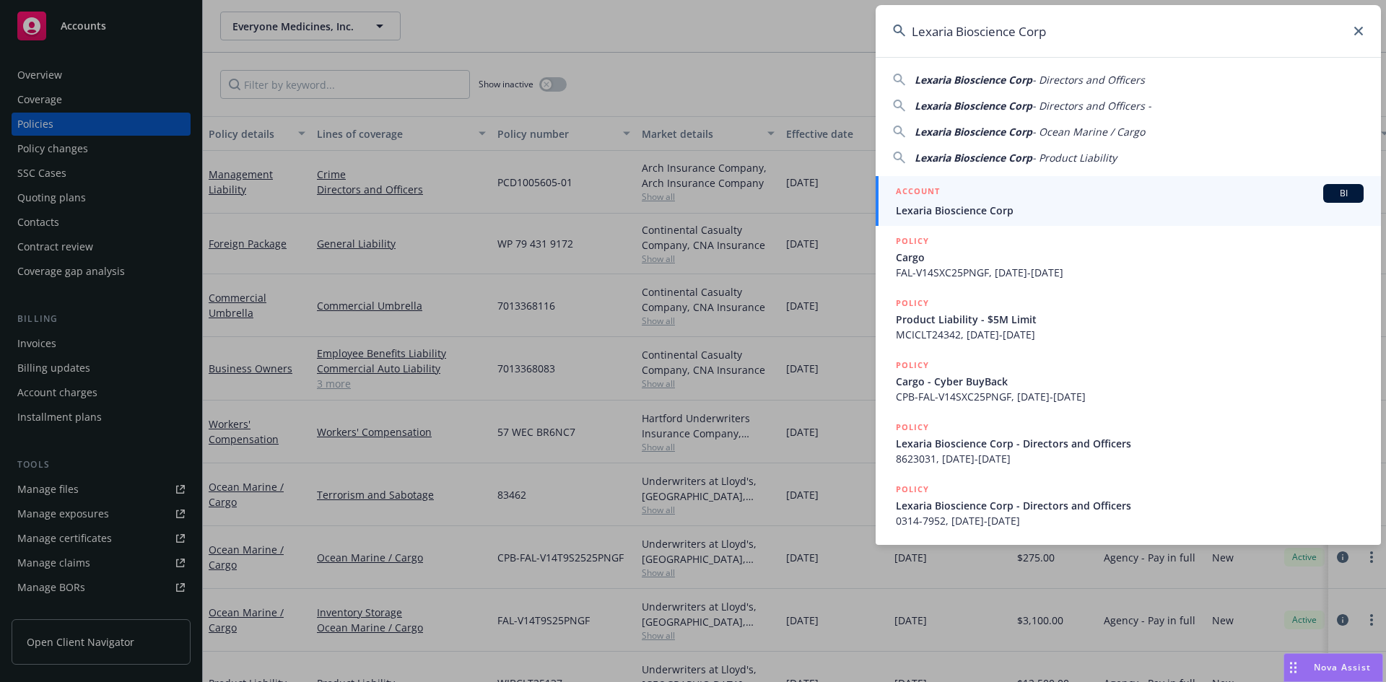
type input "Lexaria Bioscience Corp"
click at [982, 191] on div "ACCOUNT BI" at bounding box center [1130, 193] width 468 height 19
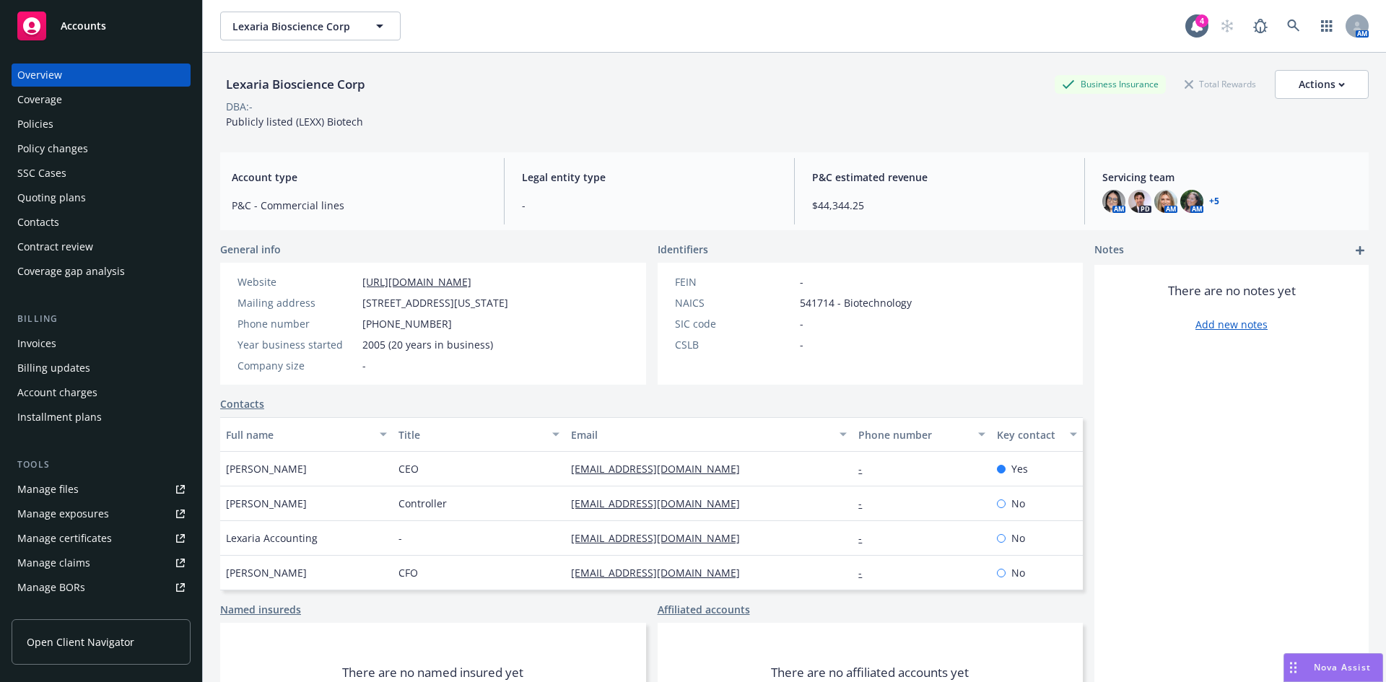
click at [43, 123] on div "Policies" at bounding box center [35, 124] width 36 height 23
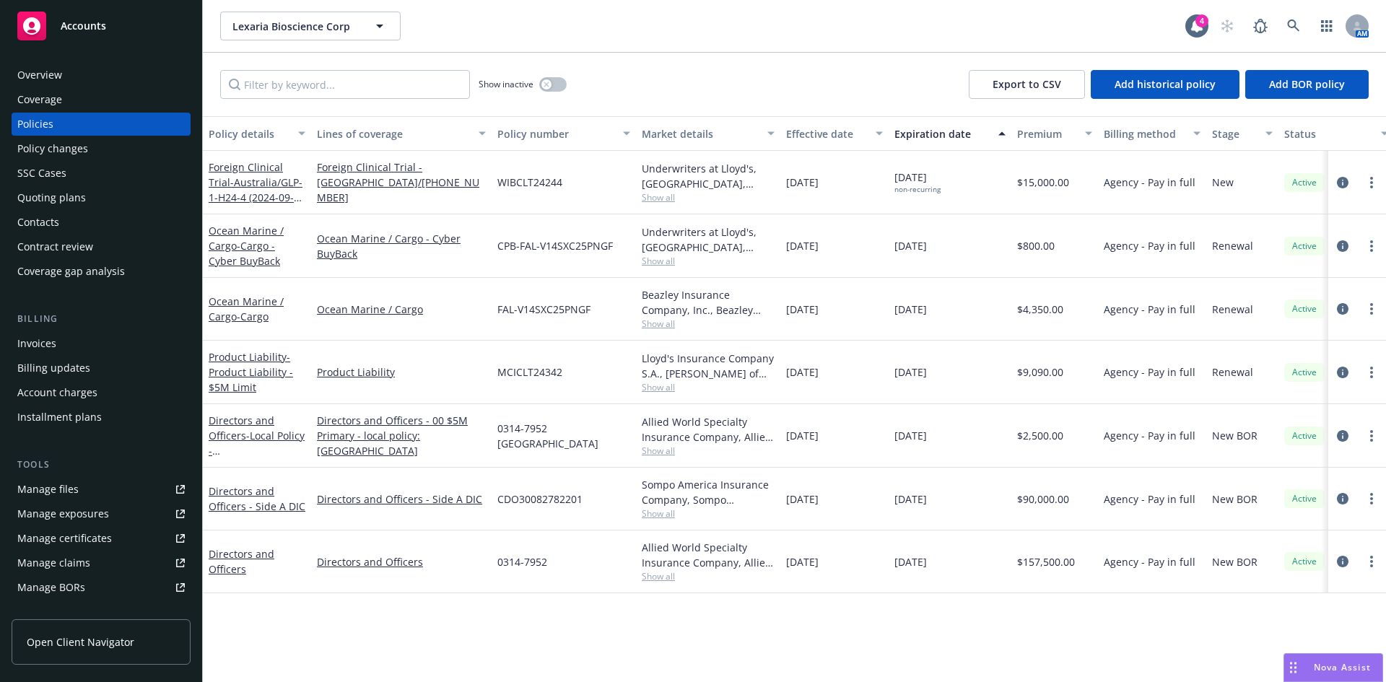
click at [42, 347] on div "Invoices" at bounding box center [36, 343] width 39 height 23
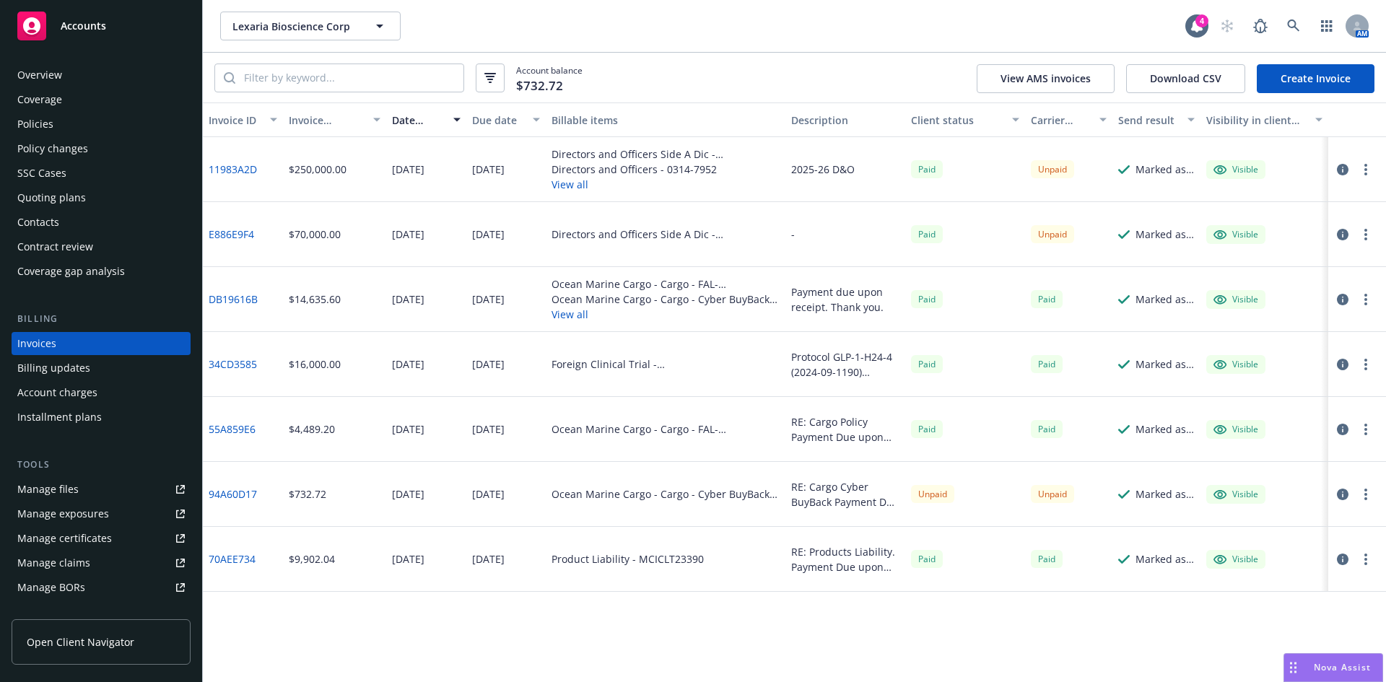
click at [568, 183] on button "View all" at bounding box center [666, 184] width 228 height 15
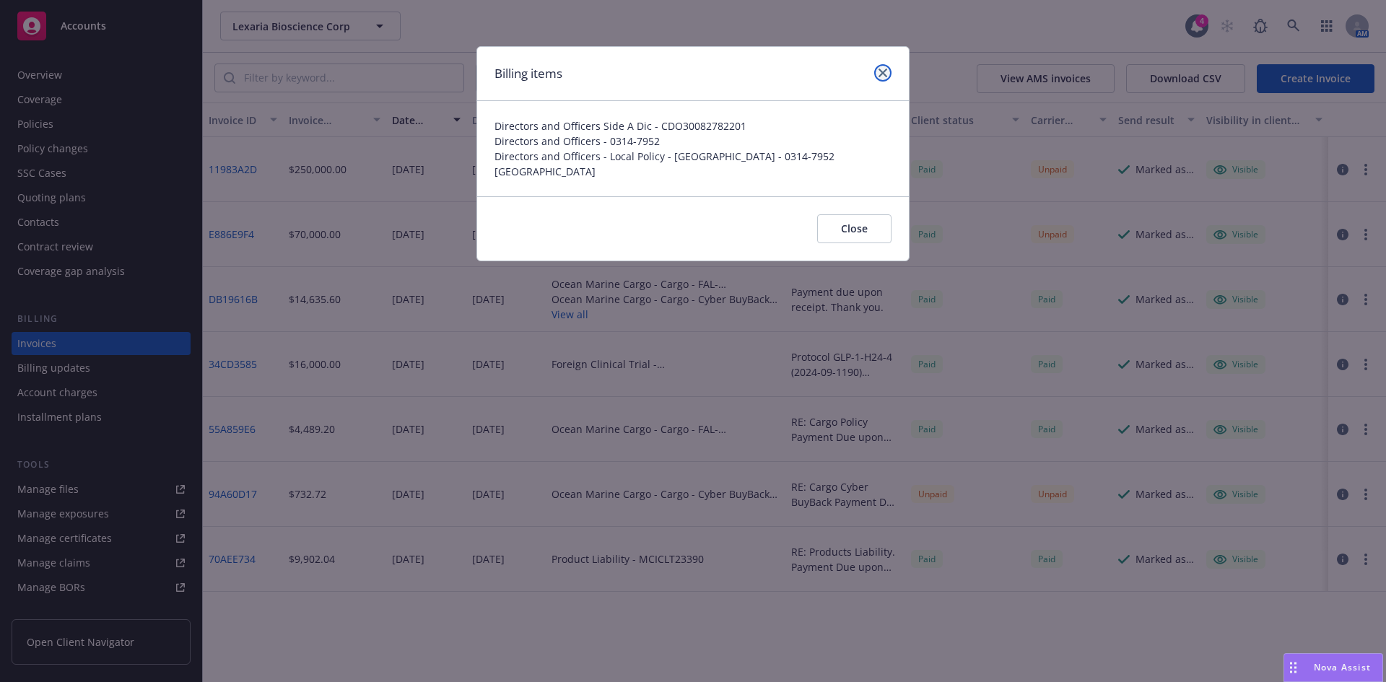
click at [886, 74] on icon "close" at bounding box center [883, 73] width 9 height 9
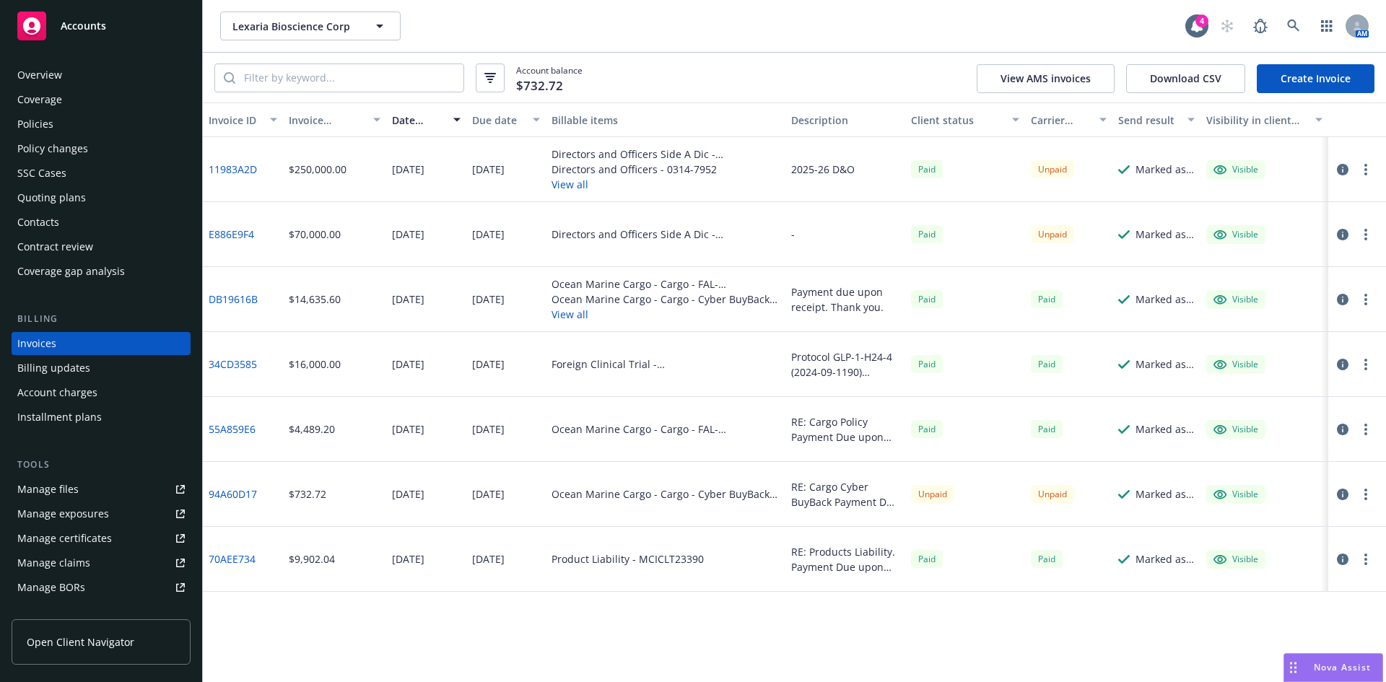
click at [234, 159] on div "11983A2D" at bounding box center [243, 169] width 80 height 65
click at [232, 168] on link "11983A2D" at bounding box center [233, 169] width 48 height 15
click at [47, 127] on div "Policies" at bounding box center [35, 124] width 36 height 23
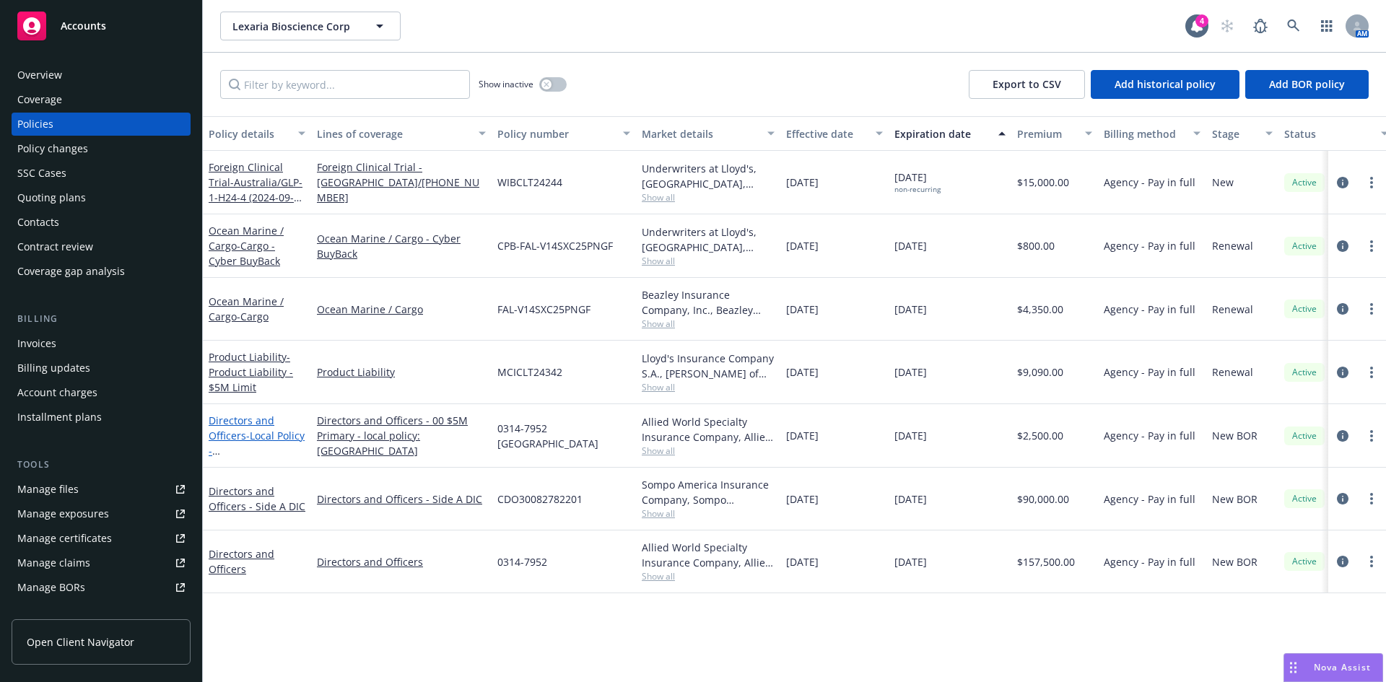
click at [235, 436] on link "Directors and Officers - Local Policy - Australia" at bounding box center [257, 451] width 96 height 74
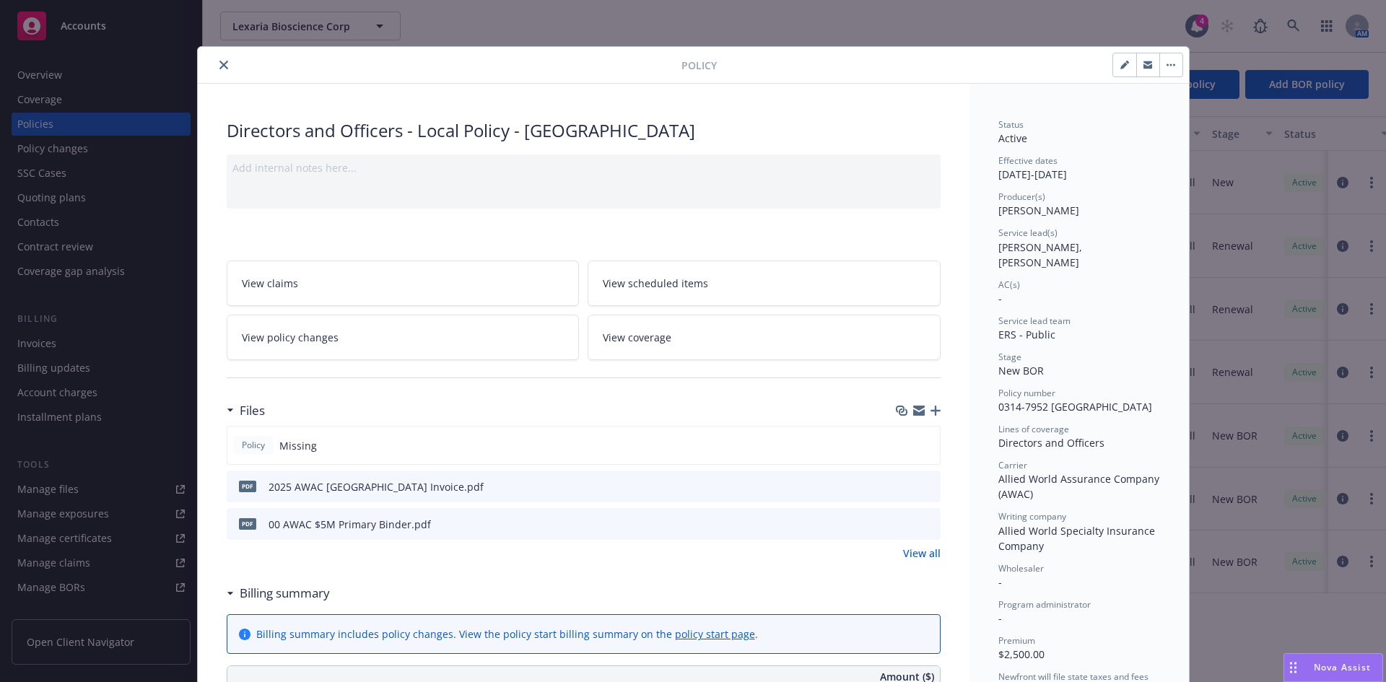
click at [219, 65] on icon "close" at bounding box center [223, 65] width 9 height 9
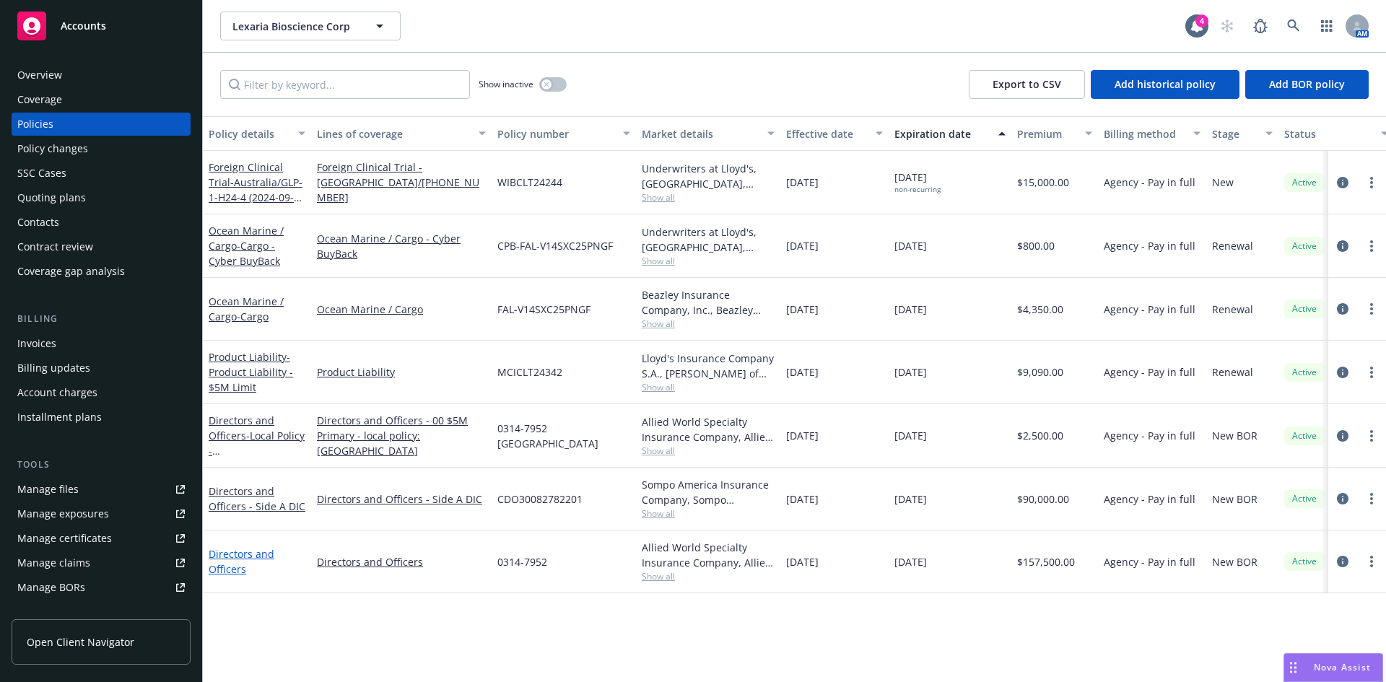
click at [224, 558] on link "Directors and Officers" at bounding box center [242, 561] width 66 height 29
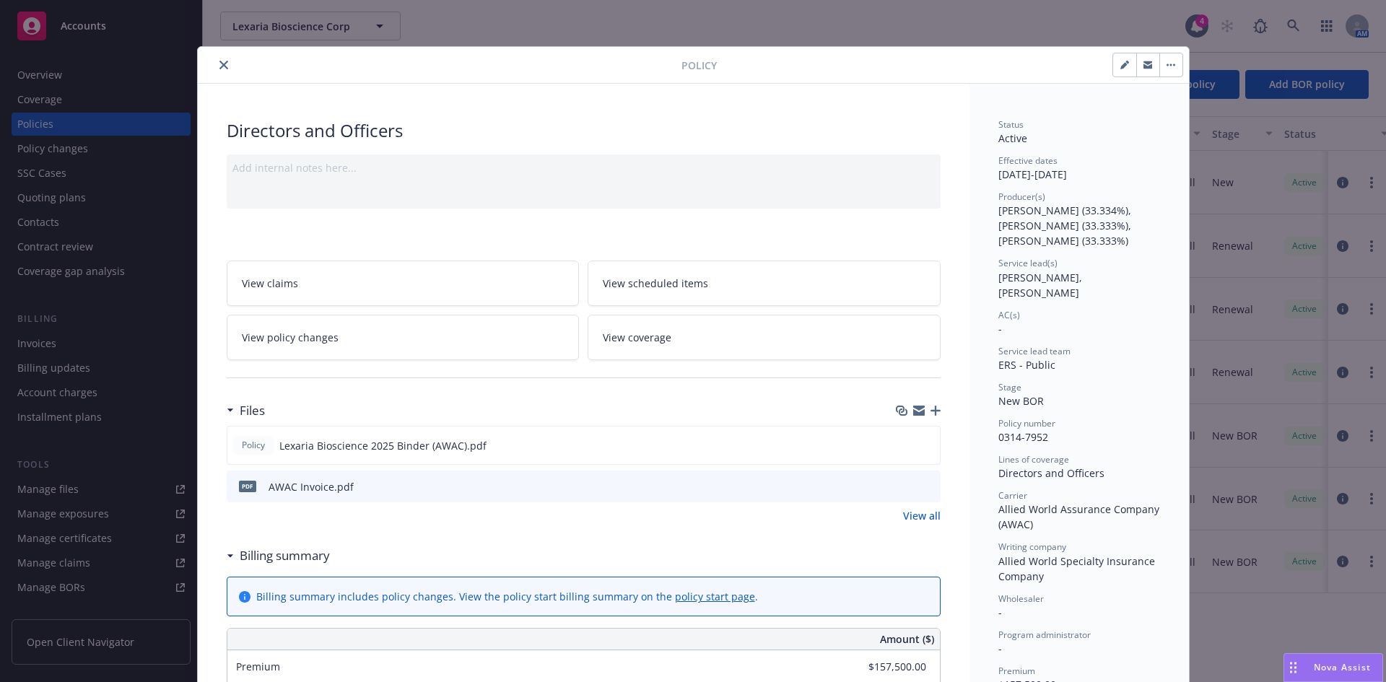
click at [920, 484] on icon "preview file" at bounding box center [926, 486] width 13 height 10
click at [215, 64] on button "close" at bounding box center [223, 64] width 17 height 17
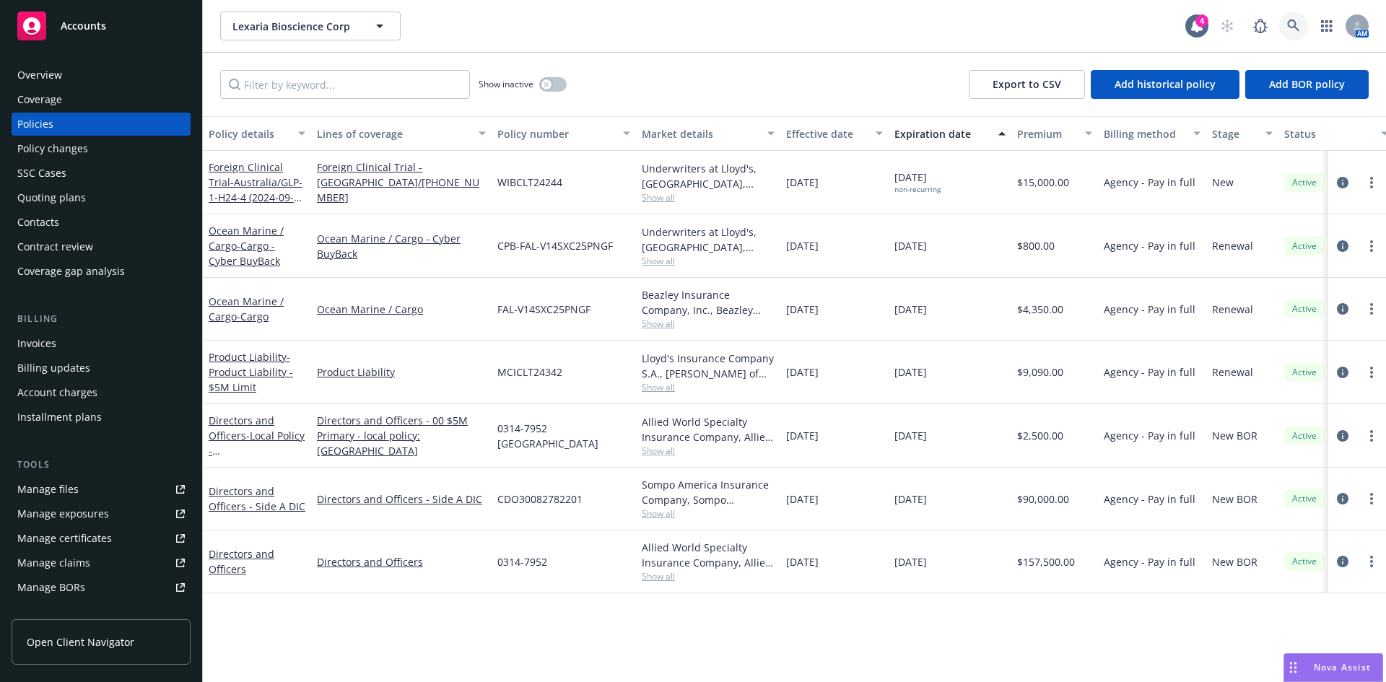
click at [1296, 26] on icon at bounding box center [1293, 25] width 13 height 13
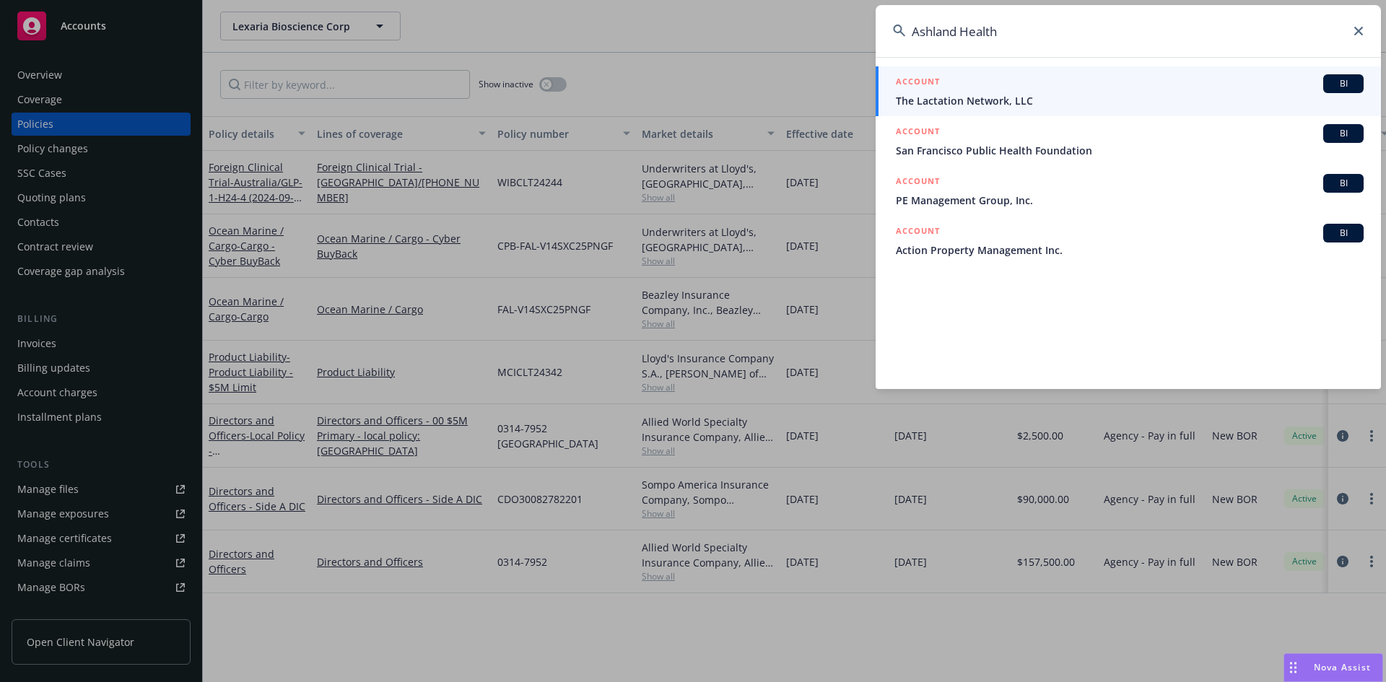
type input "Ashland Health"
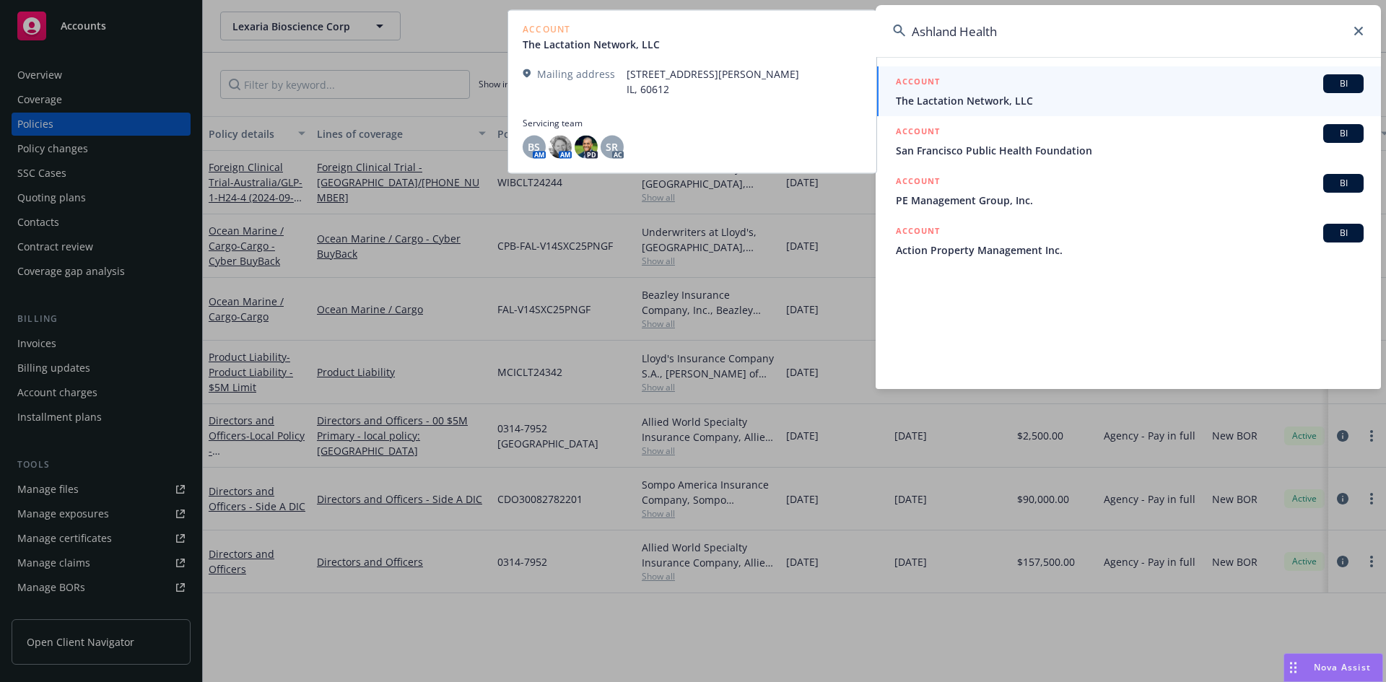
click at [1008, 97] on span "The Lactation Network, LLC" at bounding box center [1130, 100] width 468 height 15
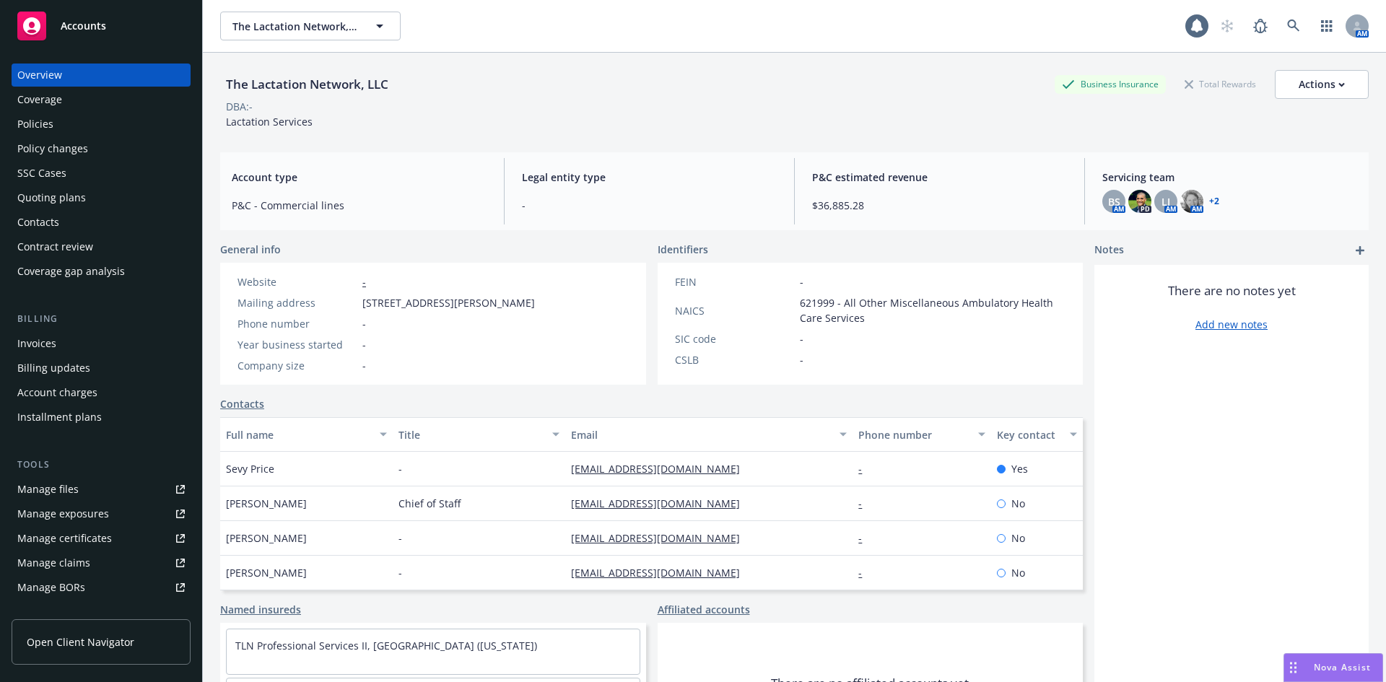
click at [61, 344] on div "Invoices" at bounding box center [100, 343] width 167 height 23
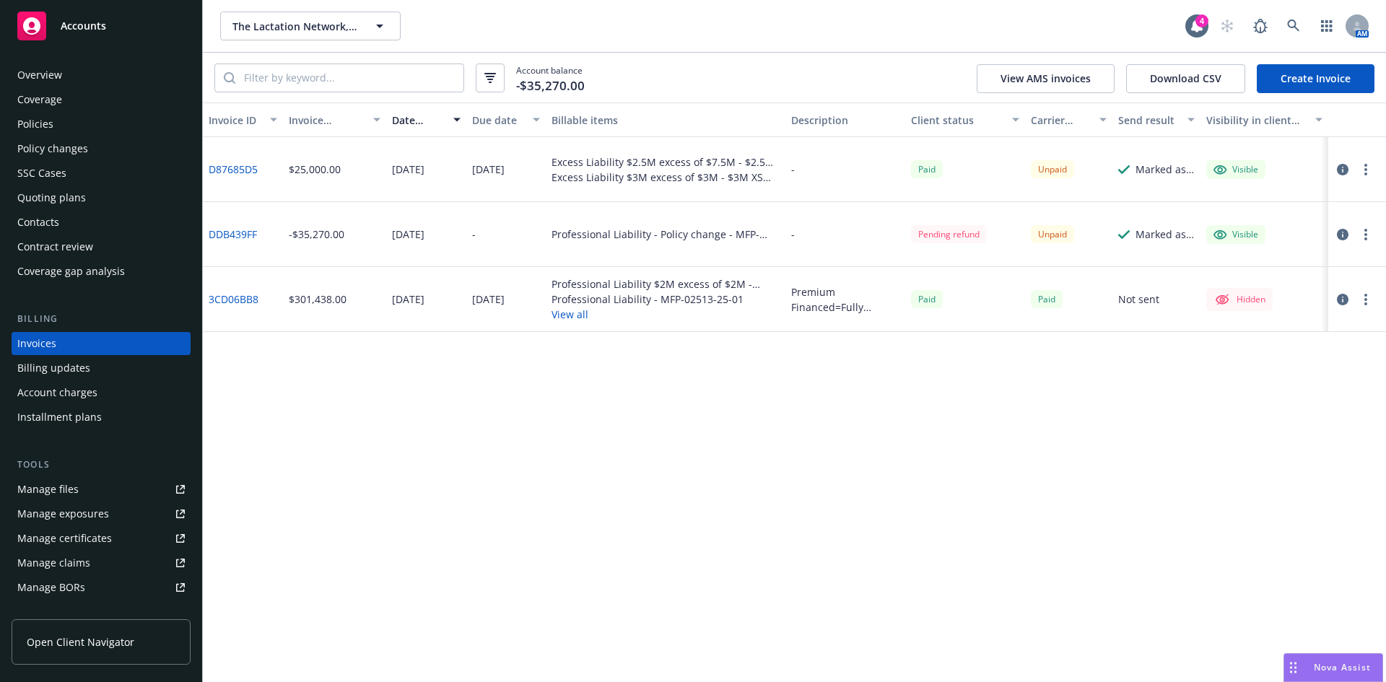
click at [38, 121] on div "Policies" at bounding box center [35, 124] width 36 height 23
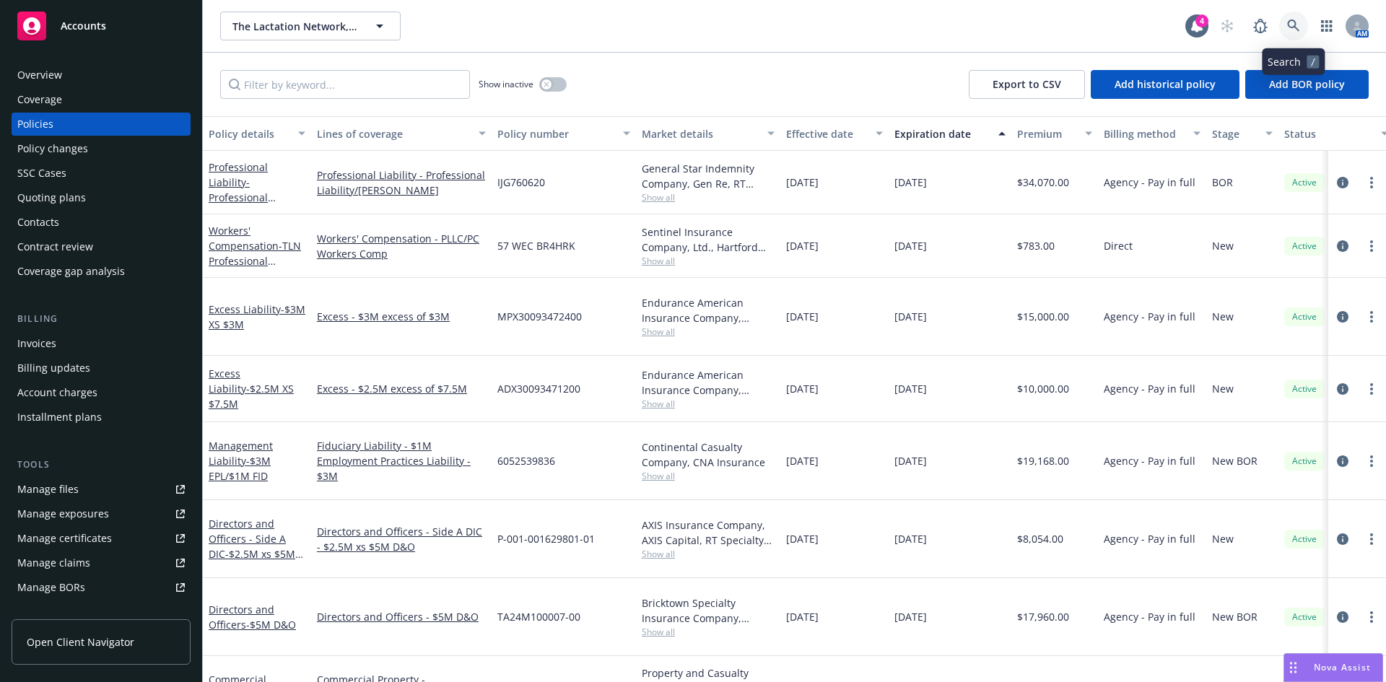
click at [1294, 22] on icon at bounding box center [1293, 25] width 12 height 12
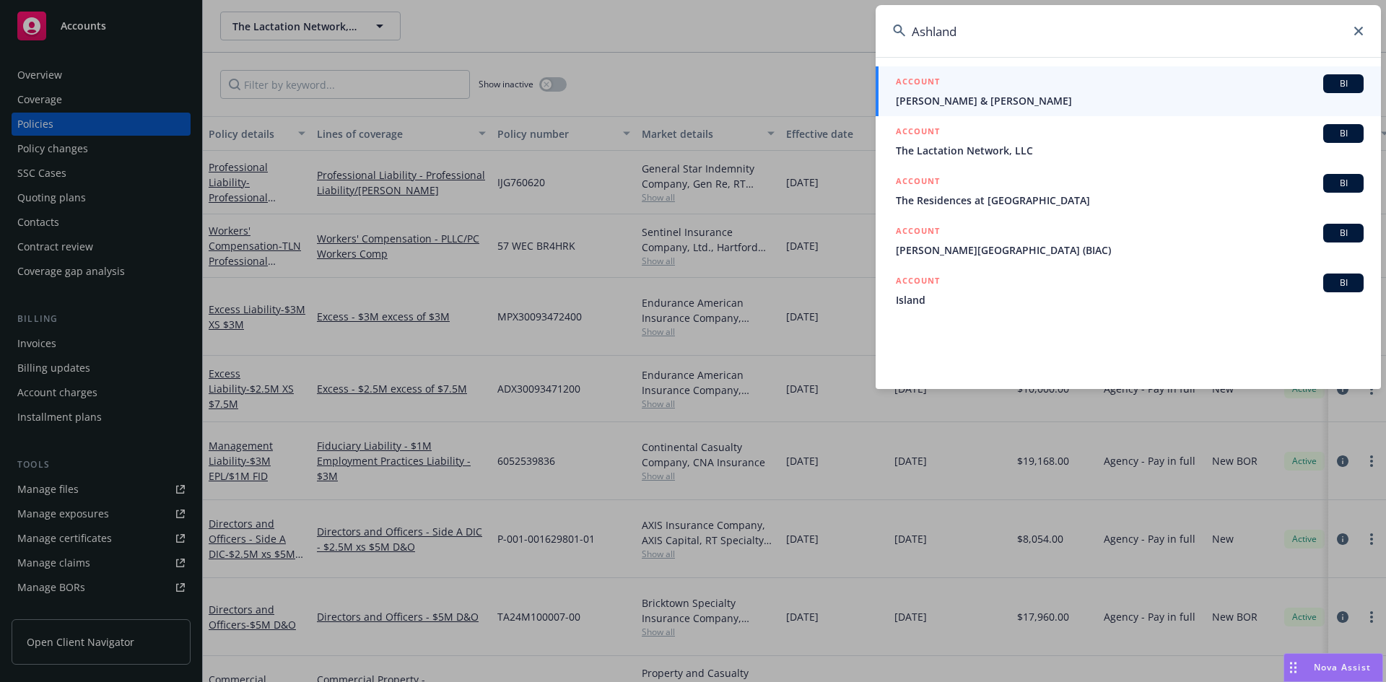
type input "Ashland"
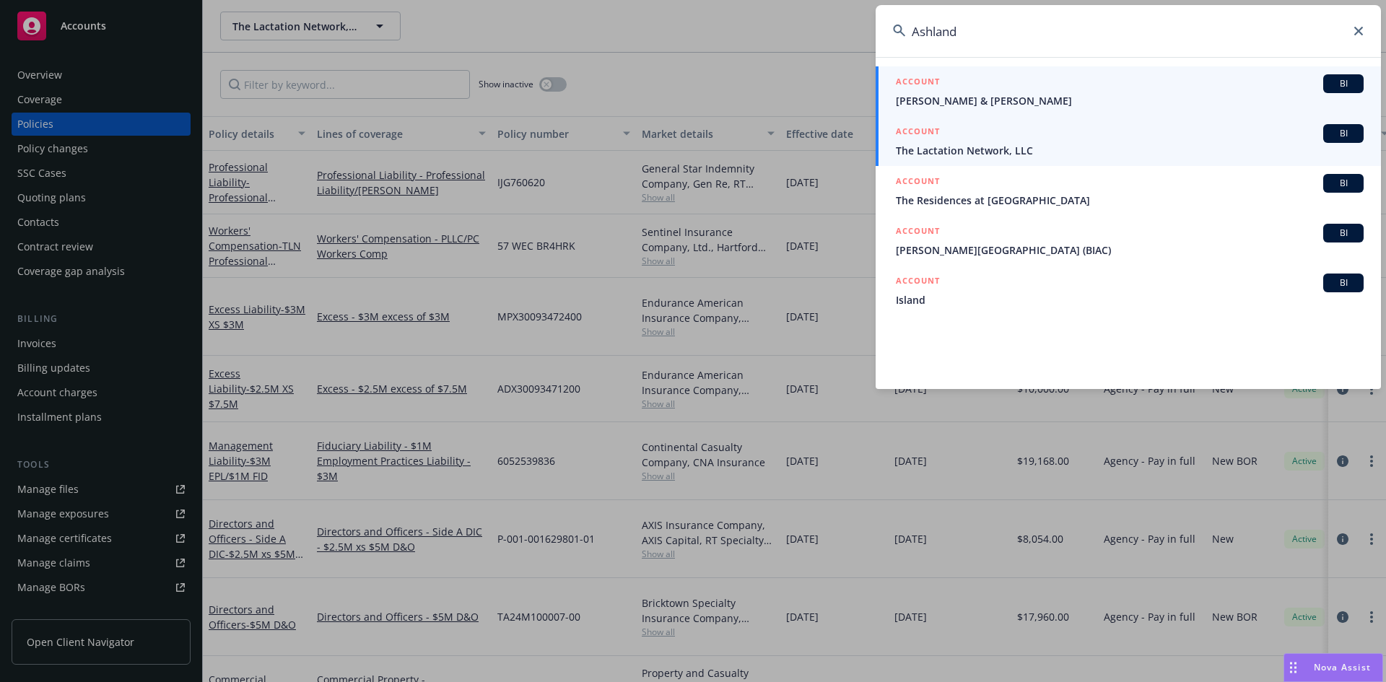
click at [946, 156] on span "The Lactation Network, LLC" at bounding box center [1130, 150] width 468 height 15
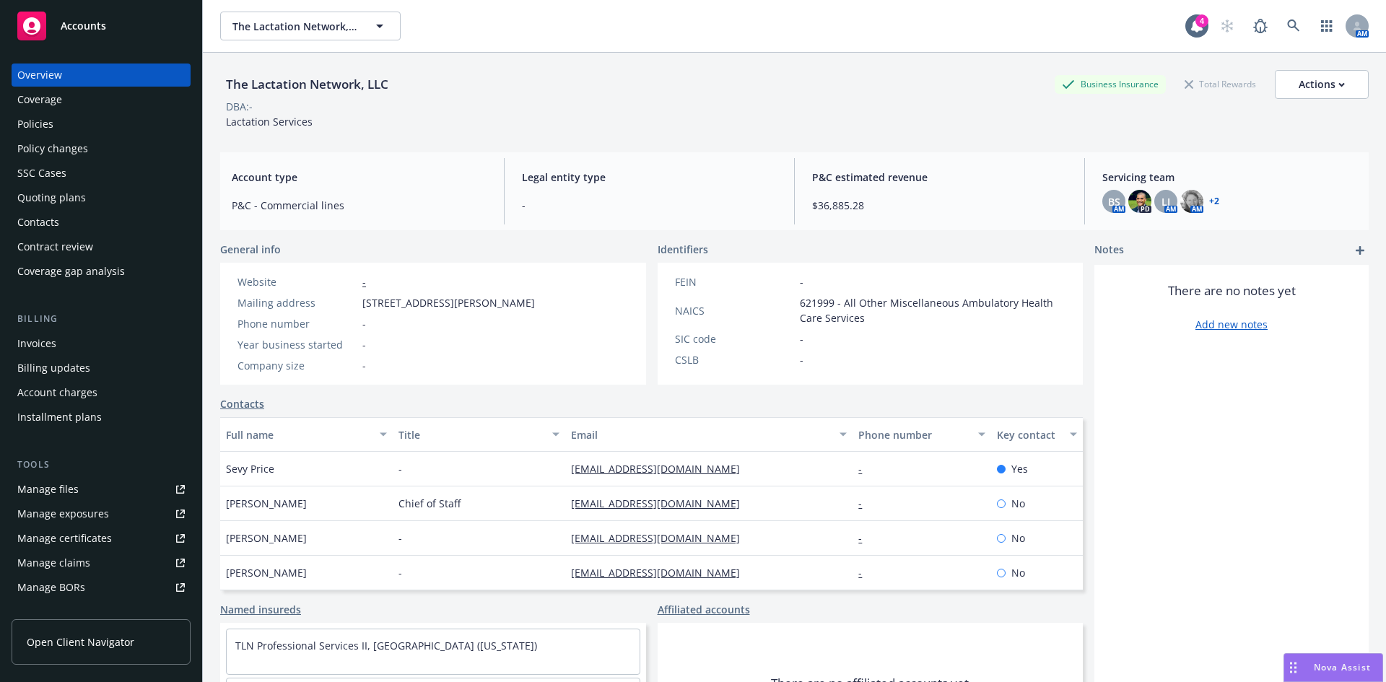
click at [35, 128] on div "Policies" at bounding box center [35, 124] width 36 height 23
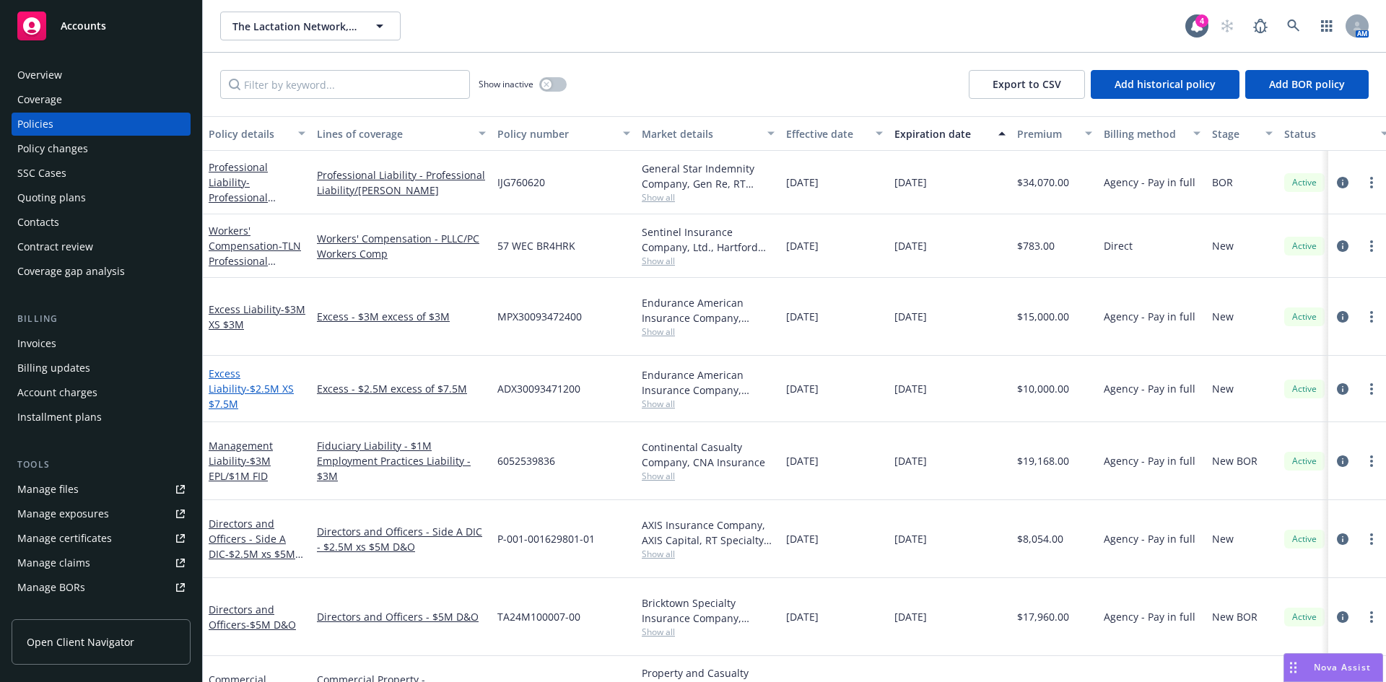
click at [246, 382] on span "- $2.5M XS $7.5M" at bounding box center [251, 396] width 85 height 29
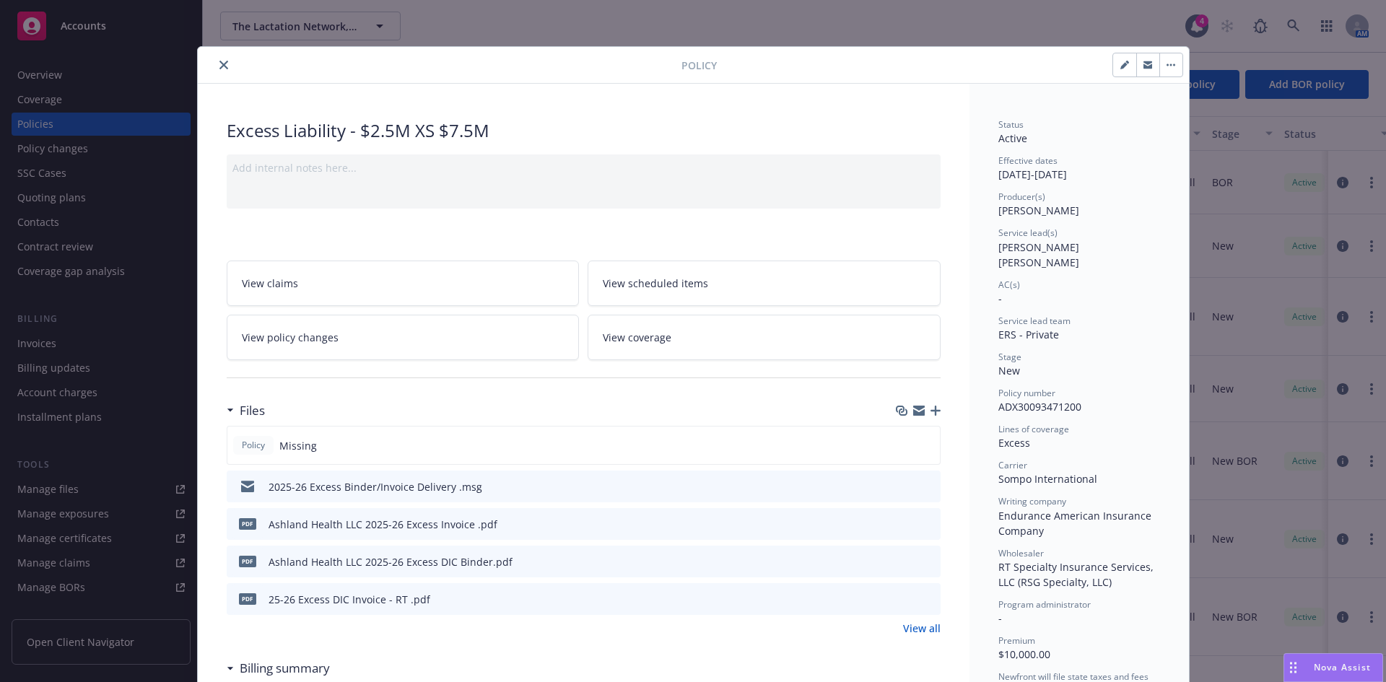
click at [219, 66] on icon "close" at bounding box center [223, 65] width 9 height 9
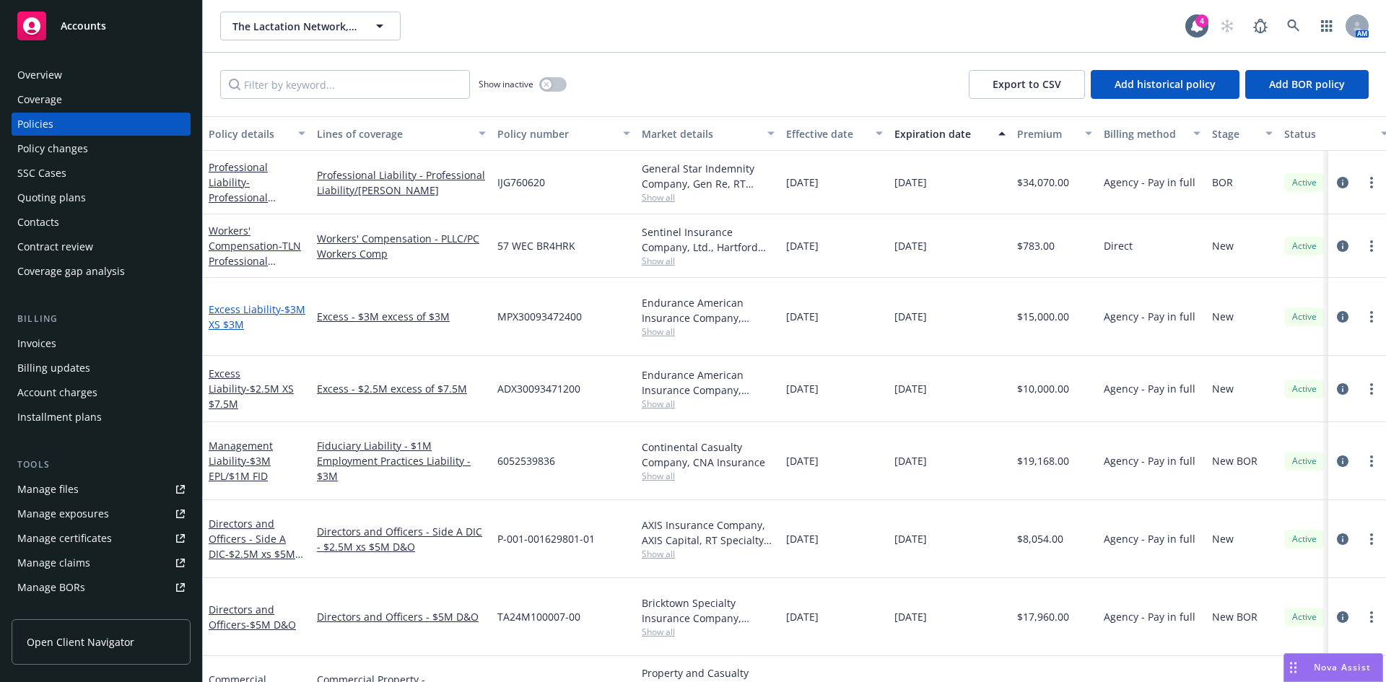
click at [234, 310] on span "- $3M XS $3M" at bounding box center [257, 316] width 97 height 29
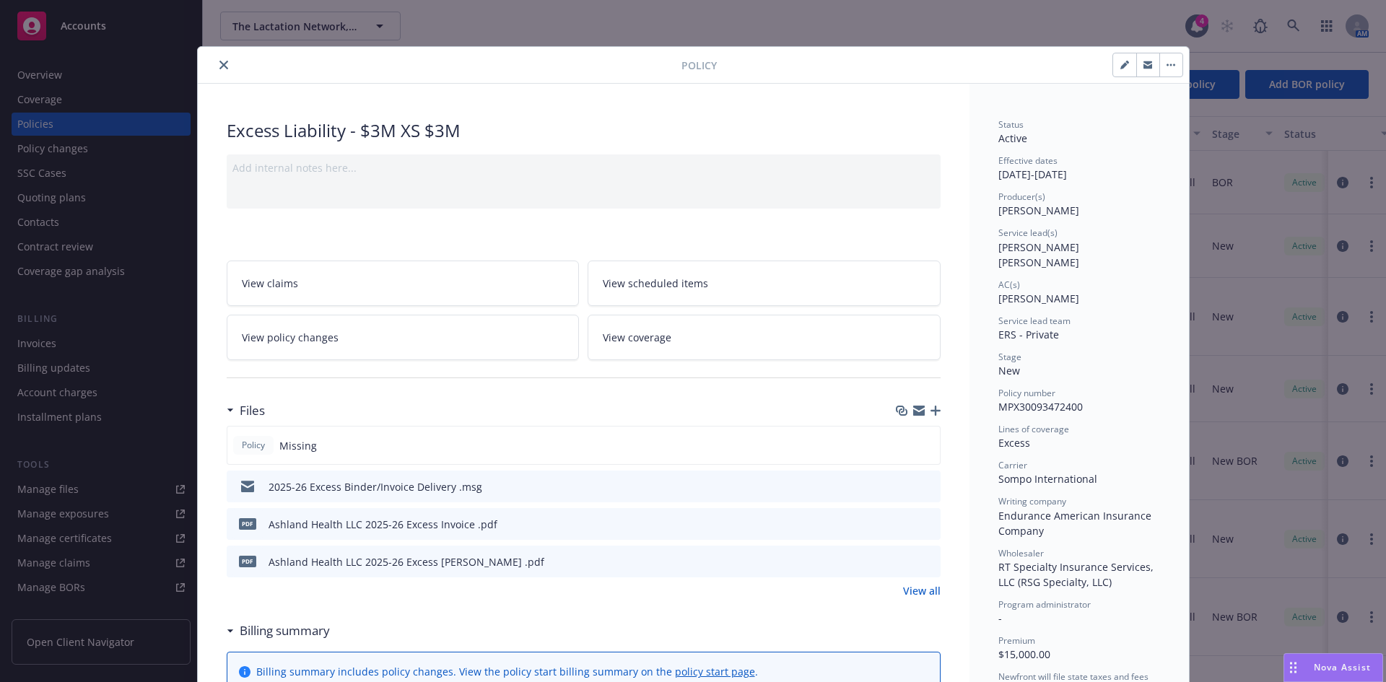
click at [221, 65] on icon "close" at bounding box center [223, 65] width 9 height 9
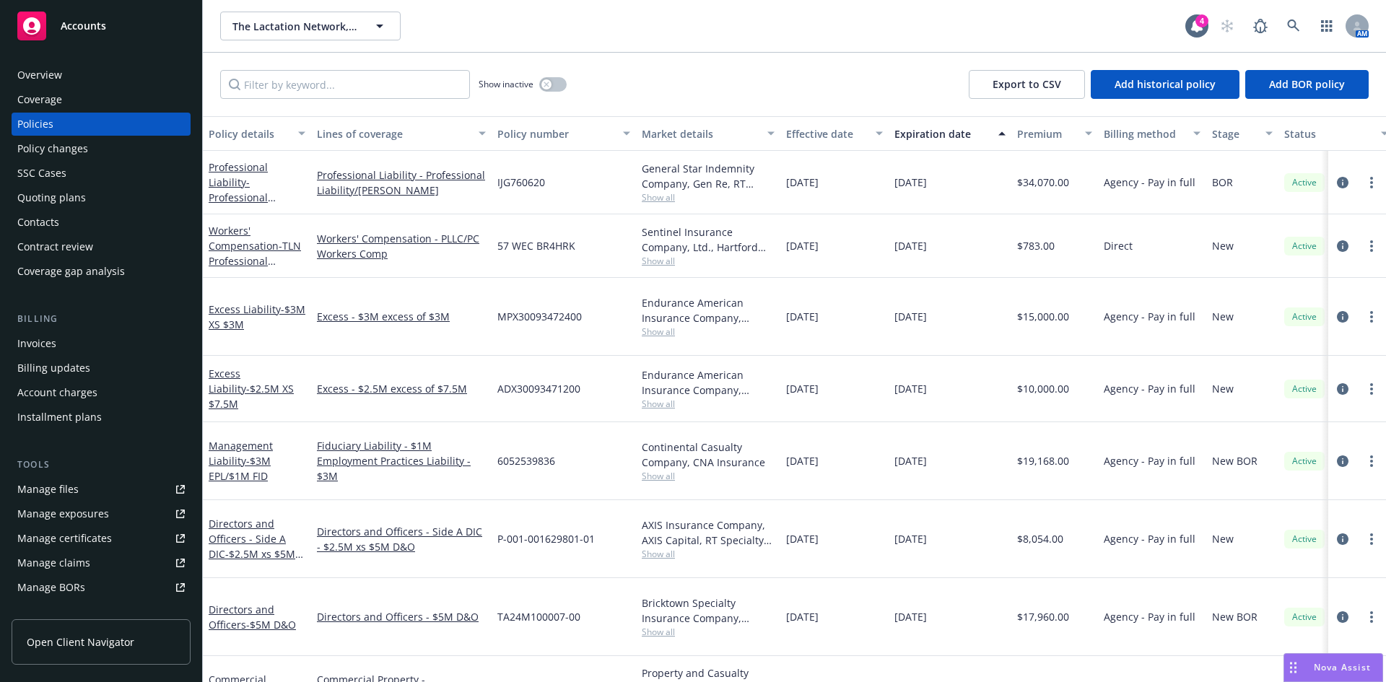
click at [233, 479] on div "Accounts Overview Coverage Policies Policy changes SSC Cases Quoting plans Cont…" at bounding box center [693, 341] width 1386 height 682
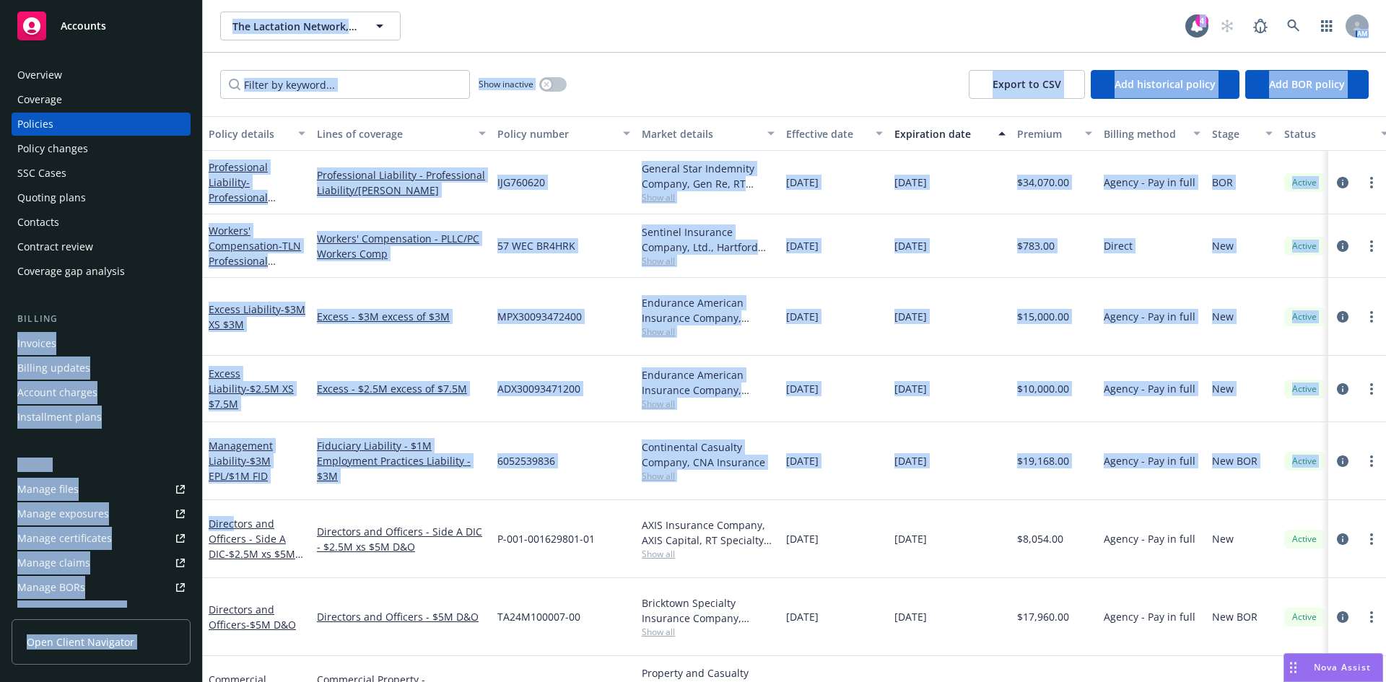
click at [665, 64] on div "Show inactive Export to CSV Add historical policy Add BOR policy" at bounding box center [794, 85] width 1183 height 64
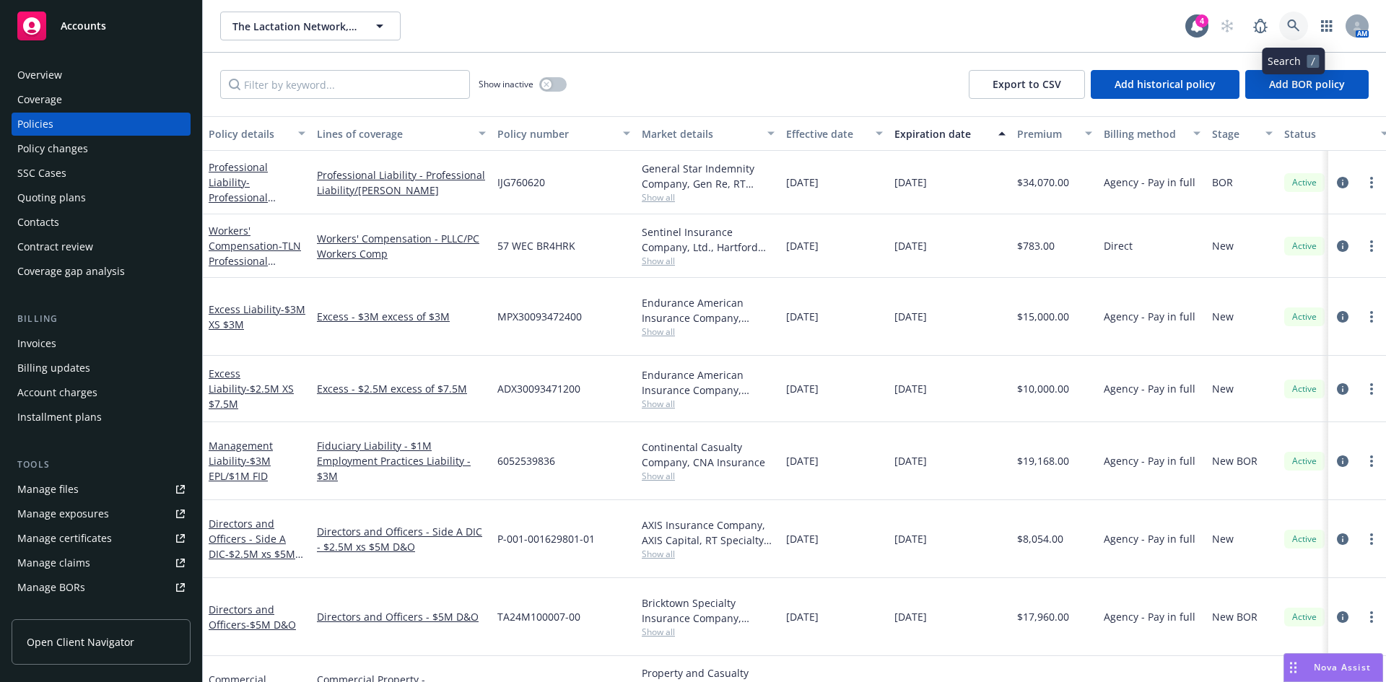
click at [1291, 27] on icon at bounding box center [1293, 25] width 12 height 12
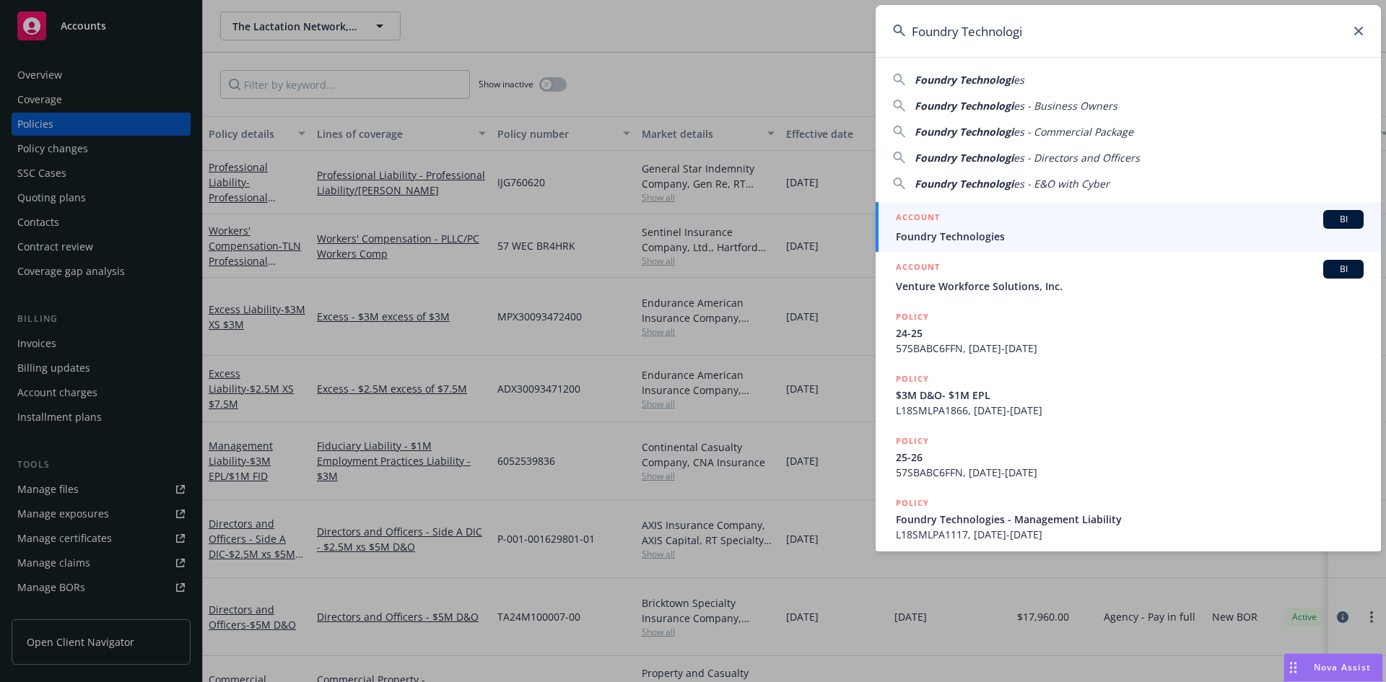
type input "Foundry Technologi"
click at [966, 232] on span "Foundry Technologies" at bounding box center [1130, 236] width 468 height 15
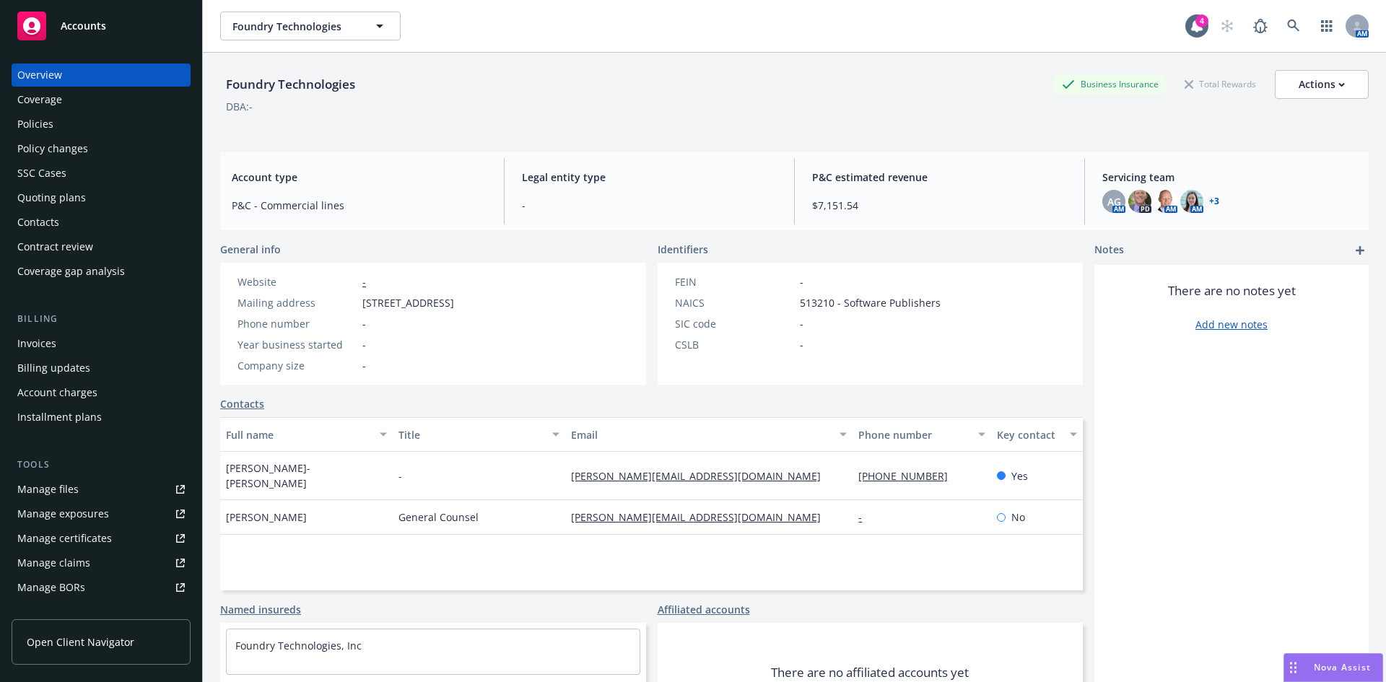
click at [32, 126] on div "Policies" at bounding box center [35, 124] width 36 height 23
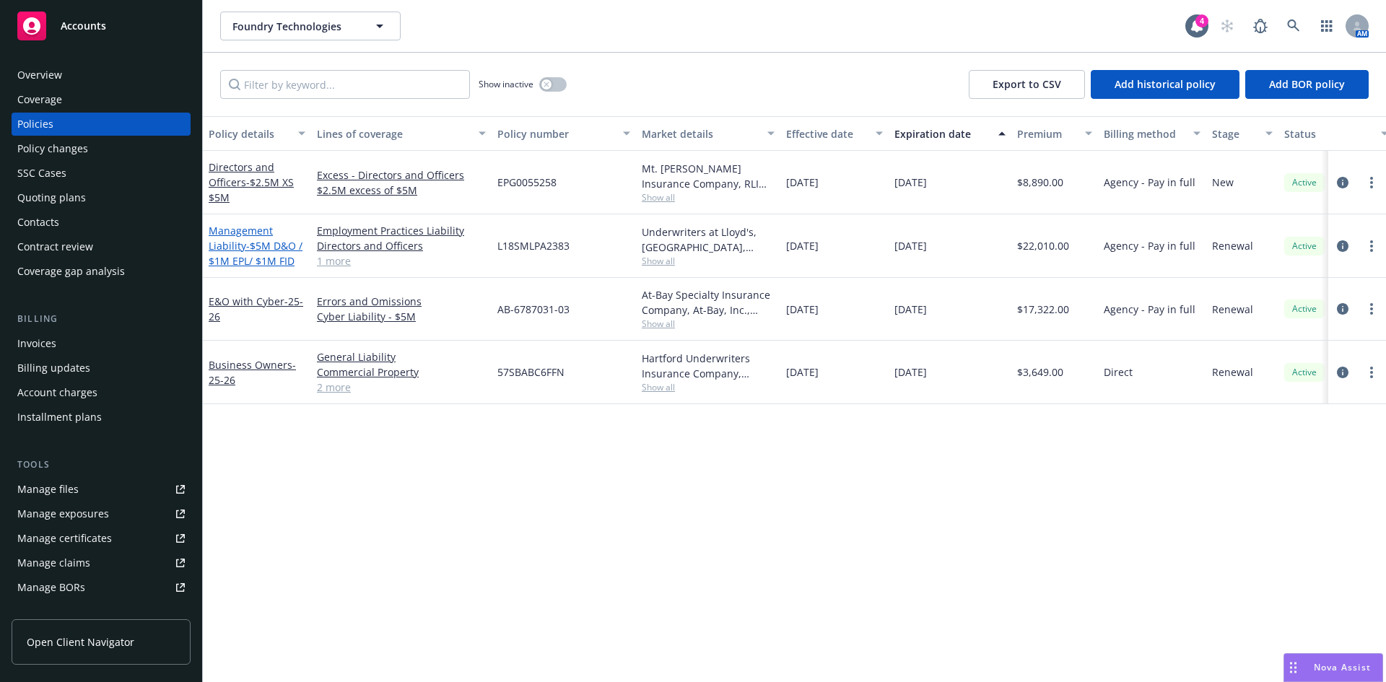
click at [217, 245] on link "Management Liability - $5M D&O / $1M EPL/ $1M FID" at bounding box center [256, 246] width 94 height 44
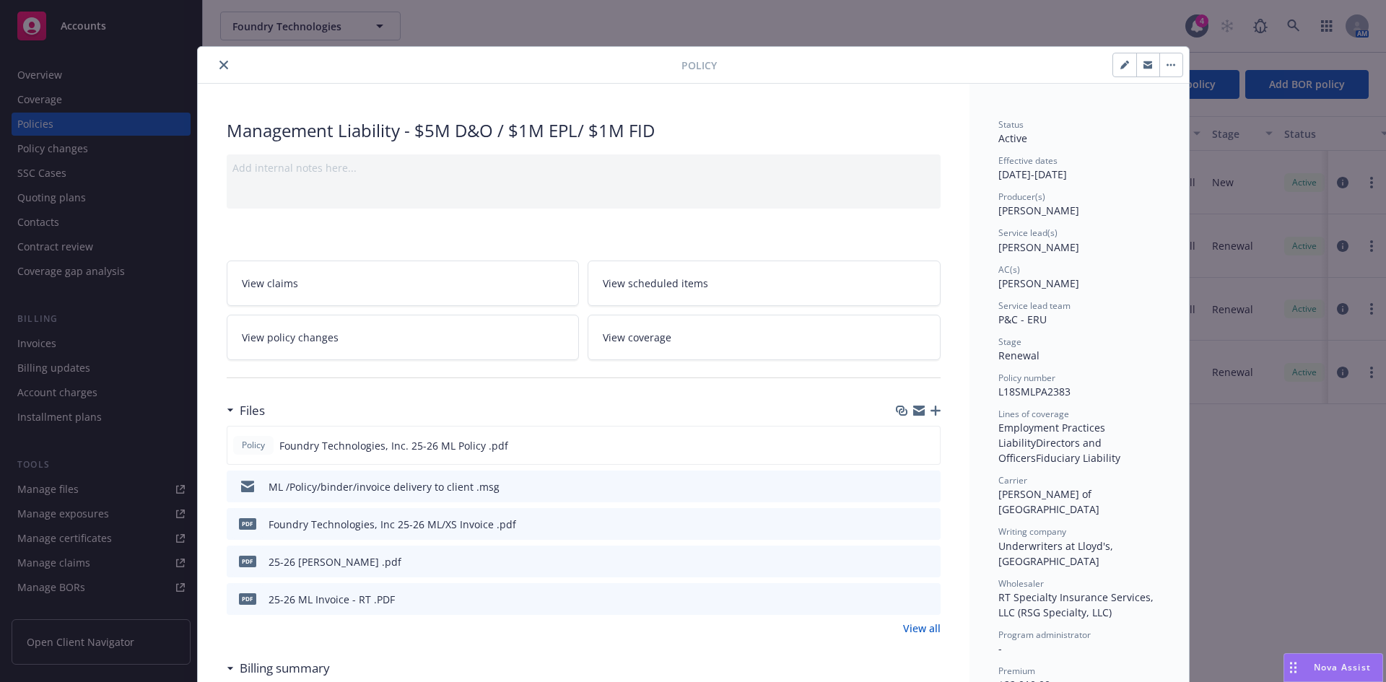
click at [219, 66] on icon "close" at bounding box center [223, 65] width 9 height 9
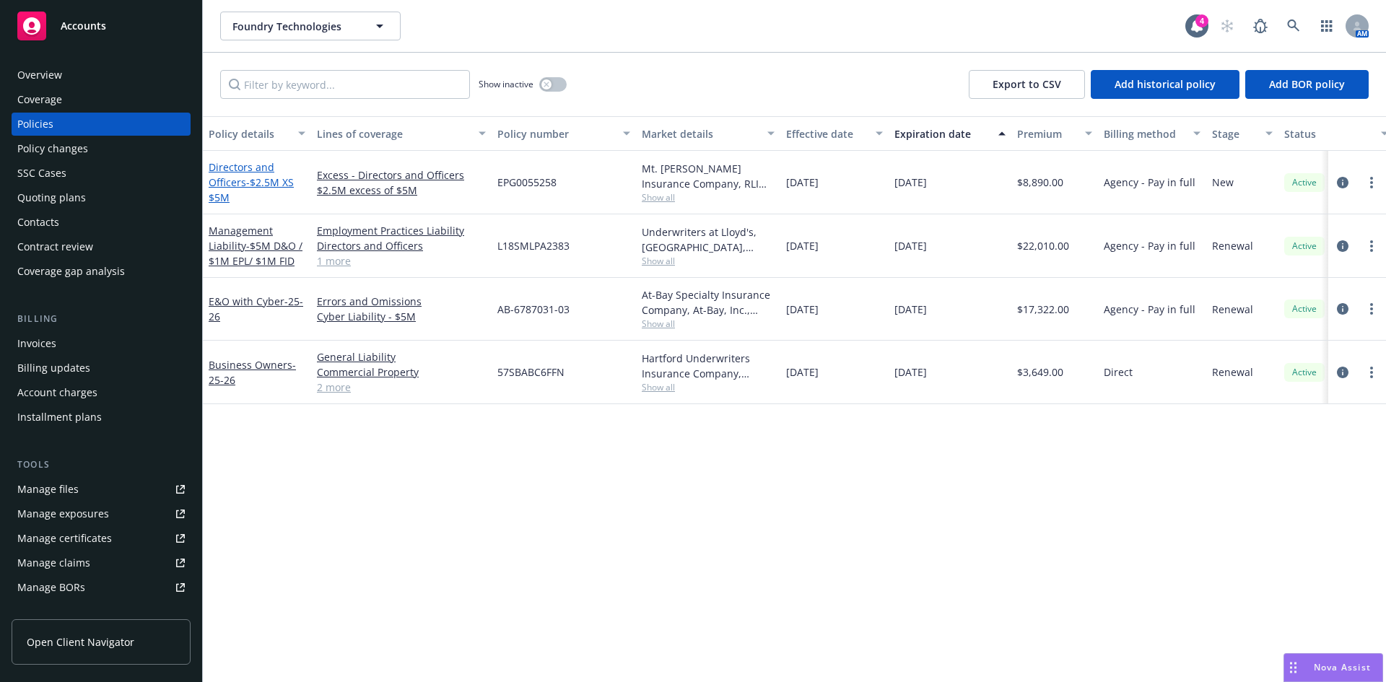
click at [237, 185] on link "Directors and Officers - $2.5M XS $5M" at bounding box center [251, 182] width 85 height 44
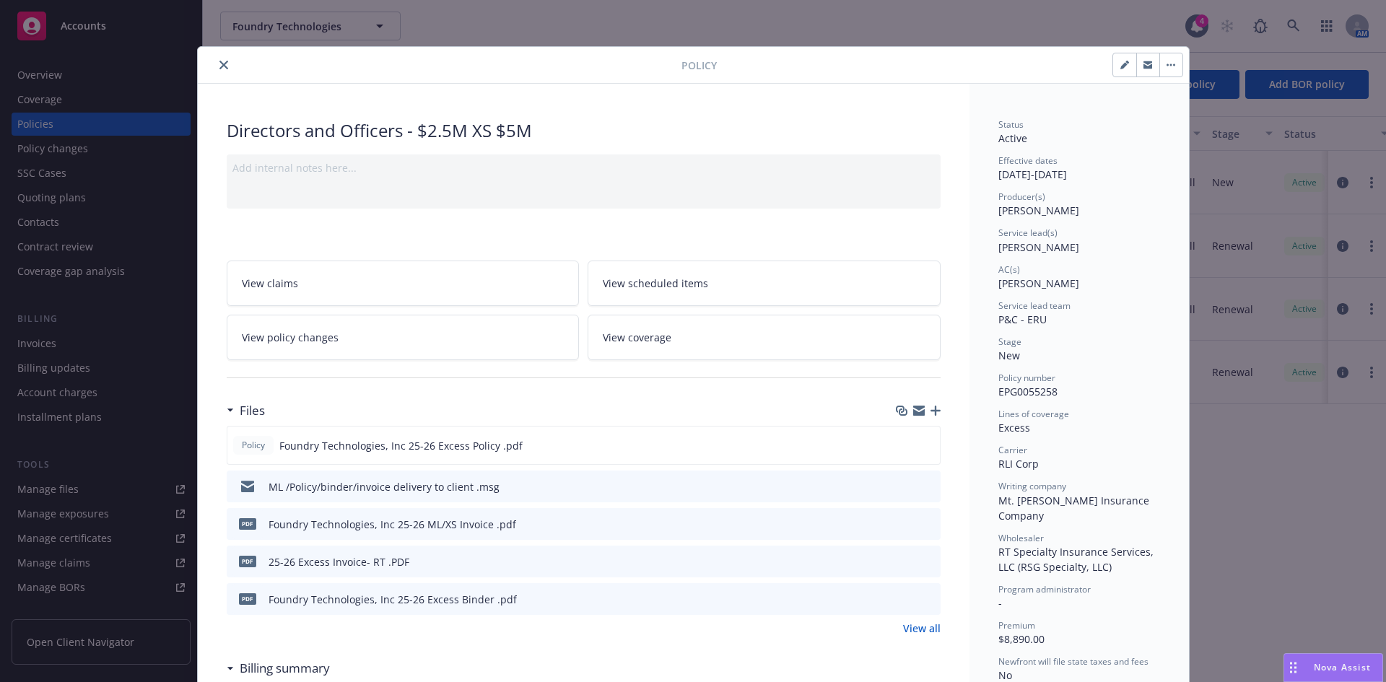
click at [219, 61] on icon "close" at bounding box center [223, 65] width 9 height 9
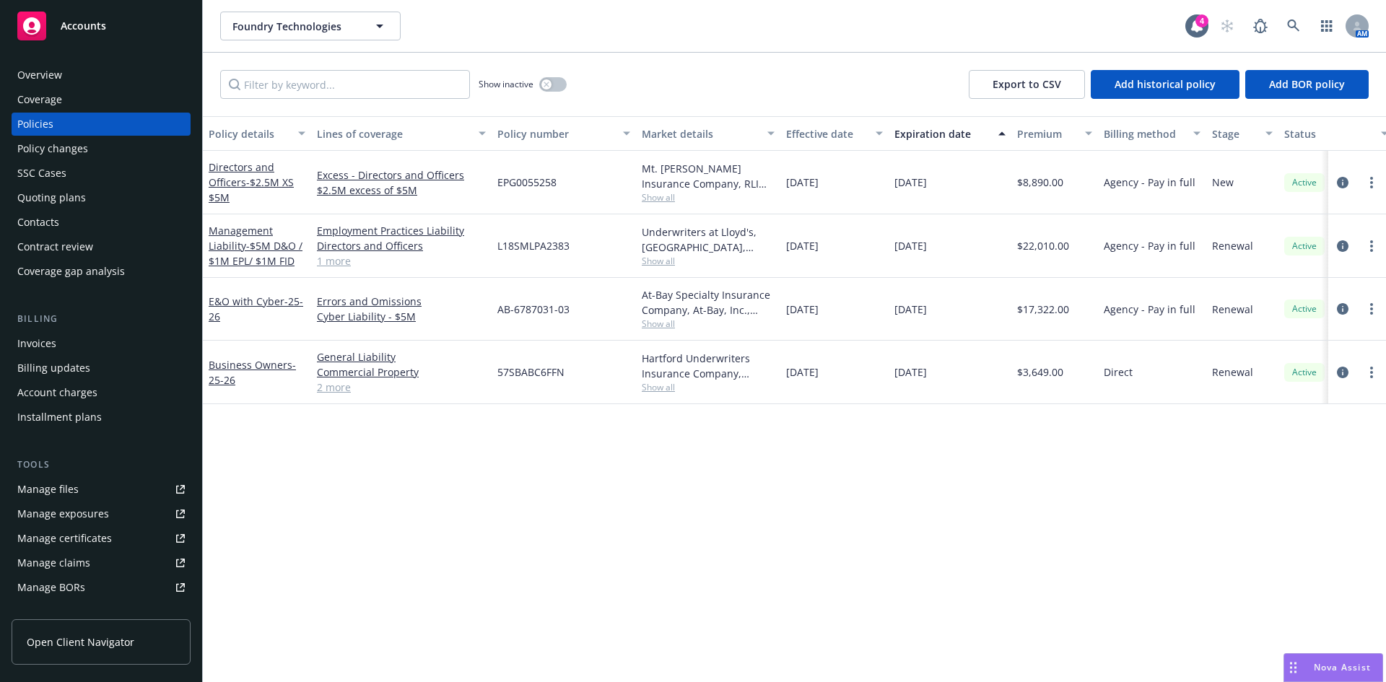
click at [62, 348] on div "Invoices" at bounding box center [100, 343] width 167 height 23
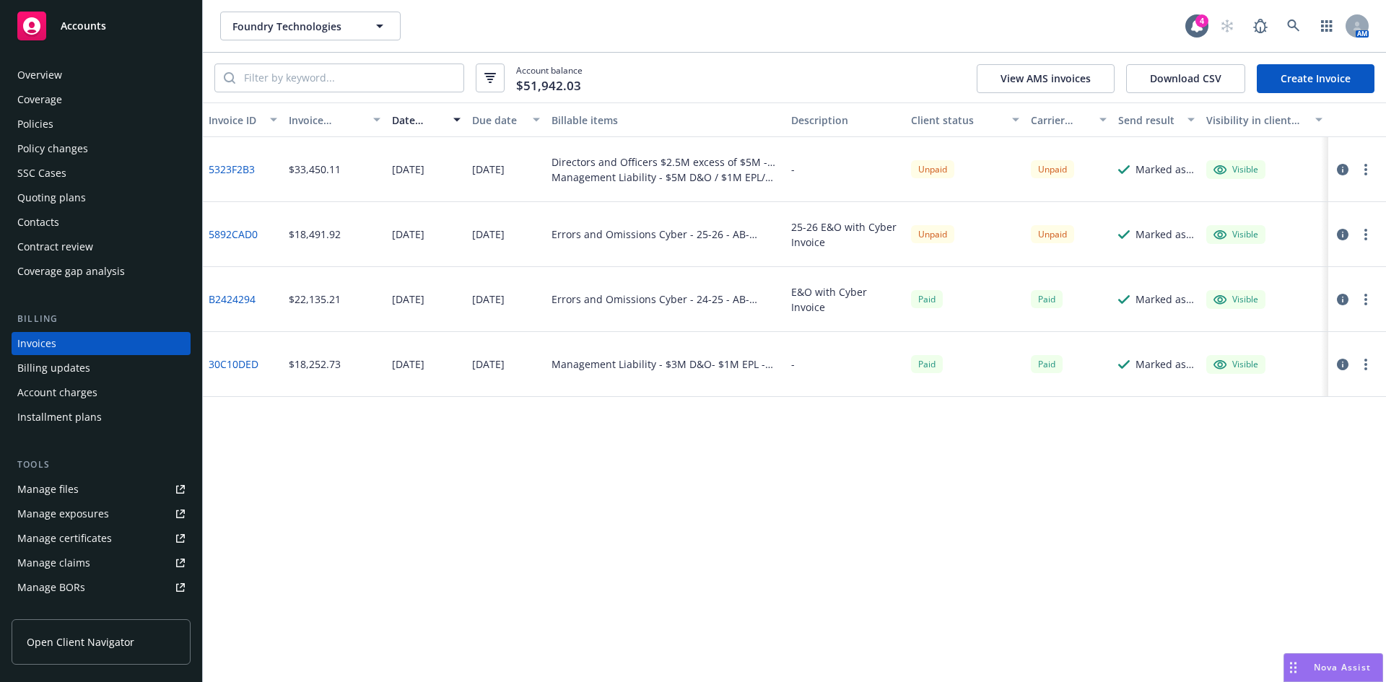
click at [37, 120] on div "Policies" at bounding box center [35, 124] width 36 height 23
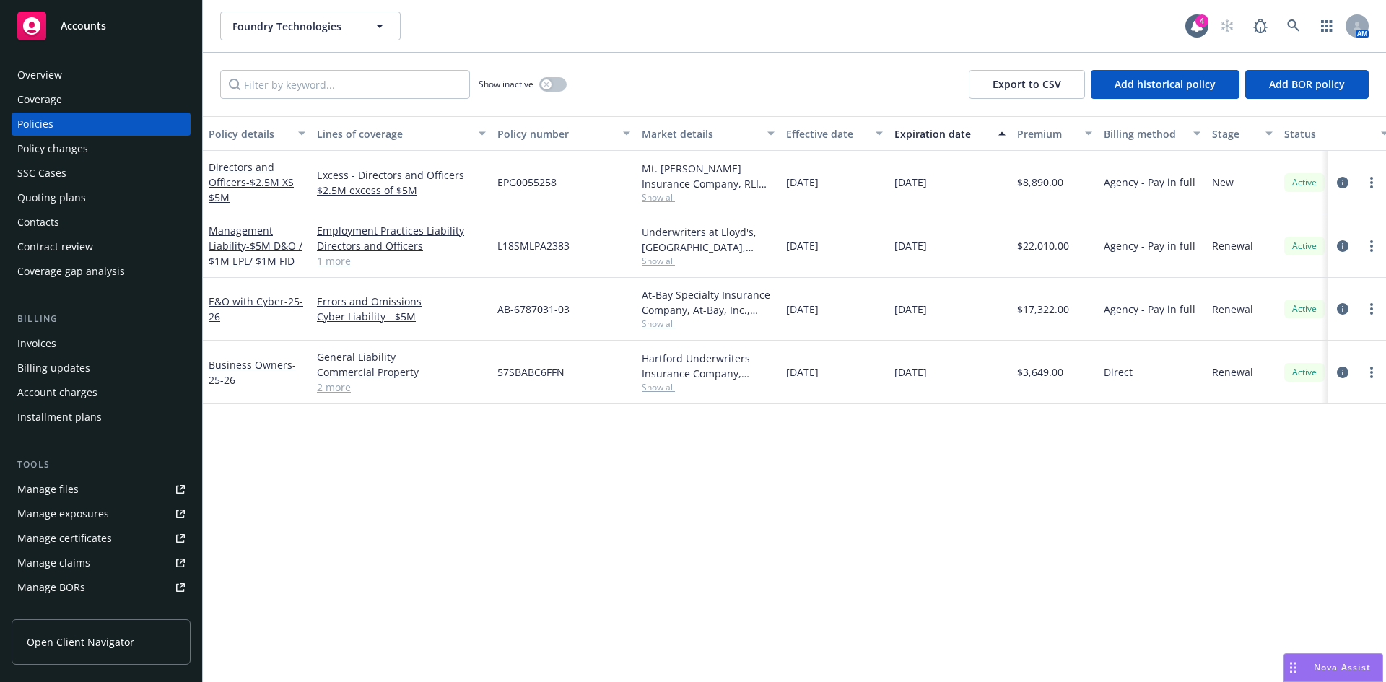
click at [53, 344] on div "Invoices" at bounding box center [36, 343] width 39 height 23
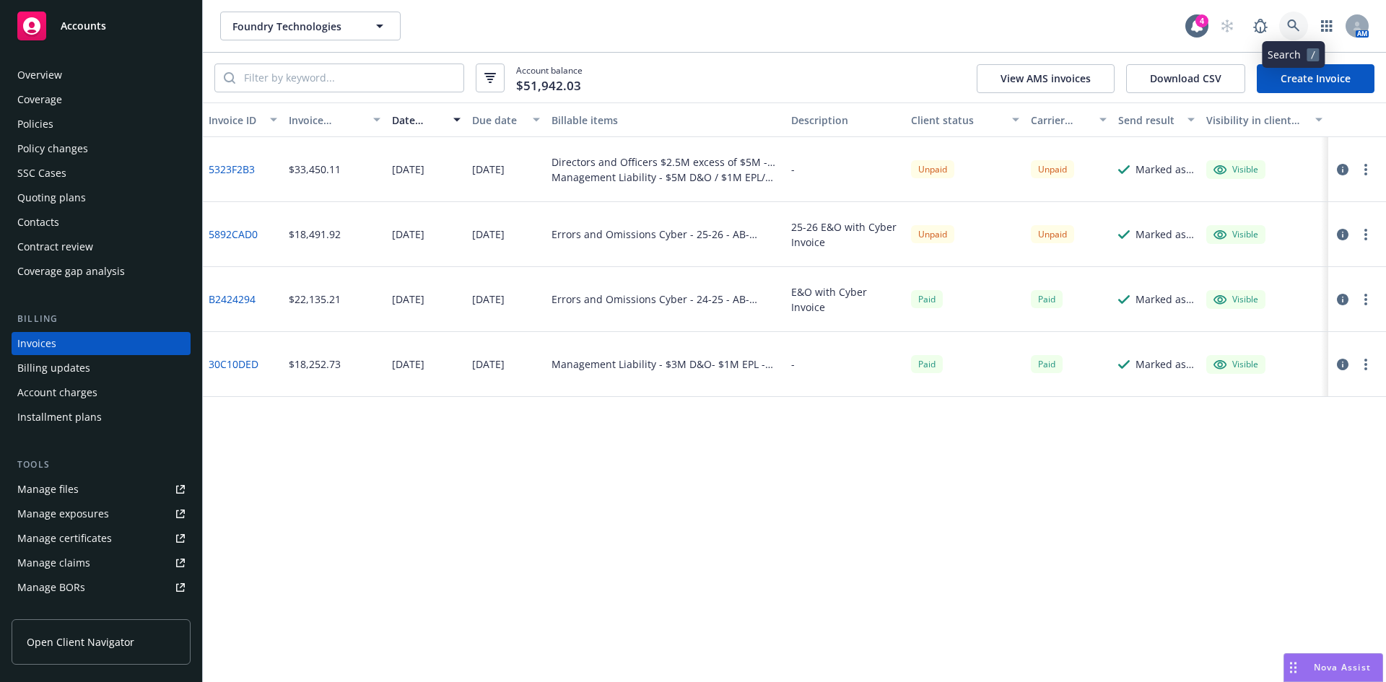
click at [1297, 27] on icon at bounding box center [1293, 25] width 13 height 13
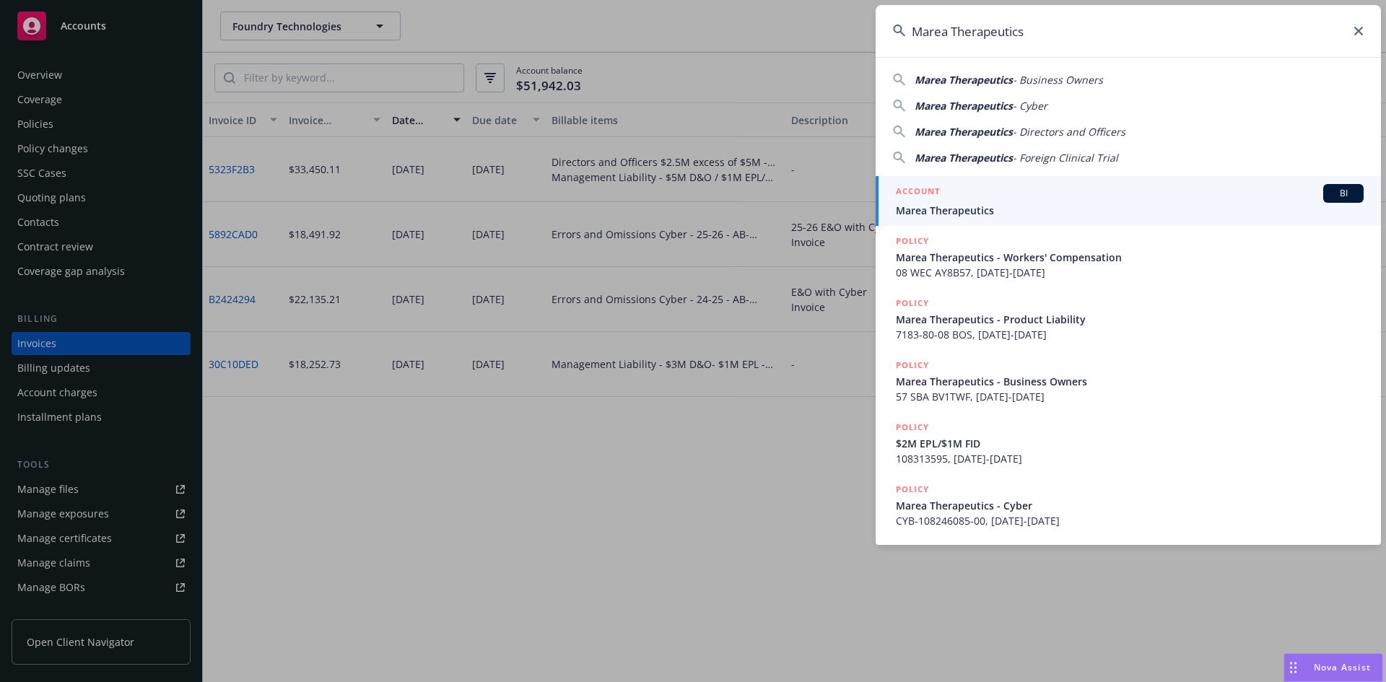
type input "Marea Therapeutics"
click at [965, 204] on span "Marea Therapeutics" at bounding box center [1130, 210] width 468 height 15
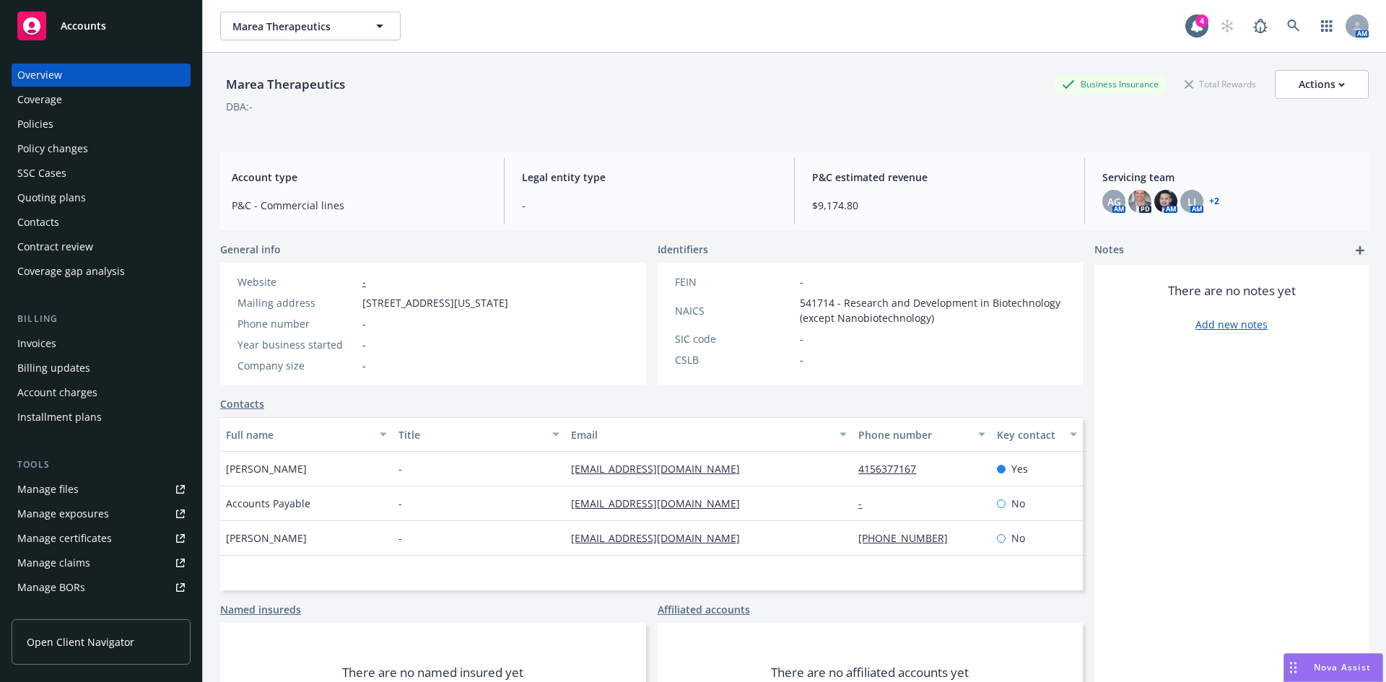
click at [22, 123] on div "Policies" at bounding box center [35, 124] width 36 height 23
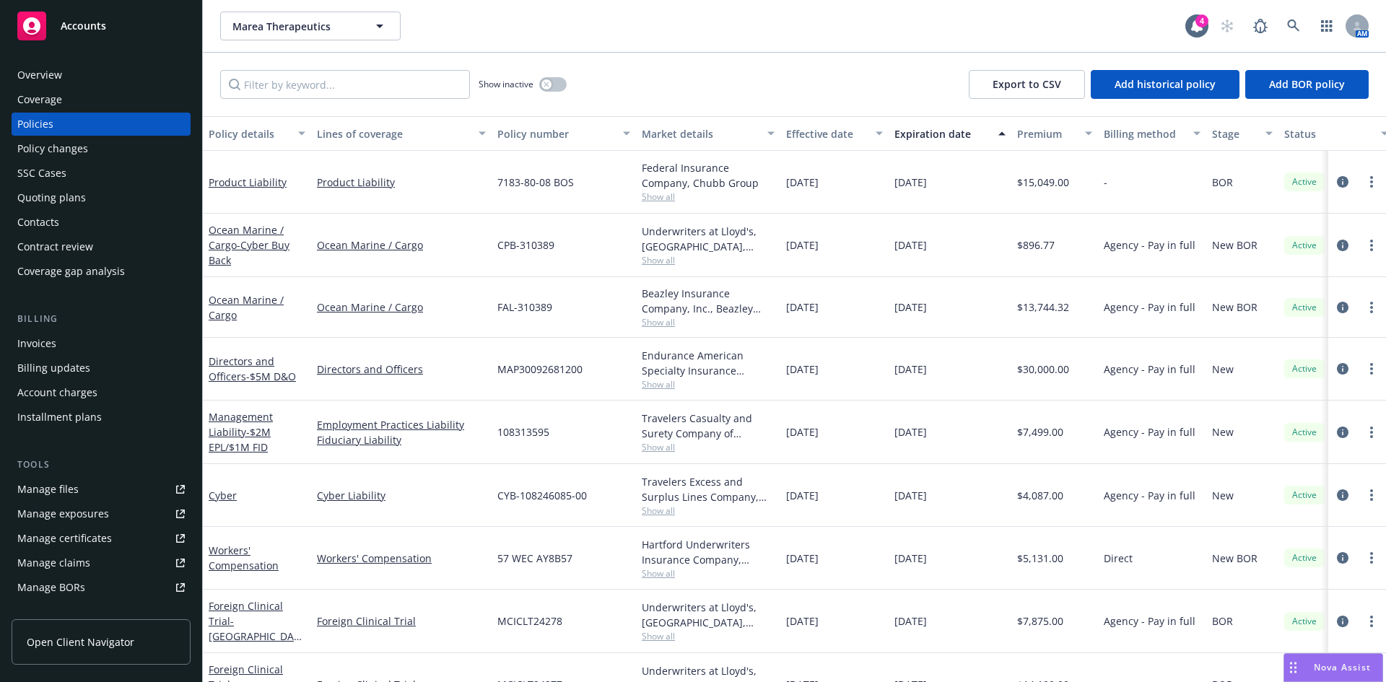
click at [76, 351] on div "Invoices" at bounding box center [100, 343] width 167 height 23
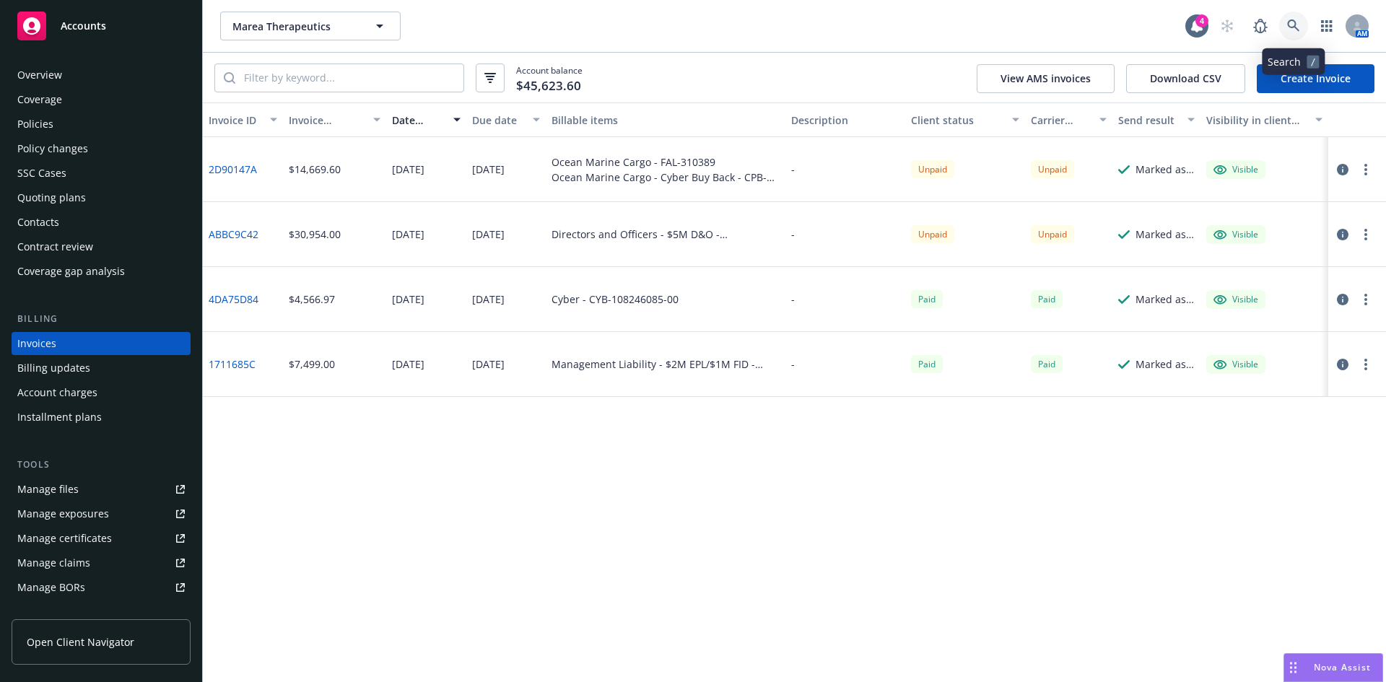
click at [1286, 24] on link at bounding box center [1293, 26] width 29 height 29
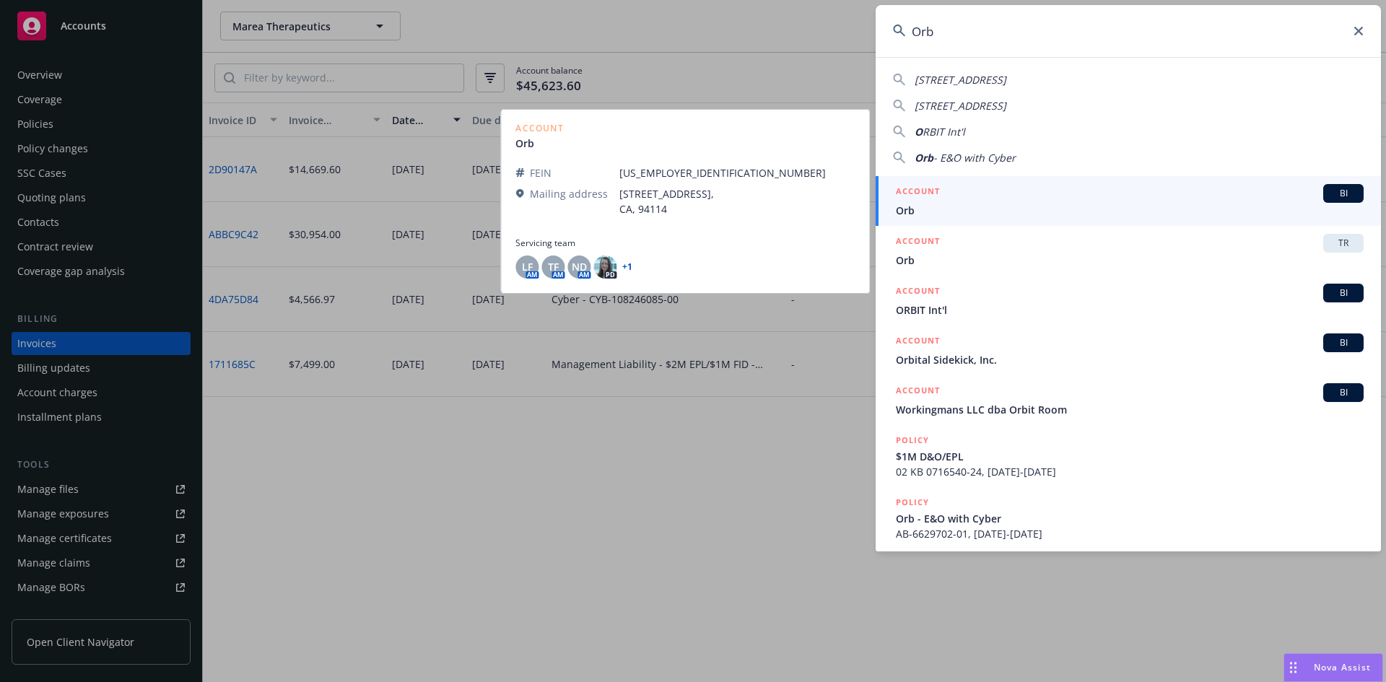
type input "Orb"
click at [925, 205] on span "Orb" at bounding box center [1130, 210] width 468 height 15
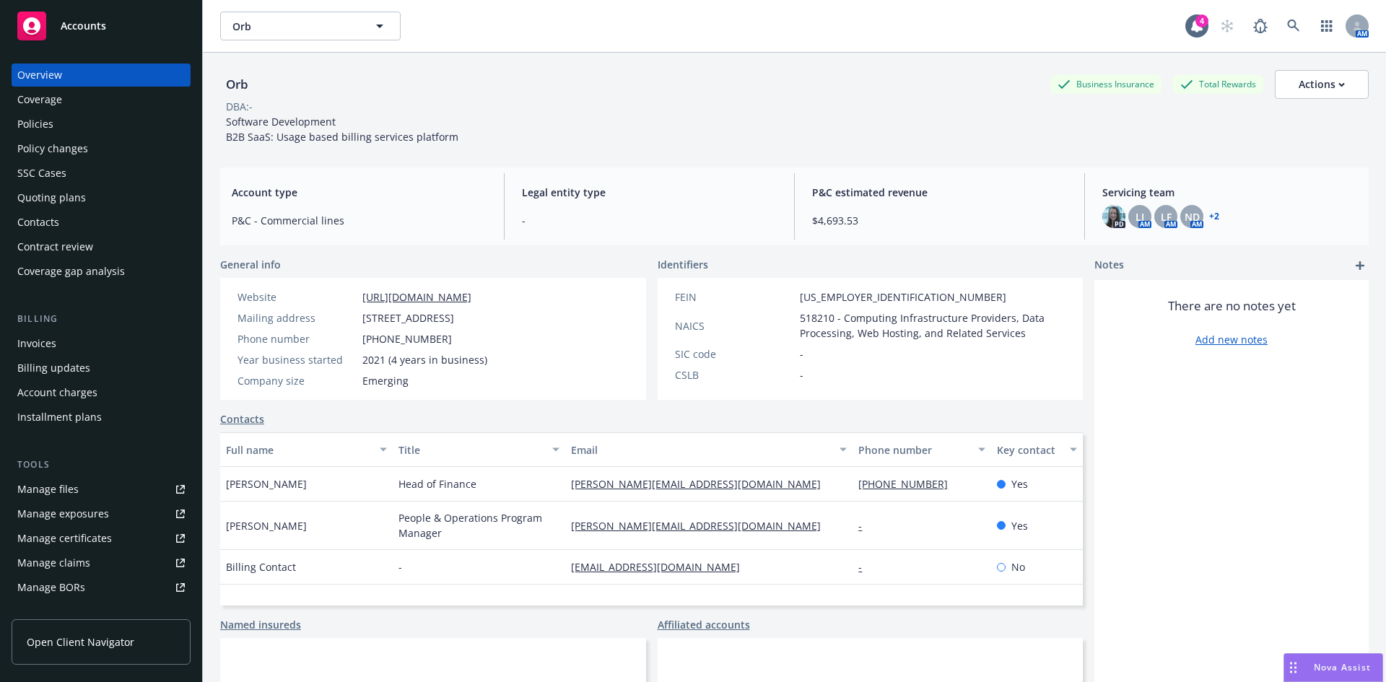
click at [48, 349] on div "Invoices" at bounding box center [36, 343] width 39 height 23
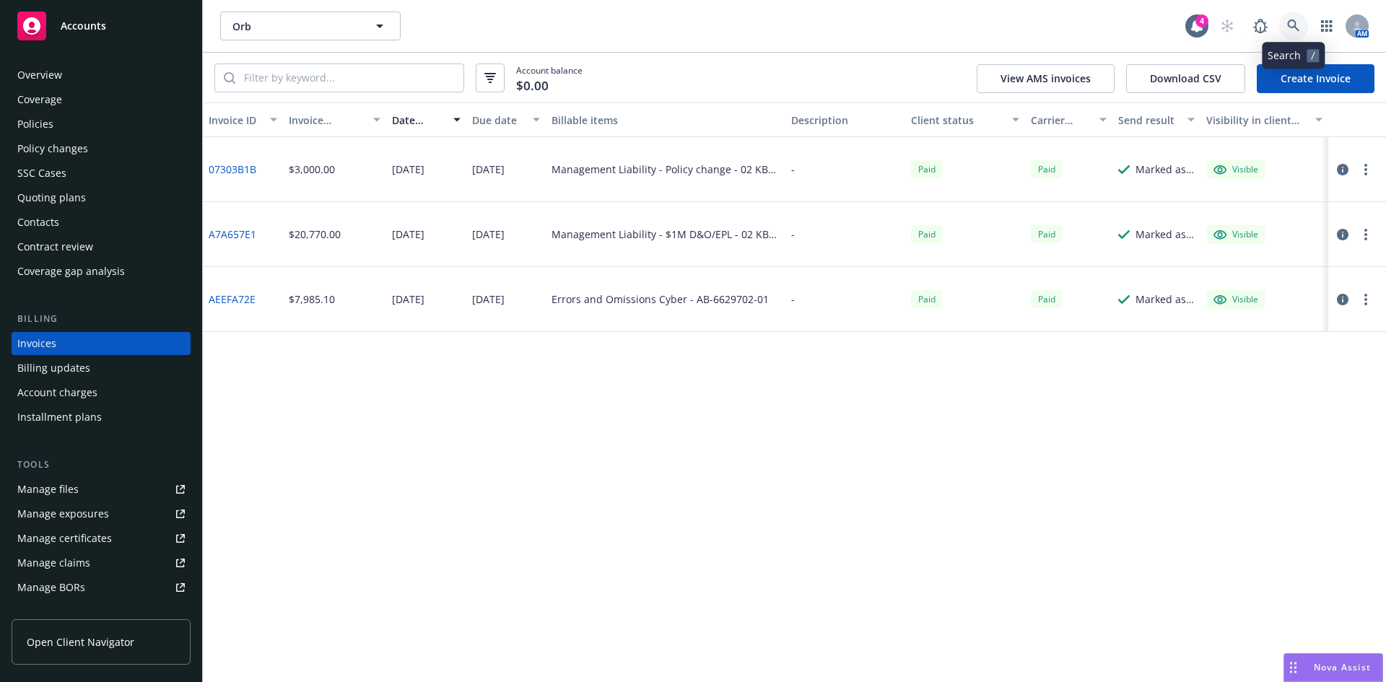
click at [1284, 27] on link at bounding box center [1293, 26] width 29 height 29
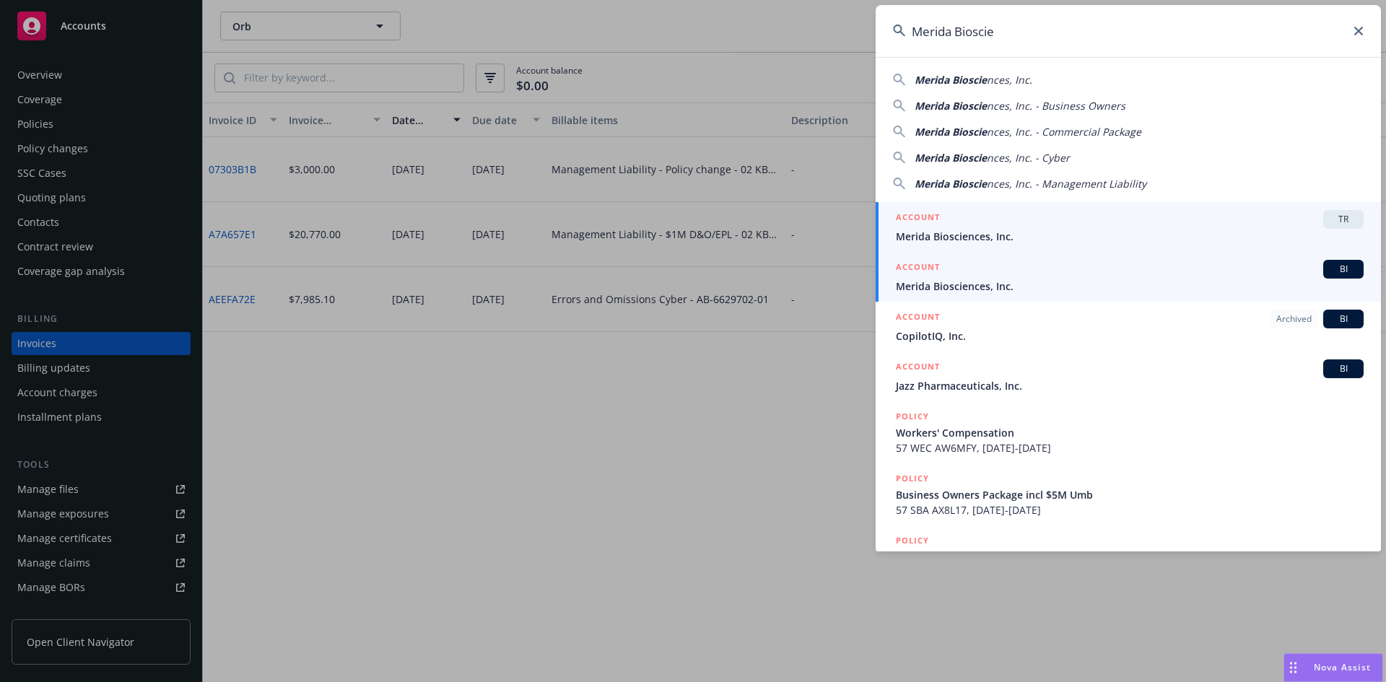
type input "Merida Bioscie"
click at [936, 282] on span "Merida Biosciences, Inc." at bounding box center [1130, 286] width 468 height 15
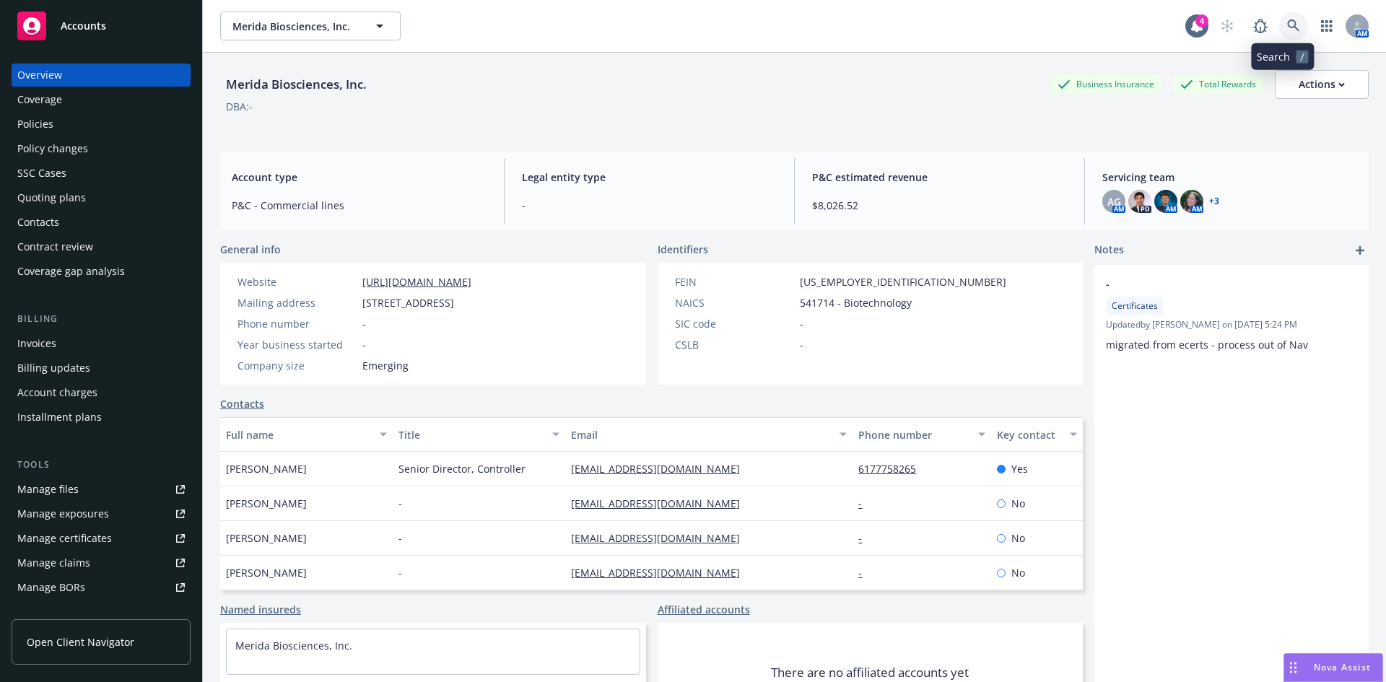
click at [1288, 22] on icon at bounding box center [1293, 25] width 13 height 13
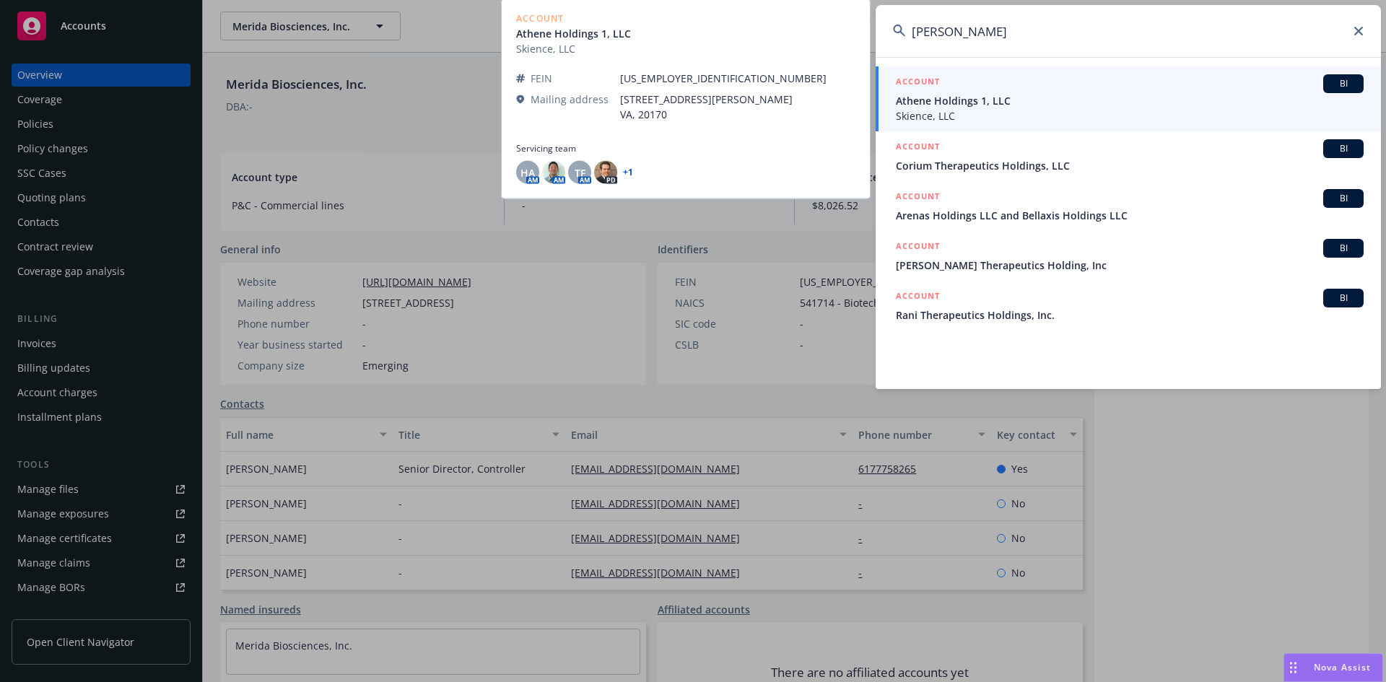
type input "Athena Holdco"
click at [996, 112] on span "Skience, LLC" at bounding box center [1130, 115] width 468 height 15
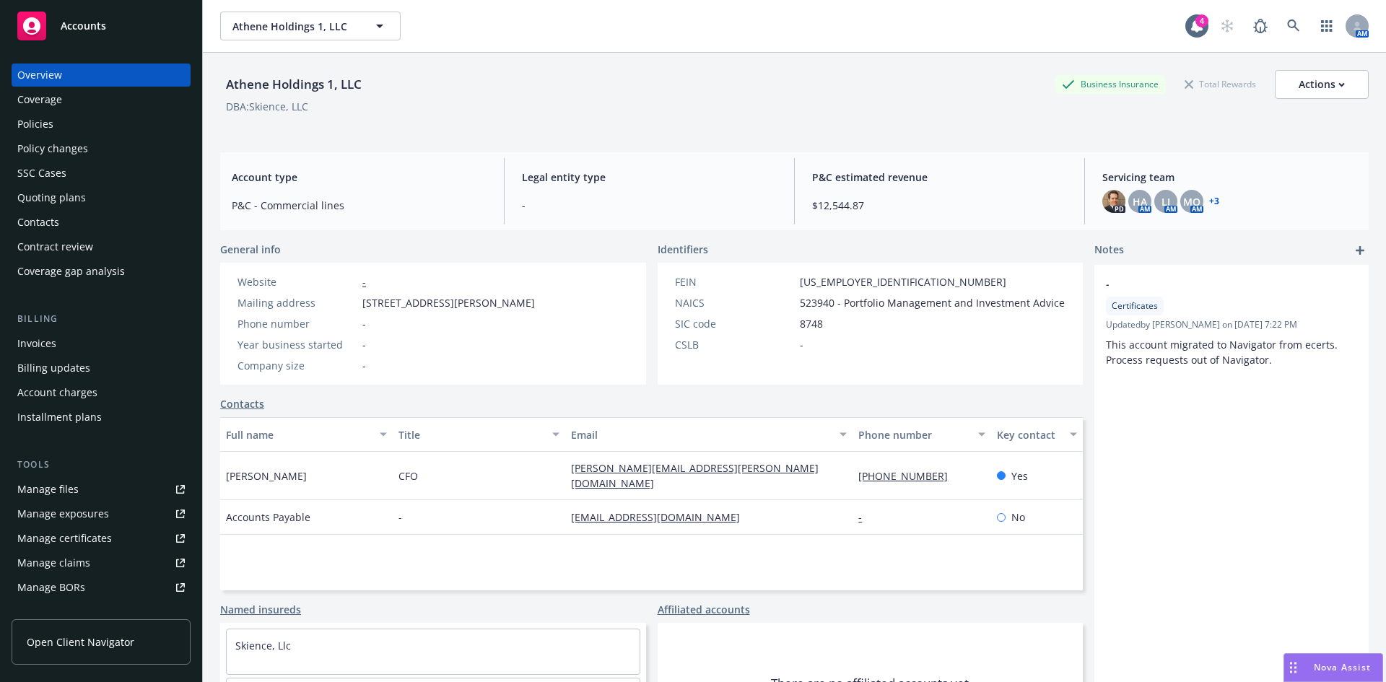
click at [43, 128] on div "Policies" at bounding box center [35, 124] width 36 height 23
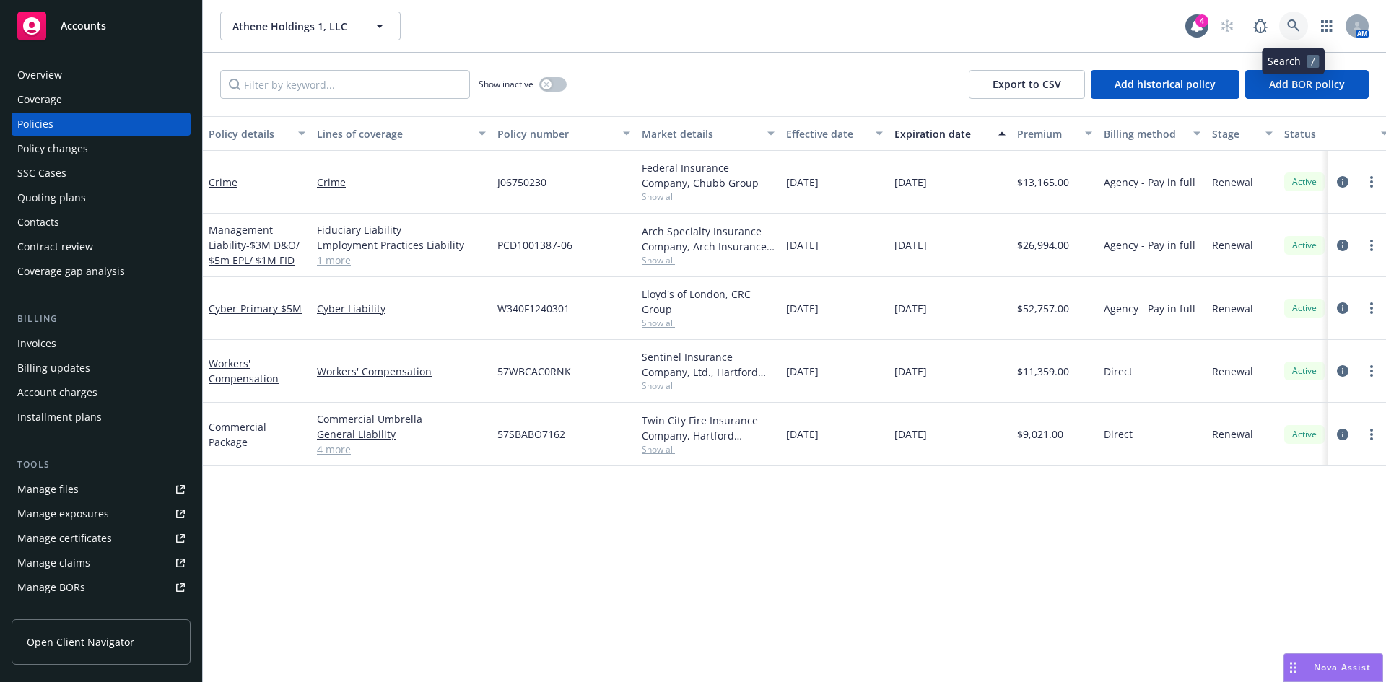
click at [1293, 21] on icon at bounding box center [1293, 25] width 12 height 12
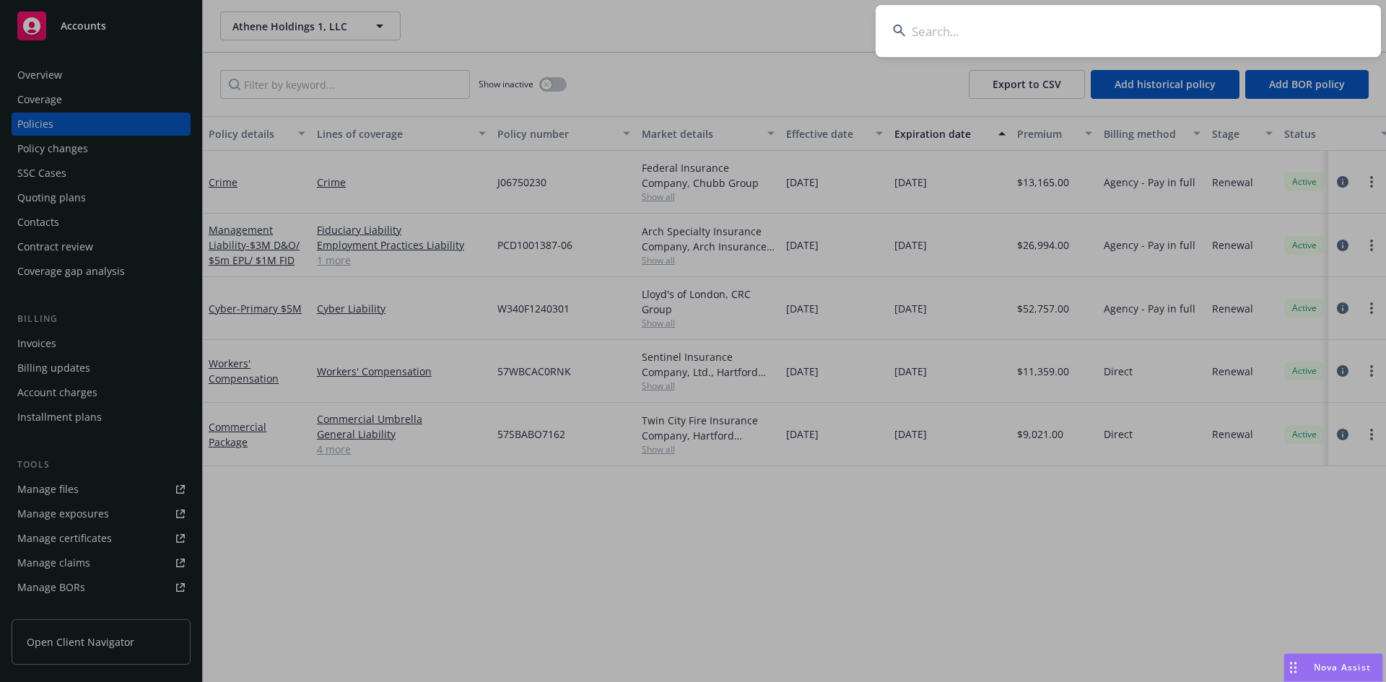
click at [1089, 18] on input at bounding box center [1128, 31] width 505 height 52
paste input "Athena Holdco Limited"
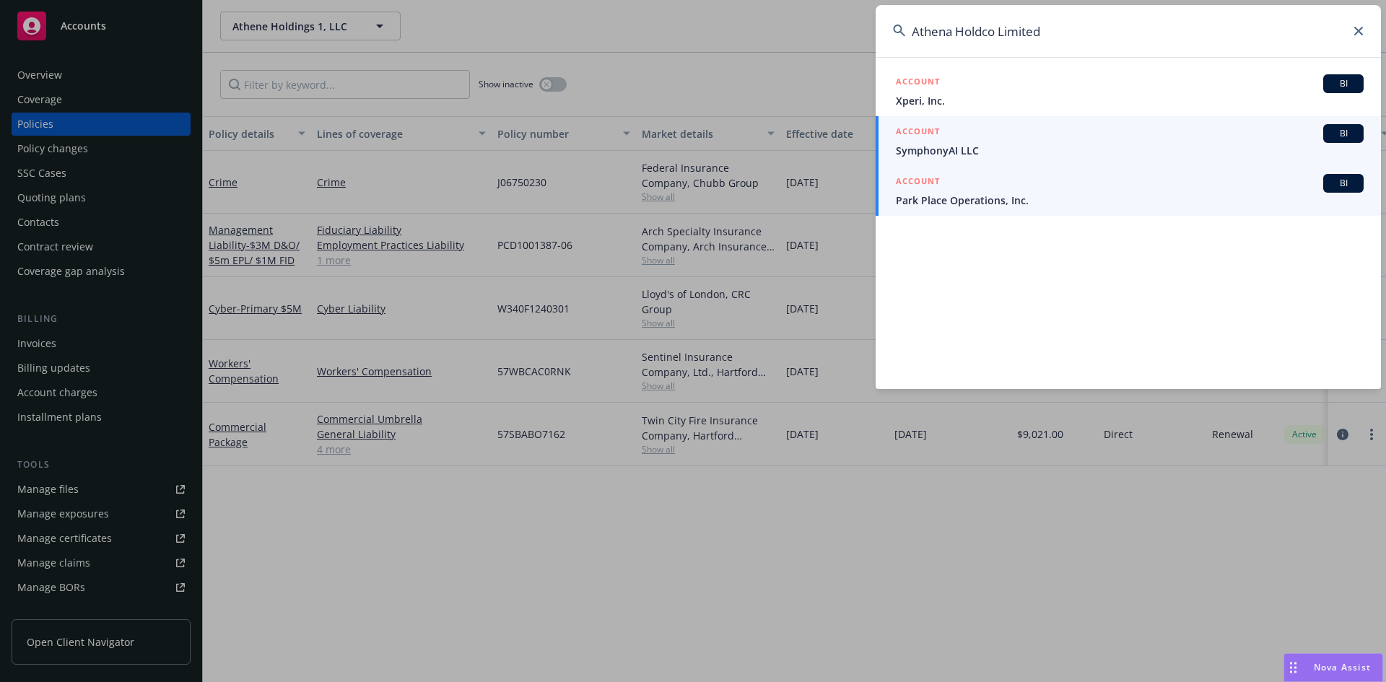
type input "Athena Holdco Limited"
click at [996, 152] on span "SymphonyAI LLC" at bounding box center [1130, 150] width 468 height 15
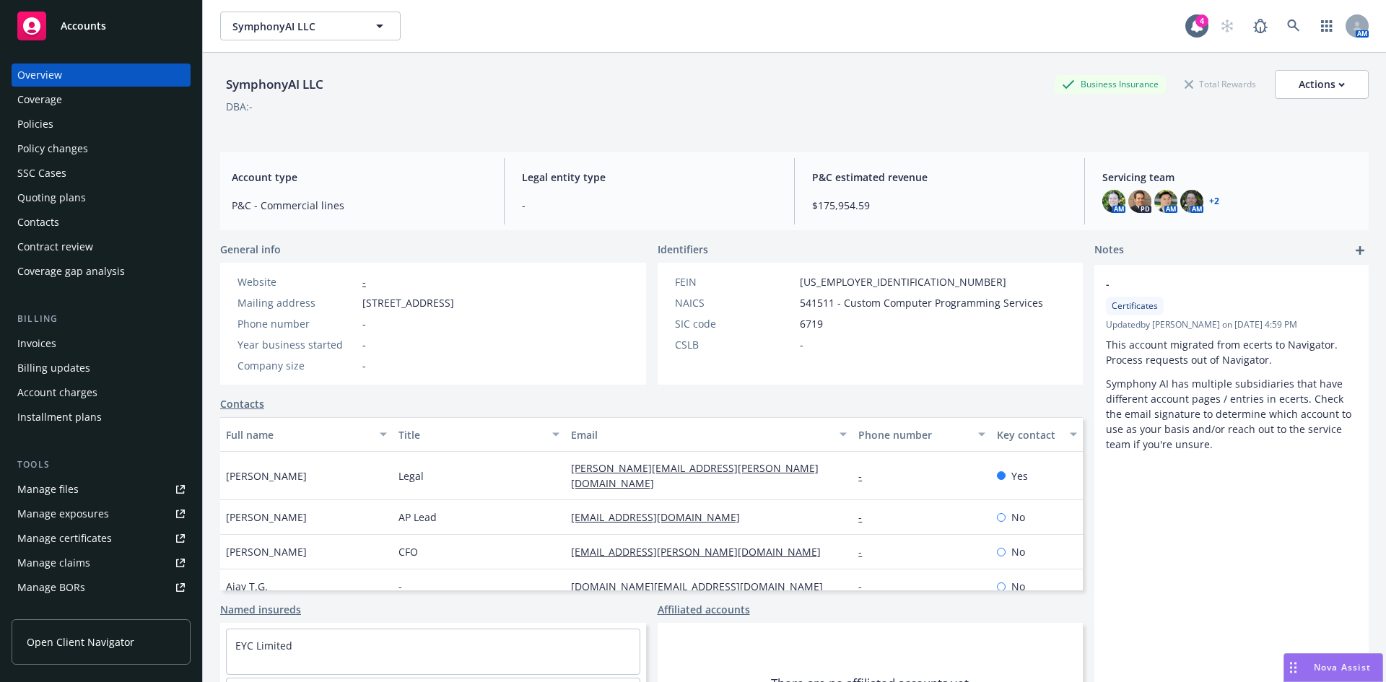
click at [30, 124] on div "Policies" at bounding box center [35, 124] width 36 height 23
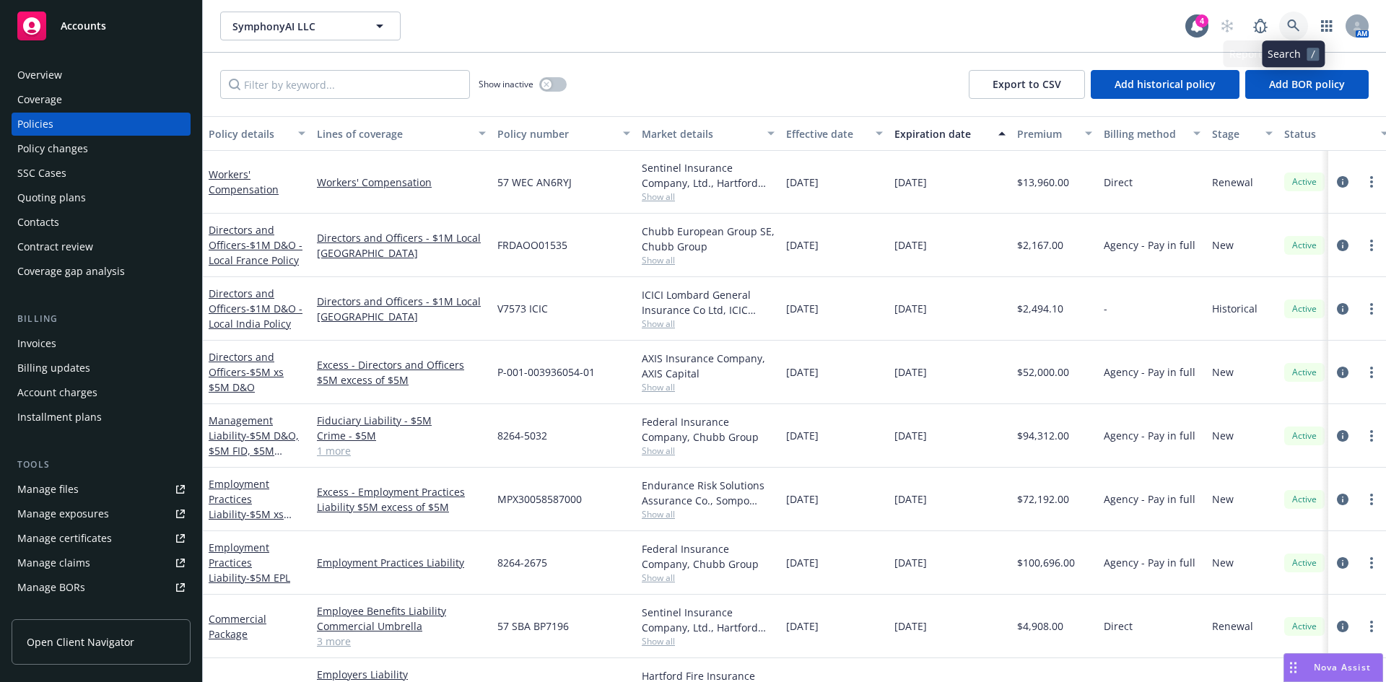
click at [1295, 27] on icon at bounding box center [1293, 25] width 12 height 12
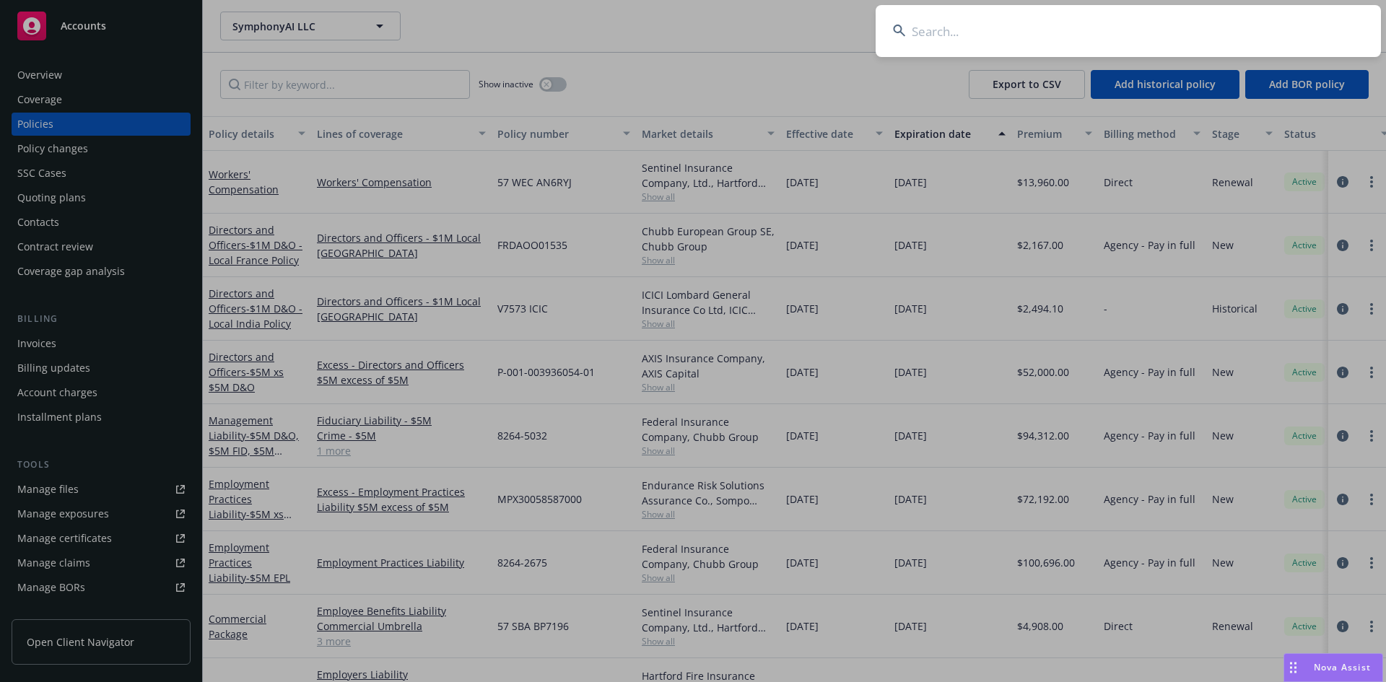
click at [979, 24] on input at bounding box center [1128, 31] width 505 height 52
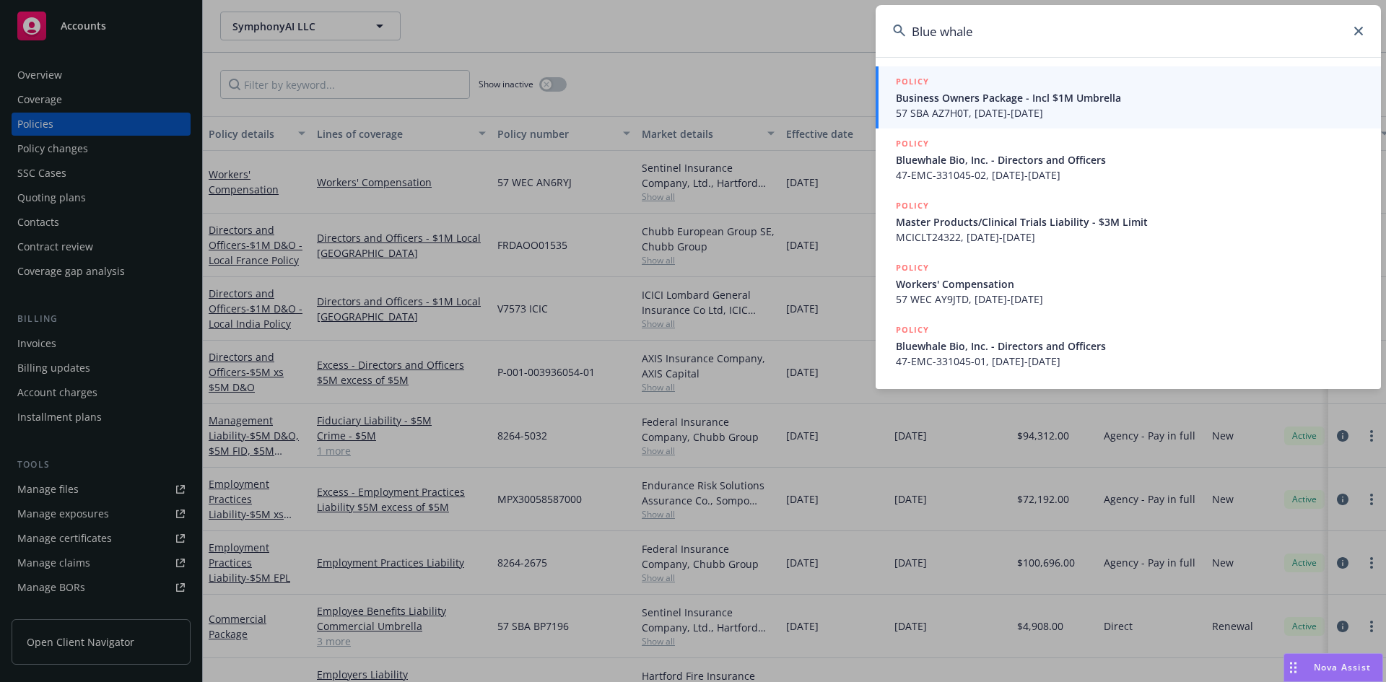
click at [985, 35] on input "Blue whale" at bounding box center [1128, 31] width 505 height 52
click at [942, 34] on input "Blue whale" at bounding box center [1128, 31] width 505 height 52
type input "Bluewhale"
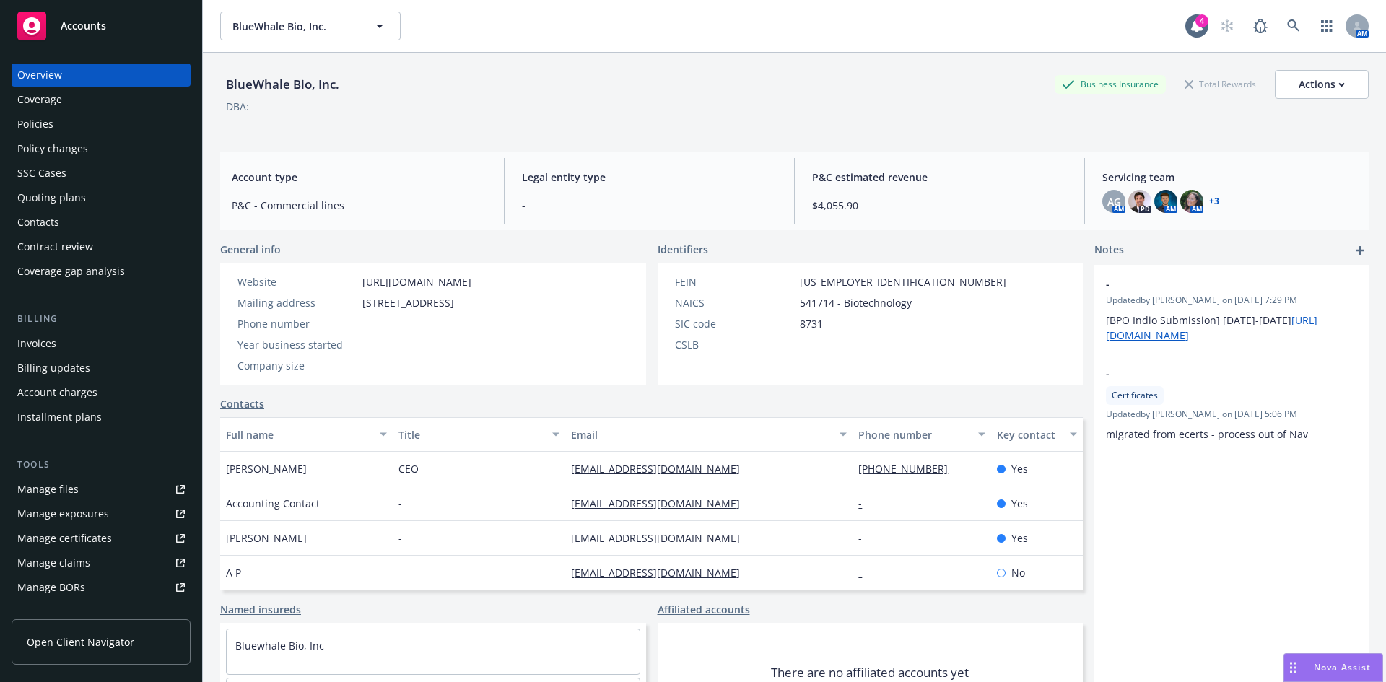
click at [39, 126] on div "Policies" at bounding box center [35, 124] width 36 height 23
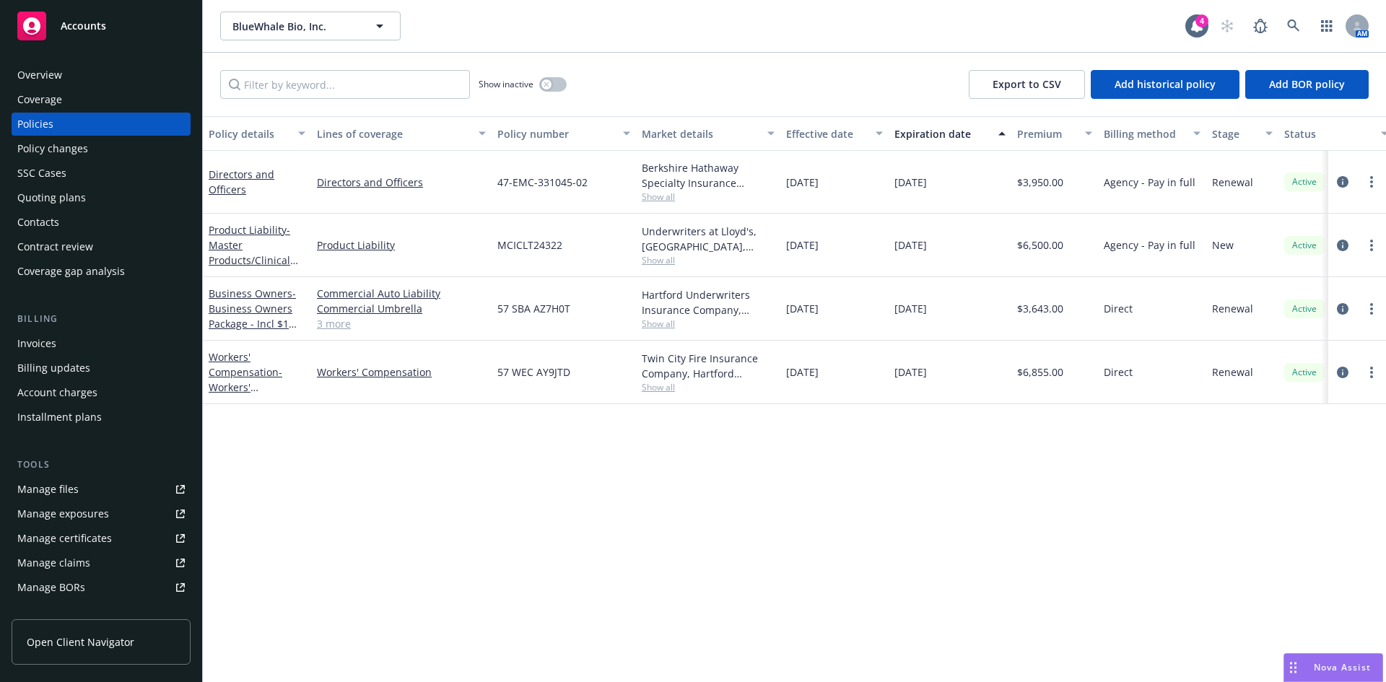
click at [754, 592] on div "Policy details Lines of coverage Policy number Market details Effective date Ex…" at bounding box center [794, 399] width 1183 height 566
